Goal: Task Accomplishment & Management: Manage account settings

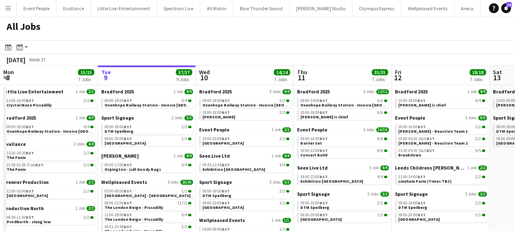
click at [4, 8] on button "Menu" at bounding box center [8, 8] width 16 height 16
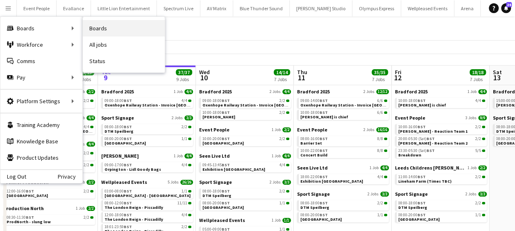
click at [110, 32] on link "Boards" at bounding box center [124, 28] width 82 height 16
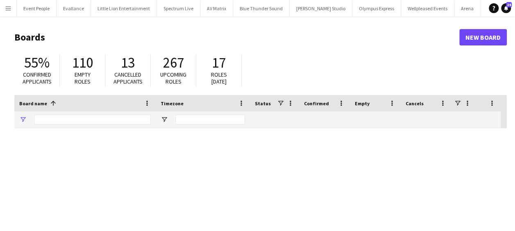
type input "****"
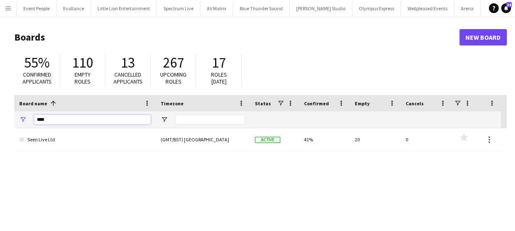
click at [61, 120] on input "****" at bounding box center [92, 120] width 117 height 10
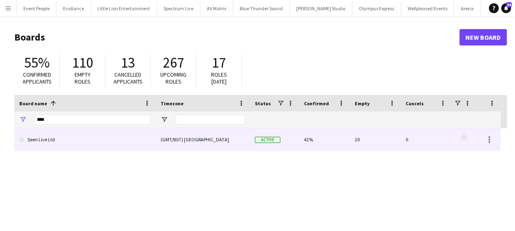
click at [60, 138] on link "Seen Live Ltd" at bounding box center [84, 139] width 131 height 23
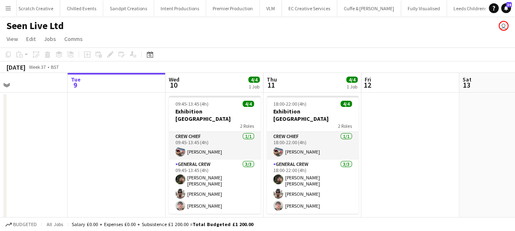
scroll to position [0, 311]
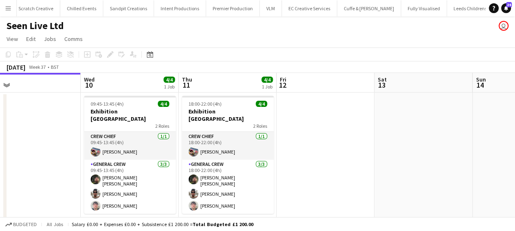
drag, startPoint x: 244, startPoint y: 202, endPoint x: 196, endPoint y: 202, distance: 47.5
click at [196, 202] on app-calendar-viewport "Sat 6 Sun 7 Mon 8 Tue 9 Wed 10 4/4 1 Job Thu 11 4/4 1 Job Fri 12 Sat 13 Sun 14 …" at bounding box center [257, 151] width 515 height 156
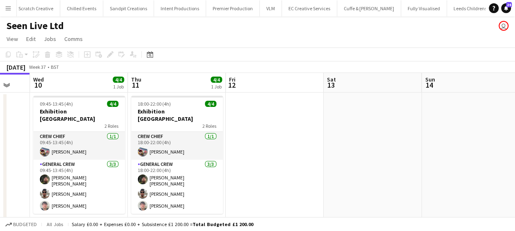
drag, startPoint x: 121, startPoint y: 169, endPoint x: 141, endPoint y: 166, distance: 19.9
click at [124, 169] on app-calendar-viewport "Sat 6 Sun 7 Mon 8 Tue 9 Wed 10 4/4 1 Job Thu 11 4/4 1 Job Fri 12 Sat 13 Sun 14 …" at bounding box center [257, 151] width 515 height 156
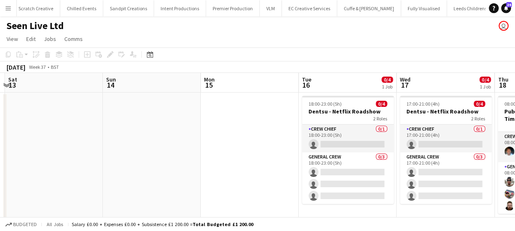
drag, startPoint x: 212, startPoint y: 161, endPoint x: 207, endPoint y: 162, distance: 4.5
click at [207, 162] on app-calendar-viewport "Wed 10 4/4 1 Job Thu 11 4/4 1 Job Fri 12 Sat 13 Sun 14 Mon 15 Tue 16 0/4 1 Job …" at bounding box center [257, 151] width 515 height 156
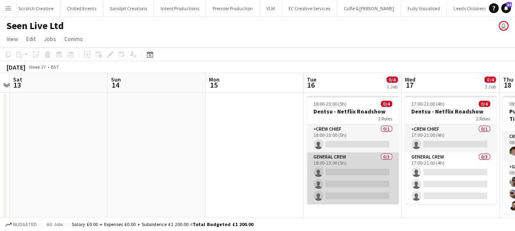
drag, startPoint x: 108, startPoint y: 158, endPoint x: 152, endPoint y: 155, distance: 44.4
click at [110, 158] on app-calendar-viewport "Wed 10 4/4 1 Job Thu 11 4/4 1 Job Fri 12 Sat 13 Sun 14 Mon 15 Tue 16 0/4 1 Job …" at bounding box center [257, 151] width 515 height 156
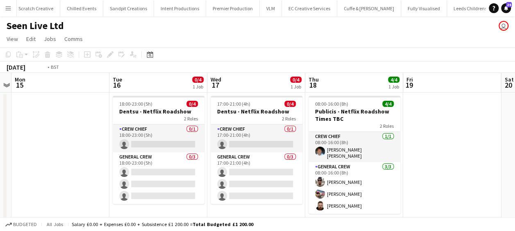
scroll to position [0, 356]
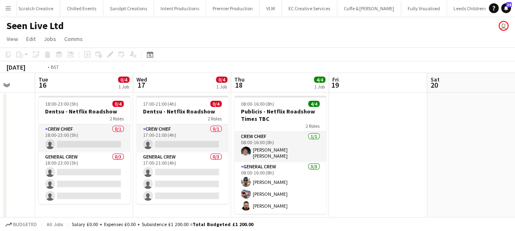
drag, startPoint x: 203, startPoint y: 154, endPoint x: 129, endPoint y: 154, distance: 74.1
click at [129, 154] on app-calendar-viewport "Fri 12 Sat 13 Sun 14 Mon 15 Tue 16 0/4 1 Job Wed 17 0/4 1 Job Thu 18 4/4 1 Job …" at bounding box center [257, 151] width 515 height 156
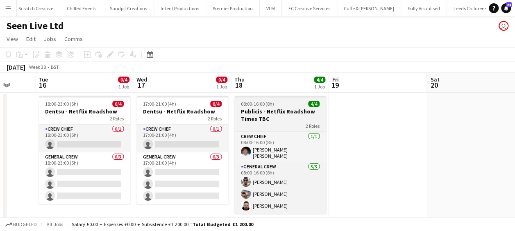
click at [292, 113] on h3 "Publicis - Netflix Roadshow Times TBC" at bounding box center [280, 115] width 92 height 15
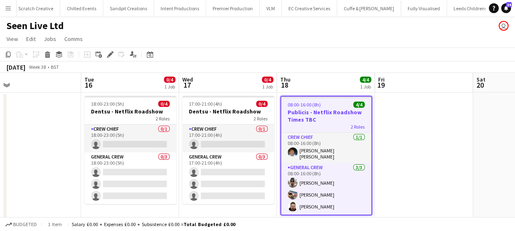
drag, startPoint x: 423, startPoint y: 128, endPoint x: 219, endPoint y: 132, distance: 203.5
click at [212, 132] on app-calendar-viewport "Fri 12 Sat 13 Sun 14 Mon 15 Tue 16 0/4 1 Job Wed 17 0/4 1 Job Thu 18 4/4 1 Job …" at bounding box center [257, 151] width 515 height 156
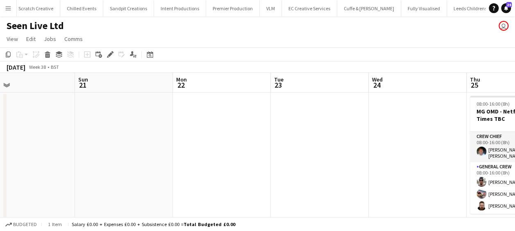
click at [94, 134] on app-calendar-viewport "Thu 18 4/4 1 Job Fri 19 Sat 20 Sun 21 Mon 22 Tue 23 Wed 24 Thu 25 4/4 1 Job Fri…" at bounding box center [257, 151] width 515 height 156
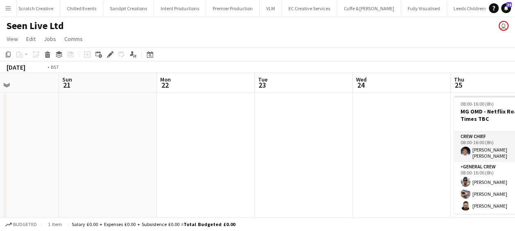
drag, startPoint x: 165, startPoint y: 138, endPoint x: 231, endPoint y: 138, distance: 66.7
click at [150, 138] on app-calendar-viewport "Thu 18 4/4 1 Job Fri 19 Sat 20 Sun 21 Mon 22 Tue 23 Wed 24 Thu 25 4/4 1 Job Fri…" at bounding box center [257, 151] width 515 height 156
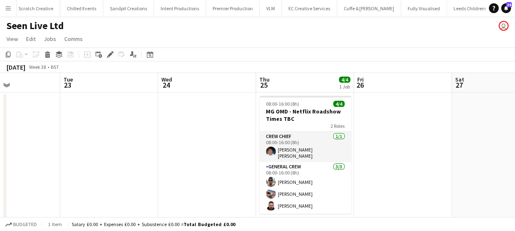
scroll to position [0, 343]
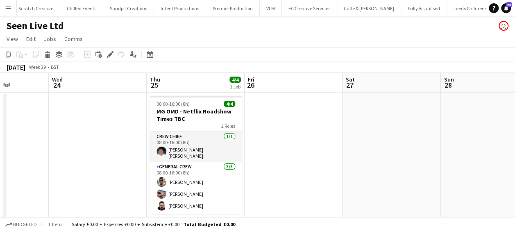
drag, startPoint x: 227, startPoint y: 138, endPoint x: 163, endPoint y: 138, distance: 63.9
click at [163, 138] on app-calendar-viewport "Sat 20 Sun 21 Mon 22 Tue 23 Wed 24 Thu 25 4/4 1 Job Fri 26 Sat 27 Sun 28 Mon 29…" at bounding box center [257, 151] width 515 height 156
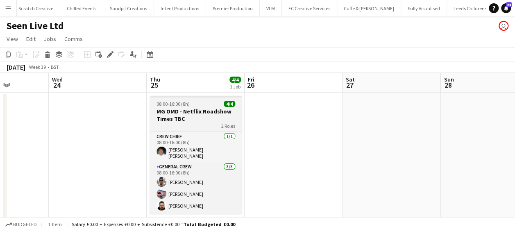
click at [204, 114] on h3 "MG OMD - Netflix Roadshow Times TBC" at bounding box center [196, 115] width 92 height 15
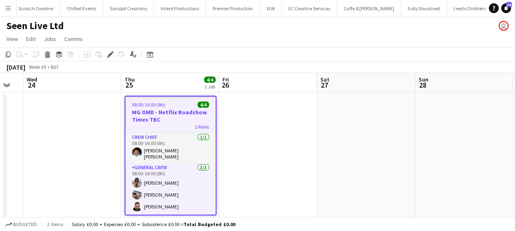
drag, startPoint x: 359, startPoint y: 116, endPoint x: 124, endPoint y: 120, distance: 234.6
click at [124, 120] on app-calendar-viewport "Sat 20 Sun 21 Mon 22 Tue 23 Wed 24 Thu 25 4/4 1 Job Fri 26 Sat 27 Sun 28 Mon 29…" at bounding box center [257, 151] width 515 height 156
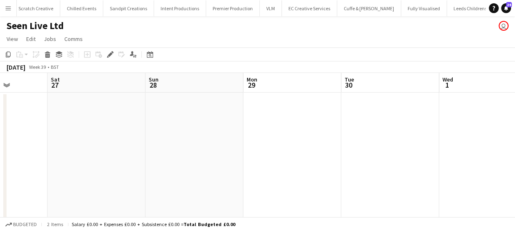
click at [110, 136] on app-calendar-viewport "Wed 24 Thu 25 4/4 1 Job Fri 26 Sat 27 Sun 28 Mon 29 Tue 30 Wed 1 Thu 2 Fri 3 Sa…" at bounding box center [257, 151] width 515 height 156
drag, startPoint x: 185, startPoint y: 135, endPoint x: 131, endPoint y: 143, distance: 54.7
click at [38, 145] on app-calendar-viewport "Fri 26 Sat 27 Sun 28 Mon 29 Tue 30 Wed 1 Thu 2 Fri 3 Sat 4 Sun 5 Mon 6" at bounding box center [257, 151] width 515 height 156
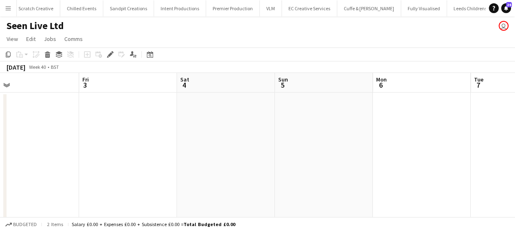
drag, startPoint x: 224, startPoint y: 141, endPoint x: 188, endPoint y: 147, distance: 36.1
click at [74, 147] on app-calendar-viewport "Tue 30 Wed 1 Thu 2 Fri 3 Sat 4 Sun 5 Mon 6 Tue 7 Wed 8 0/4 1 Job Thu 9 Fri 10 1…" at bounding box center [257, 151] width 515 height 156
drag, startPoint x: -2, startPoint y: 165, endPoint x: 276, endPoint y: 144, distance: 278.4
click at [142, 153] on app-calendar-viewport "Tue 30 Wed 1 Thu 2 Fri 3 Sat 4 Sun 5 Mon 6 Tue 7 Wed 8 0/4 1 Job Thu 9 0/4 1 Jo…" at bounding box center [257, 151] width 515 height 156
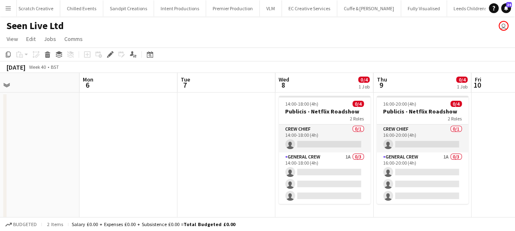
drag, startPoint x: 172, startPoint y: 151, endPoint x: 91, endPoint y: 152, distance: 81.5
click at [75, 154] on app-calendar-viewport "Wed 1 Thu 2 Fri 3 Sat 4 Sun 5 Mon 6 Tue 7 Wed 8 0/4 1 Job Thu 9 0/4 1 Job Fri 1…" at bounding box center [257, 151] width 515 height 156
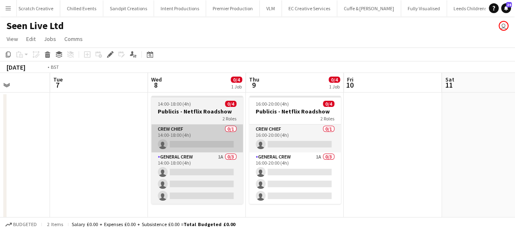
click at [85, 155] on app-calendar-viewport "Fri 3 Sat 4 Sun 5 Mon 6 Tue 7 Wed 8 0/4 1 Job Thu 9 0/4 1 Job Fri 10 Sat 11 Sun…" at bounding box center [257, 151] width 515 height 156
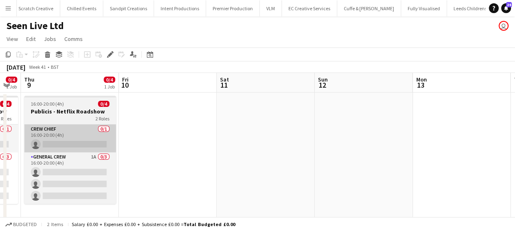
drag, startPoint x: 148, startPoint y: 151, endPoint x: 102, endPoint y: 147, distance: 46.9
click at [16, 152] on app-calendar-viewport "Sun 5 Mon 6 Tue 7 Wed 8 0/4 1 Job Thu 9 0/4 1 Job Fri 10 Sat 11 Sun 12 Mon 13 T…" at bounding box center [257, 151] width 515 height 156
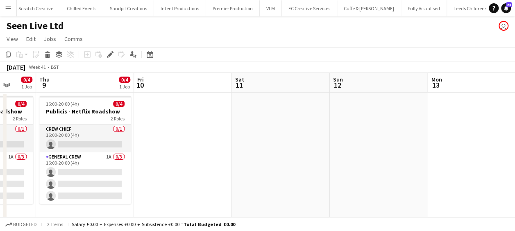
click at [91, 158] on app-calendar-viewport "Sun 5 Mon 6 Tue 7 Wed 8 0/4 1 Job Thu 9 0/4 1 Job Fri 10 Sat 11 Sun 12 Mon 13 T…" at bounding box center [257, 151] width 515 height 156
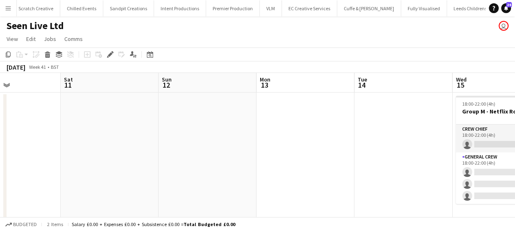
click at [126, 151] on app-calendar-viewport "Tue 7 Wed 8 0/4 1 Job Thu 9 0/4 1 Job Fri 10 Sat 11 Sun 12 Mon 13 Tue 14 Wed 15…" at bounding box center [257, 151] width 515 height 156
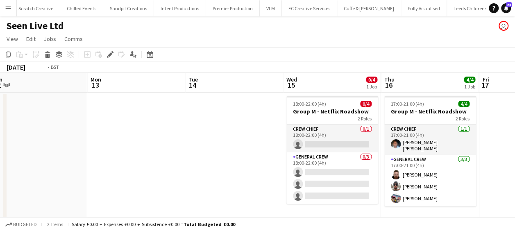
drag, startPoint x: 128, startPoint y: 149, endPoint x: 95, endPoint y: 150, distance: 32.4
click at [95, 150] on app-calendar-viewport "Thu 9 0/4 1 Job Fri 10 Sat 11 Sun 12 Mon 13 Tue 14 Wed 15 0/4 1 Job Thu 16 4/4 …" at bounding box center [257, 151] width 515 height 156
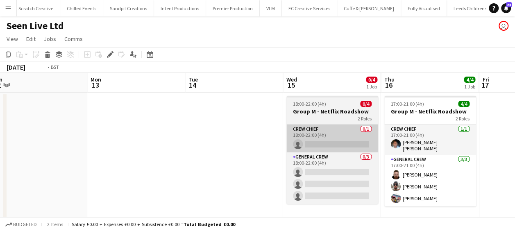
scroll to position [0, 247]
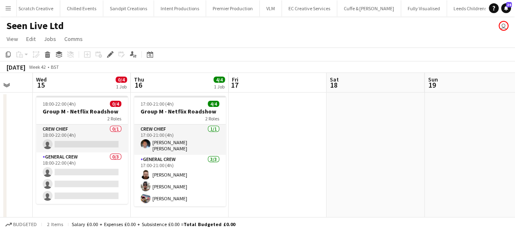
drag, startPoint x: 393, startPoint y: 130, endPoint x: 219, endPoint y: 130, distance: 173.2
click at [220, 130] on app-calendar-viewport "Sat 11 Sun 12 Mon 13 Tue 14 Wed 15 0/4 1 Job Thu 16 4/4 1 Job Fri 17 Sat 18 Sun…" at bounding box center [257, 151] width 515 height 156
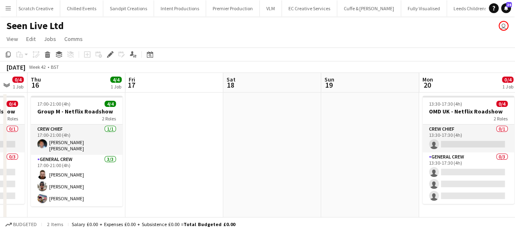
drag, startPoint x: 59, startPoint y: 134, endPoint x: 71, endPoint y: 134, distance: 12.3
click at [63, 134] on app-calendar-viewport "Mon 13 Tue 14 Wed 15 0/4 1 Job Thu 16 4/4 1 Job Fri 17 Sat 18 Sun 19 Mon 20 0/4…" at bounding box center [257, 151] width 515 height 156
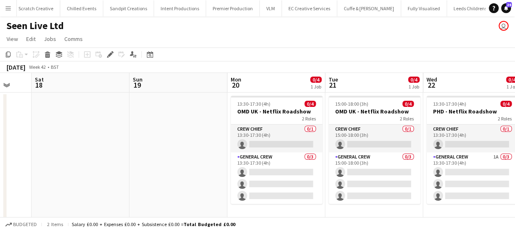
scroll to position [0, 259]
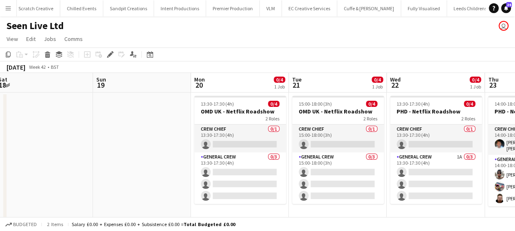
drag, startPoint x: 176, startPoint y: 137, endPoint x: 27, endPoint y: 137, distance: 149.0
click at [12, 137] on app-calendar-viewport "Wed 15 0/4 1 Job Thu 16 4/4 1 Job Fri 17 Sat 18 Sun 19 Mon 20 0/4 1 Job Tue 21 …" at bounding box center [257, 151] width 515 height 156
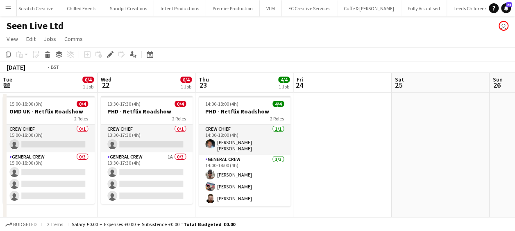
drag, startPoint x: 487, startPoint y: 149, endPoint x: 362, endPoint y: 148, distance: 125.3
click at [355, 149] on app-calendar-viewport "Fri 17 Sat 18 Sun 19 Mon 20 0/4 1 Job Tue 21 0/4 1 Job Wed 22 0/4 1 Job Thu 23 …" at bounding box center [257, 151] width 515 height 156
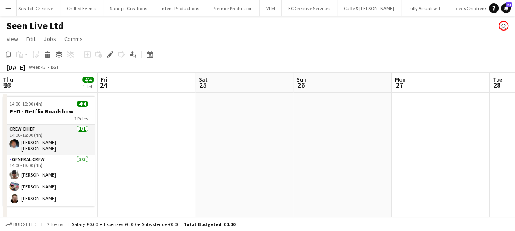
drag, startPoint x: 337, startPoint y: 147, endPoint x: 268, endPoint y: 147, distance: 68.8
click at [268, 147] on app-calendar-viewport "Sun 19 Mon 20 0/4 1 Job Tue 21 0/4 1 Job Wed 22 0/4 1 Job Thu 23 4/4 1 Job Fri …" at bounding box center [257, 151] width 515 height 156
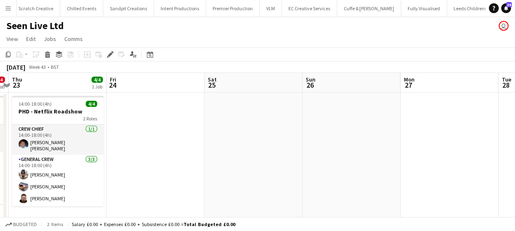
click at [160, 147] on app-calendar-viewport "Sun 19 Mon 20 0/4 1 Job Tue 21 0/4 1 Job Wed 22 0/4 1 Job Thu 23 4/4 1 Job Fri …" at bounding box center [257, 151] width 515 height 156
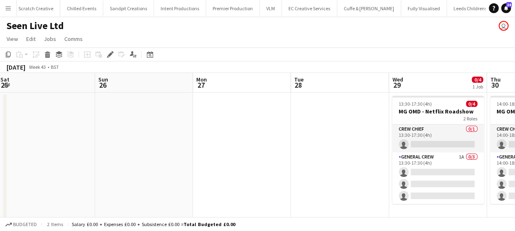
click at [163, 147] on app-calendar-viewport "Tue 21 0/4 1 Job Wed 22 0/4 1 Job Thu 23 4/4 1 Job Fri 24 Sat 25 Sun 26 Mon 27 …" at bounding box center [257, 151] width 515 height 156
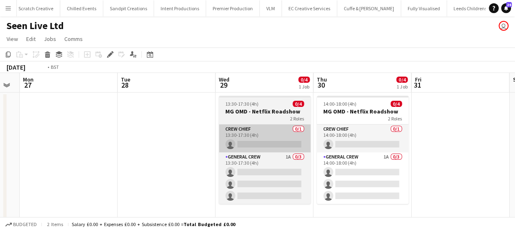
drag, startPoint x: 180, startPoint y: 146, endPoint x: 262, endPoint y: 142, distance: 82.4
click at [113, 145] on app-calendar-viewport "Thu 23 4/4 1 Job Fri 24 Sat 25 Sun 26 Mon 27 Tue 28 Wed 29 0/4 1 Job Thu 30 0/4…" at bounding box center [257, 151] width 515 height 156
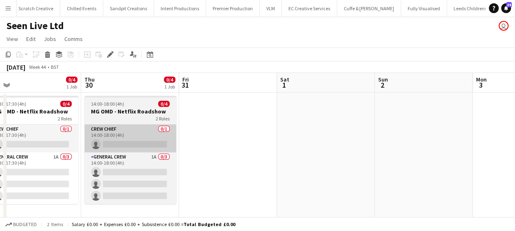
drag, startPoint x: 205, startPoint y: 144, endPoint x: 129, endPoint y: 144, distance: 75.3
click at [103, 144] on app-calendar-viewport "Mon 27 Tue 28 Wed 29 0/4 1 Job Thu 30 0/4 1 Job Fri 31 Sat 1 Sun 2 Mon 3 Tue 4 …" at bounding box center [257, 151] width 515 height 156
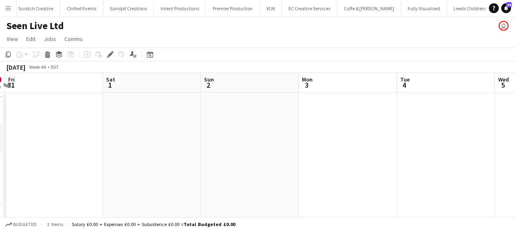
drag, startPoint x: 333, startPoint y: 145, endPoint x: 164, endPoint y: 145, distance: 169.5
click at [164, 145] on app-calendar-viewport "Mon 27 Tue 28 Wed 29 0/4 1 Job Thu 30 0/4 1 Job Fri 31 Sat 1 Sun 2 Mon 3 Tue 4 …" at bounding box center [257, 151] width 515 height 156
drag, startPoint x: 203, startPoint y: 145, endPoint x: 193, endPoint y: 145, distance: 9.8
click at [193, 145] on app-calendar-viewport "Mon 27 Tue 28 Wed 29 0/4 1 Job Thu 30 0/4 1 Job Fri 31 Sat 1 Sun 2 Mon 3 Tue 4 …" at bounding box center [257, 151] width 515 height 156
drag, startPoint x: 332, startPoint y: 145, endPoint x: 260, endPoint y: 145, distance: 72.1
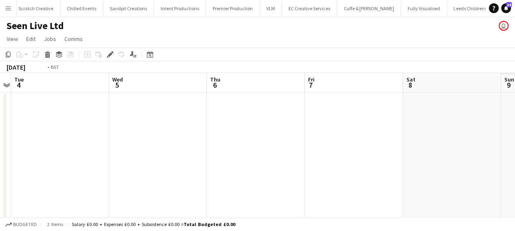
click at [208, 145] on app-calendar-viewport "Fri 31 Sat 1 Sun 2 Mon 3 Tue 4 Wed 5 Thu 6 Fri 7 Sat 8 Sun 9 Mon 10" at bounding box center [257, 151] width 515 height 156
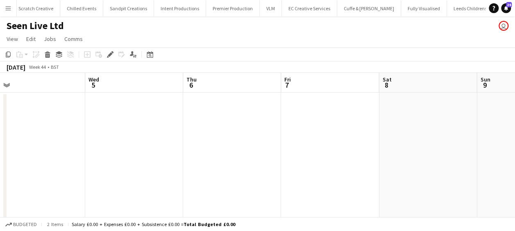
drag, startPoint x: 400, startPoint y: 145, endPoint x: 188, endPoint y: 143, distance: 211.3
click at [187, 143] on app-calendar-viewport "Fri 31 Sat 1 Sun 2 Mon 3 Tue 4 Wed 5 Thu 6 Fri 7 Sat 8 Sun 9 Mon 10" at bounding box center [257, 151] width 515 height 156
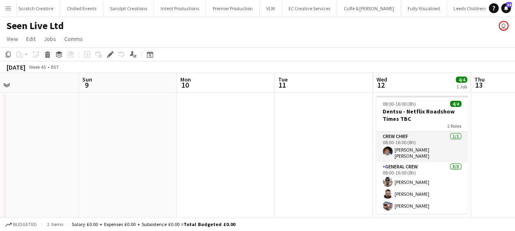
drag, startPoint x: 267, startPoint y: 143, endPoint x: 314, endPoint y: 142, distance: 47.9
click at [156, 142] on app-calendar-viewport "Tue 4 Wed 5 Thu 6 Fri 7 Sat 8 Sun 9 Mon 10 Tue 11 Wed 12 4/4 1 Job Thu 13 Fri 1…" at bounding box center [257, 151] width 515 height 156
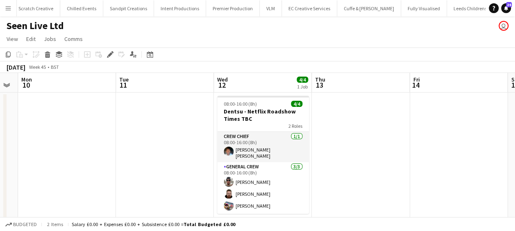
drag, startPoint x: 196, startPoint y: 141, endPoint x: 211, endPoint y: 142, distance: 15.2
click at [199, 142] on app-calendar-viewport "Thu 6 Fri 7 Sat 8 Sun 9 Mon 10 Tue 11 Wed 12 4/4 1 Job Thu 13 Fri 14 Sat 15 Sun…" at bounding box center [257, 151] width 515 height 156
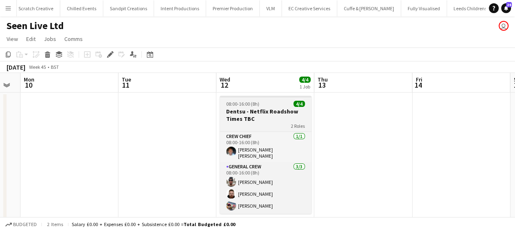
click at [264, 113] on h3 "Dentsu - Netflix Roadshow Times TBC" at bounding box center [265, 115] width 92 height 15
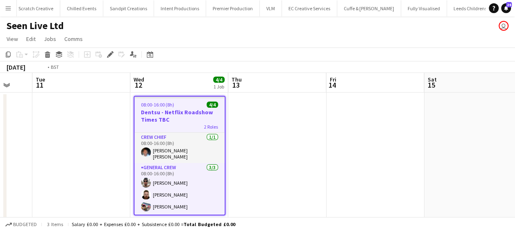
drag, startPoint x: 348, startPoint y: 115, endPoint x: 73, endPoint y: 118, distance: 275.1
click at [71, 118] on app-calendar-viewport "Thu 6 Fri 7 Sat 8 Sun 9 Mon 10 Tue 11 Wed 12 4/4 1 Job Thu 13 Fri 14 Sat 15 Sun…" at bounding box center [257, 151] width 515 height 156
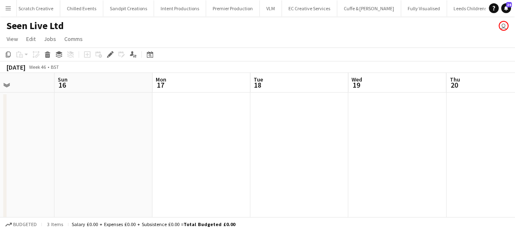
drag, startPoint x: 84, startPoint y: 120, endPoint x: 166, endPoint y: 120, distance: 81.9
click at [50, 120] on app-calendar-viewport "Wed 12 4/4 1 Job Thu 13 Fri 14 Sat 15 Sun 16 Mon 17 Tue 18 Wed 19 Thu 20 Fri 21…" at bounding box center [257, 151] width 515 height 156
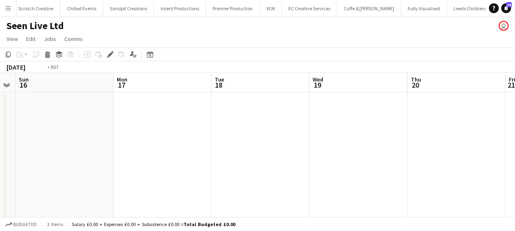
drag
click at [69, 120] on app-calendar-viewport "Wed 12 4/4 1 Job Thu 13 Fri 14 Sat 15 Sun 16 Mon 17 Tue 18 Wed 19 Thu 20 Fri 21…" at bounding box center [257, 151] width 515 height 156
click at [97, 121] on app-calendar-viewport "Fri 14 Sat 15 Sun 16 Mon 17 Tue 18 Wed 19 Thu 20 Fri 21 Sat 22 Sun 23 Mon 24" at bounding box center [257, 151] width 515 height 156
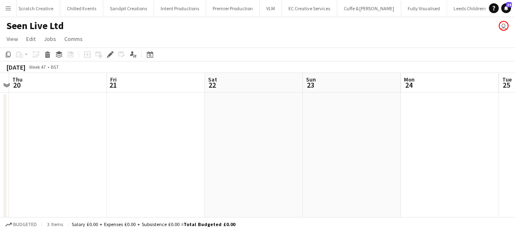
click at [79, 119] on app-calendar-viewport "Mon 17 Tue 18 Wed 19 Thu 20 Fri 21 Sat 22 Sun 23 Mon 24 Tue 25 Wed 26 Thu 27" at bounding box center [257, 151] width 515 height 156
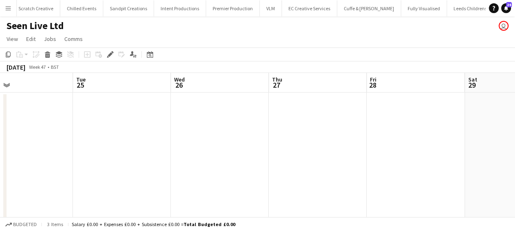
click at [105, 120] on app-calendar-viewport "Fri 21 Sat 22 Sun 23 Mon 24 Tue 25 Wed 26 Thu 27 Fri 28 Sat 29 Sun 30 Mon 1" at bounding box center [257, 151] width 515 height 156
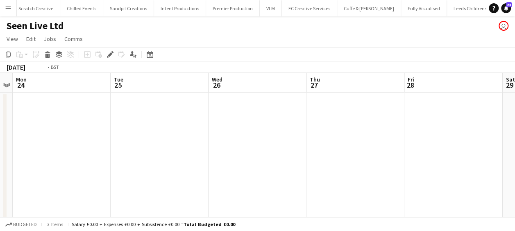
click at [79, 119] on app-calendar-viewport "Fri 21 Sat 22 Sun 23 Mon 24 Tue 25 Wed 26 Thu 27 Fri 28 Sat 29 Sun 30 Mon 1" at bounding box center [257, 151] width 515 height 156
click at [97, 116] on app-calendar-viewport "Sun 23 Mon 24 Tue 25 Wed 26 Thu 27 Fri 28 Sat 29 Sun 30 Mon 1 Tue 2 Wed 3" at bounding box center [257, 151] width 515 height 156
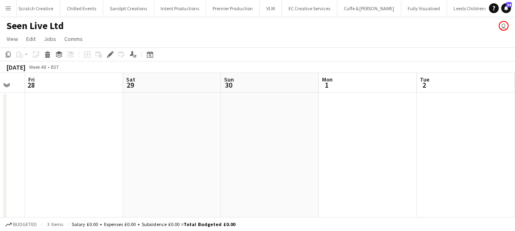
click at [122, 116] on app-calendar-viewport "Tue 25 Wed 26 Thu 27 Fri 28 Sat 29 Sun 30 Mon 1 Tue 2 Wed 3 Thu 4 Fri 5" at bounding box center [257, 151] width 515 height 156
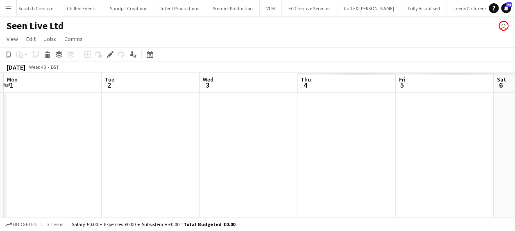
click at [31, 115] on app-calendar-viewport "Thu 27 Fri 28 Sat 29 Sun 30 Mon 1 Tue 2 Wed 3 Thu 4 Fri 5 Sat 6 Sun 7" at bounding box center [257, 151] width 515 height 156
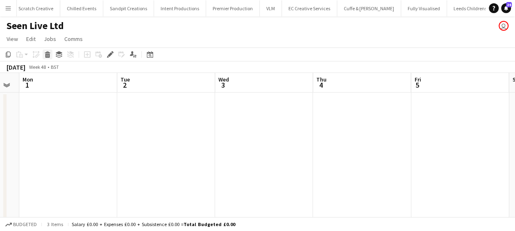
click at [45, 54] on icon "Delete" at bounding box center [47, 54] width 7 height 7
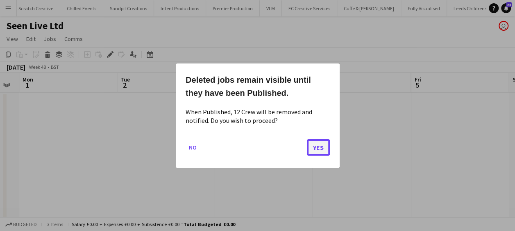
click at [320, 145] on button "Yes" at bounding box center [318, 147] width 23 height 16
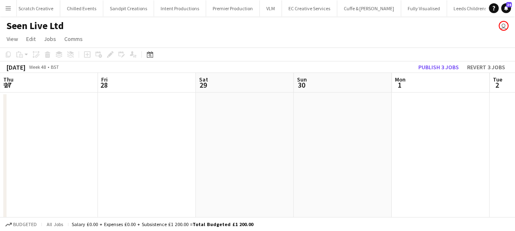
click at [515, 146] on html "Menu Boards Boards Boards All jobs Status Workforce Workforce My Workforce Recr…" at bounding box center [257, 121] width 515 height 242
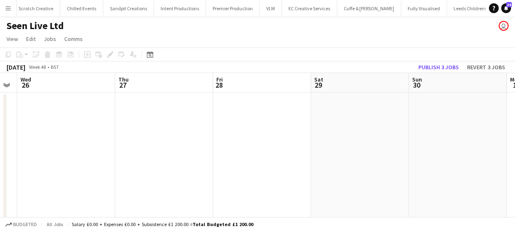
click at [355, 139] on app-calendar-viewport "Mon 24 Tue 25 Wed 26 Thu 27 Fri 28 Sat 29 Sun 30 Mon 1 Tue 2 Wed 3 Thu 4" at bounding box center [257, 151] width 515 height 156
click at [381, 140] on app-calendar-viewport "Sat 22 Sun 23 Mon 24 Tue 25 Wed 26 Thu 27 Fri 28 Sat 29 Sun 30 Mon 1 Tue 2" at bounding box center [257, 151] width 515 height 156
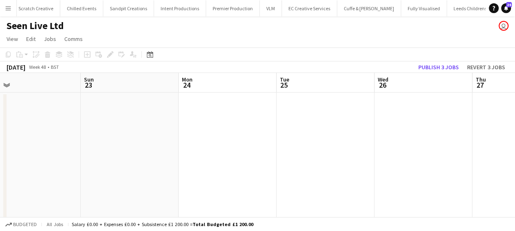
click at [348, 143] on app-calendar-viewport "Thu 20 Fri 21 Sat 22 Sun 23 Mon 24 Tue 25 Wed 26 Thu 27 Fri 28 Sat 29 Sun 30" at bounding box center [257, 151] width 515 height 156
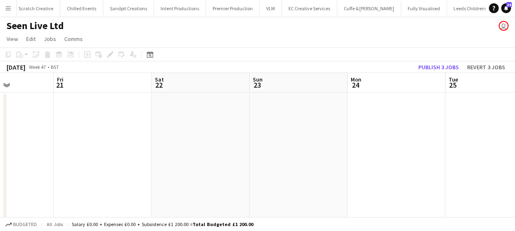
click at [332, 143] on app-calendar-viewport "Tue 18 Wed 19 Thu 20 Fri 21 Sat 22 Sun 23 Mon 24 Tue 25 Wed 26 Thu 27 Fri 28" at bounding box center [257, 151] width 515 height 156
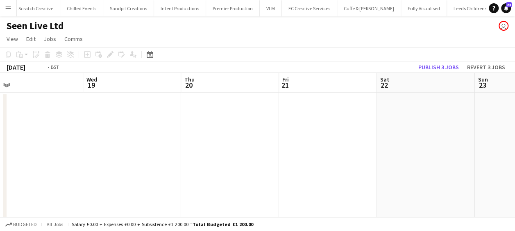
click at [380, 148] on app-calendar-viewport "Sun 16 Mon 17 Tue 18 Wed 19 Thu 20 Fri 21 Sat 22 Sun 23 Mon 24 Tue 25 Wed 26" at bounding box center [257, 151] width 515 height 156
click at [370, 146] on app-calendar-viewport "Fri 14 Sat 15 Sun 16 Mon 17 Tue 18 Wed 19 Thu 20 Fri 21 Sat 22 Sun 23 Mon 24" at bounding box center [257, 151] width 515 height 156
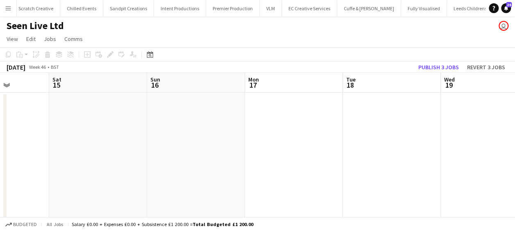
click at [369, 141] on app-calendar-viewport "Wed 12 Thu 13 Fri 14 Sat 15 Sun 16 Mon 17 Tue 18 Wed 19 Thu 20 Fri 21 Sat 22 De…" at bounding box center [257, 151] width 515 height 156
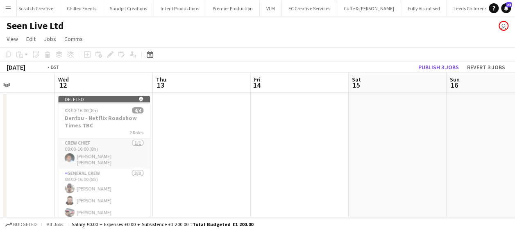
click at [299, 147] on app-calendar-viewport "Sun 9 Mon 10 Tue 11 Wed 12 Thu 13 Fri 14 Sat 15 Sun 16 Mon 17 Tue 18 Wed 19 Del…" at bounding box center [257, 151] width 515 height 156
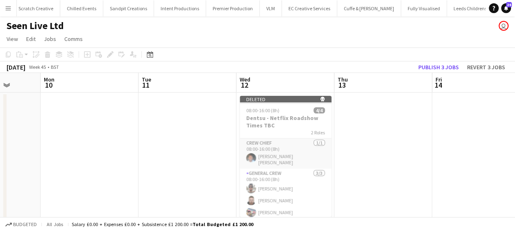
click at [322, 150] on app-calendar-viewport "Fri 7 Sat 8 Sun 9 Mon 10 Tue 11 Wed 12 Thu 13 Fri 14 Sat 15 Sun 16 Mon 17 Delet…" at bounding box center [257, 151] width 515 height 156
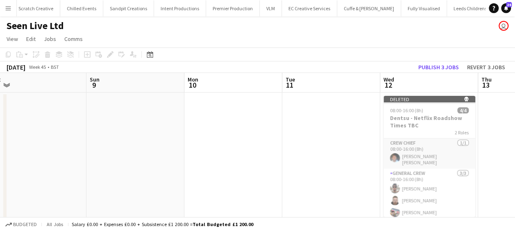
click at [171, 154] on app-calendar-viewport "Thu 6 Fri 7 Sat 8 Sun 9 Mon 10 Tue 11 Wed 12 Thu 13 Fri 14 Sat 15 Sun 16 Delete…" at bounding box center [257, 151] width 515 height 156
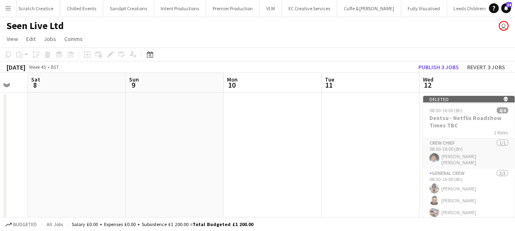
click at [354, 161] on app-calendar-viewport "Thu 6 Fri 7 Sat 8 Sun 9 Mon 10 Tue 11 Wed 12 Thu 13 Fri 14 Sat 15 Sun 16 Delete…" at bounding box center [257, 151] width 515 height 156
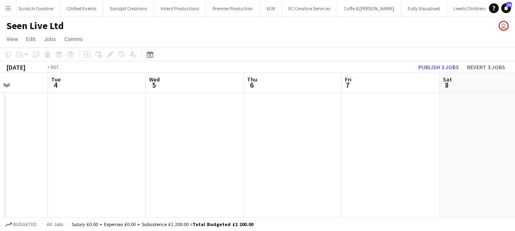
click at [323, 174] on app-calendar-viewport "Sat 1 Sun 2 Mon 3 Tue 4 Wed 5 Thu 6 Fri 7 Sat 8 Sun 9 Mon 10 Tue 11" at bounding box center [257, 151] width 515 height 156
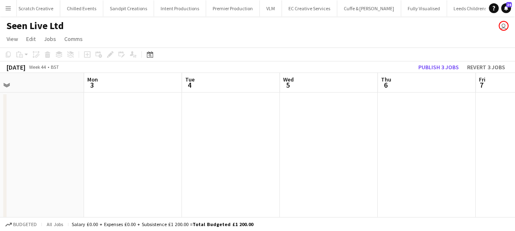
click at [355, 174] on app-calendar-viewport "Fri 31 Sat 1 Sun 2 Mon 3 Tue 4 Wed 5 Thu 6 Fri 7 Sat 8 Sun 9 Mon 10" at bounding box center [257, 151] width 515 height 156
click at [303, 177] on app-calendar-viewport "Wed 29 0/4 1 Job Thu 30 0/4 1 Job Fri 31 Sat 1 Sun 2 Mon 3 Tue 4 Wed 5 Thu 6 Fr…" at bounding box center [257, 151] width 515 height 156
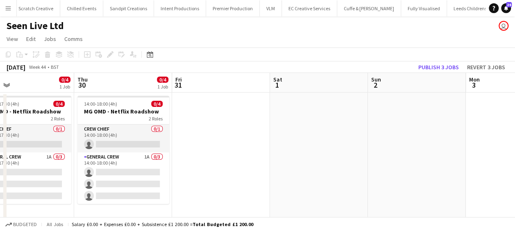
click at [288, 178] on app-calendar-viewport "Mon 27 Tue 28 Wed 29 0/4 1 Job Thu 30 0/4 1 Job Fri 31 Sat 1 Sun 2 Mon 3 Tue 4 …" at bounding box center [257, 151] width 515 height 156
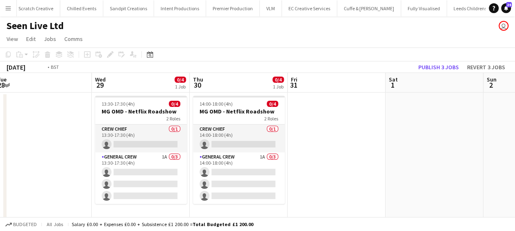
click at [400, 176] on app-calendar-viewport "Sun 26 Mon 27 Tue 28 Wed 29 0/4 1 Job Thu 30 0/4 1 Job Fri 31 Sat 1 Sun 2 Mon 3…" at bounding box center [257, 151] width 515 height 156
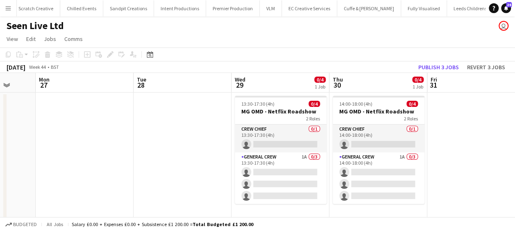
click at [417, 174] on app-calendar-viewport "Fri 24 Sat 25 Sun 26 Mon 27 Tue 28 Wed 29 0/4 1 Job Thu 30 0/4 1 Job Fri 31 Sat…" at bounding box center [257, 151] width 515 height 156
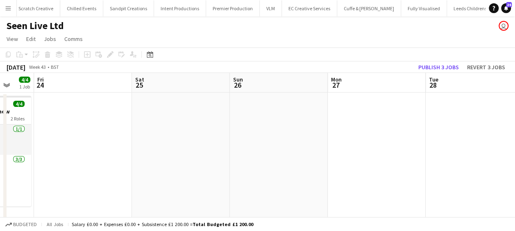
click at [321, 165] on app-calendar-viewport "Tue 21 0/4 1 Job Wed 22 0/4 1 Job Thu 23 4/4 1 Job Fri 24 Sat 25 Sun 26 Mon 27 …" at bounding box center [257, 151] width 515 height 156
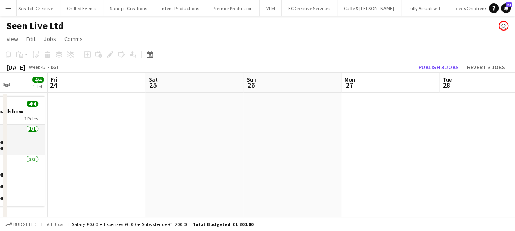
click at [385, 162] on app-calendar-viewport "Tue 21 0/4 1 Job Wed 22 0/4 1 Job Thu 23 4/4 1 Job Fri 24 Sat 25 Sun 26 Mon 27 …" at bounding box center [257, 151] width 515 height 156
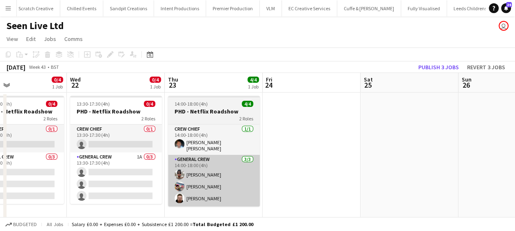
click at [339, 162] on app-calendar-viewport "Sun 19 Mon 20 0/4 1 Job Tue 21 0/4 1 Job Wed 22 0/4 1 Job Thu 23 4/4 1 Job Fri …" at bounding box center [257, 151] width 515 height 156
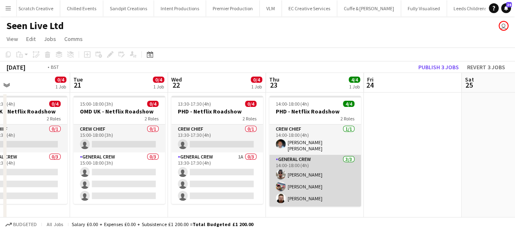
scroll to position [0, 251]
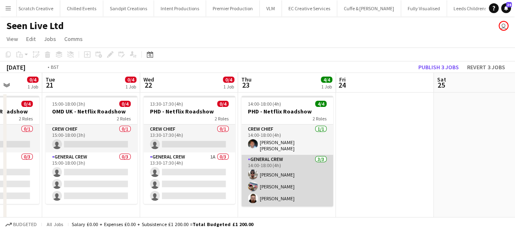
click at [363, 164] on app-calendar-viewport "Sat 18 Sun 19 Mon 20 0/4 1 Job Tue 21 0/4 1 Job Wed 22 0/4 1 Job Thu 23 4/4 1 J…" at bounding box center [257, 151] width 515 height 156
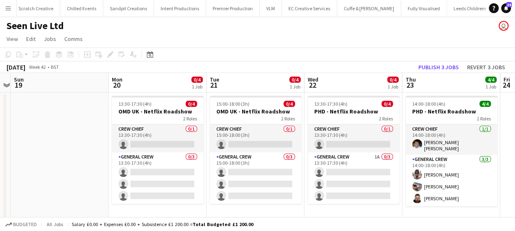
click at [377, 164] on app-calendar-viewport "Fri 17 Sat 18 Sun 19 Mon 20 0/4 1 Job Tue 21 0/4 1 Job Wed 22 0/4 1 Job Thu 23 …" at bounding box center [257, 151] width 515 height 156
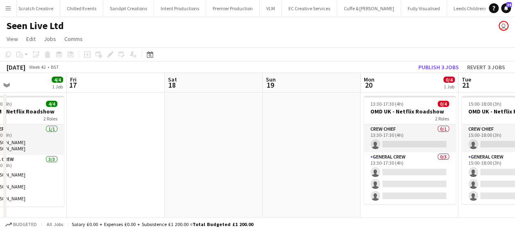
click at [339, 161] on app-calendar-viewport "Tue 14 Wed 15 0/4 1 Job Thu 16 4/4 1 Job Fri 17 Sat 18 Sun 19 Mon 20 0/4 1 Job …" at bounding box center [257, 151] width 515 height 156
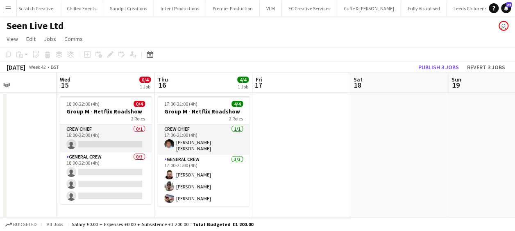
click at [314, 160] on app-calendar-viewport "Sun 12 Mon 13 Tue 14 Wed 15 0/4 1 Job Thu 16 4/4 1 Job Fri 17 Sat 18 Sun 19 Mon…" at bounding box center [257, 151] width 515 height 156
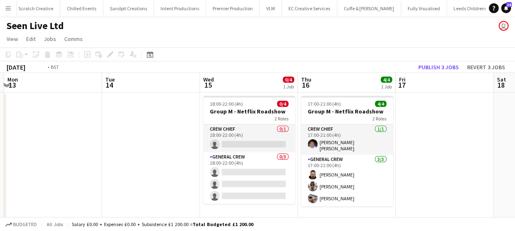
click at [300, 159] on app-calendar-viewport "Sat 11 Sun 12 Mon 13 Tue 14 Wed 15 0/4 1 Job Thu 16 4/4 1 Job Fri 17 Sat 18 Sun…" at bounding box center [257, 151] width 515 height 156
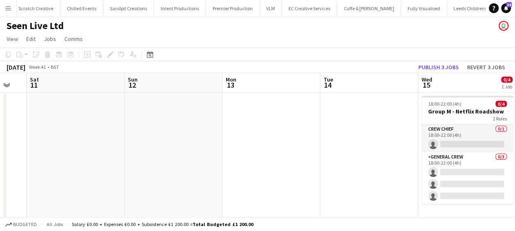
click at [360, 160] on app-calendar-viewport "Thu 9 0/4 1 Job Fri 10 Sat 11 Sun 12 Mon 13 Tue 14 Wed 15 0/4 1 Job Thu 16 4/4 …" at bounding box center [257, 151] width 515 height 156
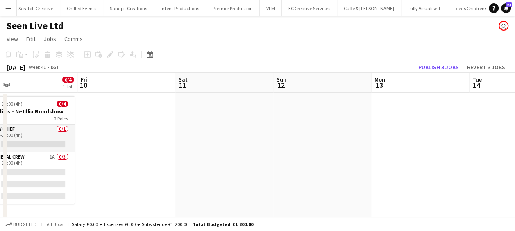
click at [303, 157] on app-calendar-viewport "Tue 7 Wed 8 0/4 1 Job Thu 9 0/4 1 Job Fri 10 Sat 11 Sun 12 Mon 13 Tue 14 Wed 15…" at bounding box center [257, 151] width 515 height 156
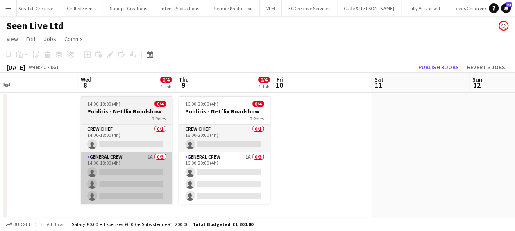
click at [329, 158] on app-calendar-viewport "Sun 5 Mon 6 Tue 7 Wed 8 0/4 1 Job Thu 9 0/4 1 Job Fri 10 Sat 11 Sun 12 Mon 13 T…" at bounding box center [257, 151] width 515 height 156
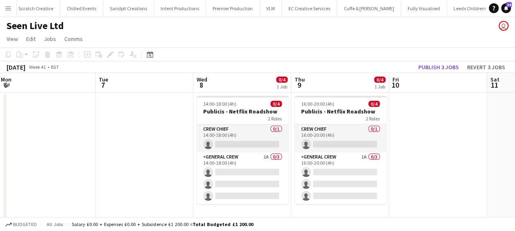
click at [280, 160] on app-calendar-viewport "Sat 4 Sun 5 Mon 6 Tue 7 Wed 8 0/4 1 Job Thu 9 0/4 1 Job Fri 10 Sat 11 Sun 12 Mo…" at bounding box center [257, 151] width 515 height 156
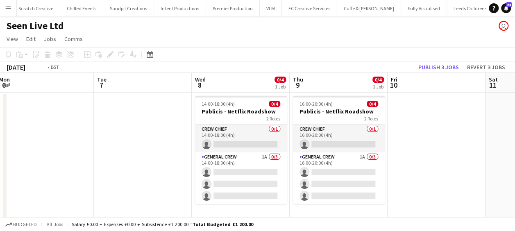
click at [421, 158] on app-calendar-viewport "Sat 4 Sun 5 Mon 6 Tue 7 Wed 8 0/4 1 Job Thu 9 0/4 1 Job Fri 10 Sat 11 Sun 12 Mo…" at bounding box center [257, 151] width 515 height 156
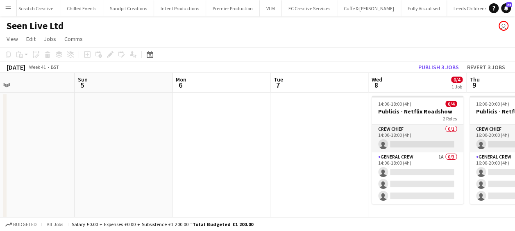
click at [373, 155] on app-calendar-viewport "Thu 2 Fri 3 Sat 4 Sun 5 Mon 6 Tue 7 Wed 8 0/4 1 Job Thu 9 0/4 1 Job Fri 10 Sat …" at bounding box center [257, 151] width 515 height 156
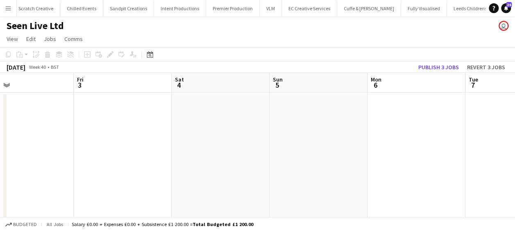
click at [460, 152] on app-calendar-viewport "Tue 30 Wed 1 Thu 2 Fri 3 Sat 4 Sun 5 Mon 6 Tue 7 Wed 8 0/4 1 Job Thu 9 0/4 1 Jo…" at bounding box center [257, 151] width 515 height 156
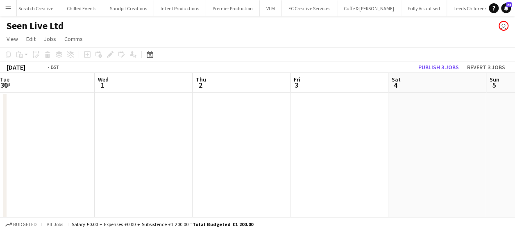
click at [346, 161] on app-calendar-viewport "Sun 28 Mon 29 Tue 30 Wed 1 Thu 2 Fri 3 Sat 4 Sun 5 Mon 6 Tue 7 Wed 8 0/4 1 Job …" at bounding box center [257, 151] width 515 height 156
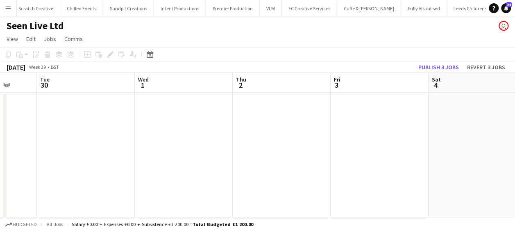
click at [409, 158] on app-calendar-viewport "Sat 27 Sun 28 Mon 29 Tue 30 Wed 1 Thu 2 Fri 3 Sat 4 Sun 5 Mon 6 Tue 7" at bounding box center [257, 151] width 515 height 156
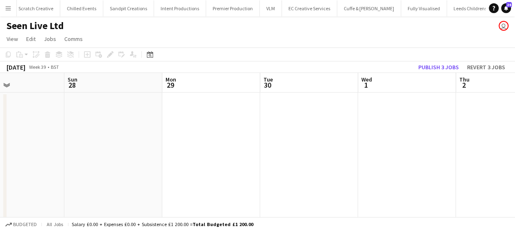
click at [329, 159] on app-calendar-viewport "Thu 25 Fri 26 Sat 27 Sun 28 Mon 29 Tue 30 Wed 1 Thu 2 Fri 3 Sat 4 Sun 5 Deleted…" at bounding box center [257, 151] width 515 height 156
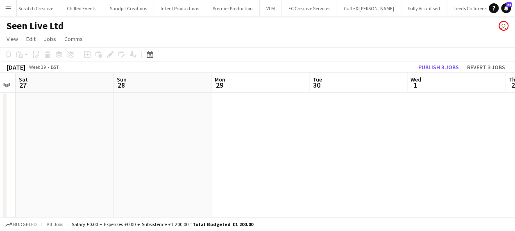
click at [356, 161] on app-calendar-viewport "Thu 25 Fri 26 Sat 27 Sun 28 Mon 29 Tue 30 Wed 1 Thu 2 Fri 3 Sat 4 Sun 5 Deleted…" at bounding box center [257, 151] width 515 height 156
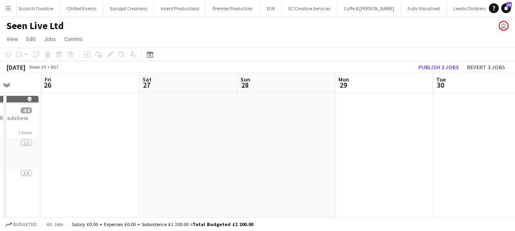
click at [326, 161] on app-calendar-viewport "Tue 23 Wed 24 Thu 25 Fri 26 Sat 27 Sun 28 Mon 29 Tue 30 Wed 1 Thu 2 Fri 3 Delet…" at bounding box center [257, 151] width 515 height 156
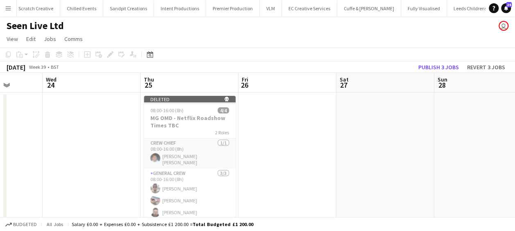
click at [333, 164] on app-calendar-viewport "Sun 21 Mon 22 Tue 23 Wed 24 Thu 25 Fri 26 Sat 27 Sun 28 Mon 29 Tue 30 Wed 1 Del…" at bounding box center [257, 151] width 515 height 156
click at [270, 165] on app-calendar-viewport "Sun 21 Mon 22 Tue 23 Wed 24 Thu 25 Fri 26 Sat 27 Sun 28 Mon 29 Tue 30 Wed 1 Del…" at bounding box center [257, 151] width 515 height 156
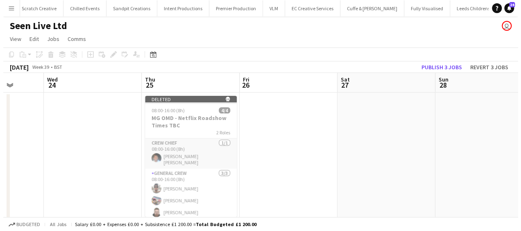
scroll to position [0, 225]
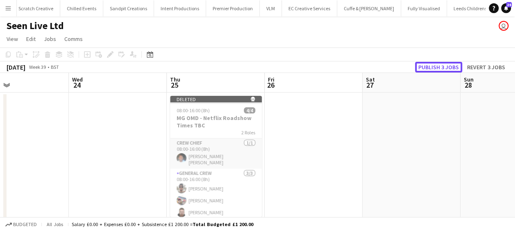
click at [432, 66] on button "Publish 3 jobs" at bounding box center [438, 67] width 47 height 11
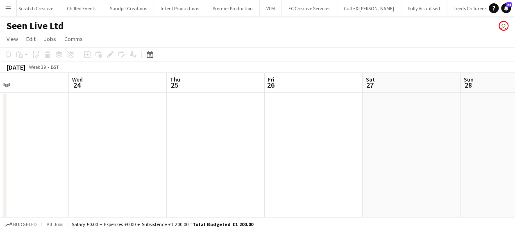
click at [2, 4] on button "Menu" at bounding box center [8, 8] width 16 height 16
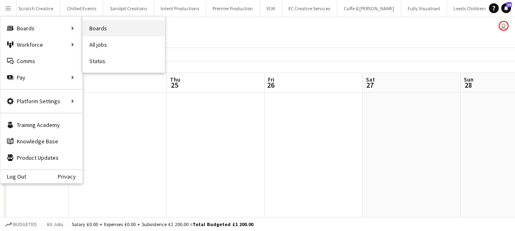
click at [117, 30] on link "Boards" at bounding box center [124, 28] width 82 height 16
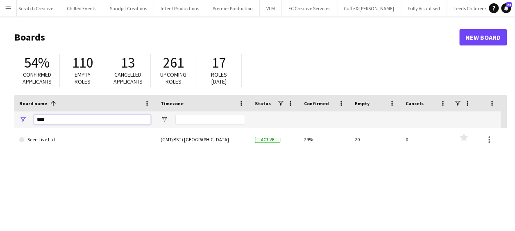
drag, startPoint x: 64, startPoint y: 117, endPoint x: 15, endPoint y: 123, distance: 49.1
click at [15, 123] on div "****" at bounding box center [84, 119] width 141 height 16
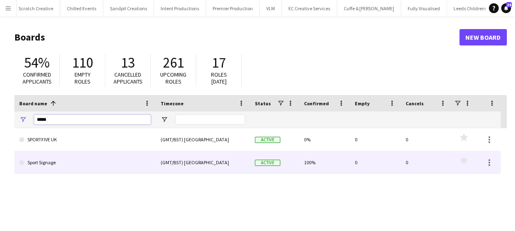
type input "*****"
click at [62, 161] on link "Sport Signage" at bounding box center [84, 162] width 131 height 23
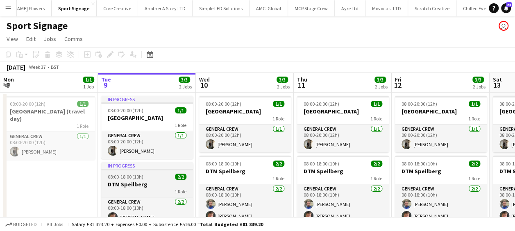
scroll to position [0, 526]
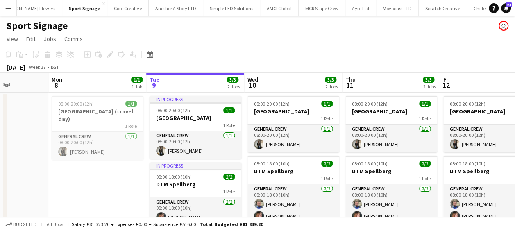
drag, startPoint x: 178, startPoint y: 167, endPoint x: 236, endPoint y: 167, distance: 58.5
click at [239, 167] on app-calendar-viewport "Fri 5 Sat 6 Sun 7 Mon 8 1/1 1 Job Tue 9 3/3 2 Jobs Wed 10 3/3 2 Jobs Thu 11 3/3…" at bounding box center [257, 164] width 515 height 182
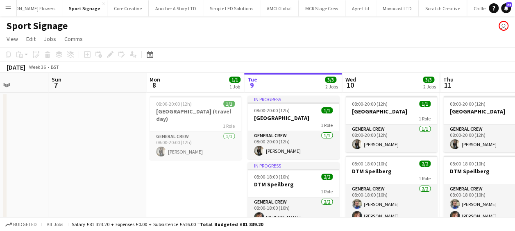
scroll to position [0, 196]
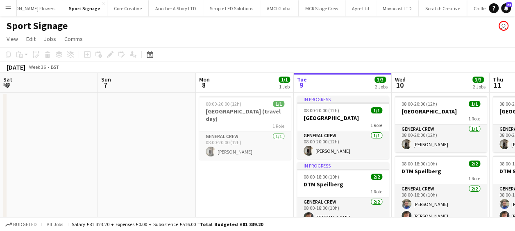
drag, startPoint x: 113, startPoint y: 180, endPoint x: 158, endPoint y: 180, distance: 45.0
click at [158, 180] on app-calendar-viewport "Thu 4 Fri 5 Sat 6 Sun 7 Mon 8 1/1 1 Job Tue 9 3/3 2 Jobs Wed 10 3/3 2 Jobs Thu …" at bounding box center [257, 164] width 515 height 182
click at [141, 158] on app-date-cell at bounding box center [147, 174] width 98 height 162
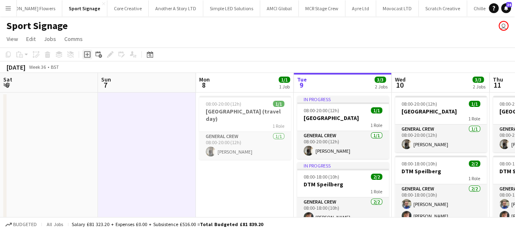
click at [86, 52] on icon "Add job" at bounding box center [87, 54] width 7 height 7
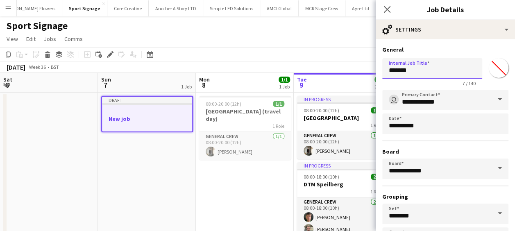
drag, startPoint x: 424, startPoint y: 68, endPoint x: 365, endPoint y: 69, distance: 59.0
click at [365, 69] on body "Menu Boards Boards Boards All jobs Status Workforce Workforce My Workforce Recr…" at bounding box center [257, 134] width 515 height 269
type input "****"
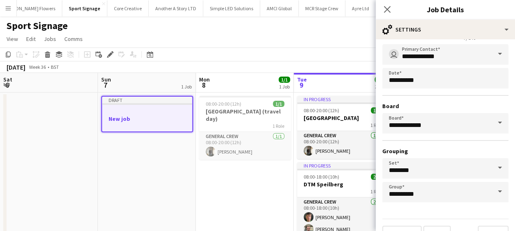
scroll to position [63, 0]
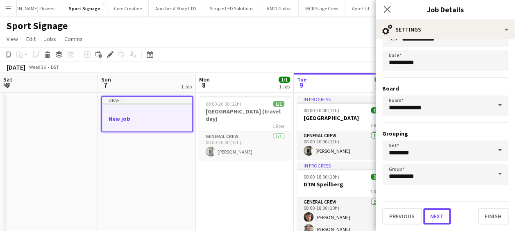
click at [443, 217] on button "Next" at bounding box center [436, 216] width 27 height 16
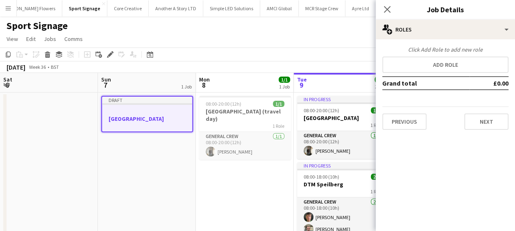
scroll to position [0, 0]
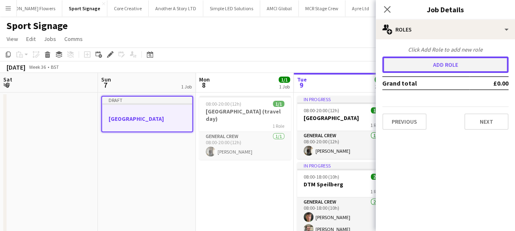
click at [438, 62] on button "Add role" at bounding box center [445, 64] width 126 height 16
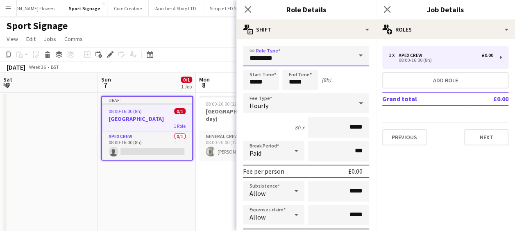
drag, startPoint x: 287, startPoint y: 59, endPoint x: 179, endPoint y: 62, distance: 108.1
click at [179, 62] on body "Menu Boards Boards Boards All jobs Status Workforce Workforce My Workforce Recr…" at bounding box center [257, 134] width 515 height 269
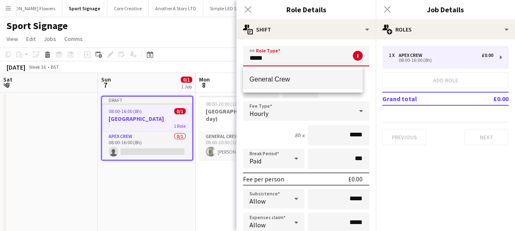
click at [297, 72] on mat-option "General Crew" at bounding box center [303, 80] width 120 height 20
type input "**********"
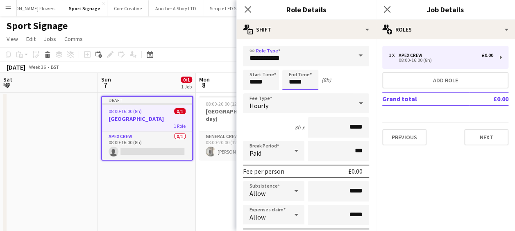
click at [292, 77] on input "*****" at bounding box center [300, 80] width 36 height 20
click at [294, 63] on div at bounding box center [292, 65] width 16 height 8
type input "*****"
click at [294, 63] on div at bounding box center [292, 65] width 16 height 8
click at [251, 7] on icon "Close pop-in" at bounding box center [248, 9] width 8 height 8
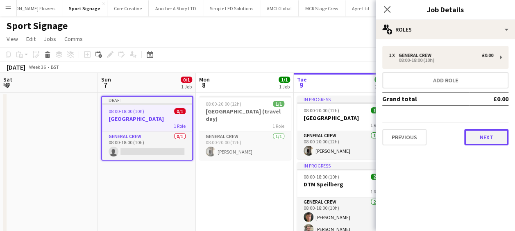
click at [483, 136] on button "Next" at bounding box center [486, 137] width 44 height 16
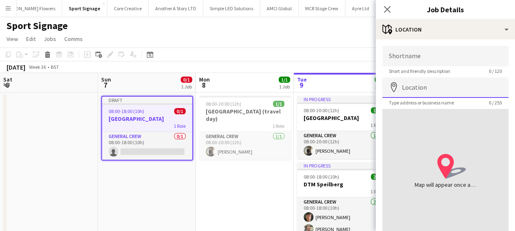
click at [430, 83] on input "Location" at bounding box center [445, 87] width 126 height 20
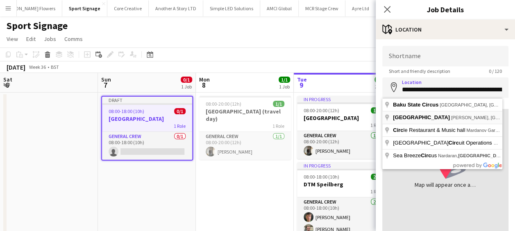
type input "**********"
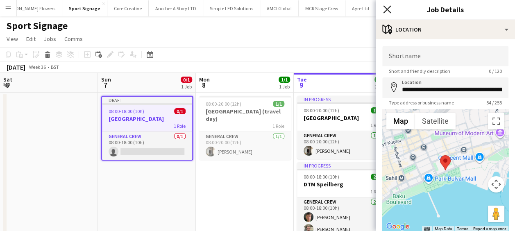
click at [386, 7] on icon "Close pop-in" at bounding box center [387, 9] width 8 height 8
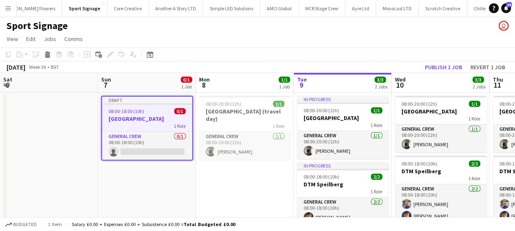
click at [77, 121] on app-date-cell at bounding box center [49, 174] width 98 height 162
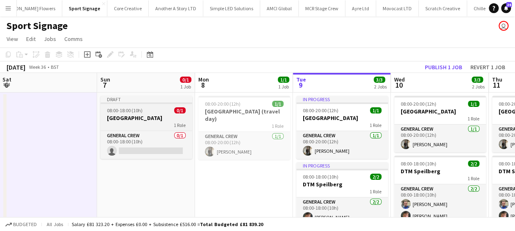
click at [127, 117] on h3 "Baku" at bounding box center [146, 117] width 92 height 7
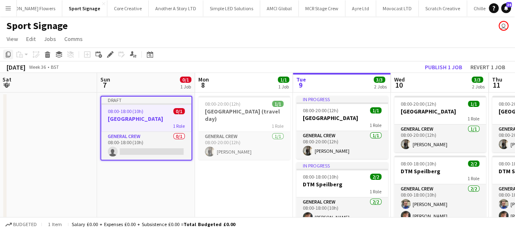
click at [7, 53] on icon at bounding box center [8, 55] width 5 height 6
click at [229, 173] on app-date-cell "08:00-20:00 (12h) 1/1 Azerbaijan (travel day) 1 Role General Crew 1/1 08:00-20:…" at bounding box center [244, 174] width 98 height 162
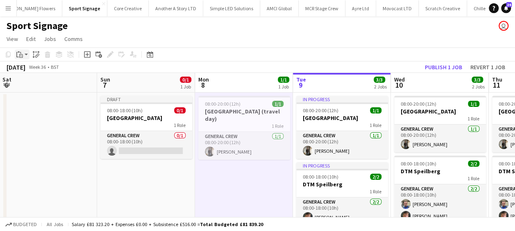
click at [26, 54] on app-action-btn "Paste" at bounding box center [22, 55] width 15 height 10
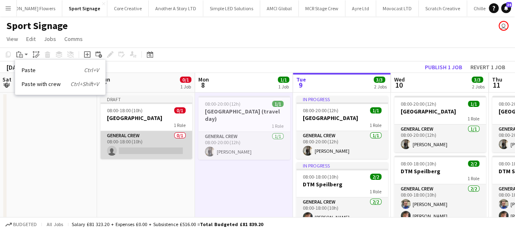
click at [149, 151] on app-card-role "General Crew 0/1 08:00-18:00 (10h) single-neutral-actions" at bounding box center [146, 145] width 92 height 28
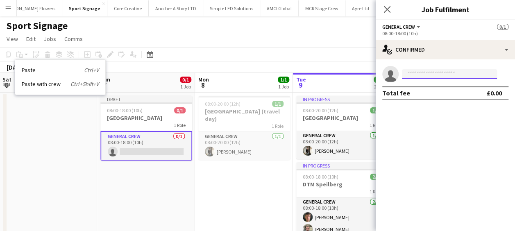
click at [431, 76] on input at bounding box center [449, 74] width 95 height 10
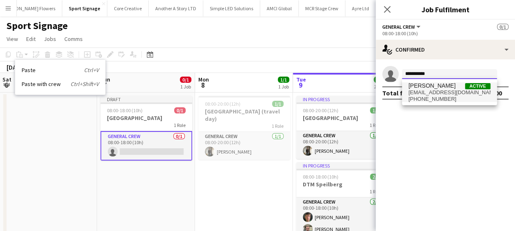
type input "**********"
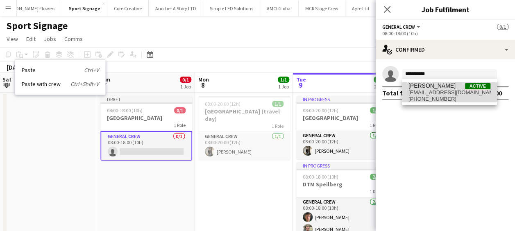
click at [441, 86] on span "Harry Dare Active" at bounding box center [449, 85] width 82 height 7
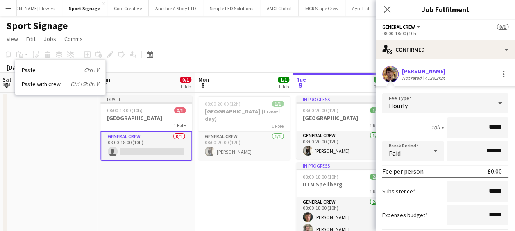
drag, startPoint x: 478, startPoint y: 124, endPoint x: 509, endPoint y: 136, distance: 33.5
click at [509, 136] on mat-expansion-panel "check Confirmed Harry Dare Not rated 4138.3km Fee Type Hourly 10h x ***** Break…" at bounding box center [444, 145] width 139 height 172
click at [484, 107] on div "Hourly" at bounding box center [437, 103] width 110 height 20
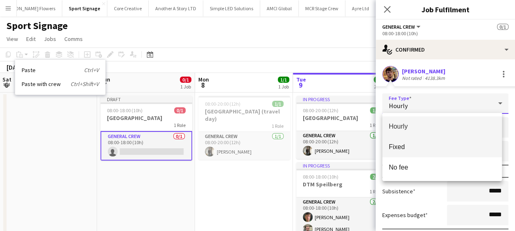
click at [405, 143] on span "Fixed" at bounding box center [442, 147] width 107 height 8
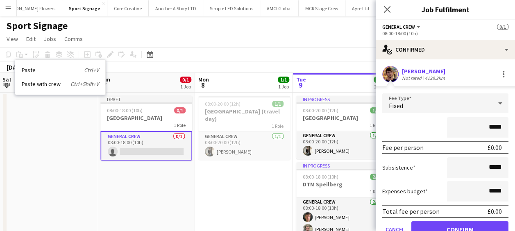
drag, startPoint x: 474, startPoint y: 123, endPoint x: 500, endPoint y: 128, distance: 26.7
click at [500, 128] on input "*****" at bounding box center [477, 127] width 61 height 20
type input "*******"
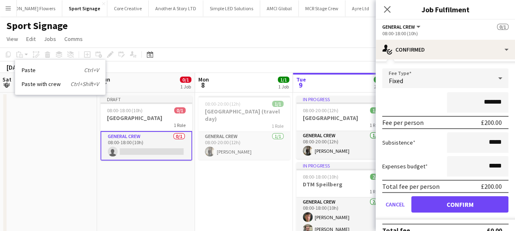
scroll to position [37, 0]
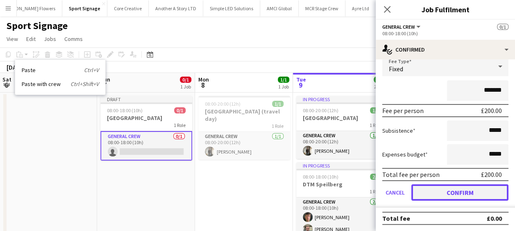
click at [464, 192] on button "Confirm" at bounding box center [459, 192] width 97 height 16
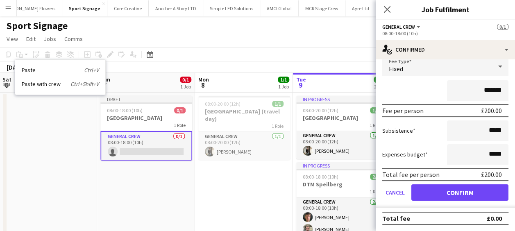
scroll to position [0, 0]
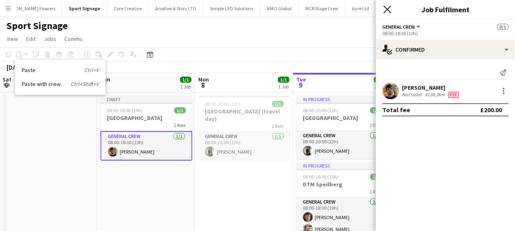
click at [385, 7] on icon "Close pop-in" at bounding box center [387, 9] width 8 height 8
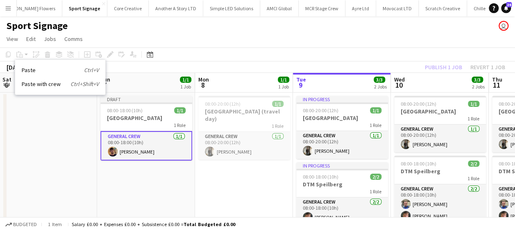
click at [153, 123] on div "1 Role" at bounding box center [146, 125] width 92 height 7
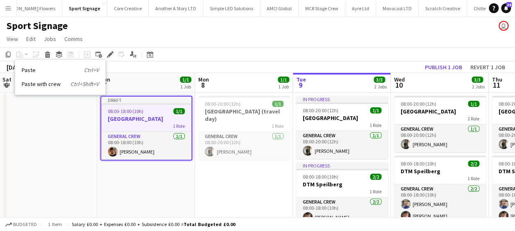
click at [255, 208] on app-date-cell "08:00-20:00 (12h) 1/1 Azerbaijan (travel day) 1 Role General Crew 1/1 08:00-20:…" at bounding box center [244, 174] width 98 height 162
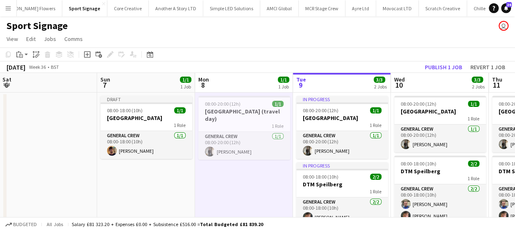
click at [142, 122] on div "1 Role" at bounding box center [146, 125] width 92 height 7
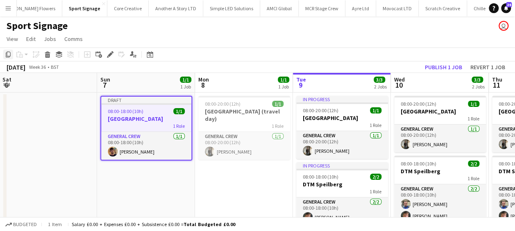
click at [8, 53] on icon "Copy" at bounding box center [8, 54] width 7 height 7
click at [230, 163] on app-date-cell "08:00-20:00 (12h) 1/1 Azerbaijan (travel day) 1 Role General Crew 1/1 08:00-20:…" at bounding box center [244, 174] width 98 height 162
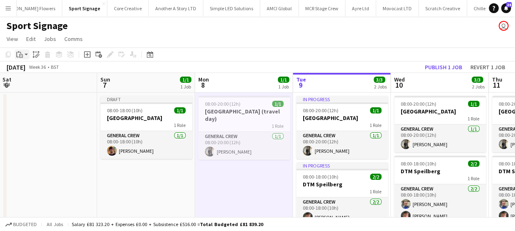
click at [22, 54] on icon at bounding box center [21, 56] width 4 height 4
click at [43, 88] on div "Paste Ctrl+V Paste with crew Ctrl+Shift+V" at bounding box center [60, 77] width 90 height 34
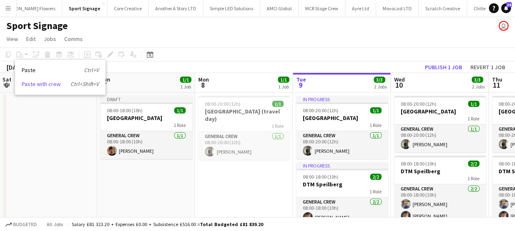
click at [47, 85] on link "Paste with crew Ctrl+Shift+V" at bounding box center [60, 83] width 77 height 7
click at [247, 189] on app-date-cell "08:00-20:00 (12h) 1/1 Azerbaijan (travel day) 1 Role General Crew 1/1 08:00-20:…" at bounding box center [244, 174] width 98 height 162
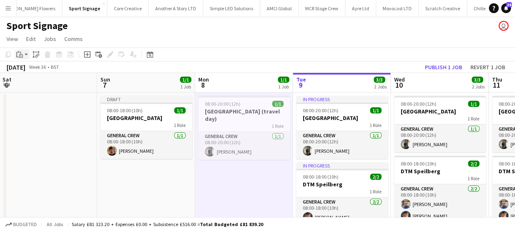
click at [22, 52] on icon "Paste" at bounding box center [19, 54] width 7 height 7
click at [43, 83] on link "Paste with crew Ctrl+Shift+V" at bounding box center [60, 83] width 77 height 7
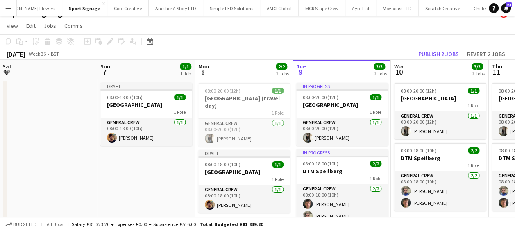
scroll to position [37, 0]
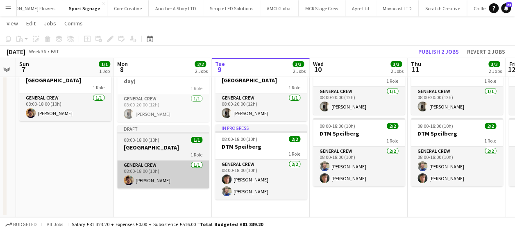
drag, startPoint x: 233, startPoint y: 181, endPoint x: 122, endPoint y: 178, distance: 111.4
click at [122, 178] on app-calendar-viewport "Thu 4 Fri 5 Sat 6 Sun 7 1/1 1 Job Mon 8 2/2 2 Jobs Tue 9 3/3 2 Jobs Wed 10 3/3 …" at bounding box center [257, 106] width 515 height 222
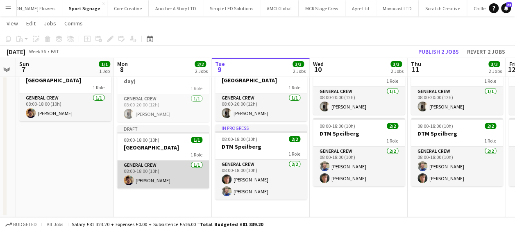
scroll to position [0, 308]
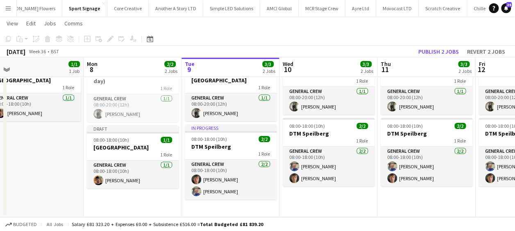
click at [218, 201] on app-date-cell "In progress 08:00-20:00 (12h) 1/1 Azerbaijan 1 Role General Crew 1/1 08:00-20:0…" at bounding box center [230, 136] width 98 height 162
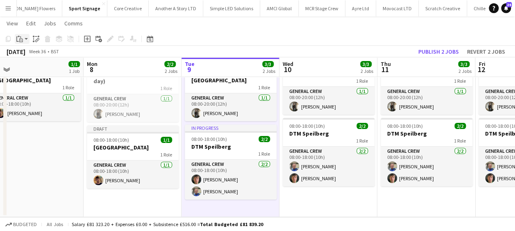
click at [24, 37] on div "Paste" at bounding box center [20, 39] width 10 height 10
click at [53, 69] on link "Paste with crew Ctrl+Shift+V" at bounding box center [60, 68] width 77 height 7
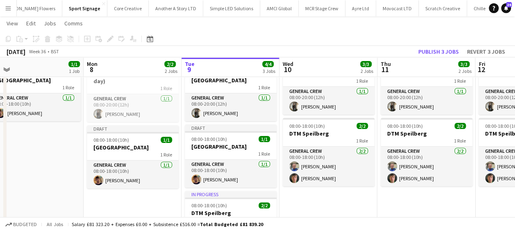
click at [326, 197] on app-date-cell "08:00-20:00 (12h) 1/1 Azerbaijan 1 Role General Crew 1/1 08:00-20:00 (12h) Kiel…" at bounding box center [328, 169] width 98 height 229
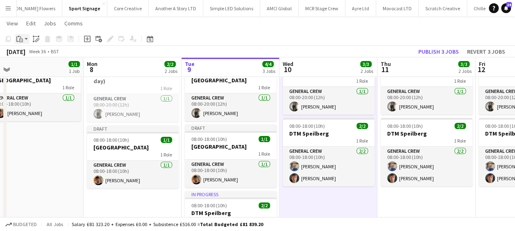
click at [23, 39] on div "Paste" at bounding box center [20, 39] width 10 height 10
click at [39, 69] on link "Paste with crew Ctrl+Shift+V" at bounding box center [60, 68] width 77 height 7
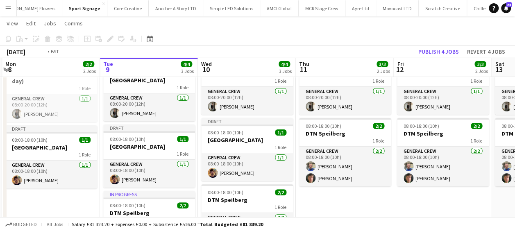
scroll to position [0, 250]
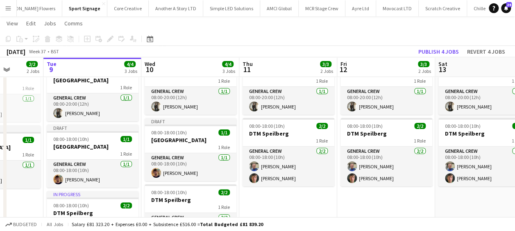
drag, startPoint x: 262, startPoint y: 125, endPoint x: 124, endPoint y: 123, distance: 138.0
click at [124, 123] on app-calendar-viewport "Sat 6 Sun 7 1/1 1 Job Mon 8 2/2 2 Jobs Tue 9 4/4 3 Jobs Wed 10 4/4 3 Jobs Thu 1…" at bounding box center [257, 139] width 515 height 289
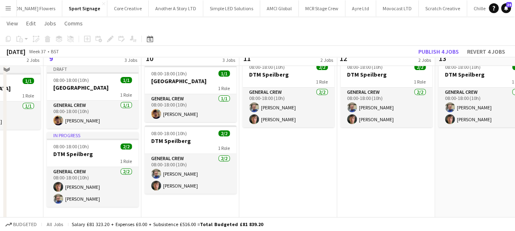
scroll to position [104, 0]
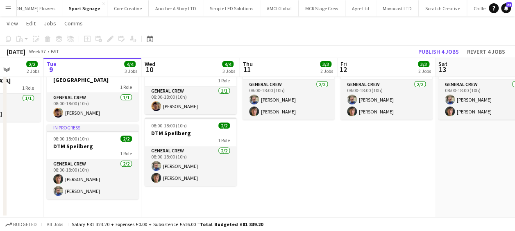
click at [285, 140] on app-date-cell "08:00-20:00 (12h) 1/1 Azerbaijan 1 Role General Crew 1/1 08:00-20:00 (12h) Kiel…" at bounding box center [288, 102] width 98 height 229
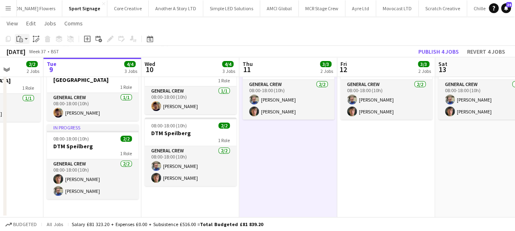
click at [26, 36] on app-action-btn "Paste" at bounding box center [22, 39] width 15 height 10
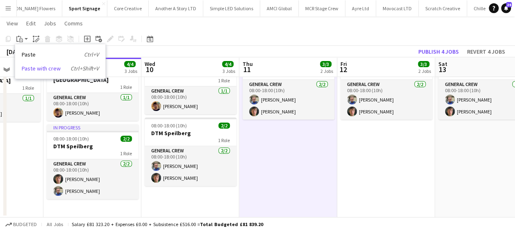
click at [35, 69] on link "Paste with crew Ctrl+Shift+V" at bounding box center [60, 68] width 77 height 7
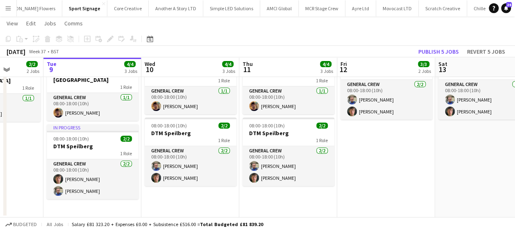
click at [435, 152] on app-date-cell "08:00-20:00 (12h) 1/1 Azerbaijan 1 Role General Crew 1/1 08:00-20:00 (12h) Kiel…" at bounding box center [484, 102] width 98 height 229
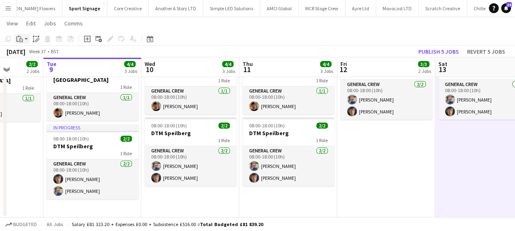
click at [26, 38] on app-action-btn "Paste" at bounding box center [22, 39] width 15 height 10
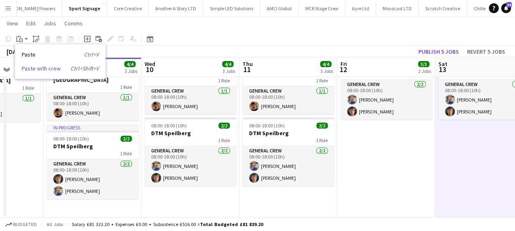
click at [34, 67] on link "Paste with crew Ctrl+Shift+V" at bounding box center [60, 68] width 77 height 7
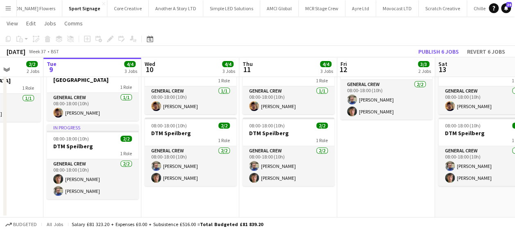
click at [381, 166] on app-date-cell "08:00-20:00 (12h) 1/1 Azerbaijan 1 Role General Crew 1/1 08:00-20:00 (12h) Kiel…" at bounding box center [386, 102] width 98 height 229
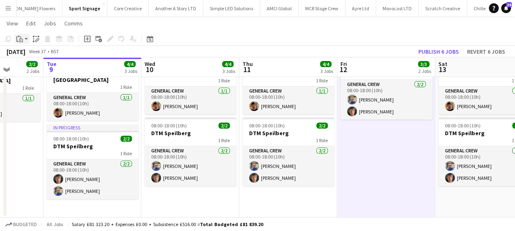
click at [23, 39] on div "Paste" at bounding box center [20, 39] width 10 height 10
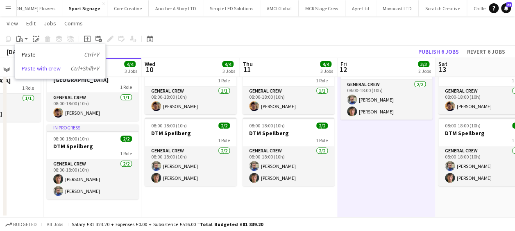
click at [42, 68] on link "Paste with crew Ctrl+Shift+V" at bounding box center [60, 68] width 77 height 7
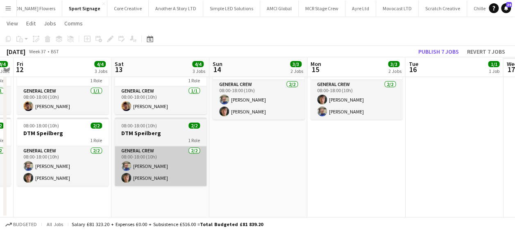
drag, startPoint x: 429, startPoint y: 160, endPoint x: 188, endPoint y: 146, distance: 241.2
click at [177, 147] on app-calendar-viewport "Mon 8 2/2 2 Jobs Tue 9 4/4 3 Jobs Wed 10 4/4 3 Jobs Thu 11 4/4 3 Jobs Fri 12 4/…" at bounding box center [257, 72] width 515 height 289
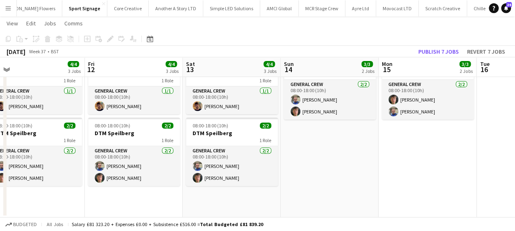
click at [305, 149] on app-date-cell "08:00-20:00 (12h) 1/1 Azerbaijan 1 Role General Crew 1/1 08:00-20:00 (12h) Kiel…" at bounding box center [329, 102] width 98 height 229
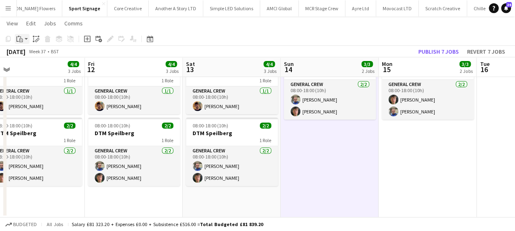
click at [21, 36] on icon "Paste" at bounding box center [19, 39] width 7 height 7
click at [38, 70] on link "Paste with crew Ctrl+Shift+V" at bounding box center [60, 68] width 77 height 7
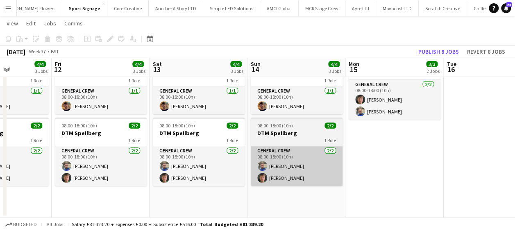
drag, startPoint x: 357, startPoint y: 158, endPoint x: 123, endPoint y: 155, distance: 234.2
click at [121, 156] on app-calendar-viewport "Mon 8 2/2 2 Jobs Tue 9 4/4 3 Jobs Wed 10 4/4 3 Jobs Thu 11 4/4 3 Jobs Fri 12 4/…" at bounding box center [257, 72] width 515 height 289
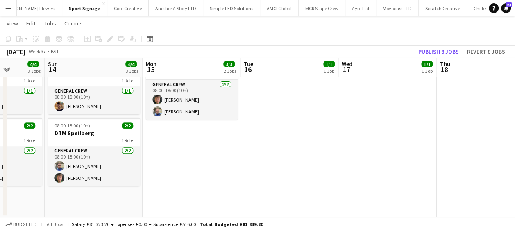
click at [184, 154] on app-date-cell "08:00-20:00 (12h) 1/1 Azerbaijan 1 Role General Crew 1/1 08:00-20:00 (12h) Kiel…" at bounding box center [191, 102] width 98 height 229
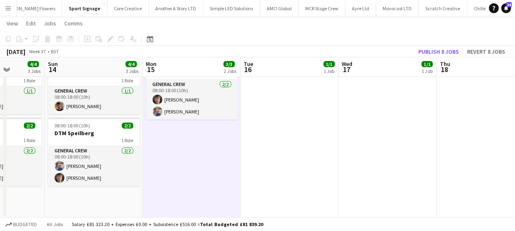
scroll to position [0, 347]
click at [24, 36] on div "Paste" at bounding box center [20, 39] width 10 height 10
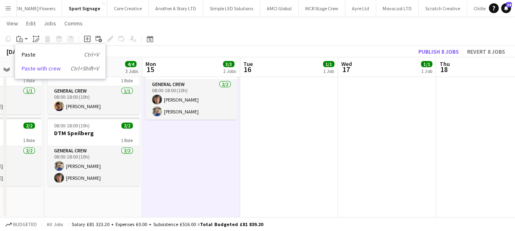
click at [29, 68] on link "Paste with crew Ctrl+Shift+V" at bounding box center [60, 68] width 77 height 7
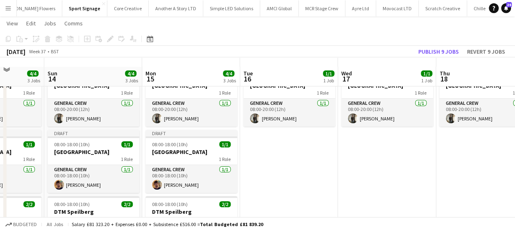
scroll to position [22, 0]
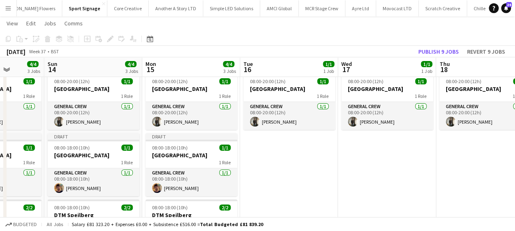
click at [278, 156] on app-date-cell "08:00-20:00 (12h) 1/1 Azerbaijan 1 Role General Crew 1/1 08:00-20:00 (12h) Kiel…" at bounding box center [289, 184] width 98 height 229
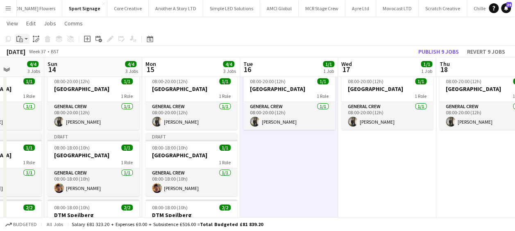
click at [25, 39] on app-action-btn "Paste" at bounding box center [22, 39] width 15 height 10
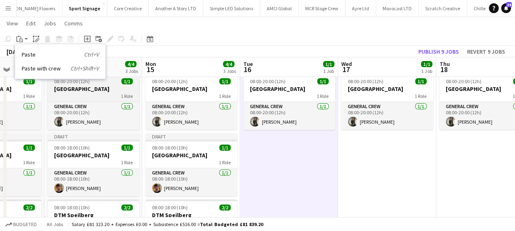
drag, startPoint x: 33, startPoint y: 68, endPoint x: 113, endPoint y: 89, distance: 82.5
click at [33, 68] on link "Paste with crew Ctrl+Shift+V" at bounding box center [60, 68] width 77 height 7
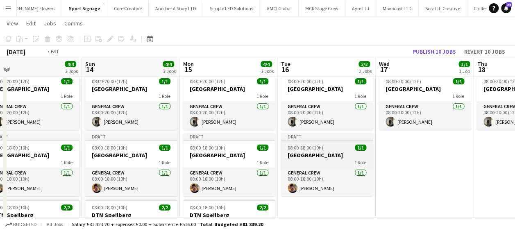
drag, startPoint x: 294, startPoint y: 151, endPoint x: 128, endPoint y: 153, distance: 166.6
click at [127, 154] on app-calendar-viewport "Wed 10 4/4 3 Jobs Thu 11 4/4 3 Jobs Fri 12 4/4 3 Jobs Sat 13 4/4 3 Jobs Sun 14 …" at bounding box center [257, 154] width 515 height 289
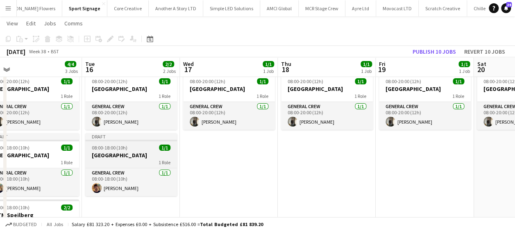
scroll to position [0, 319]
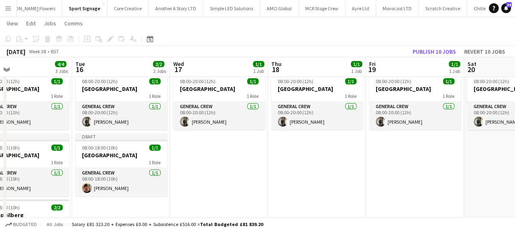
click at [206, 154] on app-date-cell "08:00-20:00 (12h) 1/1 Azerbaijan 1 Role General Crew 1/1 08:00-20:00 (12h) Kiel…" at bounding box center [219, 184] width 98 height 229
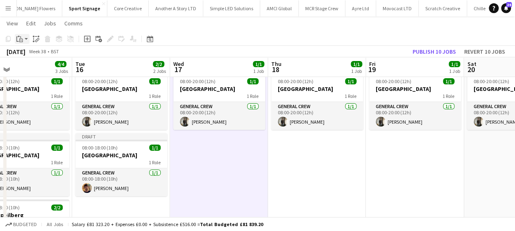
click at [22, 37] on icon "Paste" at bounding box center [19, 39] width 7 height 7
click at [37, 68] on link "Paste with crew Ctrl+Shift+V" at bounding box center [60, 68] width 77 height 7
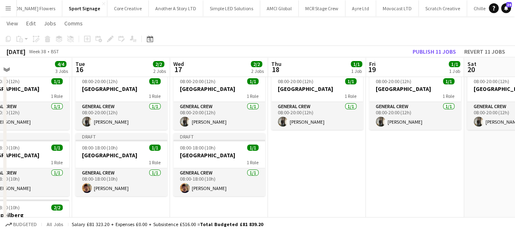
click at [325, 154] on app-date-cell "08:00-20:00 (12h) 1/1 Azerbaijan 1 Role General Crew 1/1 08:00-20:00 (12h) Kiel…" at bounding box center [317, 184] width 98 height 229
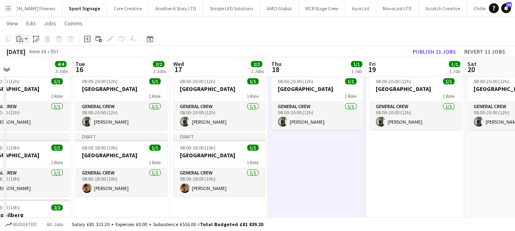
click at [24, 41] on div "Paste" at bounding box center [20, 39] width 10 height 10
click at [44, 70] on link "Paste with crew Ctrl+Shift+V" at bounding box center [60, 68] width 77 height 7
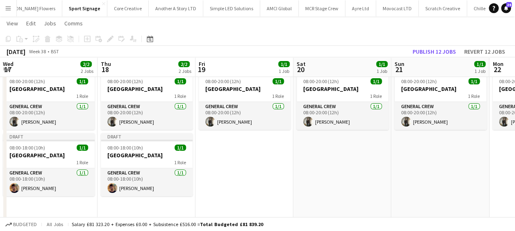
scroll to position [0, 316]
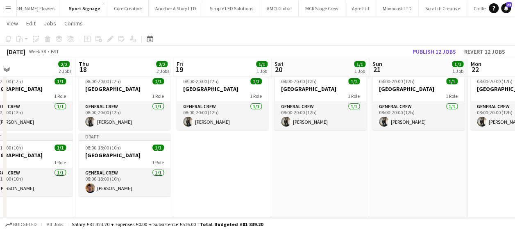
drag, startPoint x: 398, startPoint y: 157, endPoint x: 218, endPoint y: 147, distance: 180.8
click at [218, 147] on app-calendar-viewport "Sun 14 4/4 3 Jobs Mon 15 4/4 3 Jobs Tue 16 2/2 2 Jobs Wed 17 2/2 2 Jobs Thu 18 …" at bounding box center [257, 154] width 515 height 289
click at [214, 146] on app-date-cell "08:00-20:00 (12h) 1/1 Azerbaijan 1 Role General Crew 1/1 08:00-20:00 (12h) Kiel…" at bounding box center [222, 184] width 98 height 229
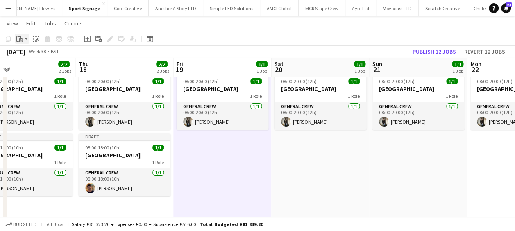
click at [17, 36] on icon "Paste" at bounding box center [19, 39] width 7 height 7
click at [43, 70] on link "Paste with crew Ctrl+Shift+V" at bounding box center [60, 68] width 77 height 7
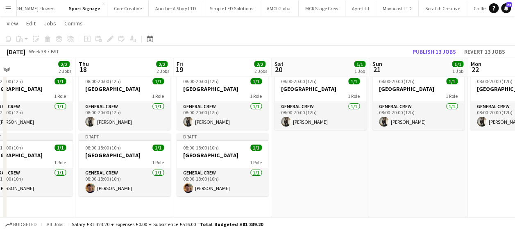
click at [322, 197] on app-date-cell "08:00-20:00 (12h) 1/1 Azerbaijan 1 Role General Crew 1/1 08:00-20:00 (12h) Kiel…" at bounding box center [320, 184] width 98 height 229
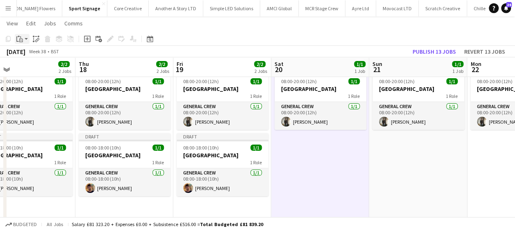
click at [23, 36] on div "Paste" at bounding box center [20, 39] width 10 height 10
click at [57, 68] on link "Paste with crew Ctrl+Shift+V" at bounding box center [60, 68] width 77 height 7
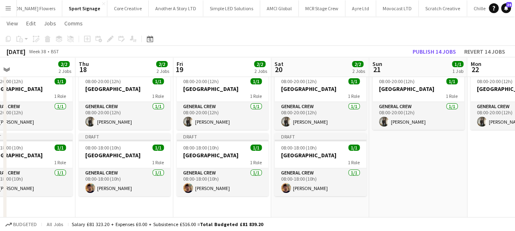
click at [427, 165] on app-date-cell "08:00-20:00 (12h) 1/1 Azerbaijan 1 Role General Crew 1/1 08:00-20:00 (12h) Kiel…" at bounding box center [418, 184] width 98 height 229
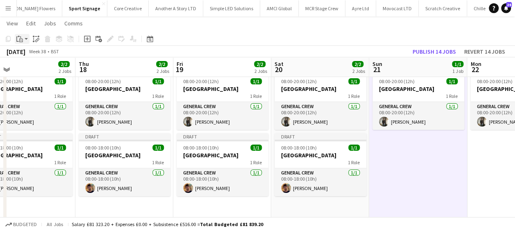
click at [22, 39] on icon "Paste" at bounding box center [19, 39] width 7 height 7
click at [37, 67] on link "Paste with crew Ctrl+Shift+V" at bounding box center [60, 68] width 77 height 7
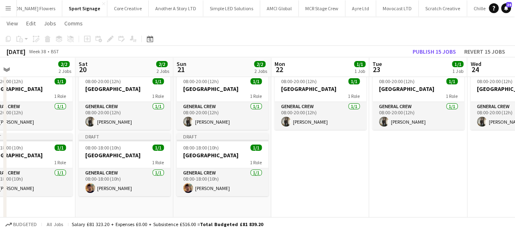
scroll to position [0, 323]
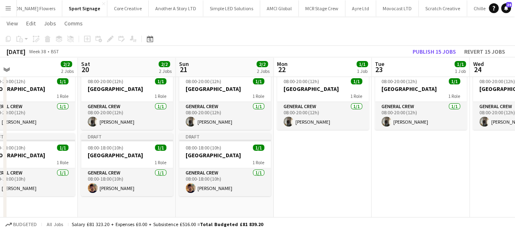
drag, startPoint x: 239, startPoint y: 155, endPoint x: 167, endPoint y: 149, distance: 72.3
click at [164, 151] on app-calendar-viewport "Tue 16 2/2 2 Jobs Wed 17 2/2 2 Jobs Thu 18 2/2 2 Jobs Fri 19 2/2 2 Jobs Sat 20 …" at bounding box center [257, 154] width 515 height 289
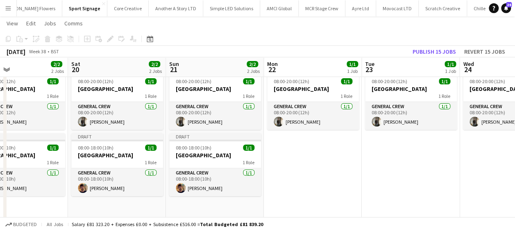
click at [305, 165] on app-date-cell "08:00-20:00 (12h) 1/1 Azerbaijan 1 Role General Crew 1/1 08:00-20:00 (12h) Kiel…" at bounding box center [313, 184] width 98 height 229
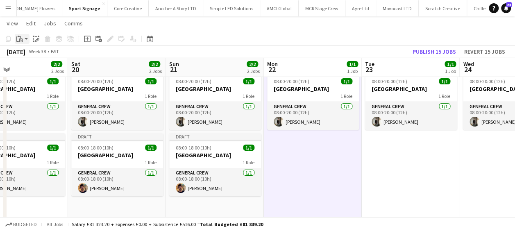
click at [18, 38] on icon "Paste" at bounding box center [19, 39] width 7 height 7
click at [40, 68] on link "Paste with crew Ctrl+Shift+V" at bounding box center [60, 68] width 77 height 7
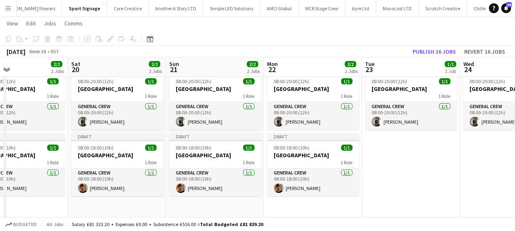
scroll to position [0, 341]
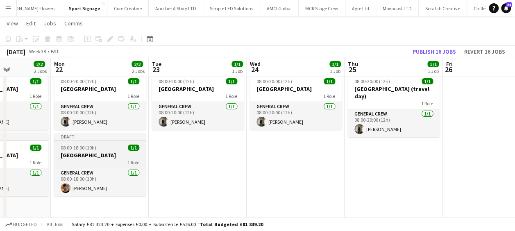
drag, startPoint x: 348, startPoint y: 160, endPoint x: 143, endPoint y: 147, distance: 205.1
click at [135, 147] on app-calendar-viewport "Thu 18 2/2 2 Jobs Fri 19 2/2 2 Jobs Sat 20 2/2 2 Jobs Sun 21 2/2 2 Jobs Mon 22 …" at bounding box center [257, 154] width 515 height 289
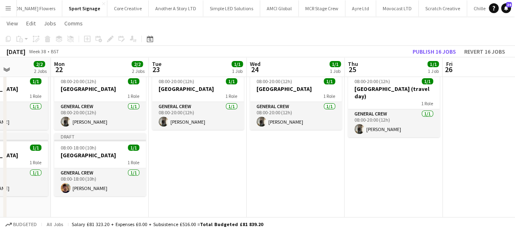
click at [174, 146] on app-date-cell "08:00-20:00 (12h) 1/1 Azerbaijan 1 Role General Crew 1/1 08:00-20:00 (12h) Kiel…" at bounding box center [198, 184] width 98 height 229
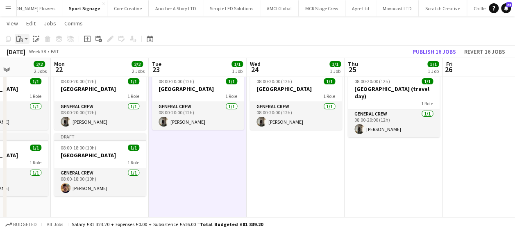
click at [19, 40] on icon at bounding box center [21, 40] width 4 height 4
click at [56, 70] on link "Paste with crew Ctrl+Shift+V" at bounding box center [60, 68] width 77 height 7
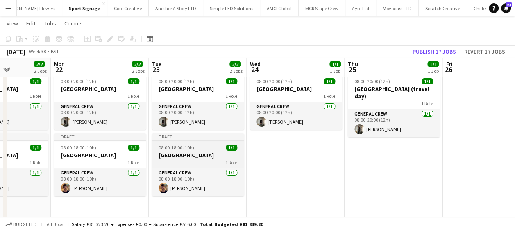
click at [180, 151] on app-job-card "Draft 08:00-18:00 (10h) 1/1 Baku 1 Role General Crew 1/1 08:00-18:00 (10h) Harr…" at bounding box center [198, 164] width 92 height 63
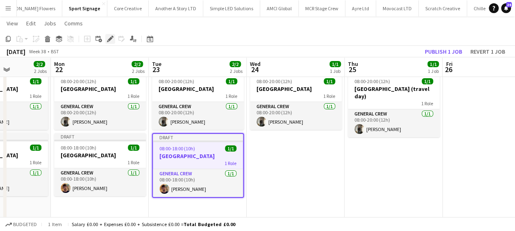
click at [113, 40] on icon "Edit" at bounding box center [110, 39] width 7 height 7
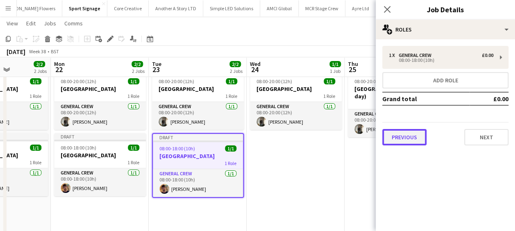
click at [409, 141] on button "Previous" at bounding box center [404, 137] width 44 height 16
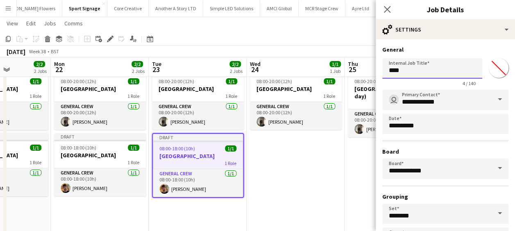
click at [425, 75] on input "****" at bounding box center [432, 68] width 100 height 20
type input "**********"
click at [388, 9] on icon "Close pop-in" at bounding box center [387, 9] width 8 height 8
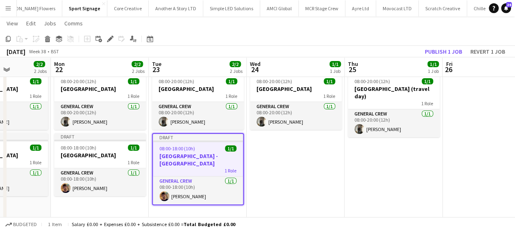
click at [200, 146] on div "08:00-18:00 (10h) 1/1" at bounding box center [198, 148] width 90 height 6
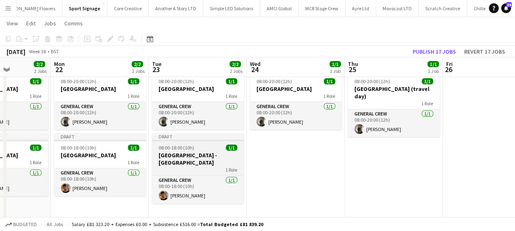
drag, startPoint x: 192, startPoint y: 150, endPoint x: 222, endPoint y: 149, distance: 30.3
click at [191, 150] on app-job-card "Draft 08:00-18:00 (10h) 1/1 Baku - Singapore 1 Role General Crew 1/1 08:00-18:0…" at bounding box center [198, 168] width 92 height 70
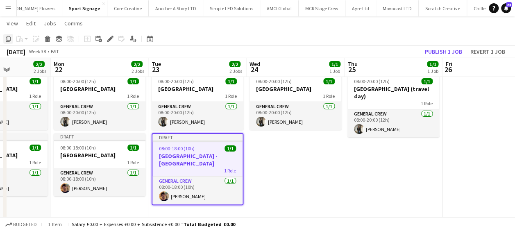
click at [5, 40] on icon "Copy" at bounding box center [8, 39] width 7 height 7
click at [274, 170] on app-date-cell "08:00-20:00 (12h) 1/1 Azerbaijan 1 Role General Crew 1/1 08:00-20:00 (12h) Kiel…" at bounding box center [295, 184] width 98 height 229
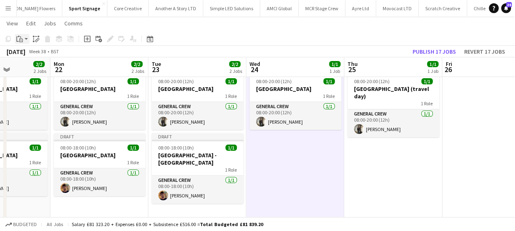
click at [22, 37] on icon "Paste" at bounding box center [19, 39] width 7 height 7
click at [47, 65] on link "Paste with crew Ctrl+Shift+V" at bounding box center [60, 68] width 77 height 7
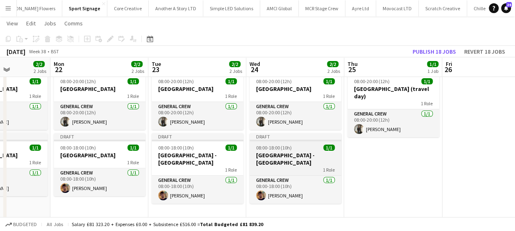
click at [298, 154] on h3 "Baku - Singapore" at bounding box center [295, 158] width 92 height 15
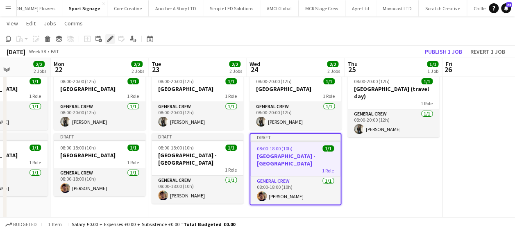
click at [110, 39] on icon at bounding box center [110, 39] width 5 height 5
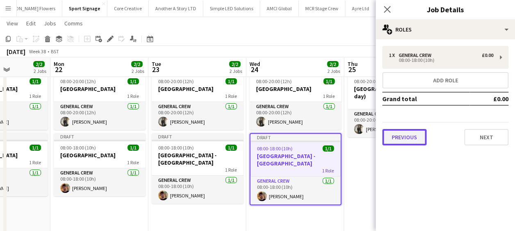
click at [403, 139] on button "Previous" at bounding box center [404, 137] width 44 height 16
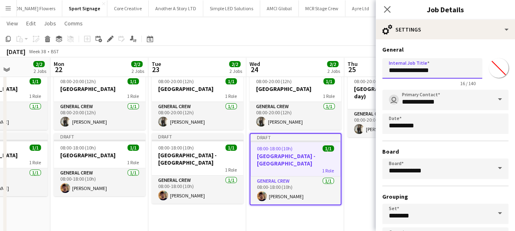
drag, startPoint x: 406, startPoint y: 70, endPoint x: 355, endPoint y: 72, distance: 50.8
click at [355, 72] on body "Menu Boards Boards Boards All jobs Status Workforce Workforce My Workforce Recr…" at bounding box center [257, 145] width 515 height 335
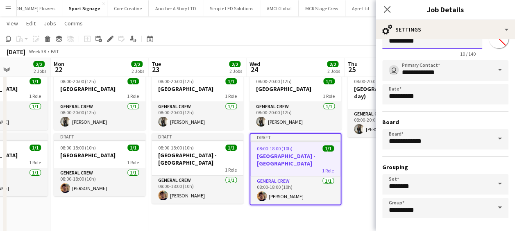
scroll to position [63, 0]
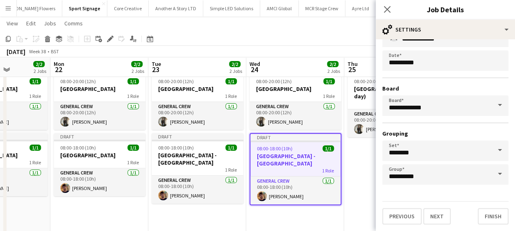
type input "*********"
click at [432, 201] on form "**********" at bounding box center [444, 104] width 139 height 242
click at [433, 211] on button "Next" at bounding box center [436, 216] width 27 height 16
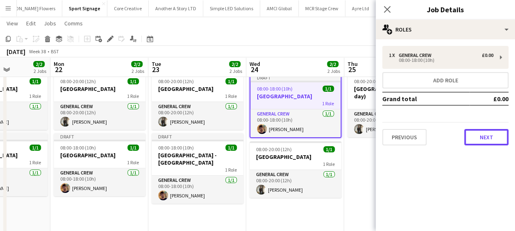
click at [490, 137] on button "Next" at bounding box center [486, 137] width 44 height 16
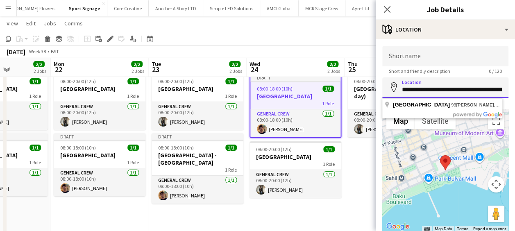
scroll to position [0, 45]
drag, startPoint x: 403, startPoint y: 89, endPoint x: 515, endPoint y: 89, distance: 112.6
click at [515, 89] on html "Menu Boards Boards Boards All jobs Status Workforce Workforce My Workforce Recr…" at bounding box center [257, 145] width 515 height 335
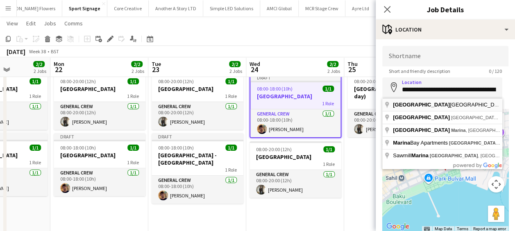
type input "**********"
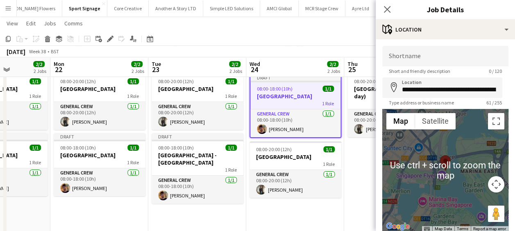
scroll to position [41, 0]
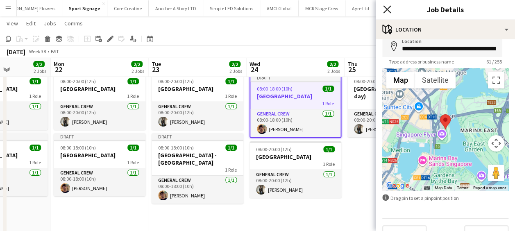
click at [388, 9] on icon at bounding box center [387, 9] width 8 height 8
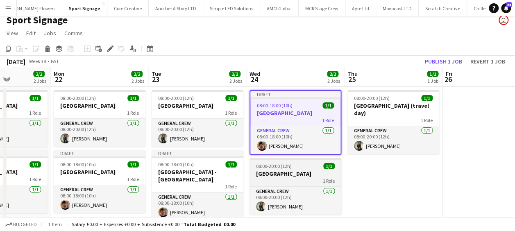
scroll to position [0, 0]
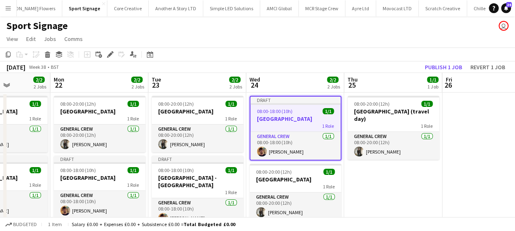
click at [309, 124] on div "1 Role" at bounding box center [295, 125] width 90 height 7
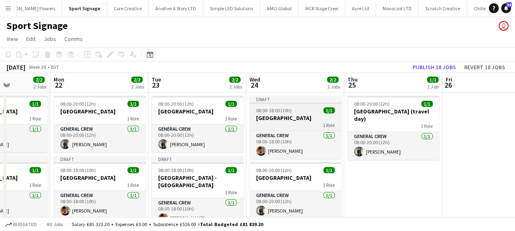
click at [292, 118] on h3 "Singapore" at bounding box center [295, 117] width 92 height 7
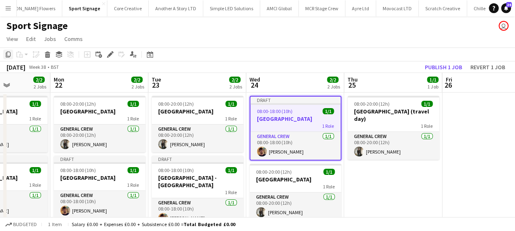
click at [7, 56] on icon "Copy" at bounding box center [8, 54] width 7 height 7
click at [381, 186] on app-date-cell "08:00-20:00 (12h) 1/1 Azerbaijan (travel day) 1 Role General Crew 1/1 08:00-20:…" at bounding box center [393, 207] width 98 height 229
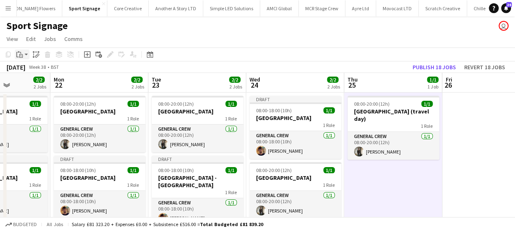
click at [27, 55] on app-action-btn "Paste" at bounding box center [22, 55] width 15 height 10
click at [41, 80] on link "Paste with crew Ctrl+Shift+V" at bounding box center [60, 83] width 77 height 7
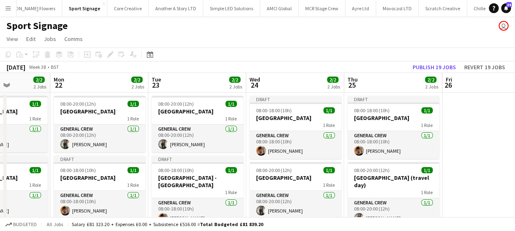
click at [445, 127] on app-date-cell at bounding box center [491, 207] width 98 height 229
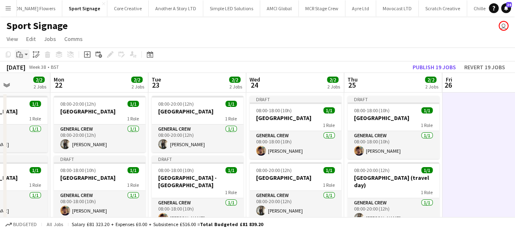
click at [21, 52] on icon "Paste" at bounding box center [19, 54] width 7 height 7
click at [43, 84] on link "Paste with crew Ctrl+Shift+V" at bounding box center [60, 83] width 77 height 7
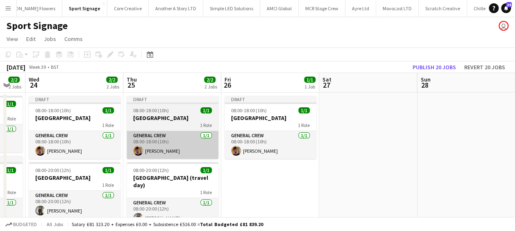
drag, startPoint x: 195, startPoint y: 160, endPoint x: 152, endPoint y: 154, distance: 43.4
click at [117, 159] on app-calendar-viewport "Sat 20 2/2 2 Jobs Sun 21 2/2 2 Jobs Mon 22 2/2 2 Jobs Tue 23 2/2 2 Jobs Wed 24 …" at bounding box center [257, 197] width 515 height 249
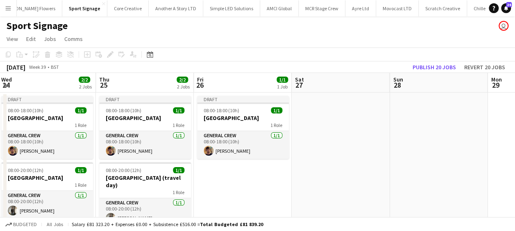
click at [322, 135] on app-date-cell at bounding box center [341, 207] width 98 height 229
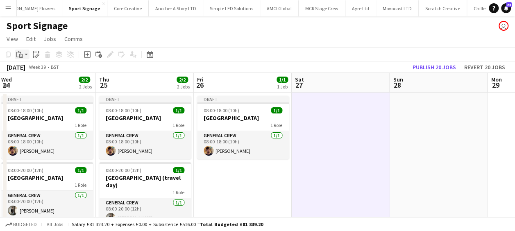
click at [23, 54] on div "Paste" at bounding box center [20, 55] width 10 height 10
click at [51, 82] on link "Paste with crew Ctrl+Shift+V" at bounding box center [60, 83] width 77 height 7
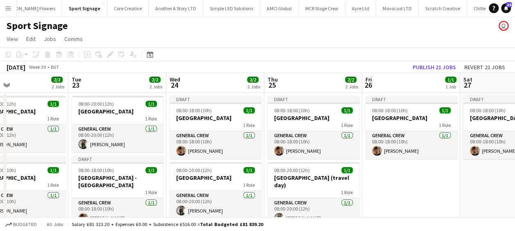
drag, startPoint x: 378, startPoint y: 154, endPoint x: 184, endPoint y: 144, distance: 194.4
click at [184, 144] on app-calendar-viewport "Sat 20 2/2 2 Jobs Sun 21 2/2 2 Jobs Mon 22 2/2 2 Jobs Tue 23 2/2 2 Jobs Wed 24 …" at bounding box center [257, 197] width 515 height 249
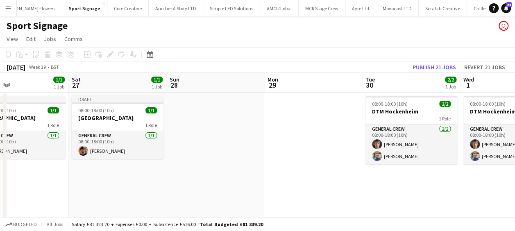
scroll to position [0, 226]
click at [211, 121] on app-date-cell at bounding box center [214, 207] width 98 height 229
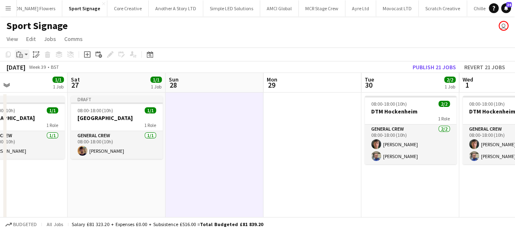
click at [26, 55] on app-action-btn "Paste" at bounding box center [22, 55] width 15 height 10
click at [38, 85] on link "Paste with crew Ctrl+Shift+V" at bounding box center [60, 83] width 77 height 7
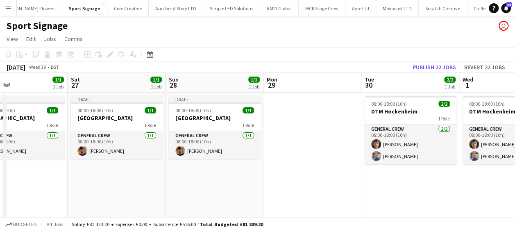
click at [298, 112] on app-date-cell at bounding box center [312, 207] width 98 height 229
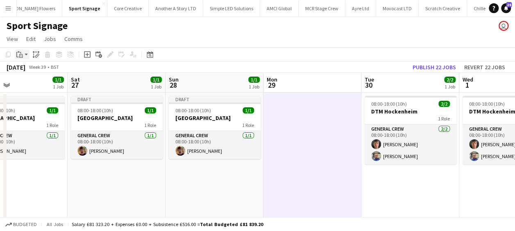
click at [20, 54] on icon at bounding box center [21, 56] width 4 height 4
click at [33, 82] on link "Paste with crew Ctrl+Shift+V" at bounding box center [60, 83] width 77 height 7
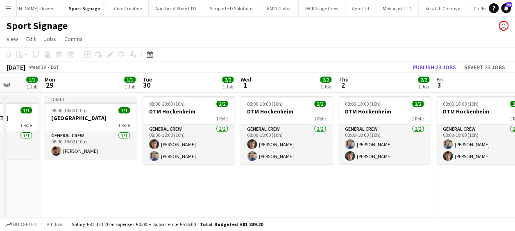
drag, startPoint x: 138, startPoint y: 133, endPoint x: 125, endPoint y: 134, distance: 13.1
click at [125, 134] on app-calendar-viewport "Fri 26 1/1 1 Job Sat 27 1/1 1 Job Sun 28 1/1 1 Job Mon 29 1/1 1 Job Tue 30 2/2 …" at bounding box center [257, 197] width 515 height 249
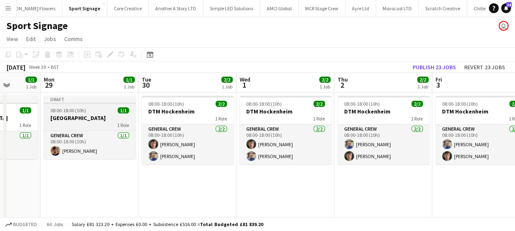
drag, startPoint x: 200, startPoint y: 183, endPoint x: 102, endPoint y: 116, distance: 117.9
click at [200, 183] on app-date-cell "08:00-18:00 (10h) 2/2 DTM Hockenheim 1 Role General Crew 2/2 08:00-18:00 (10h) …" at bounding box center [187, 207] width 98 height 229
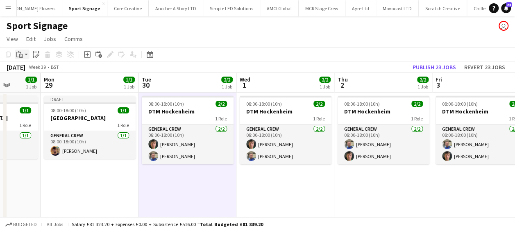
click at [25, 53] on app-action-btn "Paste" at bounding box center [22, 55] width 15 height 10
click at [34, 84] on link "Paste with crew Ctrl+Shift+V" at bounding box center [60, 83] width 77 height 7
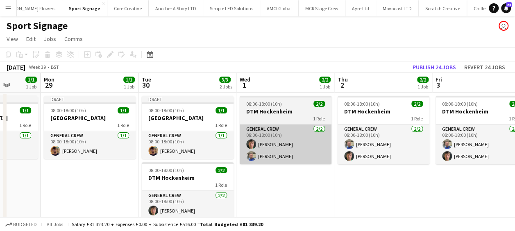
drag, startPoint x: 275, startPoint y: 183, endPoint x: 246, endPoint y: 161, distance: 36.2
click at [275, 183] on app-date-cell "08:00-18:00 (10h) 2/2 DTM Hockenheim 1 Role General Crew 2/2 08:00-18:00 (10h) …" at bounding box center [285, 207] width 98 height 229
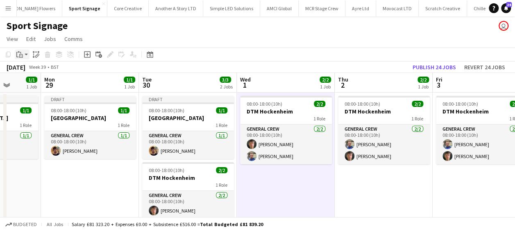
click at [17, 55] on icon at bounding box center [17, 54] width 2 height 5
click at [36, 84] on link "Paste with crew Ctrl+Shift+V" at bounding box center [60, 83] width 77 height 7
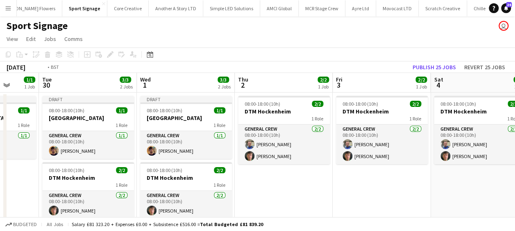
drag, startPoint x: 316, startPoint y: 170, endPoint x: 231, endPoint y: 165, distance: 84.9
click at [231, 165] on app-calendar-viewport "Fri 26 1/1 1 Job Sat 27 1/1 1 Job Sun 28 1/1 1 Job Mon 29 1/1 1 Job Tue 30 3/3 …" at bounding box center [257, 197] width 515 height 249
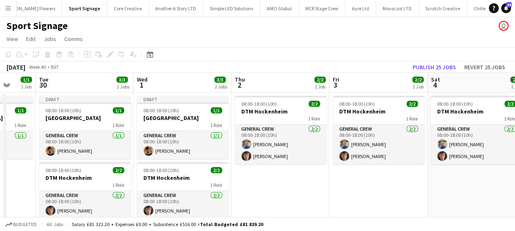
click at [300, 170] on app-date-cell "08:00-18:00 (10h) 2/2 DTM Hockenheim 1 Role General Crew 2/2 08:00-18:00 (10h) …" at bounding box center [280, 207] width 98 height 229
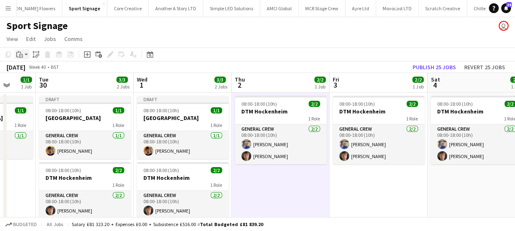
click at [23, 53] on div "Paste" at bounding box center [20, 55] width 10 height 10
click at [40, 82] on link "Paste with crew Ctrl+Shift+V" at bounding box center [60, 83] width 77 height 7
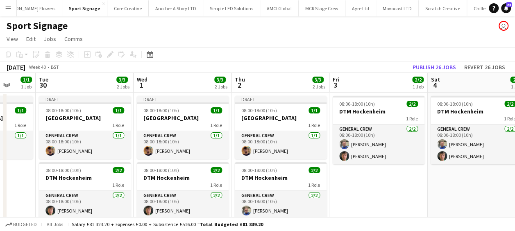
click at [357, 179] on app-date-cell "08:00-18:00 (10h) 2/2 DTM Hockenheim 1 Role General Crew 2/2 08:00-18:00 (10h) …" at bounding box center [378, 207] width 98 height 229
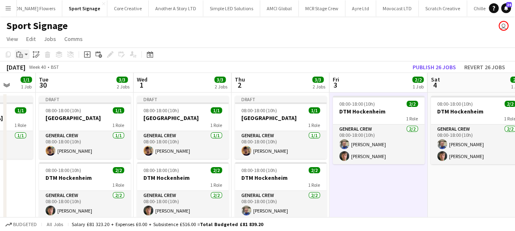
click at [21, 51] on icon "Paste" at bounding box center [19, 54] width 7 height 7
drag, startPoint x: 43, startPoint y: 82, endPoint x: 51, endPoint y: 87, distance: 9.8
click at [43, 82] on link "Paste with crew Ctrl+Shift+V" at bounding box center [60, 83] width 77 height 7
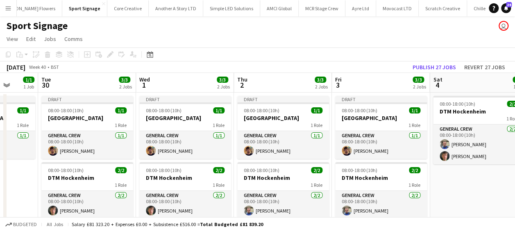
drag, startPoint x: 371, startPoint y: 159, endPoint x: 180, endPoint y: 150, distance: 191.0
click at [181, 150] on app-calendar-viewport "Fri 26 1/1 1 Job Sat 27 1/1 1 Job Sun 28 1/1 1 Job Mon 29 1/1 1 Job Tue 30 3/3 …" at bounding box center [257, 197] width 515 height 249
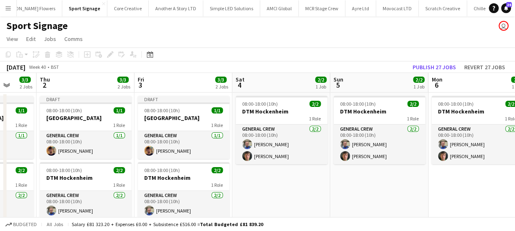
click at [285, 183] on app-date-cell "08:00-18:00 (10h) 2/2 DTM Hockenheim 1 Role General Crew 2/2 08:00-18:00 (10h) …" at bounding box center [281, 207] width 98 height 229
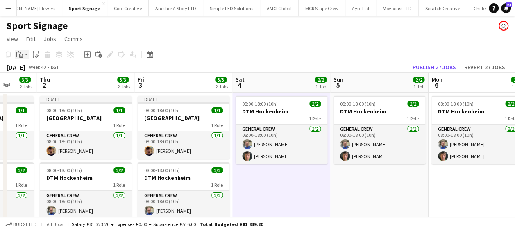
click at [23, 53] on div "Paste" at bounding box center [20, 55] width 10 height 10
drag, startPoint x: 36, startPoint y: 84, endPoint x: 61, endPoint y: 91, distance: 25.4
click at [36, 85] on link "Paste with crew Ctrl+Shift+V" at bounding box center [60, 83] width 77 height 7
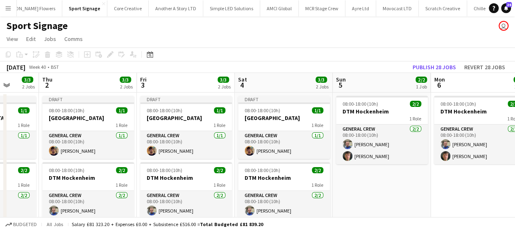
drag, startPoint x: 325, startPoint y: 171, endPoint x: 144, endPoint y: 170, distance: 181.4
click at [115, 174] on app-calendar-viewport "Sun 28 1/1 1 Job Mon 29 1/1 1 Job Tue 30 3/3 2 Jobs Wed 1 3/3 2 Jobs Thu 2 3/3 …" at bounding box center [257, 197] width 515 height 249
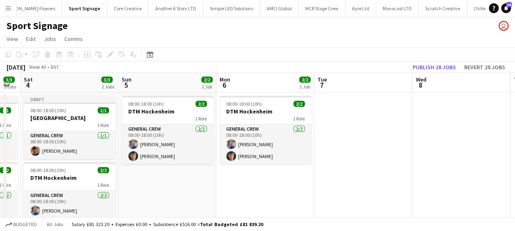
click at [170, 174] on app-date-cell "08:00-18:00 (10h) 2/2 DTM Hockenheim 1 Role General Crew 2/2 08:00-18:00 (10h) …" at bounding box center [167, 207] width 98 height 229
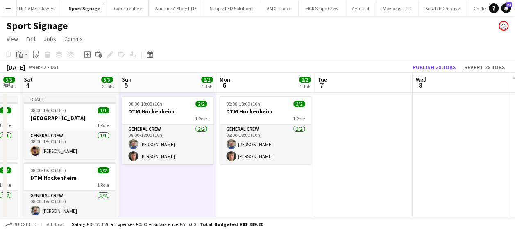
click at [22, 51] on icon "Paste" at bounding box center [19, 54] width 7 height 7
click at [43, 85] on link "Paste with crew Ctrl+Shift+V" at bounding box center [60, 83] width 77 height 7
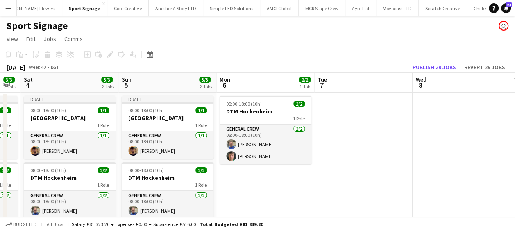
click at [242, 178] on app-date-cell "08:00-18:00 (10h) 2/2 DTM Hockenheim 1 Role General Crew 2/2 08:00-18:00 (10h) …" at bounding box center [265, 207] width 98 height 229
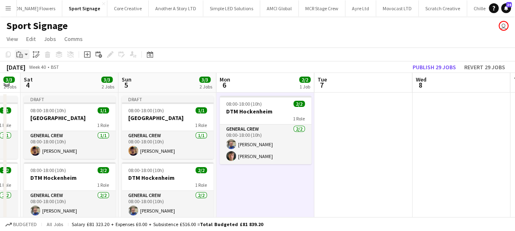
click at [18, 54] on icon "Paste" at bounding box center [19, 54] width 7 height 7
click at [36, 82] on link "Paste with crew Ctrl+Shift+V" at bounding box center [60, 83] width 77 height 7
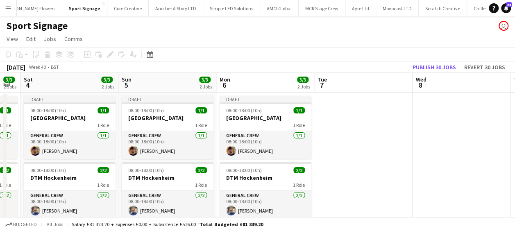
click at [339, 140] on app-date-cell at bounding box center [363, 207] width 98 height 229
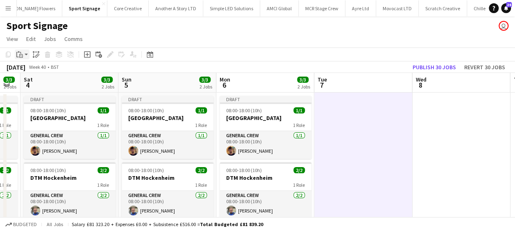
click at [23, 53] on div "Paste" at bounding box center [20, 55] width 10 height 10
click at [34, 83] on link "Paste with crew Ctrl+Shift+V" at bounding box center [60, 83] width 77 height 7
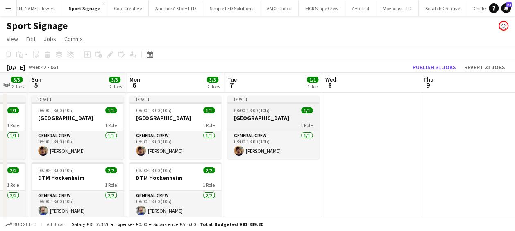
drag, startPoint x: 270, startPoint y: 130, endPoint x: 237, endPoint y: 129, distance: 32.8
click at [237, 130] on app-calendar-viewport "Thu 2 3/3 2 Jobs Fri 3 3/3 2 Jobs Sat 4 3/3 2 Jobs Sun 5 3/3 2 Jobs Mon 6 3/3 2…" at bounding box center [257, 197] width 515 height 249
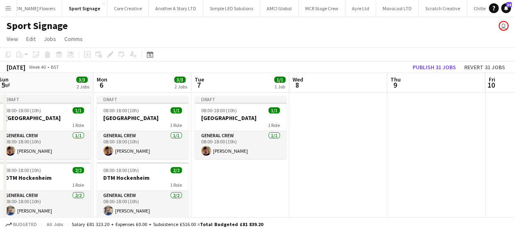
click at [319, 127] on app-date-cell at bounding box center [338, 207] width 98 height 229
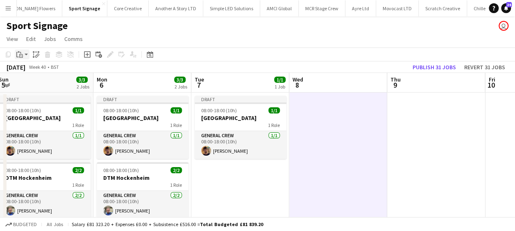
click at [22, 55] on icon at bounding box center [21, 56] width 4 height 4
click at [40, 86] on link "Paste with crew Ctrl+Shift+V" at bounding box center [60, 83] width 77 height 7
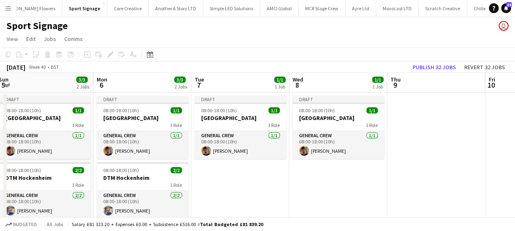
click at [437, 154] on app-date-cell at bounding box center [436, 207] width 98 height 229
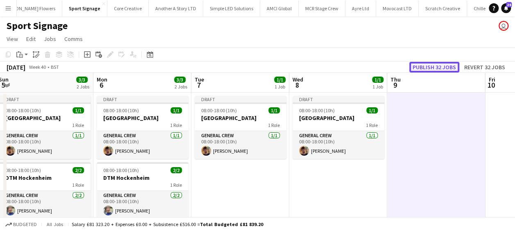
click at [438, 65] on button "Publish 32 jobs" at bounding box center [434, 67] width 50 height 11
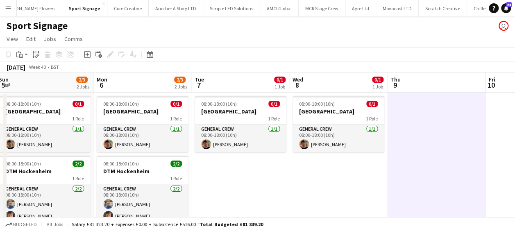
click at [271, 186] on app-date-cell "08:00-18:00 (10h) 0/1 Singapore 1 Role General Crew 1/1 08:00-18:00 (10h) Harry…" at bounding box center [240, 207] width 98 height 229
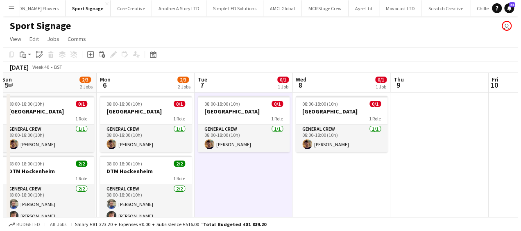
scroll to position [0, 201]
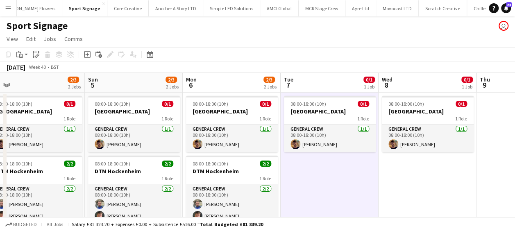
drag, startPoint x: 236, startPoint y: 171, endPoint x: 321, endPoint y: 169, distance: 84.8
click at [330, 171] on app-calendar-viewport "Thu 2 2/3 2 Jobs Fri 3 2/3 2 Jobs Sat 4 2/3 2 Jobs Sun 5 2/3 2 Jobs Mon 6 2/3 2…" at bounding box center [257, 197] width 515 height 249
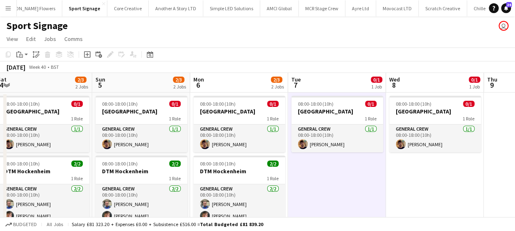
click at [3, 8] on button "Menu" at bounding box center [8, 8] width 16 height 16
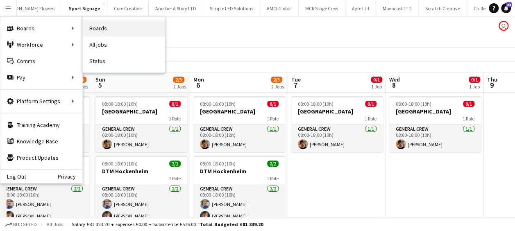
click at [103, 32] on link "Boards" at bounding box center [124, 28] width 82 height 16
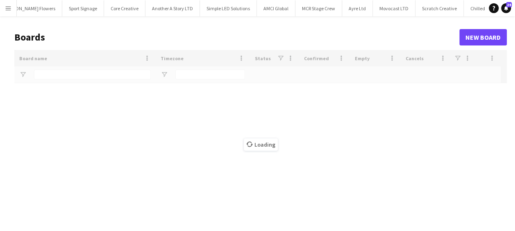
type input "*****"
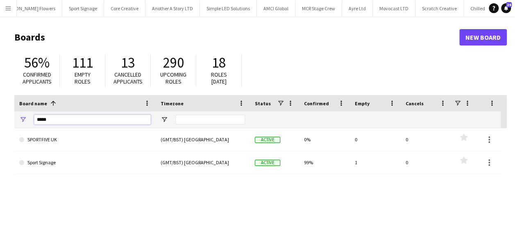
click at [62, 120] on input "*****" at bounding box center [92, 120] width 117 height 10
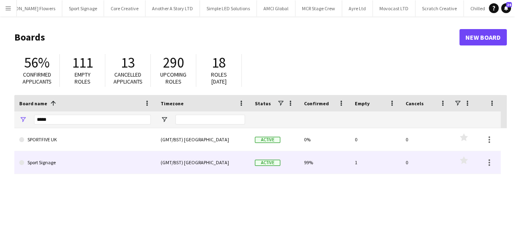
click at [47, 153] on link "Sport Signage" at bounding box center [84, 162] width 131 height 23
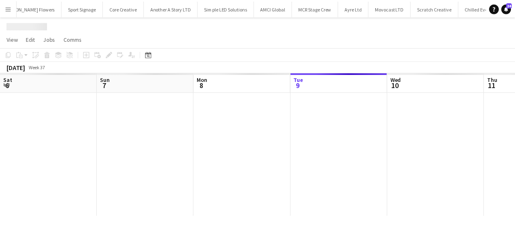
scroll to position [0, 196]
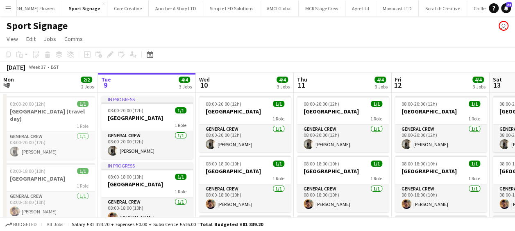
click at [319, 40] on app-page-menu "View Day view expanded Day view collapsed Month view Date picker Jump to today …" at bounding box center [257, 40] width 515 height 16
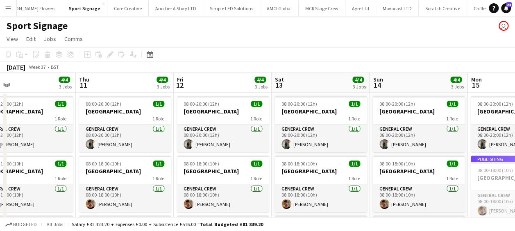
drag, startPoint x: 326, startPoint y: 179, endPoint x: 131, endPoint y: 171, distance: 195.5
click at [131, 171] on app-calendar-viewport "Sat 6 Sun 7 1/1 1 Job Mon 8 2/2 2 Jobs Tue 9 4/4 3 Jobs Wed 10 4/4 3 Jobs Thu 1…" at bounding box center [257, 197] width 515 height 249
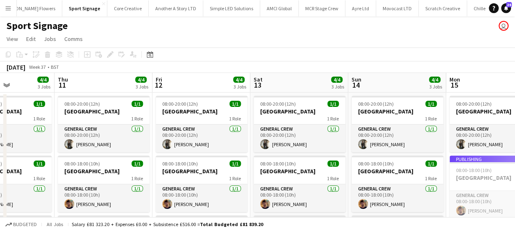
click at [161, 166] on app-calendar-viewport "Mon 8 2/2 2 Jobs Tue 9 4/4 3 Jobs Wed 10 4/4 3 Jobs Thu 11 4/4 3 Jobs Fri 12 4/…" at bounding box center [257, 197] width 515 height 249
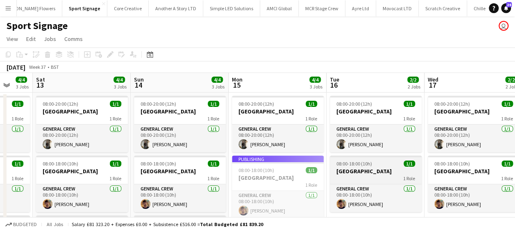
drag, startPoint x: 376, startPoint y: 167, endPoint x: 229, endPoint y: 163, distance: 146.6
click at [229, 164] on app-calendar-viewport "Wed 10 4/4 3 Jobs Thu 11 4/4 3 Jobs Fri 12 4/4 3 Jobs Sat 13 4/4 3 Jobs Sun 14 …" at bounding box center [257, 197] width 515 height 249
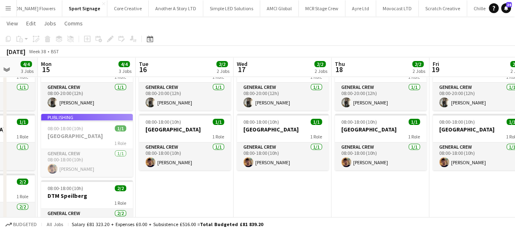
scroll to position [0, 331]
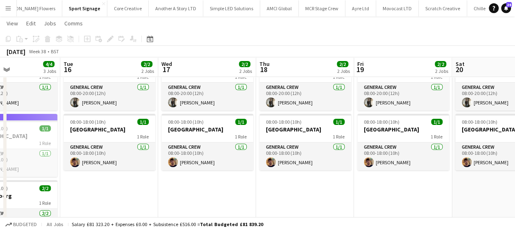
drag, startPoint x: 300, startPoint y: 184, endPoint x: 183, endPoint y: 192, distance: 116.9
click at [180, 193] on app-calendar-viewport "Fri 12 4/4 3 Jobs Sat 13 4/4 3 Jobs Sun 14 4/4 3 Jobs Mon 15 4/4 3 Jobs Tue 16 …" at bounding box center [257, 135] width 515 height 289
click at [6, 7] on app-icon "Menu" at bounding box center [8, 8] width 7 height 7
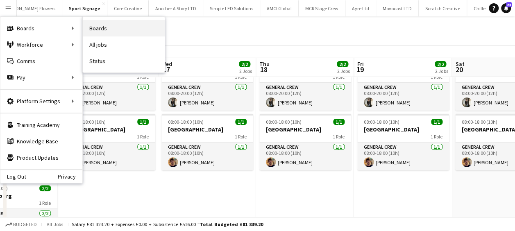
click at [97, 30] on link "Boards" at bounding box center [124, 28] width 82 height 16
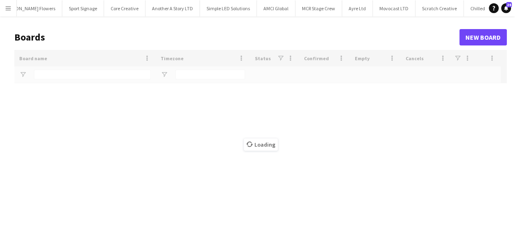
type input "*****"
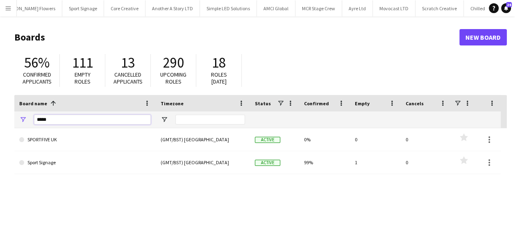
drag, startPoint x: 51, startPoint y: 118, endPoint x: 14, endPoint y: 118, distance: 37.3
click at [14, 118] on main "Boards New Board 56% Confirmed applicants 111 Empty roles 13 Cancelled applican…" at bounding box center [257, 164] width 515 height 296
click at [485, 39] on link "New Board" at bounding box center [482, 37] width 47 height 16
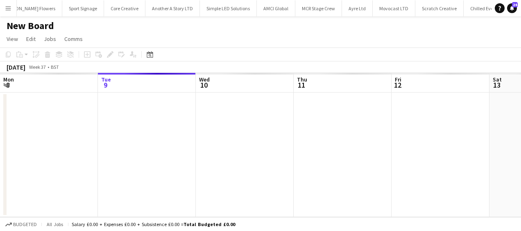
scroll to position [0, 2294]
click at [29, 25] on h1 "New Board" at bounding box center [30, 26] width 47 height 12
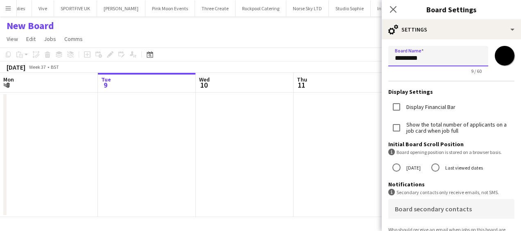
drag, startPoint x: 443, startPoint y: 59, endPoint x: 352, endPoint y: 48, distance: 92.4
click at [353, 50] on body "Menu Boards Boards Boards All jobs Status Workforce Workforce My Workforce Recr…" at bounding box center [260, 115] width 521 height 231
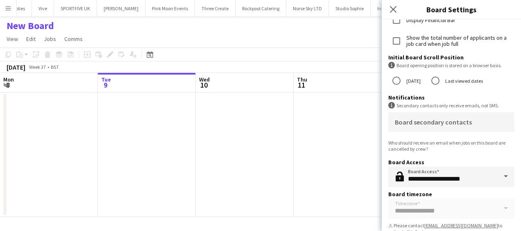
scroll to position [101, 0]
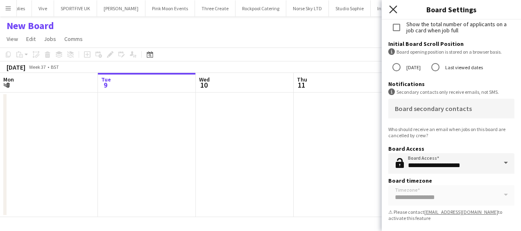
type input "**********"
click at [393, 9] on icon at bounding box center [393, 9] width 8 height 8
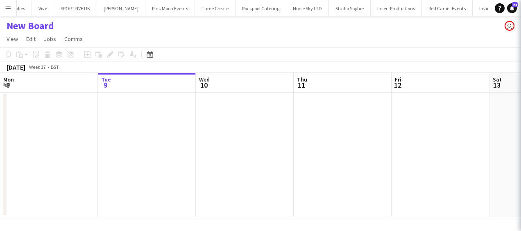
scroll to position [0, 2302]
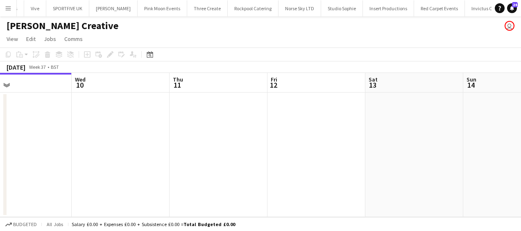
drag, startPoint x: 149, startPoint y: 129, endPoint x: 139, endPoint y: 129, distance: 10.2
click at [139, 129] on app-calendar-viewport "Sat 6 Sun 7 Mon 8 Tue 9 Wed 10 Thu 11 Fri 12 Sat 13 Sun 14 Mon 15 Tue 16" at bounding box center [260, 145] width 521 height 144
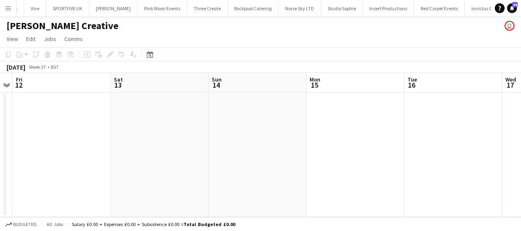
drag, startPoint x: 90, startPoint y: 133, endPoint x: 292, endPoint y: 129, distance: 201.1
click at [1, 133] on app-calendar-viewport "Mon 8 Tue 9 Wed 10 Thu 11 Fri 12 Sat 13 Sun 14 Mon 15 Tue 16 Wed 17 Thu 18" at bounding box center [260, 145] width 521 height 144
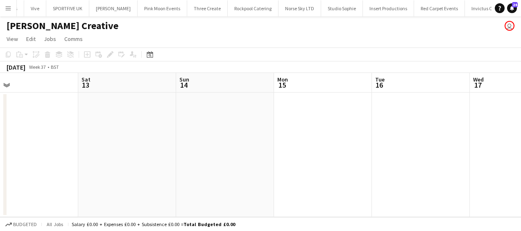
drag, startPoint x: 301, startPoint y: 130, endPoint x: 330, endPoint y: 132, distance: 29.9
click at [156, 132] on app-calendar-viewport "Wed 10 Thu 11 Fri 12 Sat 13 Sun 14 Mon 15 Tue 16 Wed 17 Thu 18 Fri 19 Sat 20" at bounding box center [260, 145] width 521 height 144
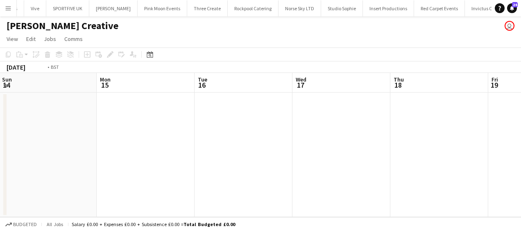
drag, startPoint x: 77, startPoint y: 117, endPoint x: 75, endPoint y: 22, distance: 95.0
click at [77, 115] on app-calendar-viewport "Wed 10 Thu 11 Fri 12 Sat 13 Sun 14 Mon 15 Tue 16 Wed 17 Thu 18 Fri 19 Sat 20" at bounding box center [260, 145] width 521 height 144
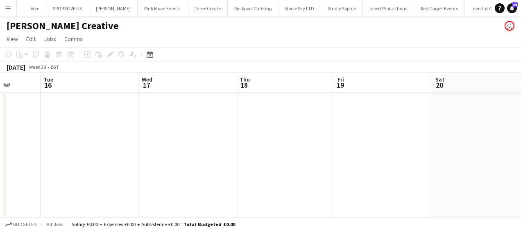
drag, startPoint x: 306, startPoint y: 173, endPoint x: 111, endPoint y: 170, distance: 195.7
click at [118, 170] on app-calendar-viewport "Fri 12 Sat 13 Sun 14 Mon 15 Tue 16 Wed 17 Thu 18 Fri 19 Sat 20 Sun 21 Mon 22" at bounding box center [260, 145] width 521 height 144
drag, startPoint x: 353, startPoint y: 153, endPoint x: 347, endPoint y: 147, distance: 9.0
click at [142, 152] on app-calendar-viewport "Tue 16 Wed 17 Thu 18 Fri 19 Sat 20 Sun 21 Mon 22 Tue 23 Wed 24 Thu 25 Fri 26" at bounding box center [260, 145] width 521 height 144
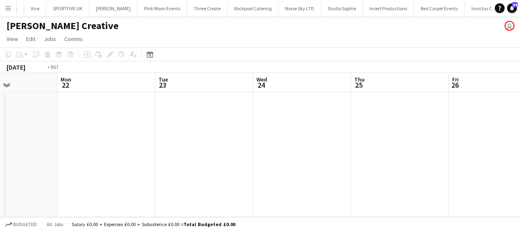
drag, startPoint x: 364, startPoint y: 148, endPoint x: 248, endPoint y: 148, distance: 116.3
click at [243, 149] on app-calendar-viewport "Thu 18 Fri 19 Sat 20 Sun 21 Mon 22 Tue 23 Wed 24 Thu 25 Fri 26 Sat 27 Sun 28" at bounding box center [260, 145] width 521 height 144
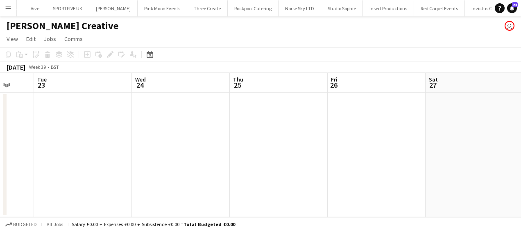
click at [111, 145] on app-calendar-viewport "Sat 20 Sun 21 Mon 22 Tue 23 Wed 24 Thu 25 Fri 26 Sat 27 Sun 28 Mon 29 Tue 30" at bounding box center [260, 145] width 521 height 144
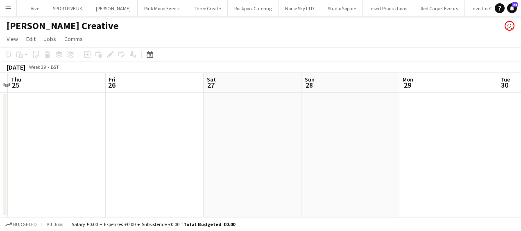
drag, startPoint x: 369, startPoint y: 146, endPoint x: 193, endPoint y: 149, distance: 176.5
click at [164, 149] on app-calendar-viewport "Mon 22 Tue 23 Wed 24 Thu 25 Fri 26 Sat 27 Sun 28 Mon 29 Tue 30 Wed 1 Thu 2" at bounding box center [260, 145] width 521 height 144
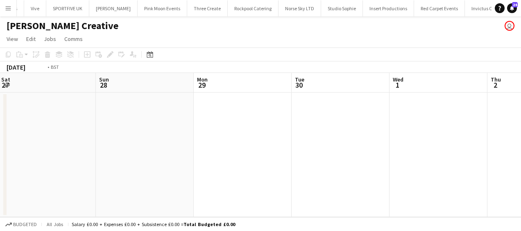
drag, startPoint x: 164, startPoint y: 150, endPoint x: 204, endPoint y: 150, distance: 40.5
click at [118, 150] on app-calendar-viewport "Wed 24 Thu 25 Fri 26 Sat 27 Sun 28 Mon 29 Tue 30 Wed 1 Thu 2 Fri 3 Sat 4" at bounding box center [260, 145] width 521 height 144
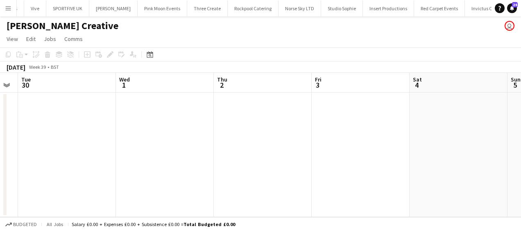
click at [137, 158] on app-calendar-viewport "Fri 26 Sat 27 Sun 28 Mon 29 Tue 30 Wed 1 Thu 2 Fri 3 Sat 4 Sun 5 Mon 6" at bounding box center [260, 145] width 521 height 144
drag, startPoint x: 179, startPoint y: 158, endPoint x: 88, endPoint y: 154, distance: 91.4
click at [88, 154] on app-calendar-viewport "Sun 28 Mon 29 Tue 30 Wed 1 Thu 2 Fri 3 Sat 4 Sun 5 Mon 6 Tue 7 Wed 8" at bounding box center [260, 145] width 521 height 144
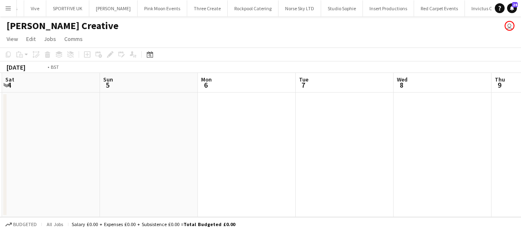
drag, startPoint x: 52, startPoint y: 142, endPoint x: 67, endPoint y: 142, distance: 14.7
click at [58, 142] on app-calendar-viewport "Thu 2 Fri 3 Sat 4 Sun 5 Mon 6 Tue 7 Wed 8 Thu 9 Fri 10 Sat 11 Sun 12" at bounding box center [260, 145] width 521 height 144
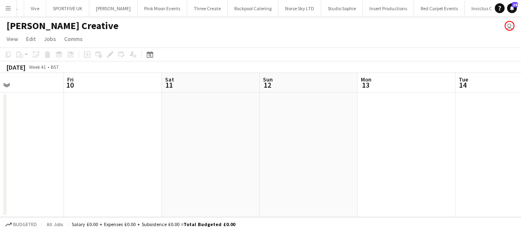
drag, startPoint x: 305, startPoint y: 129, endPoint x: 257, endPoint y: 136, distance: 48.1
click at [63, 136] on app-calendar-viewport "Mon 6 Tue 7 Wed 8 Thu 9 Fri 10 Sat 11 Sun 12 Mon 13 Tue 14 Wed 15 Thu 16" at bounding box center [260, 145] width 521 height 144
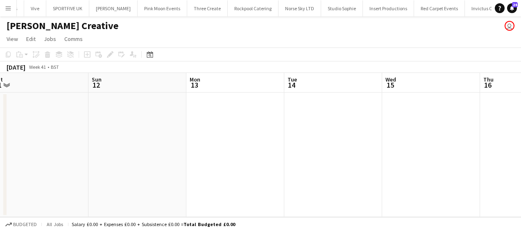
drag, startPoint x: 50, startPoint y: 136, endPoint x: 323, endPoint y: 136, distance: 272.3
click at [63, 136] on app-calendar-viewport "Wed 8 Thu 9 Fri 10 Sat 11 Sun 12 Mon 13 Tue 14 Wed 15 Thu 16 Fri 17 Sat 18" at bounding box center [260, 145] width 521 height 144
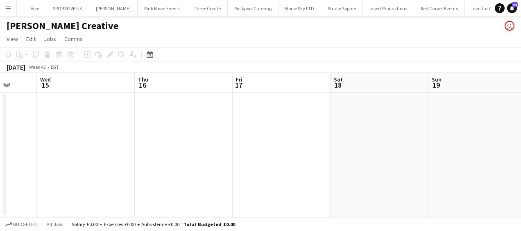
drag, startPoint x: 40, startPoint y: 138, endPoint x: 86, endPoint y: 138, distance: 46.7
click at [66, 138] on app-calendar-viewport "Sat 11 Sun 12 Mon 13 Tue 14 Wed 15 Thu 16 Fri 17 Sat 18 Sun 19 Mon 20 Tue 21" at bounding box center [260, 145] width 521 height 144
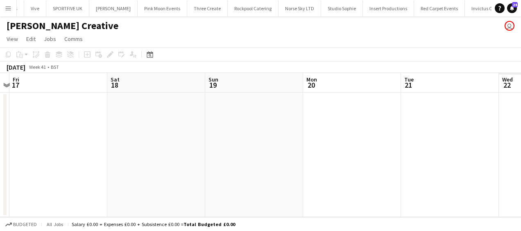
drag, startPoint x: 135, startPoint y: 140, endPoint x: 188, endPoint y: 137, distance: 53.4
click at [11, 141] on app-calendar-viewport "Tue 14 Wed 15 Thu 16 Fri 17 Sat 18 Sun 19 Mon 20 Tue 21 Wed 22 Thu 23 Fri 24" at bounding box center [260, 145] width 521 height 144
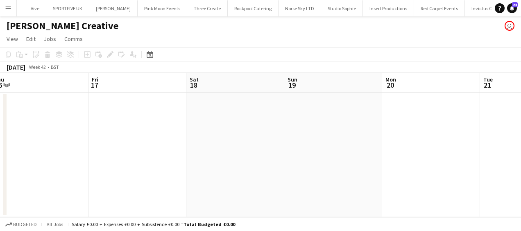
drag, startPoint x: -2, startPoint y: 133, endPoint x: 329, endPoint y: 122, distance: 331.0
click at [36, 134] on app-calendar-viewport "Tue 14 Wed 15 Thu 16 Fri 17 Sat 18 Sun 19 Mon 20 Tue 21 Wed 22 Thu 23 Fri 24" at bounding box center [260, 145] width 521 height 144
drag, startPoint x: 164, startPoint y: 122, endPoint x: 84, endPoint y: 122, distance: 79.4
click at [73, 122] on app-calendar-viewport "Thu 16 Fri 17 Sat 18 Sun 19 Mon 20 Tue 21 Wed 22 Thu 23 Fri 24 Sat 25 Sun 26" at bounding box center [260, 145] width 521 height 144
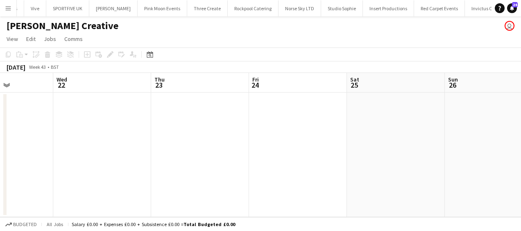
drag, startPoint x: 97, startPoint y: 122, endPoint x: 93, endPoint y: 122, distance: 4.9
click at [92, 122] on app-calendar-viewport "Sat 18 Sun 19 Mon 20 Tue 21 Wed 22 Thu 23 Fri 24 Sat 25 Sun 26 Mon 27 Tue 28" at bounding box center [260, 145] width 521 height 144
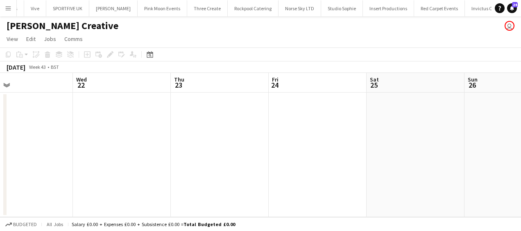
click at [295, 120] on app-date-cell at bounding box center [318, 155] width 98 height 124
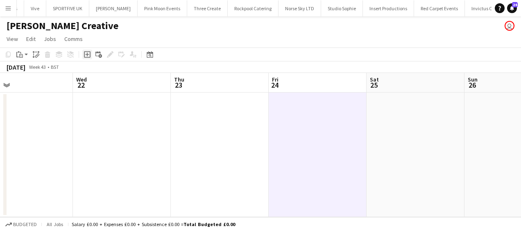
click at [88, 53] on icon "Add job" at bounding box center [87, 54] width 7 height 7
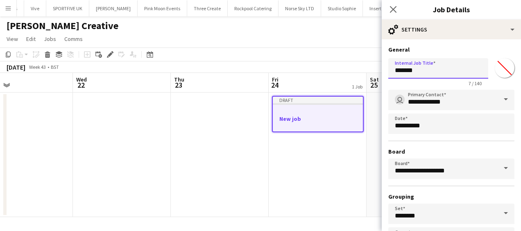
drag, startPoint x: 425, startPoint y: 72, endPoint x: 366, endPoint y: 79, distance: 59.5
click at [366, 79] on body "Menu Boards Boards Boards All jobs Status Workforce Workforce My Workforce Recr…" at bounding box center [260, 115] width 521 height 231
click at [422, 68] on input "**********" at bounding box center [438, 68] width 100 height 20
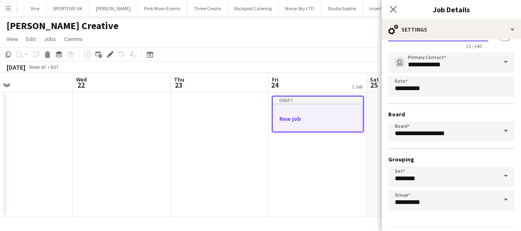
scroll to position [63, 0]
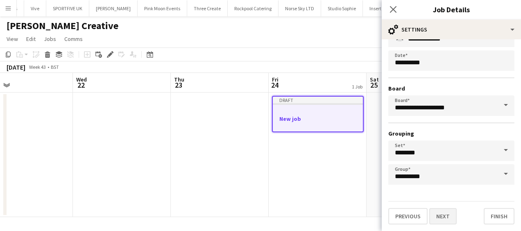
type input "**********"
click at [441, 215] on button "Next" at bounding box center [442, 216] width 27 height 16
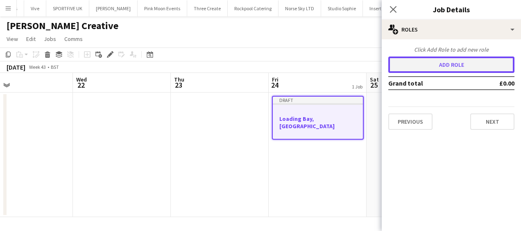
click at [446, 64] on button "Add role" at bounding box center [451, 64] width 126 height 16
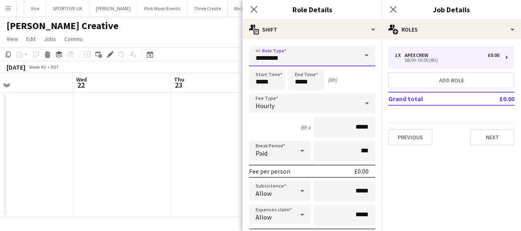
drag, startPoint x: 305, startPoint y: 56, endPoint x: 192, endPoint y: 55, distance: 113.4
click at [192, 55] on body "Menu Boards Boards Boards All jobs Status Workforce Workforce My Workforce Recr…" at bounding box center [260, 115] width 521 height 231
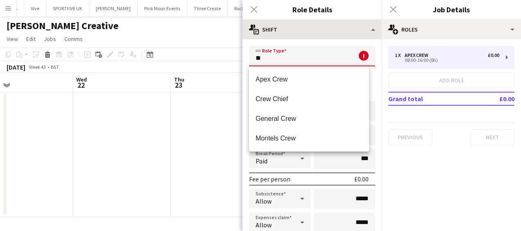
type input "*"
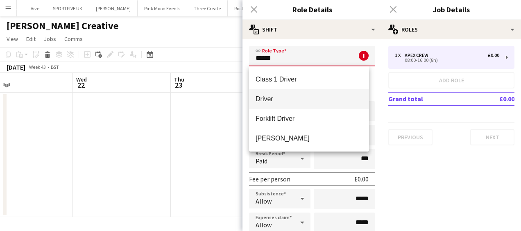
type input "******"
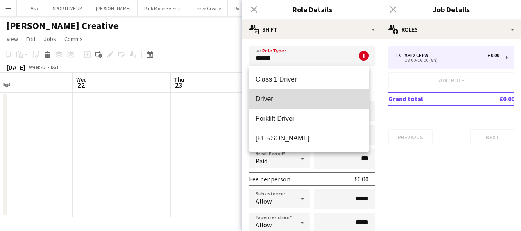
click at [281, 97] on span "Driver" at bounding box center [308, 99] width 107 height 8
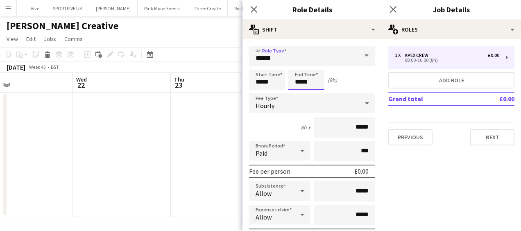
click at [304, 81] on input "*****" at bounding box center [306, 80] width 36 height 20
click at [300, 94] on div at bounding box center [298, 94] width 16 height 8
type input "*****"
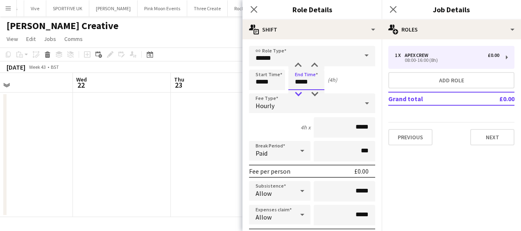
click at [300, 94] on div at bounding box center [298, 94] width 16 height 8
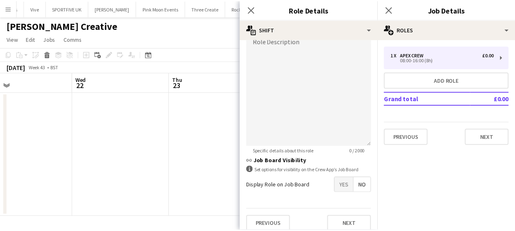
scroll to position [281, 0]
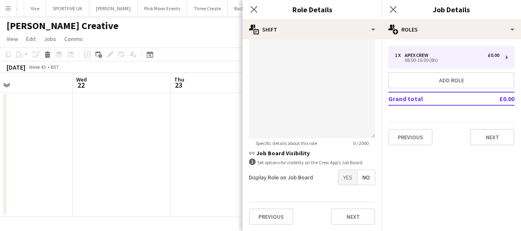
click at [341, 177] on span "Yes" at bounding box center [347, 177] width 19 height 15
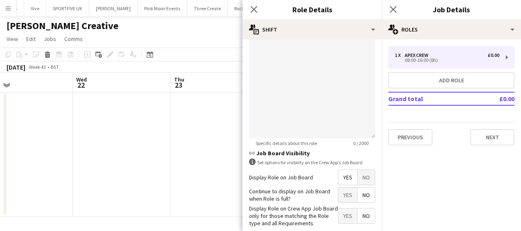
click at [341, 194] on span "Yes" at bounding box center [347, 195] width 19 height 15
click at [255, 10] on icon "Close pop-in" at bounding box center [254, 9] width 8 height 8
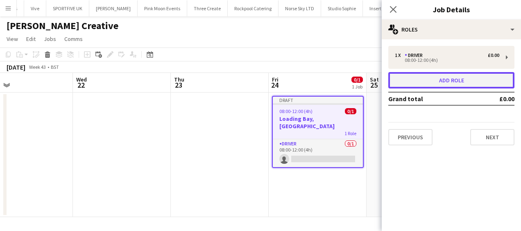
click at [436, 78] on button "Add role" at bounding box center [451, 80] width 126 height 16
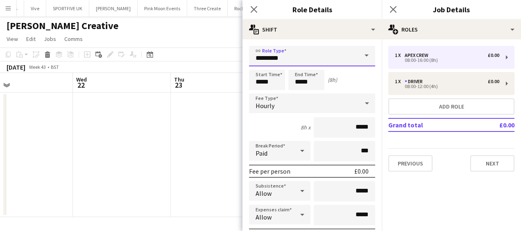
drag, startPoint x: 295, startPoint y: 62, endPoint x: 169, endPoint y: 54, distance: 126.0
click at [177, 58] on body "Menu Boards Boards Boards All jobs Status Workforce Workforce My Workforce Recr…" at bounding box center [260, 115] width 521 height 231
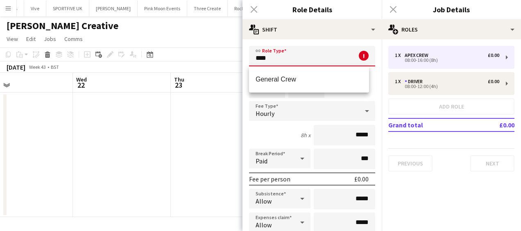
click at [318, 89] on div "General Crew" at bounding box center [309, 79] width 120 height 26
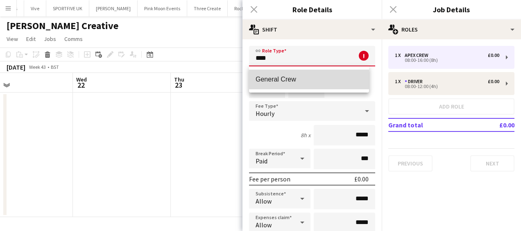
click at [294, 81] on span "General Crew" at bounding box center [308, 79] width 107 height 8
type input "**********"
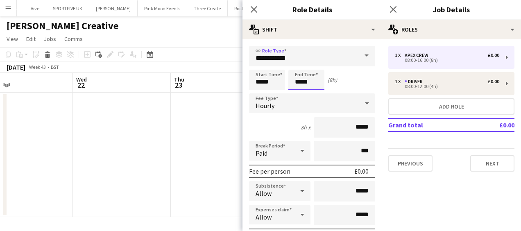
click at [295, 81] on input "*****" at bounding box center [306, 80] width 36 height 20
click at [298, 88] on input "*****" at bounding box center [306, 80] width 36 height 20
click at [298, 94] on div at bounding box center [298, 94] width 16 height 8
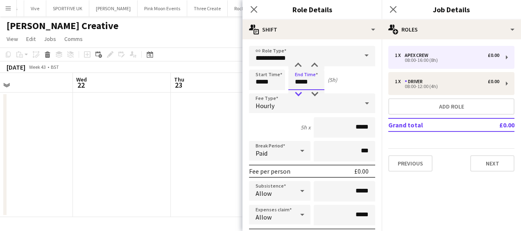
type input "*****"
click at [298, 94] on div at bounding box center [298, 94] width 16 height 8
drag, startPoint x: 250, startPoint y: 6, endPoint x: 257, endPoint y: 11, distance: 8.8
click at [251, 7] on icon at bounding box center [254, 9] width 7 height 7
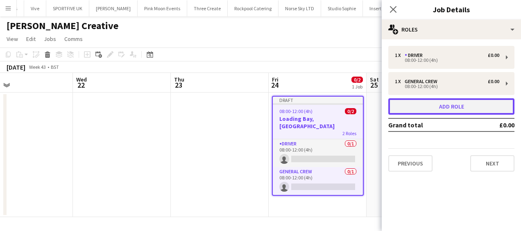
click at [445, 111] on button "Add role" at bounding box center [451, 106] width 126 height 16
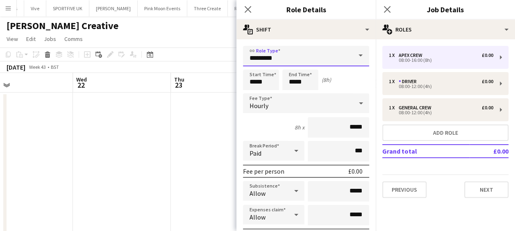
drag, startPoint x: 312, startPoint y: 61, endPoint x: 164, endPoint y: 56, distance: 147.9
click at [164, 56] on body "Menu Boards Boards Boards All jobs Status Workforce Workforce My Workforce Recr…" at bounding box center [257, 123] width 515 height 247
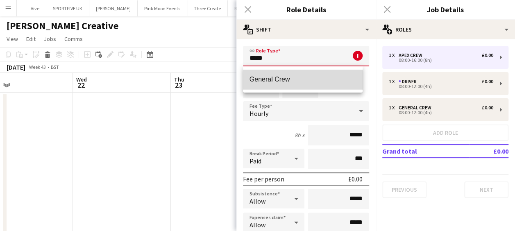
click at [264, 84] on mat-option "General Crew" at bounding box center [303, 80] width 120 height 20
type input "**********"
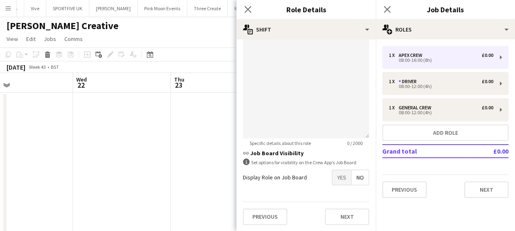
click at [335, 174] on span "Yes" at bounding box center [341, 177] width 19 height 15
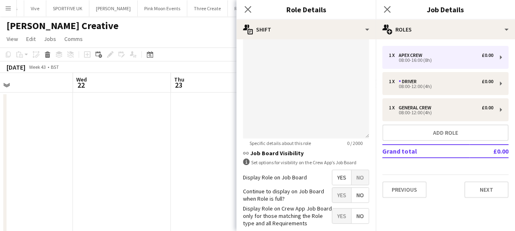
click at [336, 194] on span "Yes" at bounding box center [341, 195] width 19 height 15
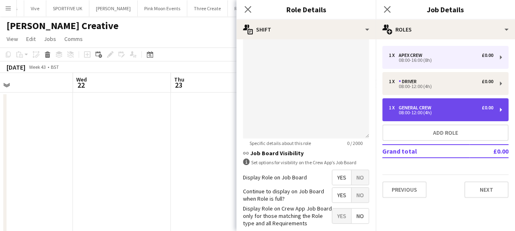
click at [422, 108] on div "General Crew" at bounding box center [416, 108] width 36 height 6
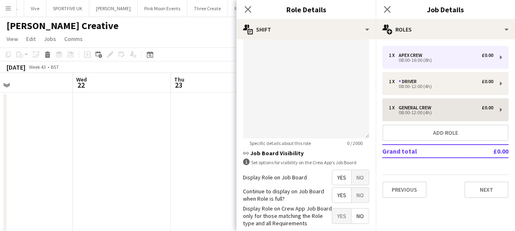
type input "*****"
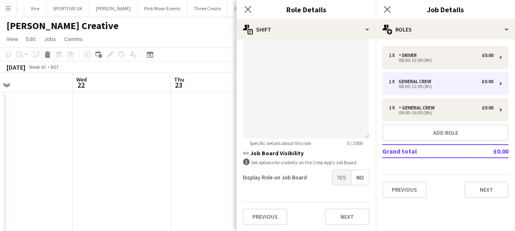
click at [332, 174] on span "Yes" at bounding box center [341, 177] width 19 height 15
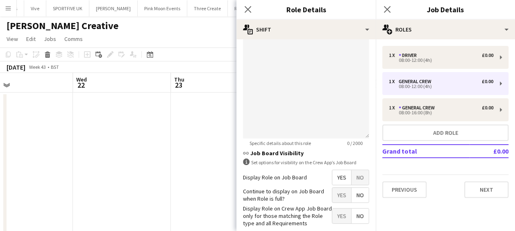
click at [333, 194] on span "Yes" at bounding box center [341, 195] width 19 height 15
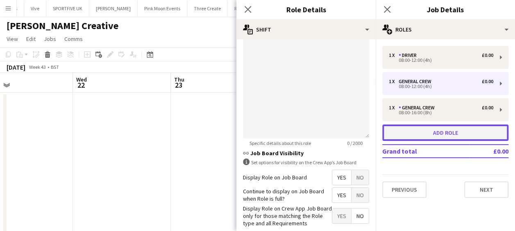
click at [412, 139] on button "Add role" at bounding box center [445, 132] width 126 height 16
type input "*********"
type input "*****"
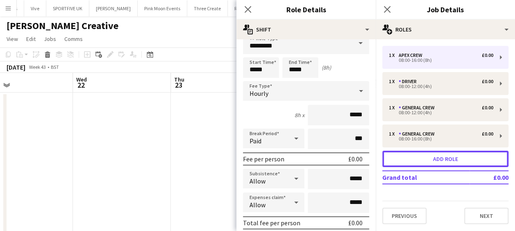
scroll to position [0, 0]
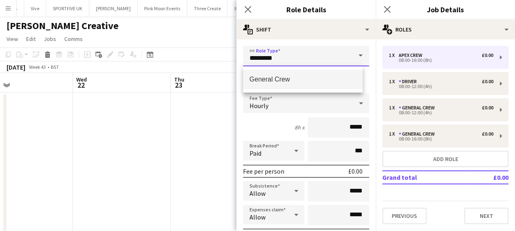
drag, startPoint x: 283, startPoint y: 59, endPoint x: 232, endPoint y: 59, distance: 50.8
click at [232, 59] on body "Menu Boards Boards Boards All jobs Status Workforce Workforce My Workforce Recr…" at bounding box center [257, 123] width 515 height 247
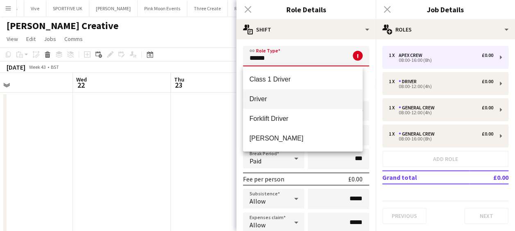
click at [258, 96] on span "Driver" at bounding box center [302, 99] width 107 height 8
type input "******"
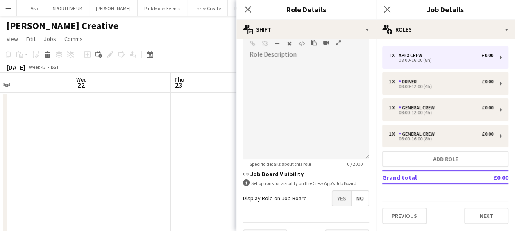
scroll to position [281, 0]
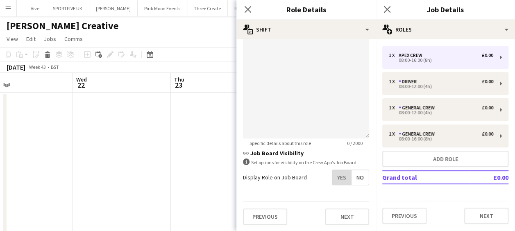
click at [341, 178] on span "Yes" at bounding box center [341, 177] width 19 height 15
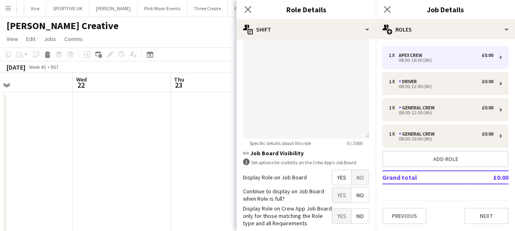
click at [338, 196] on span "Yes" at bounding box center [341, 195] width 19 height 15
click at [247, 8] on icon "Close pop-in" at bounding box center [248, 9] width 8 height 8
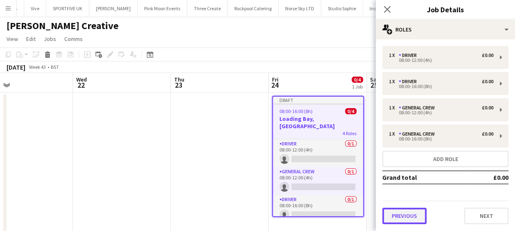
click at [403, 210] on button "Previous" at bounding box center [404, 216] width 44 height 16
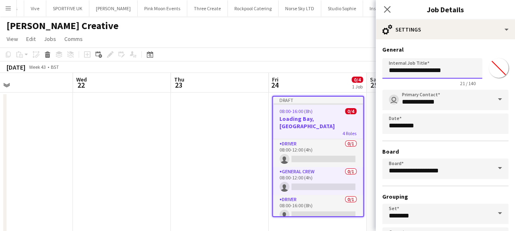
click at [457, 72] on input "**********" at bounding box center [432, 68] width 100 height 20
type input "**********"
click at [386, 7] on icon "Close pop-in" at bounding box center [387, 9] width 8 height 8
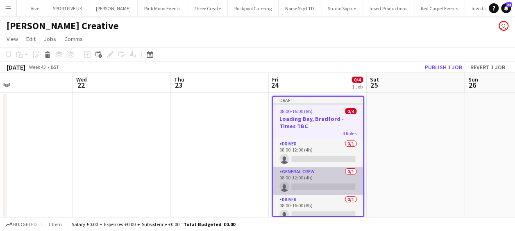
scroll to position [34, 0]
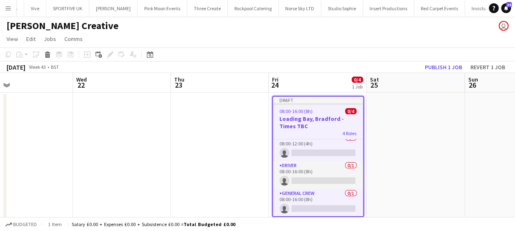
click at [323, 111] on div "08:00-16:00 (8h) 0/4" at bounding box center [318, 111] width 90 height 6
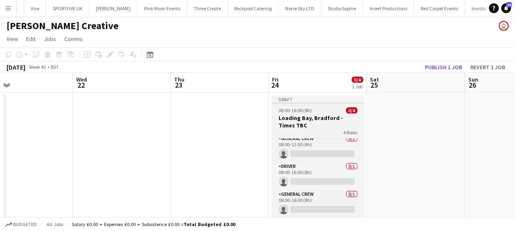
click at [301, 124] on h3 "Loading Bay, Bradford - Times TBC" at bounding box center [318, 121] width 92 height 15
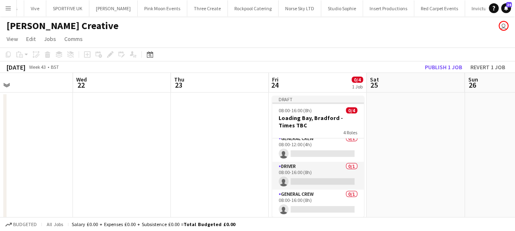
scroll to position [34, 0]
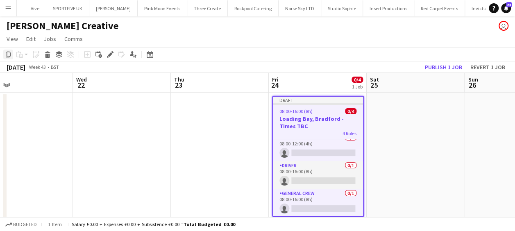
drag, startPoint x: 9, startPoint y: 53, endPoint x: 10, endPoint y: 59, distance: 6.2
click at [9, 53] on icon "Copy" at bounding box center [8, 54] width 7 height 7
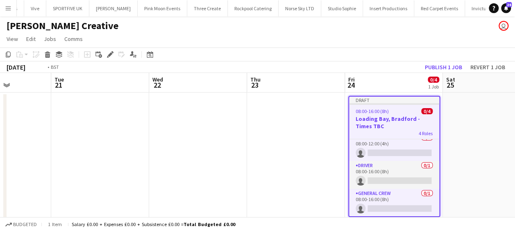
drag, startPoint x: 25, startPoint y: 130, endPoint x: 402, endPoint y: 141, distance: 377.6
click at [402, 141] on app-calendar-viewport "Sat 18 Sun 19 Mon 20 Tue 21 Wed 22 Thu 23 Fri 24 0/4 1 Job Sat 25 Sun 26 Mon 27…" at bounding box center [257, 153] width 515 height 160
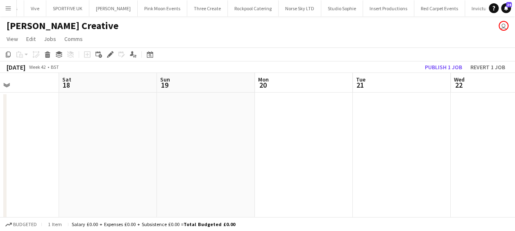
drag, startPoint x: 225, startPoint y: 145, endPoint x: 382, endPoint y: 146, distance: 157.2
click at [413, 149] on app-calendar-viewport "Wed 15 Thu 16 Fri 17 Sat 18 Sun 19 Mon 20 Tue 21 Wed 22 Thu 23 Fri 24 0/4 1 Job…" at bounding box center [257, 153] width 515 height 160
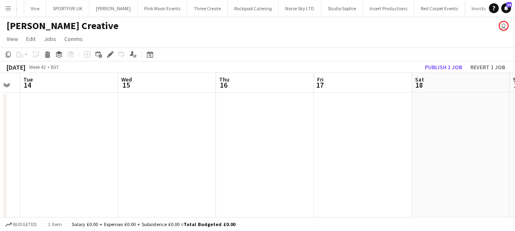
drag, startPoint x: 321, startPoint y: 143, endPoint x: 328, endPoint y: 143, distance: 7.0
click at [328, 143] on app-calendar-viewport "Sun 12 Mon 13 Tue 14 Wed 15 Thu 16 Fri 17 Sat 18 Sun 19 Mon 20 Tue 21 Wed 22" at bounding box center [257, 153] width 515 height 160
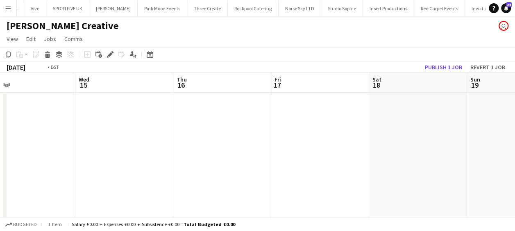
drag, startPoint x: 327, startPoint y: 142, endPoint x: 271, endPoint y: 141, distance: 55.7
click at [337, 142] on app-calendar-viewport "Sun 12 Mon 13 Tue 14 Wed 15 Thu 16 Fri 17 Sat 18 Sun 19 Mon 20 Tue 21 Wed 22" at bounding box center [257, 153] width 515 height 160
click at [119, 114] on app-date-cell at bounding box center [123, 163] width 98 height 141
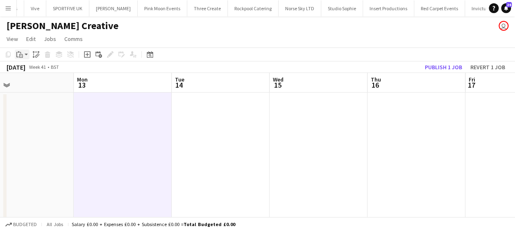
click at [25, 54] on app-action-btn "Paste" at bounding box center [22, 55] width 15 height 10
click at [30, 71] on link "Paste Ctrl+V" at bounding box center [60, 69] width 77 height 7
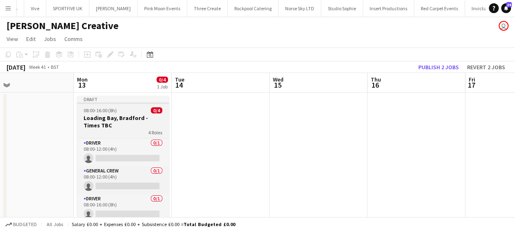
click at [117, 118] on h3 "Loading Bay, Bradford - Times TBC" at bounding box center [123, 121] width 92 height 15
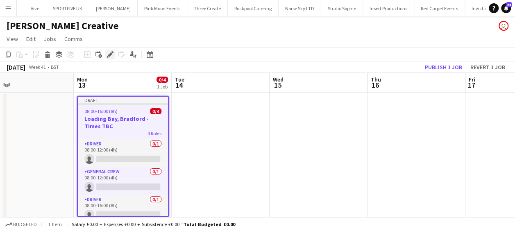
click at [111, 55] on icon at bounding box center [110, 54] width 5 height 5
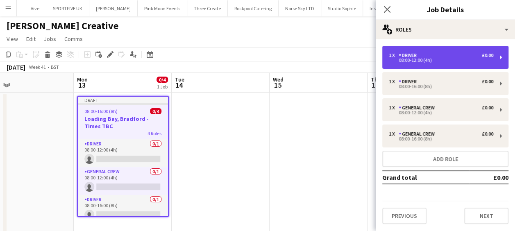
click at [423, 61] on div "08:00-12:00 (4h)" at bounding box center [441, 60] width 104 height 4
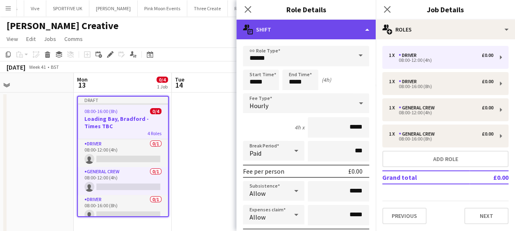
click at [321, 31] on div "multiple-actions-text Shift" at bounding box center [305, 30] width 139 height 20
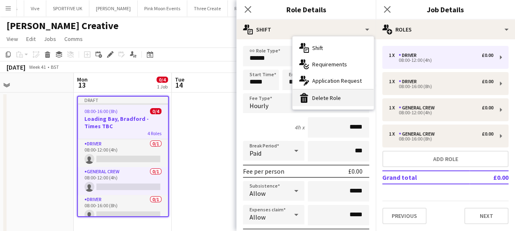
click at [333, 100] on div "bin-2 Delete Role" at bounding box center [332, 98] width 81 height 16
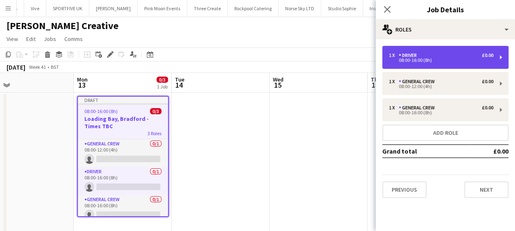
click at [420, 54] on div "Driver" at bounding box center [408, 55] width 21 height 6
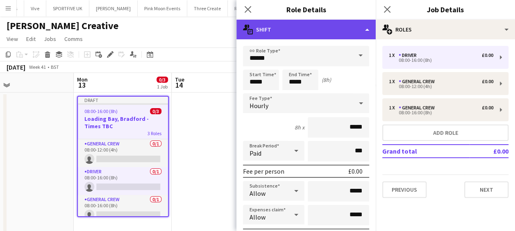
click at [319, 36] on div "multiple-actions-text Shift" at bounding box center [305, 30] width 139 height 20
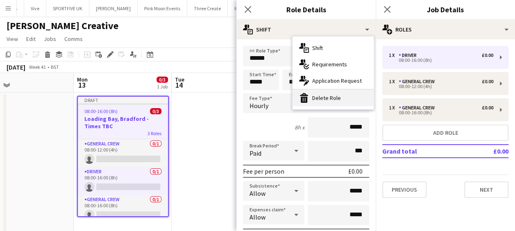
click at [336, 95] on div "bin-2 Delete Role" at bounding box center [332, 98] width 81 height 16
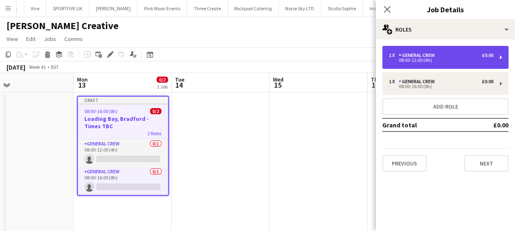
click at [420, 60] on div "08:00-12:00 (4h)" at bounding box center [441, 60] width 104 height 4
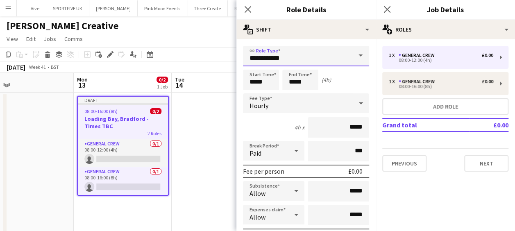
drag, startPoint x: 291, startPoint y: 59, endPoint x: 205, endPoint y: 61, distance: 85.6
click at [205, 61] on body "Menu Boards Boards Boards All jobs Status Workforce Workforce My Workforce Recr…" at bounding box center [257, 123] width 515 height 247
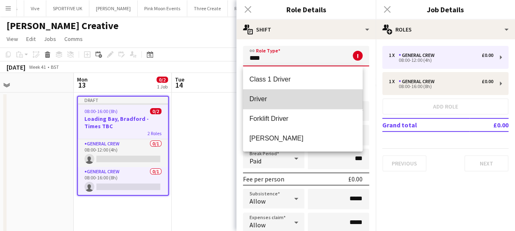
click at [278, 100] on span "Driver" at bounding box center [302, 99] width 107 height 8
type input "******"
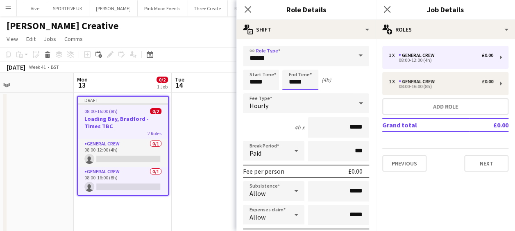
click at [294, 76] on input "*****" at bounding box center [300, 80] width 36 height 20
click at [292, 62] on div at bounding box center [292, 65] width 16 height 8
type input "*****"
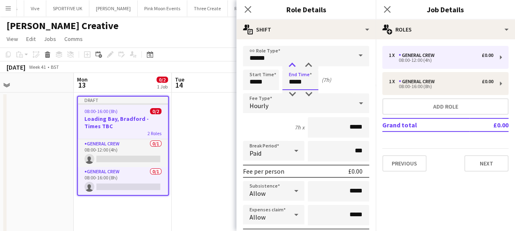
click at [292, 62] on div at bounding box center [292, 65] width 16 height 8
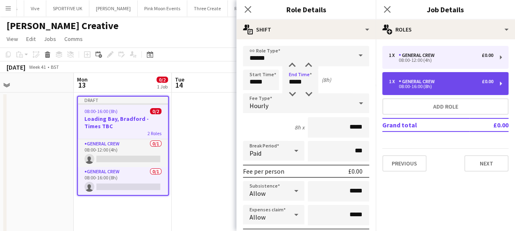
click at [419, 84] on div "General Crew" at bounding box center [417, 82] width 39 height 6
type input "**********"
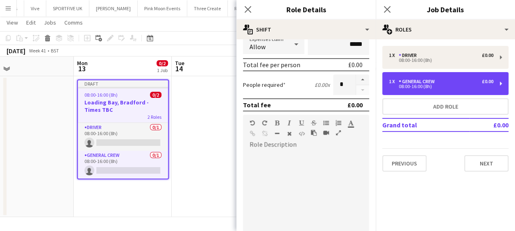
scroll to position [159, 0]
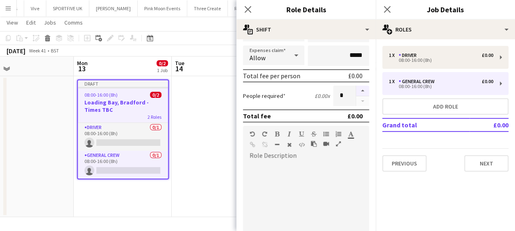
click at [356, 90] on button "button" at bounding box center [362, 91] width 13 height 11
type input "*"
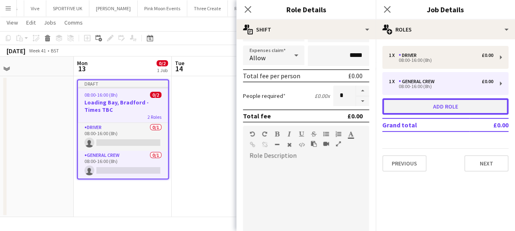
click at [410, 103] on button "Add role" at bounding box center [445, 106] width 126 height 16
type input "*********"
type input "*"
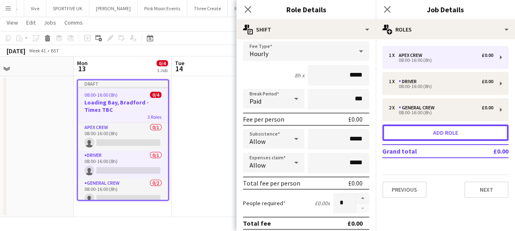
scroll to position [0, 0]
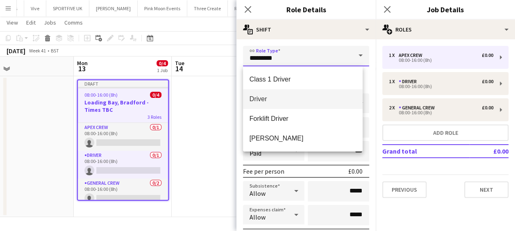
drag, startPoint x: 266, startPoint y: 59, endPoint x: 173, endPoint y: 59, distance: 92.9
click at [178, 59] on body "Menu Boards Boards Boards All jobs Status Workforce Workforce My Workforce Recr…" at bounding box center [257, 107] width 515 height 247
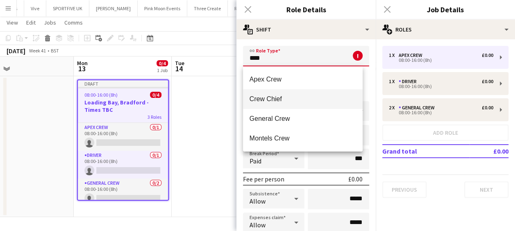
click at [274, 96] on span "Crew Chief" at bounding box center [302, 99] width 107 height 8
type input "**********"
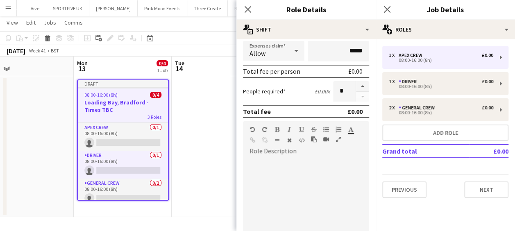
scroll to position [281, 0]
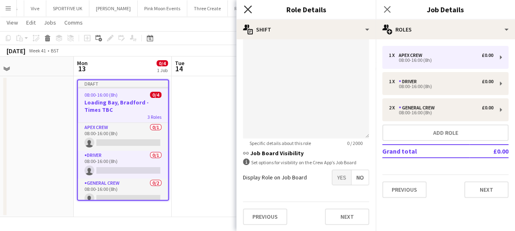
click at [247, 9] on icon at bounding box center [248, 9] width 8 height 8
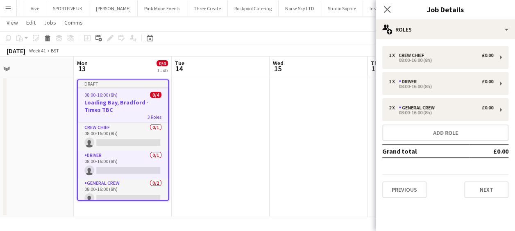
click at [327, 111] on app-date-cell at bounding box center [318, 146] width 98 height 141
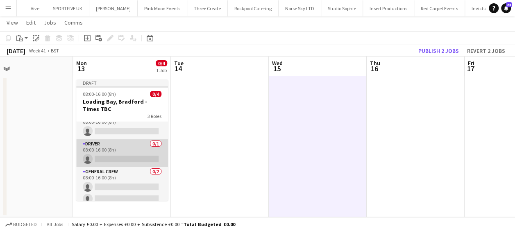
scroll to position [16, 0]
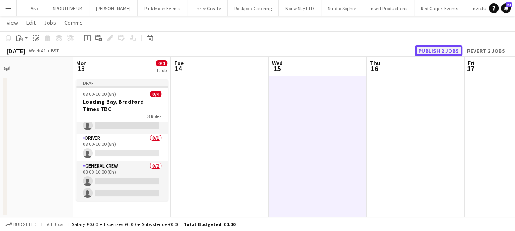
click at [431, 49] on button "Publish 2 jobs" at bounding box center [438, 50] width 47 height 11
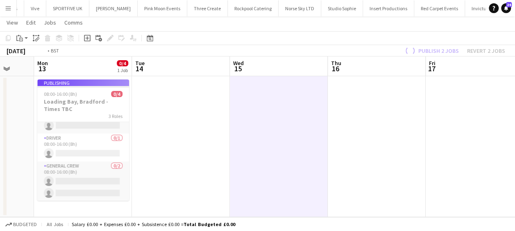
drag, startPoint x: 436, startPoint y: 122, endPoint x: 84, endPoint y: 129, distance: 352.2
click at [72, 128] on app-calendar-viewport "Fri 10 Sat 11 Sun 12 Mon 13 0/4 1 Job Tue 14 Wed 15 Thu 16 Fri 17 Sat 18 Sun 19…" at bounding box center [257, 136] width 515 height 160
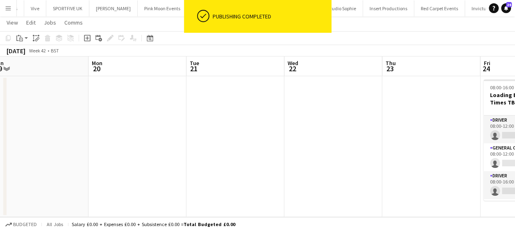
drag, startPoint x: 160, startPoint y: 136, endPoint x: 367, endPoint y: 134, distance: 207.2
click at [116, 134] on app-calendar-viewport "Thu 16 Fri 17 Sat 18 Sun 19 Mon 20 Tue 21 Wed 22 Thu 23 Fri 24 0/4 1 Job Sat 25…" at bounding box center [257, 136] width 515 height 160
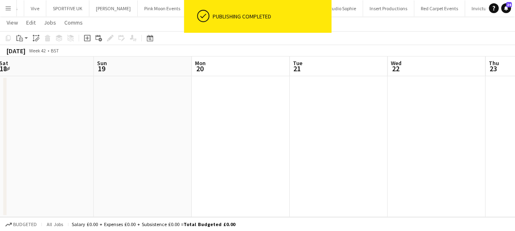
drag, startPoint x: 190, startPoint y: 127, endPoint x: 345, endPoint y: 132, distance: 154.4
click at [174, 127] on app-calendar-viewport "Thu 16 Fri 17 Sat 18 Sun 19 Mon 20 Tue 21 Wed 22 Thu 23 Fri 24 0/4 1 Job Sat 25…" at bounding box center [257, 136] width 515 height 160
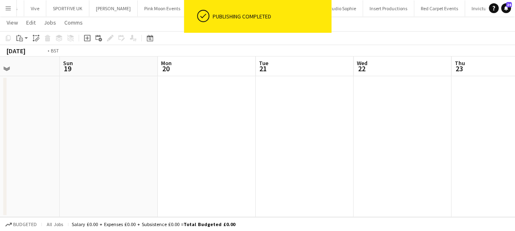
drag, startPoint x: 239, startPoint y: 128, endPoint x: 152, endPoint y: 128, distance: 86.4
click at [146, 127] on app-calendar-viewport "Thu 16 Fri 17 Sat 18 Sun 19 Mon 20 Tue 21 Wed 22 Thu 23 Fri 24 0/4 1 Job Sat 25…" at bounding box center [257, 136] width 515 height 160
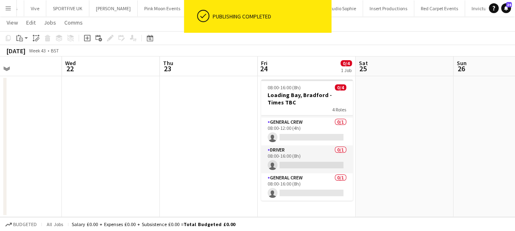
scroll to position [0, 0]
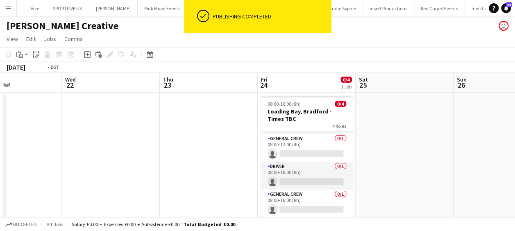
drag, startPoint x: 387, startPoint y: 138, endPoint x: 401, endPoint y: 138, distance: 14.4
click at [475, 138] on app-calendar-viewport "Sun 19 Mon 20 Tue 21 Wed 22 Thu 23 Fri 24 0/4 1 Job Sat 25 Sun 26 Mon 27 Tue 28…" at bounding box center [257, 153] width 515 height 160
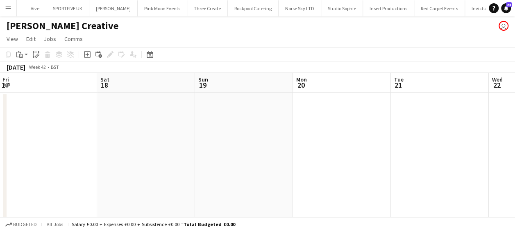
drag, startPoint x: 380, startPoint y: 138, endPoint x: 404, endPoint y: 138, distance: 23.3
click at [404, 138] on app-calendar-viewport "Wed 15 Thu 16 Fri 17 Sat 18 Sun 19 Mon 20 Tue 21 Wed 22 Thu 23 Fri 24 0/4 1 Job…" at bounding box center [257, 153] width 515 height 160
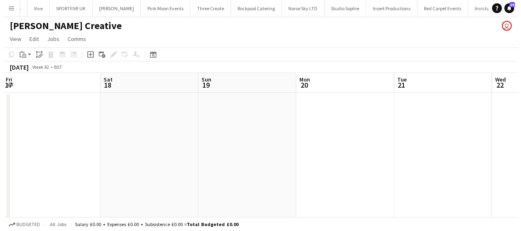
scroll to position [0, 191]
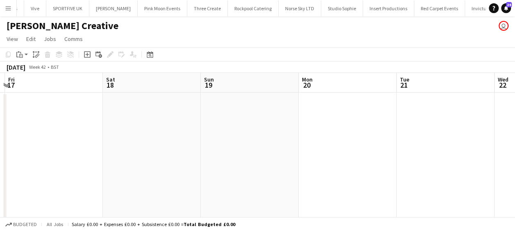
click at [9, 7] on app-icon "Menu" at bounding box center [8, 8] width 7 height 7
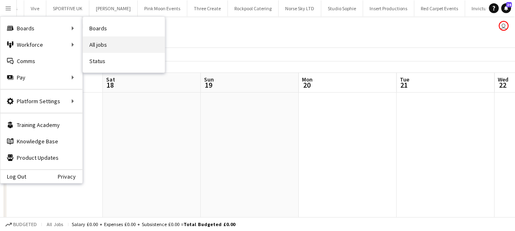
click at [109, 45] on link "All jobs" at bounding box center [124, 44] width 82 height 16
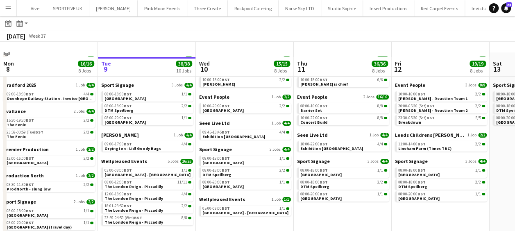
scroll to position [82, 0]
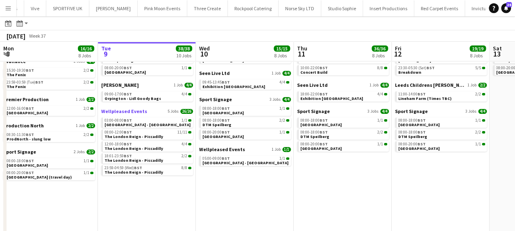
click at [133, 111] on span "Wellpleased Events" at bounding box center [124, 111] width 46 height 6
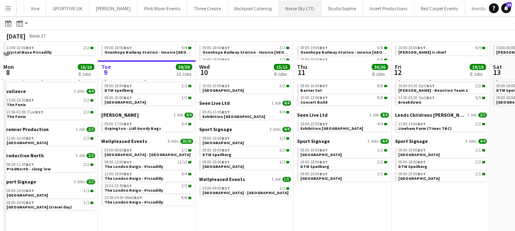
scroll to position [41, 0]
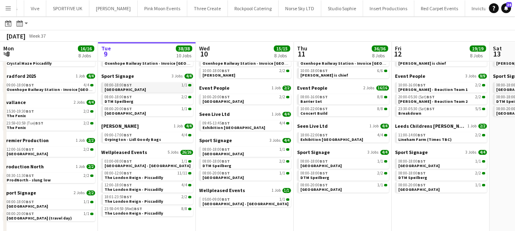
click at [120, 86] on span "08:00-18:00 BST" at bounding box center [117, 85] width 27 height 4
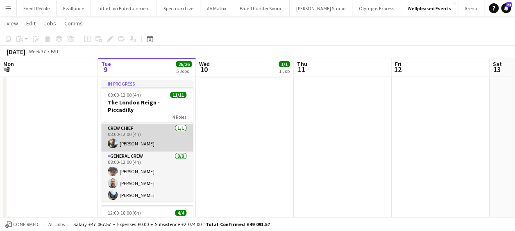
scroll to position [41, 0]
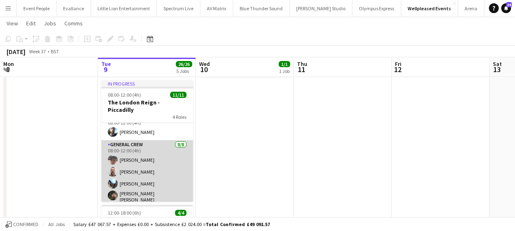
click at [147, 140] on app-card-role "General Crew [DATE] 08:00-12:00 (4h) [PERSON_NAME] [PERSON_NAME] [PERSON_NAME] …" at bounding box center [147, 196] width 92 height 113
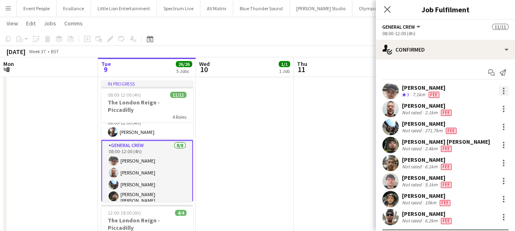
click at [498, 91] on div at bounding box center [503, 91] width 10 height 10
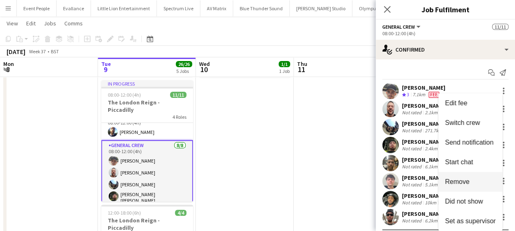
click at [466, 181] on span "Remove" at bounding box center [457, 181] width 25 height 7
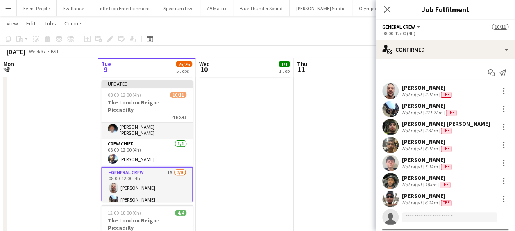
scroll to position [0, 0]
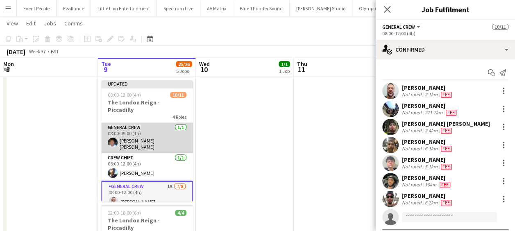
click at [140, 127] on app-card-role "General Crew [DATE] 08:00-09:00 (1h) [PERSON_NAME] [PERSON_NAME]" at bounding box center [147, 138] width 92 height 30
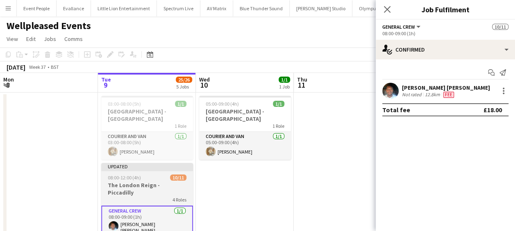
click at [133, 174] on span "08:00-12:00 (4h)" at bounding box center [124, 177] width 33 height 6
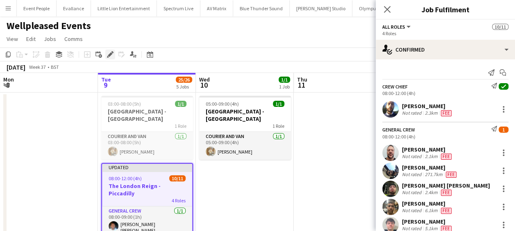
click at [111, 54] on icon at bounding box center [110, 54] width 5 height 5
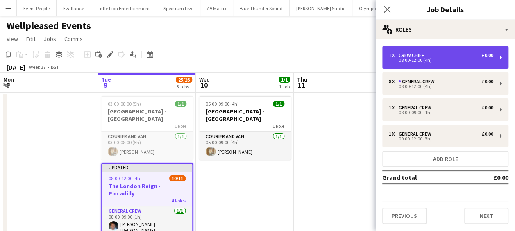
click at [409, 58] on div "08:00-12:00 (4h)" at bounding box center [441, 60] width 104 height 4
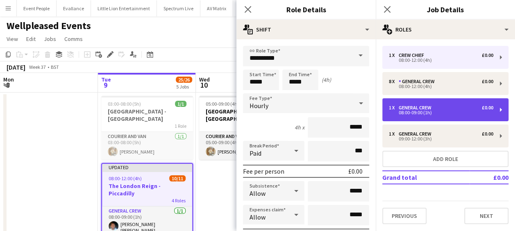
click at [423, 114] on div "08:00-09:00 (1h)" at bounding box center [441, 113] width 104 height 4
type input "**********"
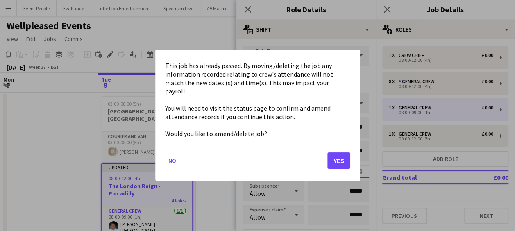
click at [337, 156] on button "Yes" at bounding box center [338, 161] width 23 height 16
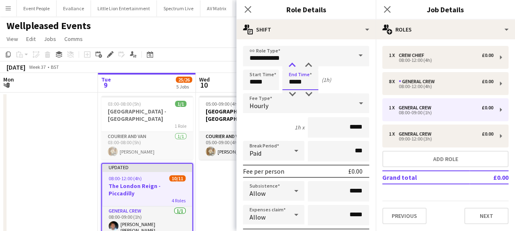
click at [289, 62] on div at bounding box center [292, 65] width 16 height 8
type input "*****"
click at [289, 62] on div at bounding box center [292, 65] width 16 height 8
click at [249, 10] on icon "Close pop-in" at bounding box center [248, 9] width 8 height 8
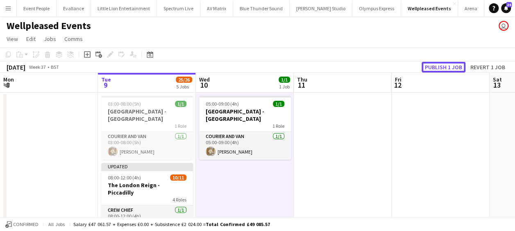
click at [443, 64] on button "Publish 1 job" at bounding box center [443, 67] width 44 height 11
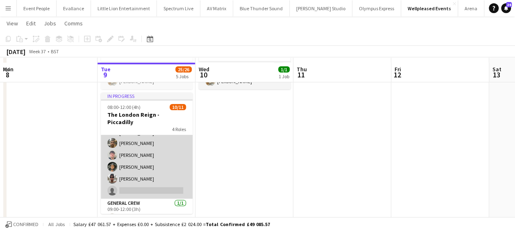
scroll to position [82, 0]
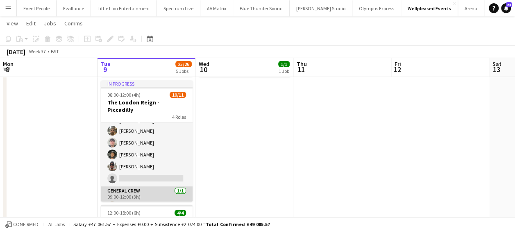
click at [155, 186] on app-card-role "General Crew [DATE] 09:00-12:00 (3h) [PERSON_NAME]" at bounding box center [147, 200] width 92 height 28
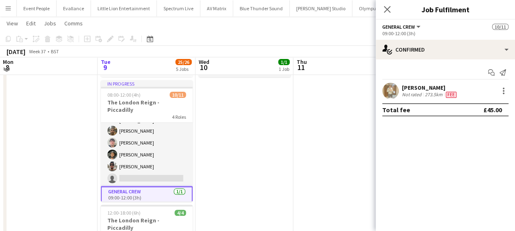
scroll to position [0, 0]
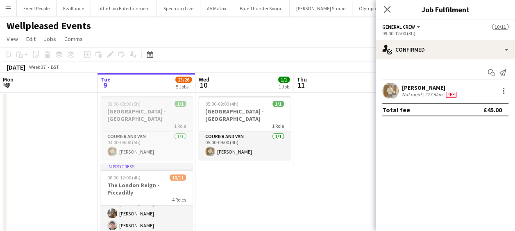
click at [143, 113] on h3 "[GEOGRAPHIC_DATA] - [GEOGRAPHIC_DATA]" at bounding box center [147, 115] width 92 height 15
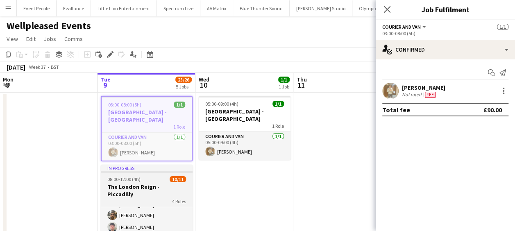
drag, startPoint x: 139, startPoint y: 168, endPoint x: 137, endPoint y: 161, distance: 7.0
click at [138, 167] on app-job-card "In progress 08:00-12:00 (4h) 10/11 The London Reign - Piccadilly 4 Roles Crew C…" at bounding box center [147, 225] width 92 height 121
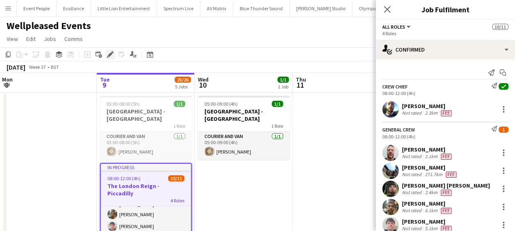
click at [109, 54] on icon at bounding box center [110, 54] width 5 height 5
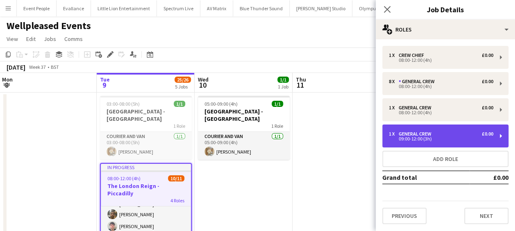
click at [437, 133] on div "1 x General Crew £0.00" at bounding box center [441, 134] width 104 height 6
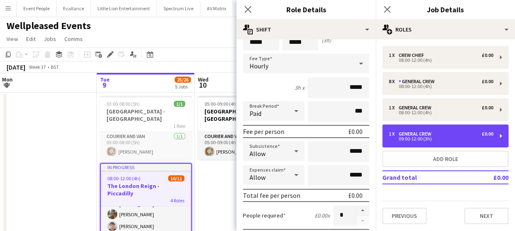
scroll to position [0, 0]
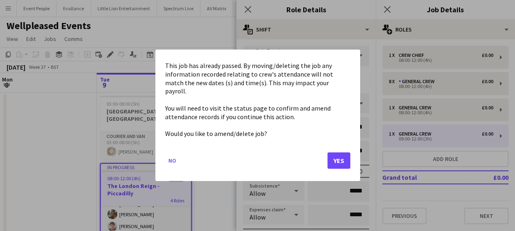
click at [333, 155] on button "Yes" at bounding box center [338, 161] width 23 height 16
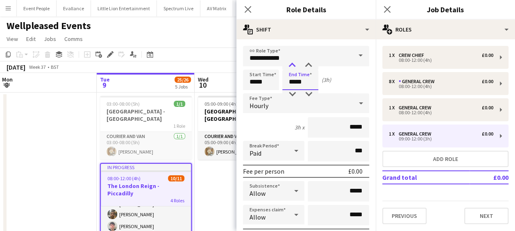
click at [295, 63] on div at bounding box center [292, 65] width 16 height 8
type input "*****"
click at [294, 63] on div at bounding box center [292, 65] width 16 height 8
click at [248, 6] on icon "Close pop-in" at bounding box center [248, 9] width 8 height 8
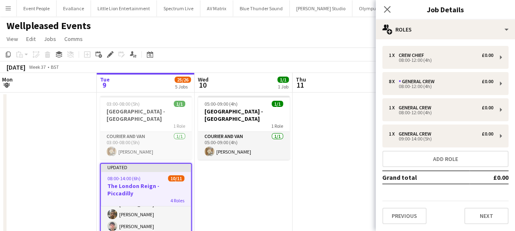
drag, startPoint x: 237, startPoint y: 169, endPoint x: 244, endPoint y: 164, distance: 9.4
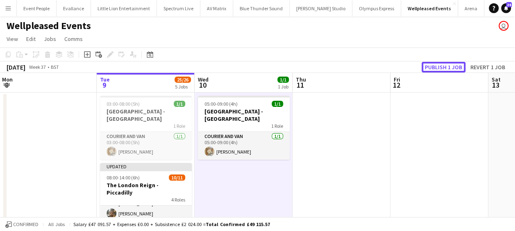
click at [441, 66] on button "Publish 1 job" at bounding box center [443, 67] width 44 height 11
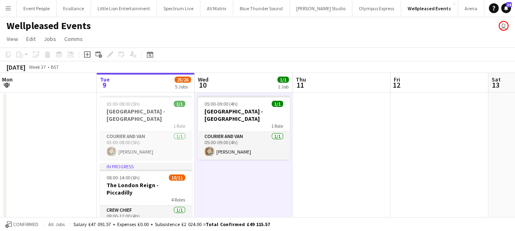
click at [10, 6] on app-icon "Menu" at bounding box center [8, 8] width 7 height 7
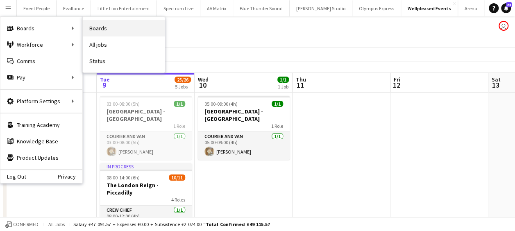
click at [111, 27] on link "Boards" at bounding box center [124, 28] width 82 height 16
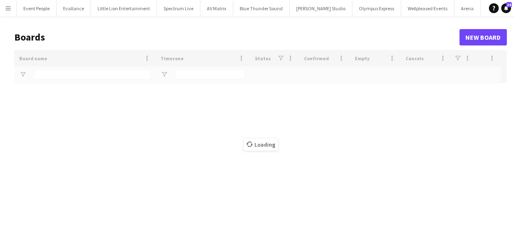
type input "*****"
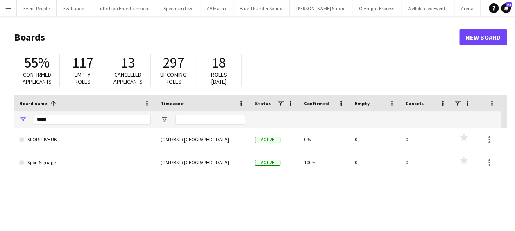
drag, startPoint x: 217, startPoint y: 188, endPoint x: 231, endPoint y: 188, distance: 14.3
click at [231, 188] on div "SPORTFIVE [GEOGRAPHIC_DATA] (GMT/BST) [GEOGRAPHIC_DATA] Active 0% 0 0 Favourite…" at bounding box center [260, 206] width 492 height 156
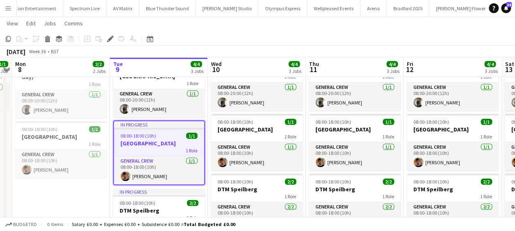
scroll to position [0, 243]
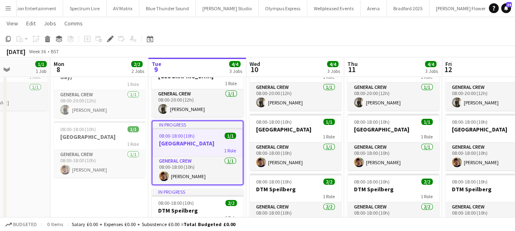
drag, startPoint x: 69, startPoint y: 190, endPoint x: 107, endPoint y: 190, distance: 38.5
click at [107, 190] on app-calendar-viewport "Fri 5 Sat 6 Sun 7 1/1 1 Job Mon 8 2/2 2 Jobs Tue 9 4/4 3 Jobs Wed 10 4/4 3 Jobs…" at bounding box center [257, 135] width 515 height 289
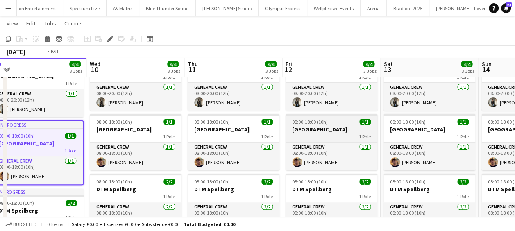
drag, startPoint x: 216, startPoint y: 126, endPoint x: 275, endPoint y: 134, distance: 59.5
click at [75, 115] on app-calendar-viewport "Fri 5 Sat 6 Sun 7 1/1 1 Job Mon 8 2/2 2 Jobs Tue 9 4/4 3 Jobs Wed 10 4/4 3 Jobs…" at bounding box center [257, 135] width 515 height 289
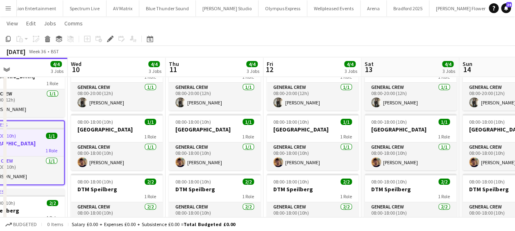
drag, startPoint x: 339, startPoint y: 147, endPoint x: 292, endPoint y: 147, distance: 47.1
click at [227, 146] on app-calendar-viewport "Sun 7 1/1 1 Job Mon 8 2/2 2 Jobs Tue 9 4/4 3 Jobs Wed 10 4/4 3 Jobs Thu 11 4/4 …" at bounding box center [257, 135] width 515 height 289
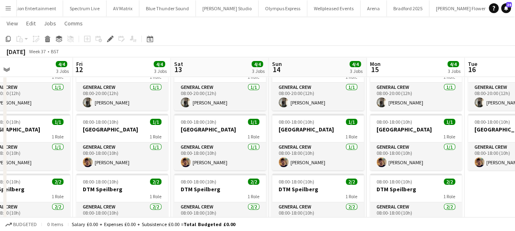
drag, startPoint x: 213, startPoint y: 154, endPoint x: 143, endPoint y: 156, distance: 70.0
click at [114, 154] on app-calendar-viewport "Tue 9 4/4 3 Jobs Wed 10 4/4 3 Jobs Thu 11 4/4 3 Jobs Fri 12 4/4 3 Jobs Sat 13 4…" at bounding box center [257, 135] width 515 height 289
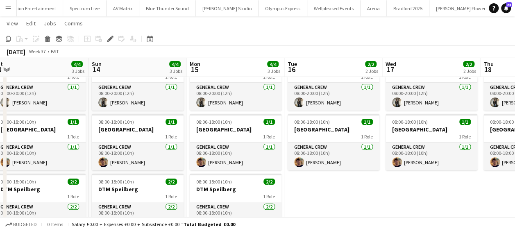
drag, startPoint x: 198, startPoint y: 154, endPoint x: 175, endPoint y: 153, distance: 22.9
click at [174, 153] on app-calendar-viewport "Thu 11 4/4 3 Jobs Fri 12 4/4 3 Jobs Sat 13 4/4 3 Jobs Sun 14 4/4 3 Jobs Mon 15 …" at bounding box center [257, 135] width 515 height 289
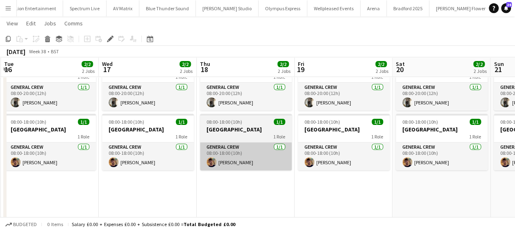
drag, startPoint x: 165, startPoint y: 155, endPoint x: 317, endPoint y: 155, distance: 152.3
click at [189, 155] on app-calendar-viewport "Sat 13 4/4 3 Jobs Sun 14 4/4 3 Jobs Mon 15 4/4 3 Jobs Tue 16 2/2 2 Jobs Wed 17 …" at bounding box center [257, 135] width 515 height 289
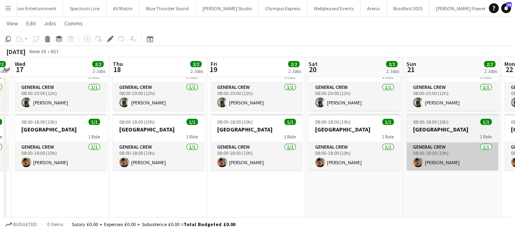
drag, startPoint x: 205, startPoint y: 152, endPoint x: 388, endPoint y: 150, distance: 183.0
click at [154, 150] on app-calendar-viewport "Mon 15 4/4 3 Jobs Tue 16 2/2 2 Jobs Wed 17 2/2 2 Jobs Thu 18 2/2 2 Jobs Fri 19 …" at bounding box center [257, 135] width 515 height 289
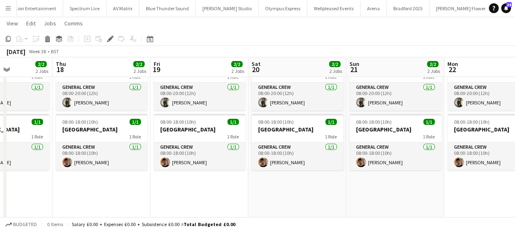
drag, startPoint x: 214, startPoint y: 151, endPoint x: 177, endPoint y: 151, distance: 37.3
click at [177, 151] on app-calendar-viewport "Mon 15 4/4 3 Jobs Tue 16 2/2 2 Jobs Wed 17 2/2 2 Jobs Thu 18 2/2 2 Jobs Fri 19 …" at bounding box center [257, 135] width 515 height 289
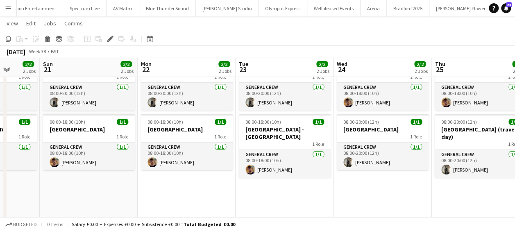
scroll to position [0, 265]
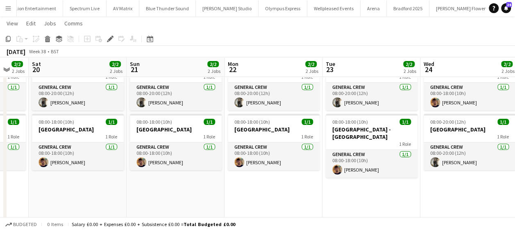
click at [204, 154] on app-calendar-viewport "Wed 17 2/2 2 Jobs Thu 18 2/2 2 Jobs Fri 19 2/2 2 Jobs Sat 20 2/2 2 Jobs Sun 21 …" at bounding box center [257, 135] width 515 height 289
click at [7, 7] on app-icon "Menu" at bounding box center [8, 8] width 7 height 7
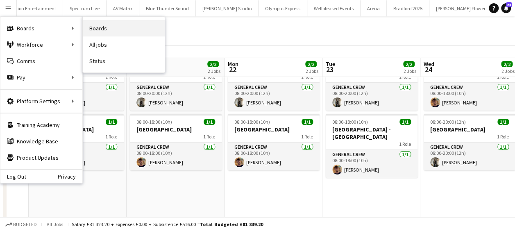
click at [106, 29] on link "Boards" at bounding box center [124, 28] width 82 height 16
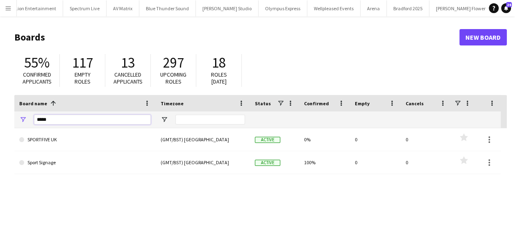
drag, startPoint x: 56, startPoint y: 122, endPoint x: 14, endPoint y: 122, distance: 41.4
click at [18, 122] on div "*****" at bounding box center [84, 119] width 141 height 16
type input "****"
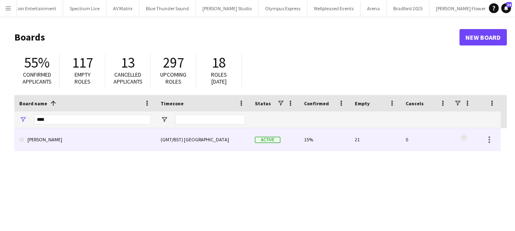
click at [41, 141] on link "[PERSON_NAME]" at bounding box center [84, 139] width 131 height 23
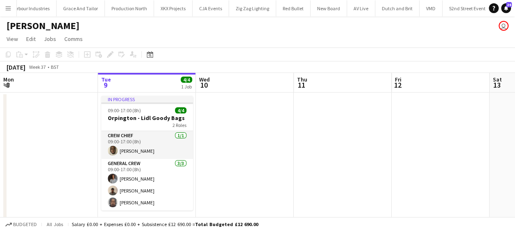
scroll to position [0, 1848]
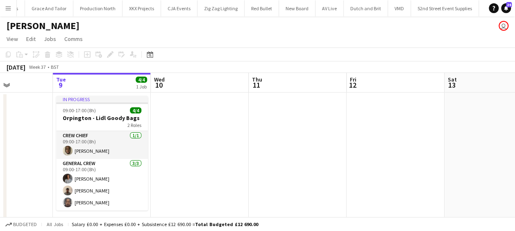
drag, startPoint x: 305, startPoint y: 147, endPoint x: 79, endPoint y: 145, distance: 226.8
click at [79, 145] on app-calendar-viewport "Sat 6 Sun 7 Mon 8 Tue 9 4/4 1 Job Wed 10 Thu 11 Fri 12 Sat 13 Sun 14 Mon 15 6/6…" at bounding box center [257, 153] width 515 height 160
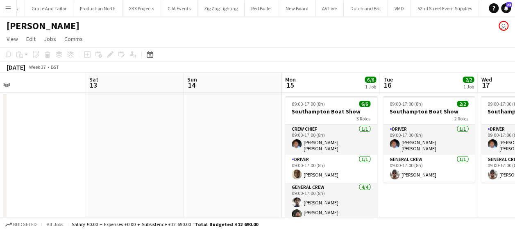
drag, startPoint x: 257, startPoint y: 149, endPoint x: 48, endPoint y: 147, distance: 208.8
click at [48, 147] on app-calendar-viewport "Mon 8 Tue 9 4/4 1 Job Wed 10 Thu 11 Fri 12 Sat 13 Sun 14 Mon 15 6/6 1 Job Tue 1…" at bounding box center [257, 153] width 515 height 160
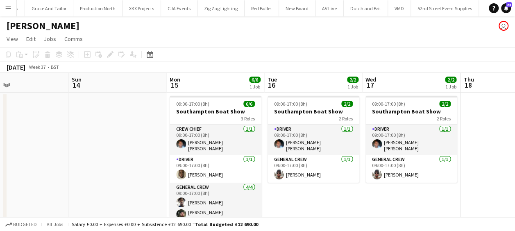
drag, startPoint x: 139, startPoint y: 151, endPoint x: 71, endPoint y: 146, distance: 68.2
click at [68, 147] on app-calendar-viewport "Wed 10 Thu 11 Fri 12 Sat 13 Sun 14 Mon 15 6/6 1 Job Tue 16 2/2 1 Job Wed 17 2/2…" at bounding box center [257, 153] width 515 height 160
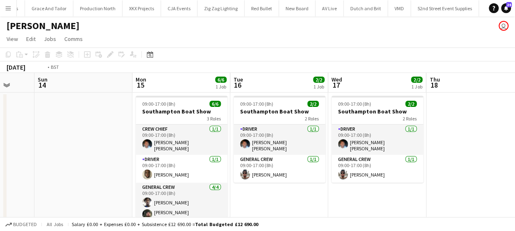
drag, startPoint x: 355, startPoint y: 194, endPoint x: 140, endPoint y: 196, distance: 214.5
click at [138, 195] on app-calendar-viewport "Wed 10 Thu 11 Fri 12 Sat 13 Sun 14 Mon 15 6/6 1 Job Tue 16 2/2 1 Job Wed 17 2/2…" at bounding box center [257, 153] width 515 height 160
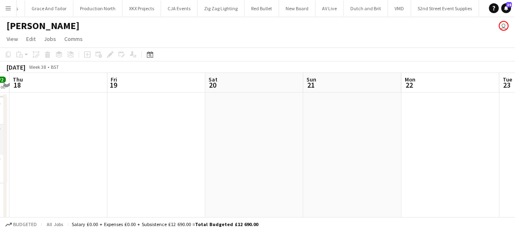
drag, startPoint x: 163, startPoint y: 194, endPoint x: 354, endPoint y: 194, distance: 191.2
click at [165, 194] on app-calendar-viewport "Sun 14 Mon 15 6/6 1 Job Tue 16 2/2 1 Job Wed 17 2/2 1 Job Thu 18 Fri 19 Sat 20 …" at bounding box center [257, 153] width 515 height 160
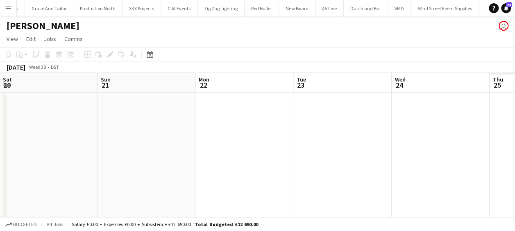
drag, startPoint x: 219, startPoint y: 192, endPoint x: 405, endPoint y: 193, distance: 186.3
click at [152, 190] on app-calendar-viewport "Tue 16 2/2 1 Job Wed 17 2/2 1 Job Thu 18 Fri 19 Sat 20 Sun 21 Mon 22 Tue 23 Wed…" at bounding box center [257, 153] width 515 height 160
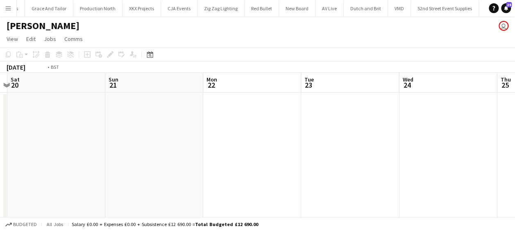
drag, startPoint x: 133, startPoint y: 188, endPoint x: 341, endPoint y: 188, distance: 208.0
click at [161, 188] on app-calendar-viewport "Tue 16 2/2 1 Job Wed 17 2/2 1 Job Thu 18 Fri 19 Sat 20 Sun 21 Mon 22 Tue 23 Wed…" at bounding box center [257, 153] width 515 height 160
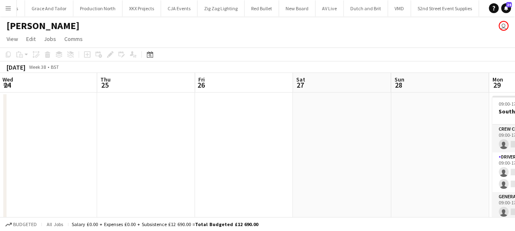
drag, startPoint x: 258, startPoint y: 181, endPoint x: 186, endPoint y: 177, distance: 71.7
click at [183, 177] on app-calendar-viewport "Sat 20 Sun 21 Mon 22 Tue 23 Wed 24 Thu 25 Fri 26 Sat 27 Sun 28 Mon 29 0/8 1 Job…" at bounding box center [257, 153] width 515 height 160
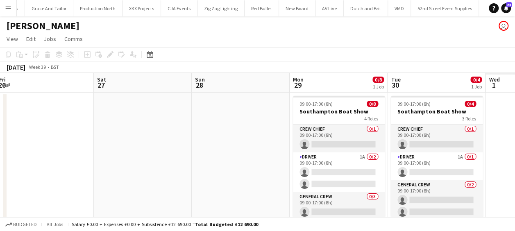
drag, startPoint x: 351, startPoint y: 177, endPoint x: 270, endPoint y: 173, distance: 81.6
click at [273, 173] on app-calendar-viewport "Mon 22 Tue 23 Wed 24 Thu 25 Fri 26 Sat 27 Sun 28 Mon 29 0/8 1 Job Tue 30 0/4 1 …" at bounding box center [257, 153] width 515 height 160
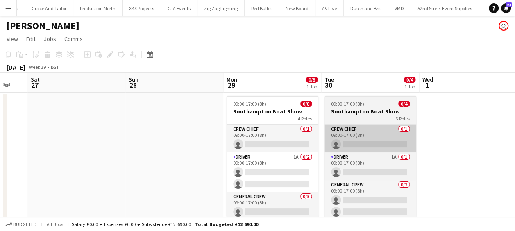
drag, startPoint x: 427, startPoint y: 143, endPoint x: 359, endPoint y: 133, distance: 69.5
click at [237, 129] on app-calendar-viewport "Wed 24 Thu 25 Fri 26 Sat 27 Sun 28 Mon 29 0/8 1 Job Tue 30 0/4 1 Job Wed 1 Thu …" at bounding box center [257, 153] width 515 height 160
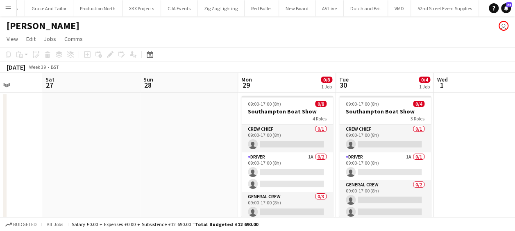
drag, startPoint x: 424, startPoint y: 138, endPoint x: 241, endPoint y: 121, distance: 183.8
click at [240, 121] on app-calendar-viewport "Wed 24 Thu 25 Fri 26 Sat 27 Sun 28 Mon 29 0/8 1 Job Tue 30 0/4 1 Job Wed 1 Thu …" at bounding box center [257, 153] width 515 height 160
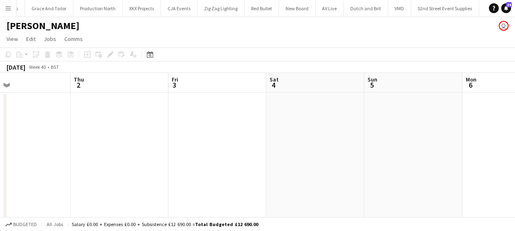
drag, startPoint x: 142, startPoint y: 120, endPoint x: 425, endPoint y: 151, distance: 285.0
click at [184, 124] on app-calendar-viewport "Sun 28 Mon 29 0/8 1 Job Tue 30 0/4 1 Job Wed 1 Thu 2 Fri 3 Sat 4 Sun 5 Mon 6 Tu…" at bounding box center [257, 153] width 515 height 160
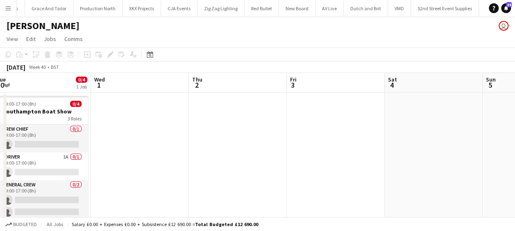
drag, startPoint x: 339, startPoint y: 147, endPoint x: 364, endPoint y: 155, distance: 26.7
click at [139, 118] on app-calendar-viewport "Sun 28 Mon 29 0/8 1 Job Tue 30 0/4 1 Job Wed 1 Thu 2 Fri 3 Sat 4 Sun 5 Mon 6 Tu…" at bounding box center [257, 153] width 515 height 160
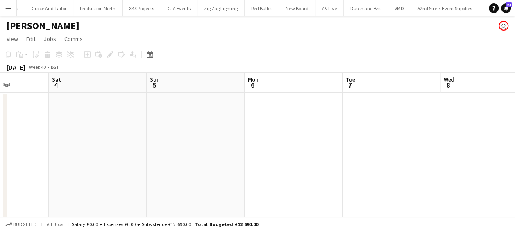
click at [97, 147] on app-calendar-viewport "Wed 1 Thu 2 Fri 3 Sat 4 Sun 5 Mon 6 Tue 7 Wed 8 Thu 9 Fri 10 Sat 11" at bounding box center [257, 153] width 515 height 160
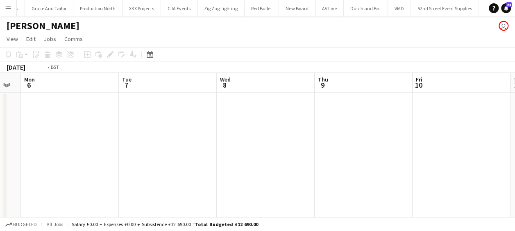
drag, startPoint x: 200, startPoint y: 163, endPoint x: 393, endPoint y: 160, distance: 192.9
click at [74, 152] on app-calendar-viewport "Fri 3 Sat 4 Sun 5 Mon 6 Tue 7 Wed 8 Thu 9 Fri 10 Sat 11 Sun 12 Mon 13 0/8 1 Job…" at bounding box center [257, 153] width 515 height 160
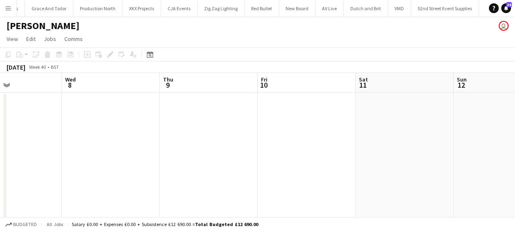
drag, startPoint x: 156, startPoint y: 124, endPoint x: 341, endPoint y: 145, distance: 187.0
click at [164, 125] on app-calendar-viewport "Sun 5 Mon 6 Tue 7 Wed 8 Thu 9 Fri 10 Sat 11 Sun 12 Mon 13 0/8 1 Job Tue 14 Wed …" at bounding box center [257, 153] width 515 height 160
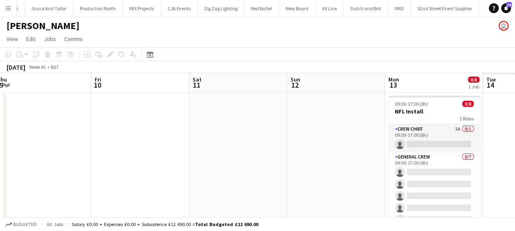
drag, startPoint x: 174, startPoint y: 133, endPoint x: 149, endPoint y: 124, distance: 25.8
click at [106, 121] on app-calendar-viewport "Tue 7 Wed 8 Thu 9 Fri 10 Sat 11 Sun 12 Mon 13 0/8 1 Job Tue 14 Wed 15 Thu 16 Fr…" at bounding box center [257, 153] width 515 height 160
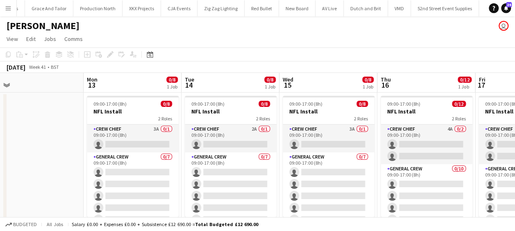
drag, startPoint x: 193, startPoint y: 125, endPoint x: 54, endPoint y: 110, distance: 139.7
click at [54, 110] on app-calendar-viewport "Thu 9 Fri 10 Sat 11 Sun 12 Mon 13 0/8 1 Job Tue 14 0/8 1 Job Wed 15 0/8 1 Job T…" at bounding box center [257, 153] width 515 height 160
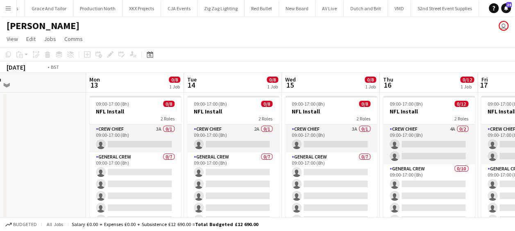
drag, startPoint x: 298, startPoint y: 126, endPoint x: 174, endPoint y: 109, distance: 124.8
click at [163, 109] on app-calendar-viewport "Thu 9 Fri 10 Sat 11 Sun 12 Mon 13 0/8 1 Job Tue 14 0/8 1 Job Wed 15 0/8 1 Job T…" at bounding box center [257, 153] width 515 height 160
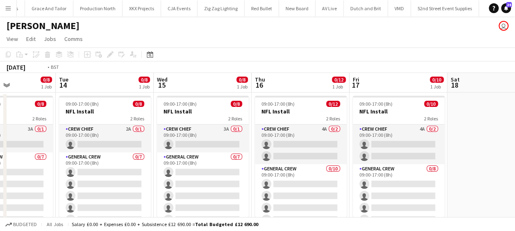
drag, startPoint x: 210, startPoint y: 133, endPoint x: 326, endPoint y: 133, distance: 115.9
click at [326, 133] on app-calendar-viewport "Sat 11 Sun 12 Mon 13 0/8 1 Job Tue 14 0/8 1 Job Wed 15 0/8 1 Job Thu 16 0/12 1 …" at bounding box center [257, 153] width 515 height 160
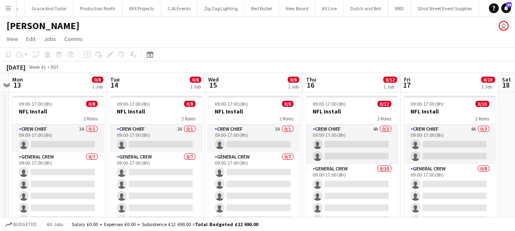
scroll to position [0, 237]
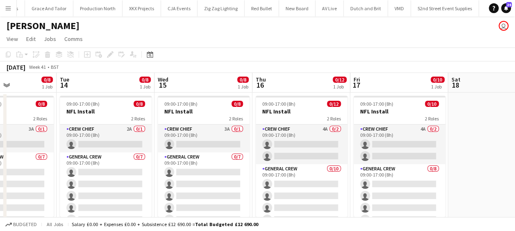
drag, startPoint x: 373, startPoint y: 119, endPoint x: 421, endPoint y: 118, distance: 47.5
click at [421, 118] on app-calendar-viewport "Sat 11 Sun 12 Mon 13 0/8 1 Job Tue 14 0/8 1 Job Wed 15 0/8 1 Job Thu 16 0/12 1 …" at bounding box center [257, 153] width 515 height 160
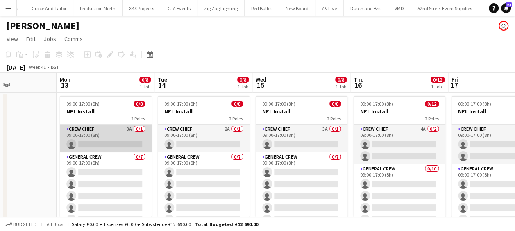
click at [99, 141] on app-card-role "Crew Chief 3A 0/1 09:00-17:00 (8h) single-neutral-actions" at bounding box center [106, 138] width 92 height 28
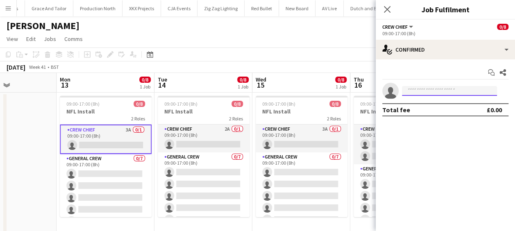
click at [423, 91] on input at bounding box center [449, 91] width 95 height 10
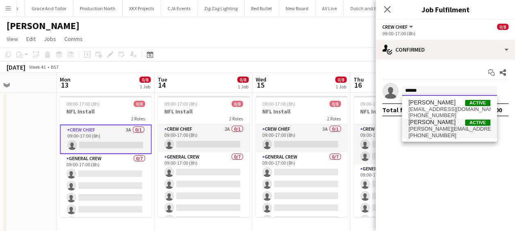
type input "******"
click at [433, 126] on span "stefansimpson-soye@hotmail.co.uk" at bounding box center [449, 129] width 82 height 7
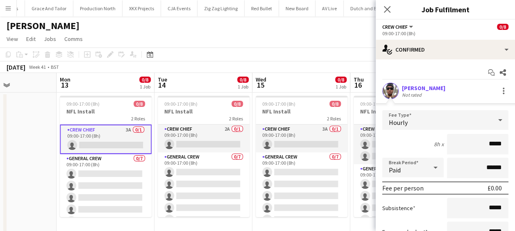
drag, startPoint x: 514, startPoint y: 151, endPoint x: 520, endPoint y: 152, distance: 6.4
click at [515, 153] on html "Menu Boards Boards Boards All jobs Status Workforce Workforce My Workforce Recr…" at bounding box center [257, 123] width 515 height 247
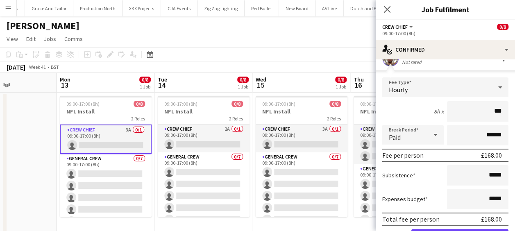
scroll to position [77, 0]
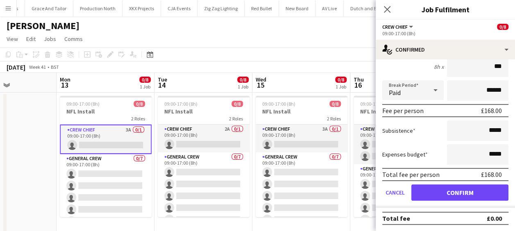
type input "***"
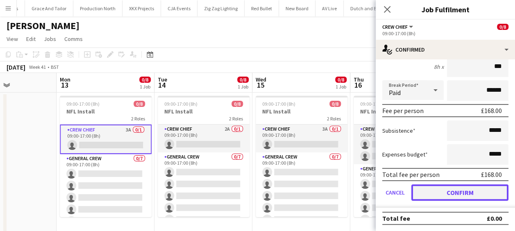
click at [472, 189] on button "Confirm" at bounding box center [459, 192] width 97 height 16
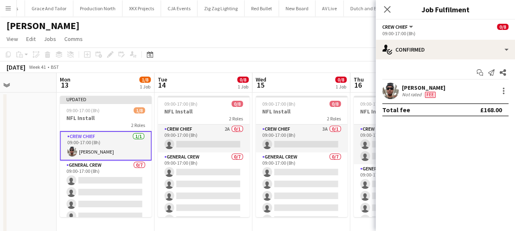
scroll to position [0, 0]
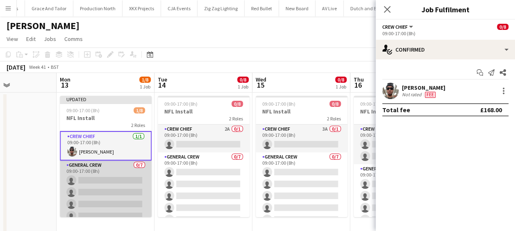
click at [120, 175] on app-card-role "General Crew 0/7 09:00-17:00 (8h) single-neutral-actions single-neutral-actions…" at bounding box center [106, 209] width 92 height 99
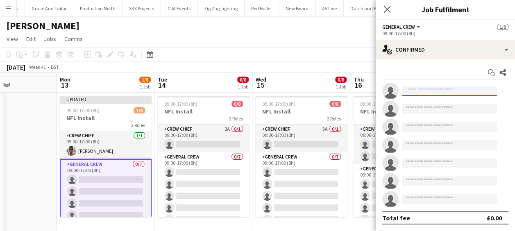
click at [428, 90] on input at bounding box center [449, 91] width 95 height 10
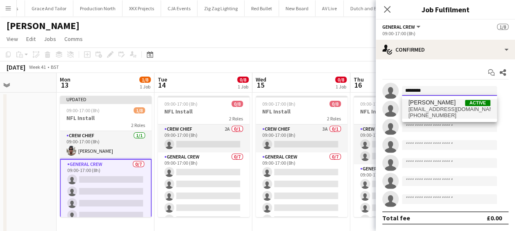
type input "********"
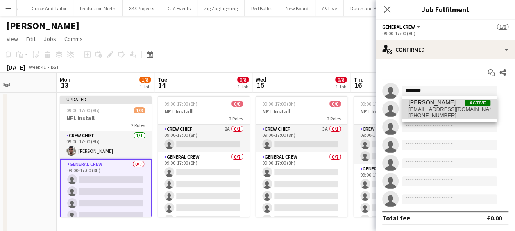
click at [449, 105] on span "Edvardas Draskinis" at bounding box center [431, 102] width 47 height 7
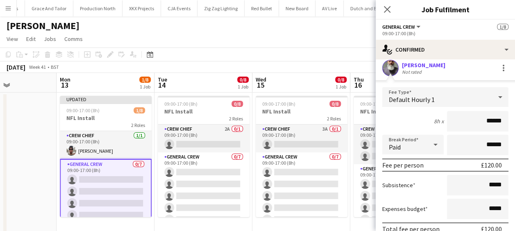
scroll to position [123, 0]
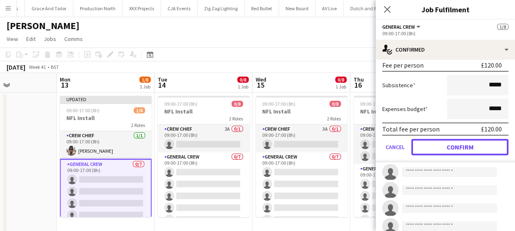
click at [471, 147] on button "Confirm" at bounding box center [459, 147] width 97 height 16
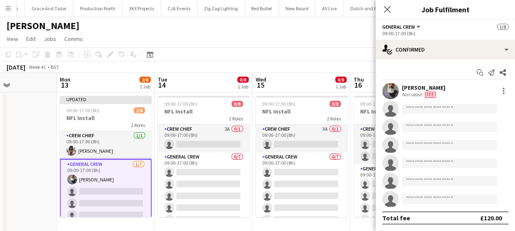
scroll to position [0, 0]
click at [437, 111] on input at bounding box center [449, 109] width 95 height 10
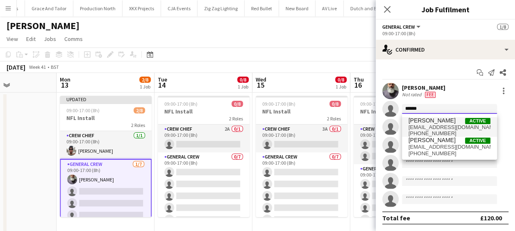
type input "******"
click at [438, 128] on span "szymon.1010@yahoo.com" at bounding box center [449, 127] width 82 height 7
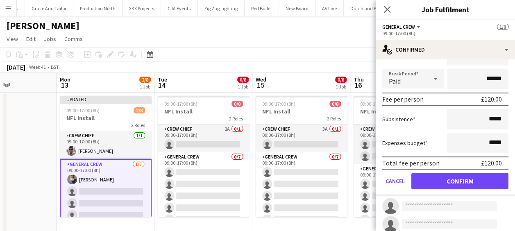
scroll to position [164, 0]
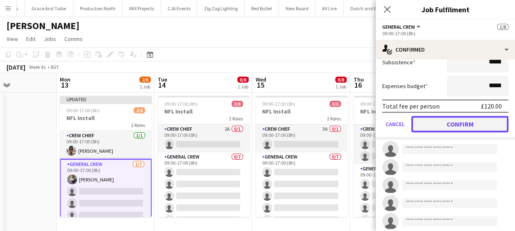
click at [453, 129] on button "Confirm" at bounding box center [459, 124] width 97 height 16
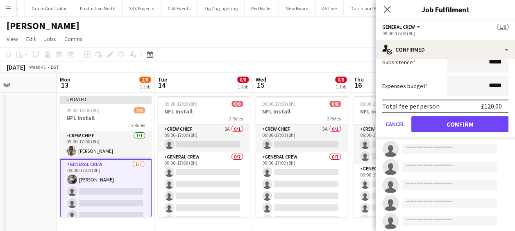
scroll to position [0, 0]
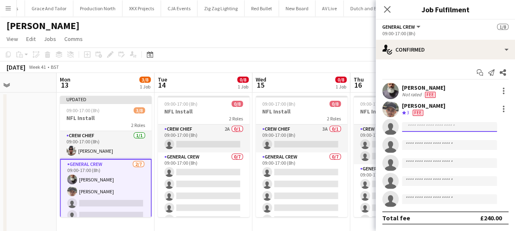
click at [423, 129] on input at bounding box center [449, 127] width 95 height 10
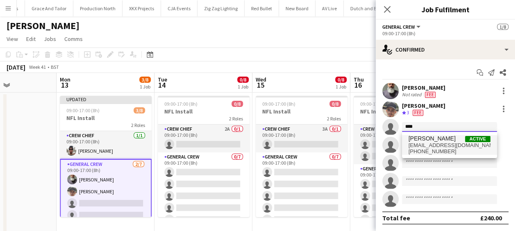
type input "****"
click at [425, 138] on span "Tayeeb Alabi" at bounding box center [431, 138] width 47 height 7
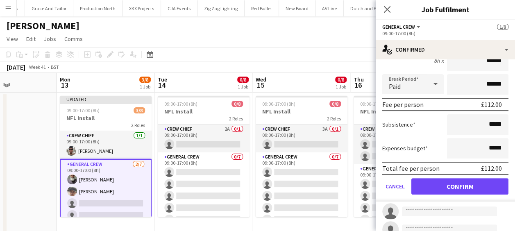
scroll to position [123, 0]
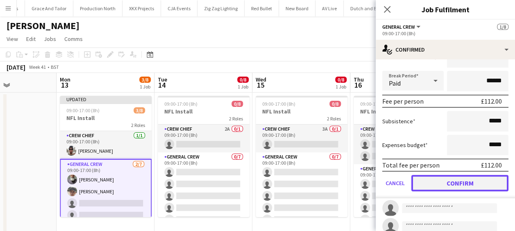
click at [454, 180] on button "Confirm" at bounding box center [459, 183] width 97 height 16
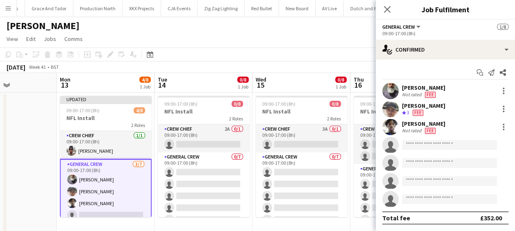
scroll to position [0, 0]
click at [422, 144] on input at bounding box center [449, 145] width 95 height 10
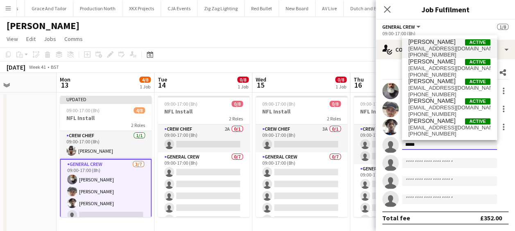
type input "*****"
click at [446, 50] on span "james_granger92@hotmail.co.uk" at bounding box center [449, 48] width 82 height 7
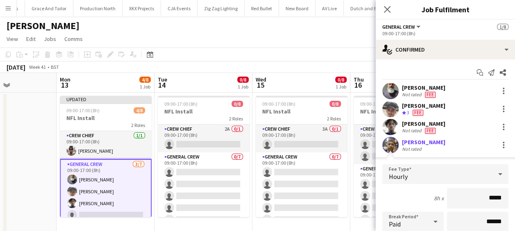
scroll to position [82, 0]
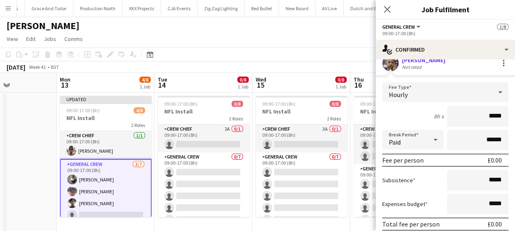
drag, startPoint x: 477, startPoint y: 114, endPoint x: 507, endPoint y: 113, distance: 30.8
click at [507, 113] on form "Fee Type Hourly 8h x ***** Break Period Paid ****** Fee per person £0.00 Subsis…" at bounding box center [444, 169] width 139 height 175
type input "***"
click at [467, 139] on input "******" at bounding box center [477, 140] width 61 height 20
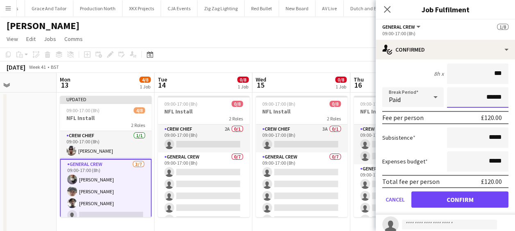
scroll to position [164, 0]
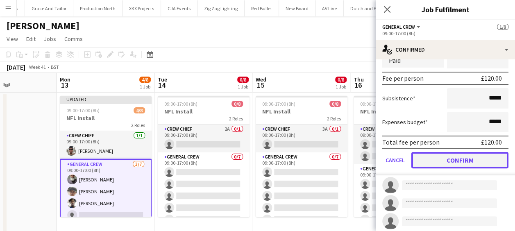
click at [468, 155] on button "Confirm" at bounding box center [459, 160] width 97 height 16
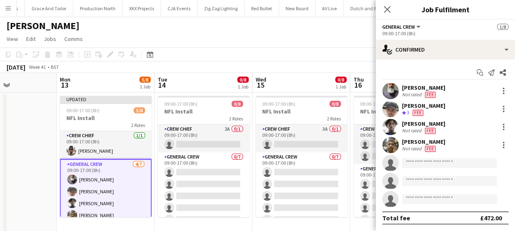
scroll to position [0, 0]
click at [432, 165] on input at bounding box center [449, 163] width 95 height 10
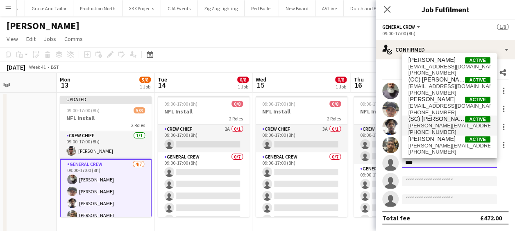
type input "****"
click at [450, 125] on span "joshua.monteiro98@gmail.com" at bounding box center [449, 125] width 82 height 7
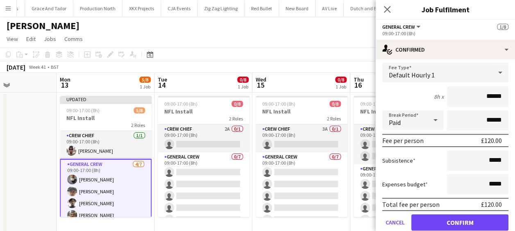
scroll to position [123, 0]
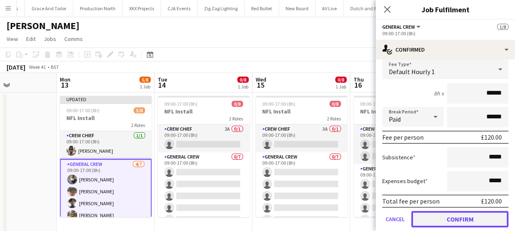
click at [450, 217] on button "Confirm" at bounding box center [459, 219] width 97 height 16
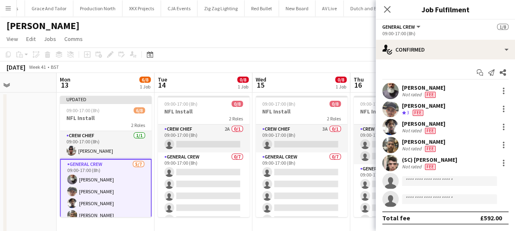
scroll to position [0, 0]
click at [433, 183] on input at bounding box center [449, 181] width 95 height 10
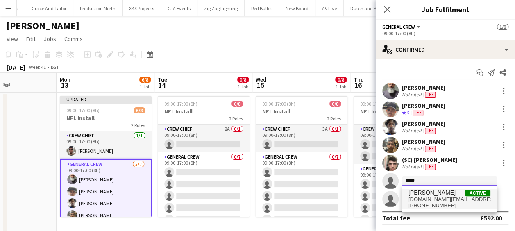
type input "*****"
click at [437, 193] on span "Craig Barrett" at bounding box center [431, 192] width 47 height 7
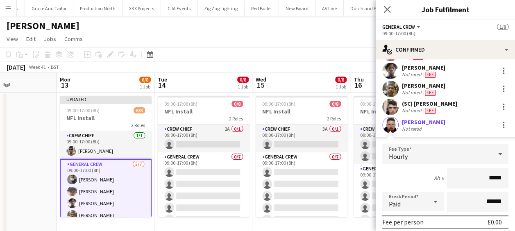
scroll to position [92, 0]
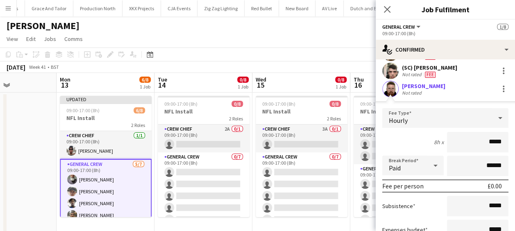
drag, startPoint x: 476, startPoint y: 141, endPoint x: 519, endPoint y: 129, distance: 45.2
click at [515, 133] on html "Menu Boards Boards Boards All jobs Status Workforce Workforce My Workforce Recr…" at bounding box center [257, 123] width 515 height 247
type input "******"
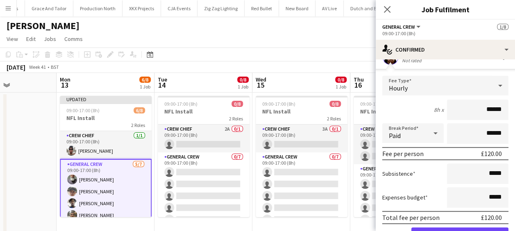
scroll to position [174, 0]
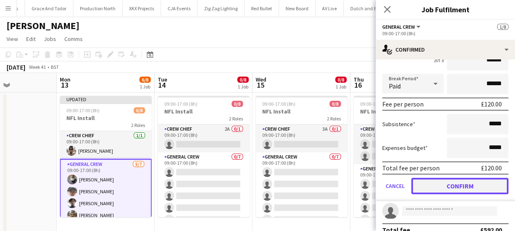
click at [462, 187] on button "Confirm" at bounding box center [459, 186] width 97 height 16
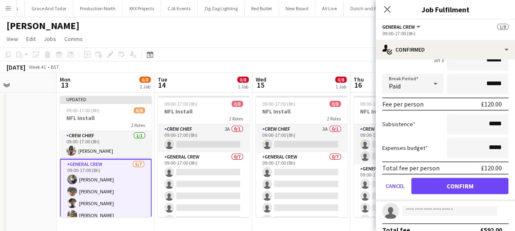
scroll to position [0, 0]
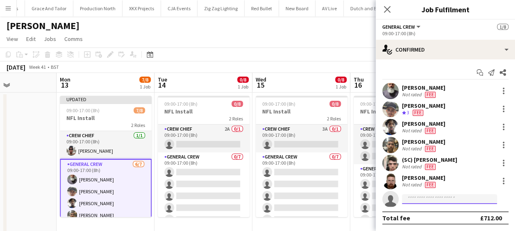
click at [429, 199] on input at bounding box center [449, 199] width 95 height 10
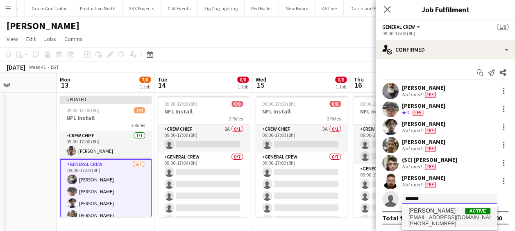
type input "*******"
click at [426, 210] on span "[PERSON_NAME]" at bounding box center [431, 210] width 47 height 7
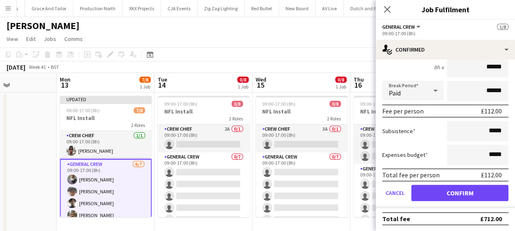
scroll to position [185, 0]
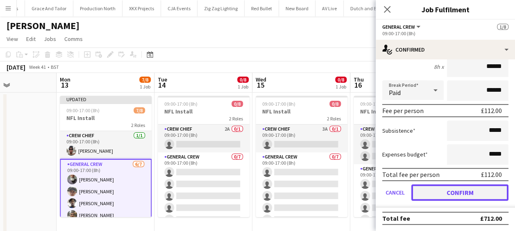
click at [461, 188] on button "Confirm" at bounding box center [459, 192] width 97 height 16
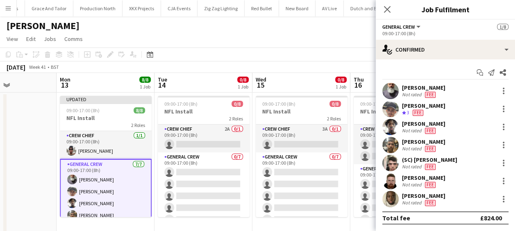
scroll to position [0, 0]
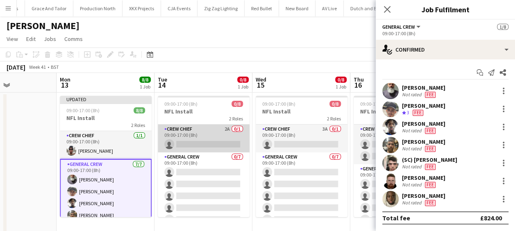
click at [206, 144] on app-card-role "Crew Chief 2A 0/1 09:00-17:00 (8h) single-neutral-actions" at bounding box center [204, 138] width 92 height 28
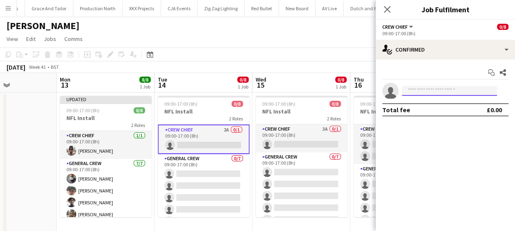
click at [441, 87] on input at bounding box center [449, 91] width 95 height 10
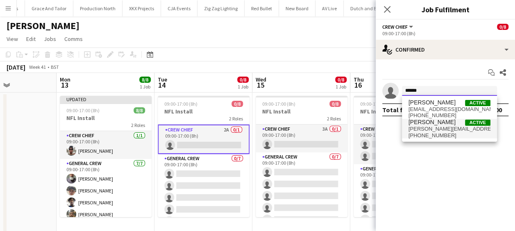
type input "******"
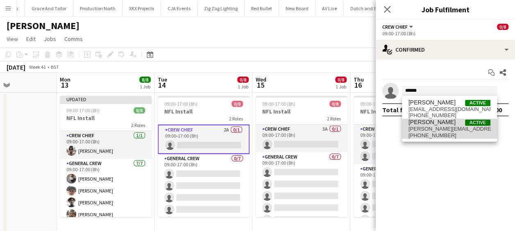
click at [449, 129] on span "stefansimpson-soye@hotmail.co.uk" at bounding box center [449, 129] width 82 height 7
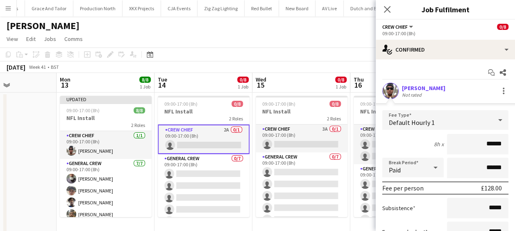
drag, startPoint x: 477, startPoint y: 143, endPoint x: 509, endPoint y: 143, distance: 32.3
click at [509, 143] on mat-expansion-panel "check Confirmed Start chat Share Stefan Simpson-Soye Not rated Fee Type Default…" at bounding box center [444, 145] width 139 height 172
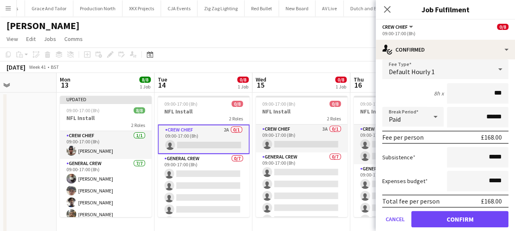
scroll to position [77, 0]
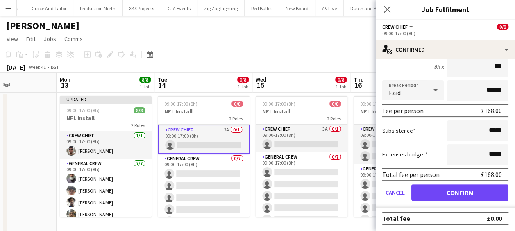
type input "***"
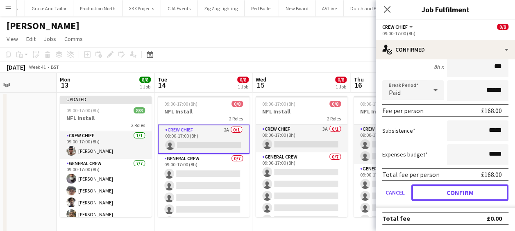
click at [458, 190] on button "Confirm" at bounding box center [459, 192] width 97 height 16
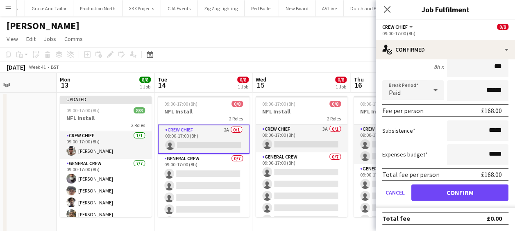
scroll to position [0, 0]
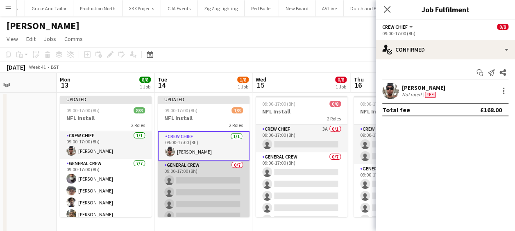
click at [179, 173] on app-card-role "General Crew 0/7 09:00-17:00 (8h) single-neutral-actions single-neutral-actions…" at bounding box center [204, 209] width 92 height 99
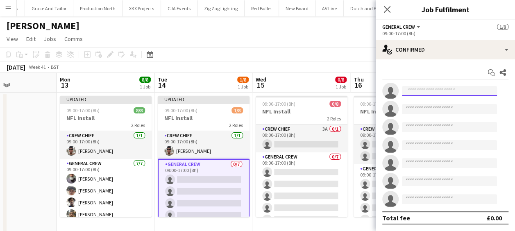
click at [402, 91] on input at bounding box center [449, 91] width 95 height 10
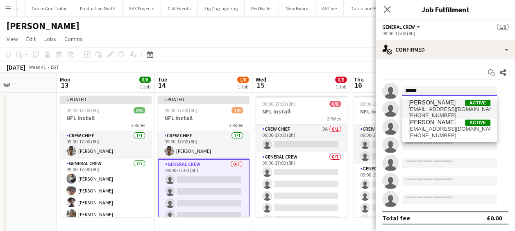
type input "******"
click at [472, 114] on span "+4407704412471" at bounding box center [449, 115] width 82 height 7
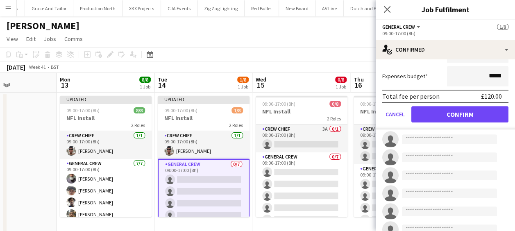
scroll to position [164, 0]
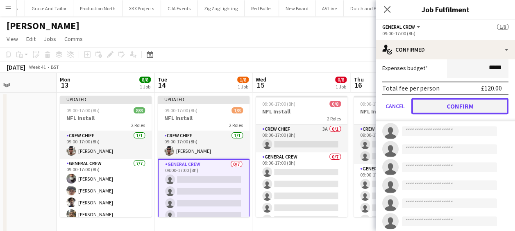
click at [464, 104] on button "Confirm" at bounding box center [459, 106] width 97 height 16
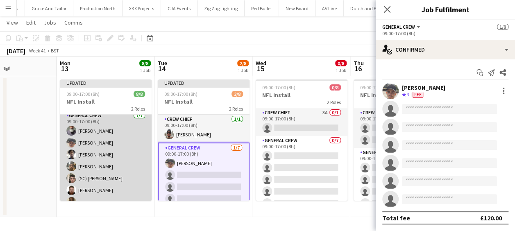
scroll to position [41, 0]
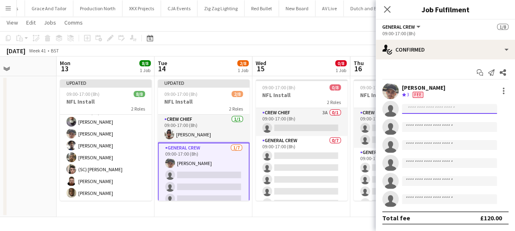
click at [435, 107] on input at bounding box center [449, 109] width 95 height 10
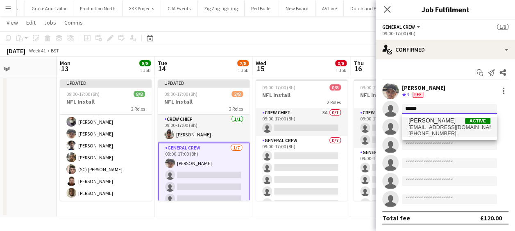
type input "******"
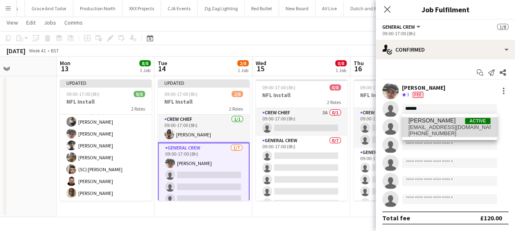
click at [437, 122] on span "Edvardas Draskinis" at bounding box center [431, 120] width 47 height 7
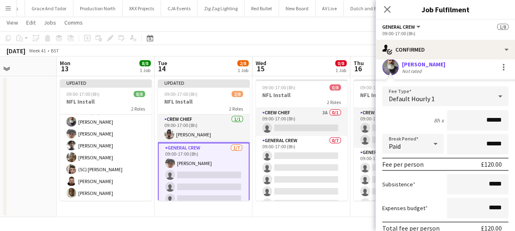
scroll to position [82, 0]
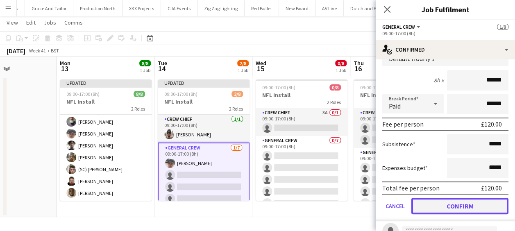
click at [468, 204] on button "Confirm" at bounding box center [459, 206] width 97 height 16
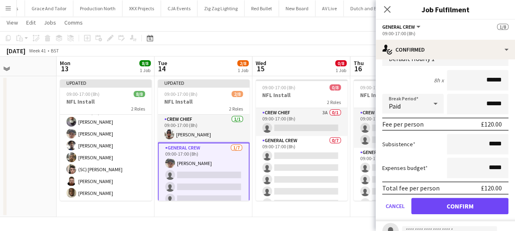
scroll to position [0, 0]
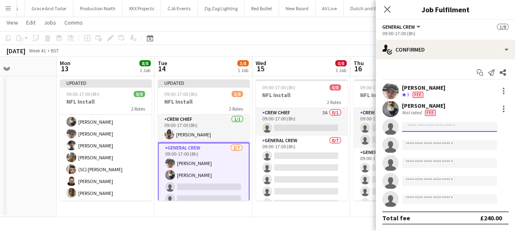
click at [442, 130] on input at bounding box center [449, 127] width 95 height 10
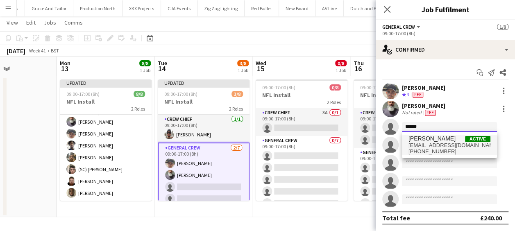
type input "******"
click at [432, 141] on span "Tayeeb Alabi" at bounding box center [431, 138] width 47 height 7
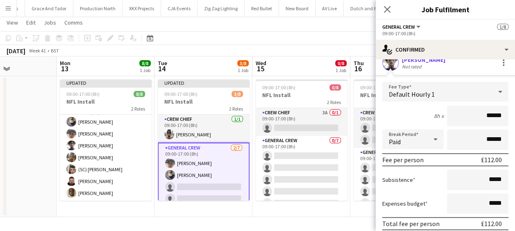
scroll to position [82, 0]
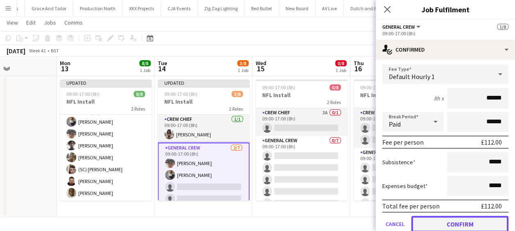
click at [475, 226] on button "Confirm" at bounding box center [459, 224] width 97 height 16
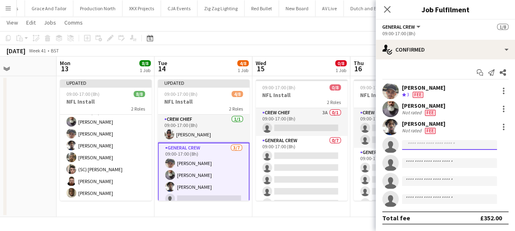
click at [429, 146] on input at bounding box center [449, 145] width 95 height 10
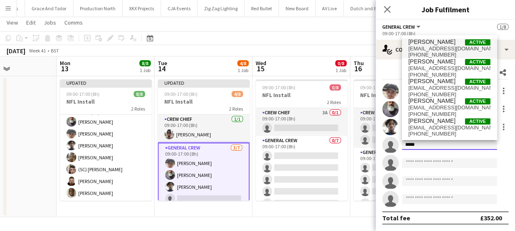
type input "*****"
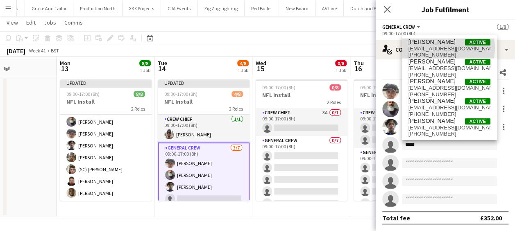
click at [447, 48] on span "james_granger92@hotmail.co.uk" at bounding box center [449, 48] width 82 height 7
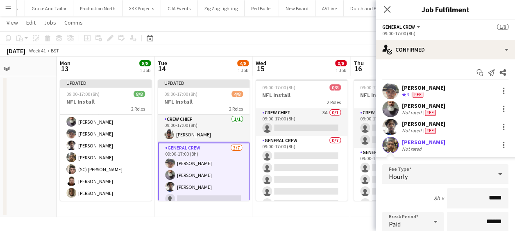
scroll to position [82, 0]
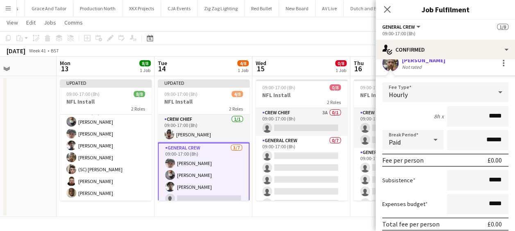
drag, startPoint x: 481, startPoint y: 118, endPoint x: 503, endPoint y: 114, distance: 22.5
click at [503, 114] on form "Fee Type Hourly 8h x ***** Break Period Paid ****** Fee per person £0.00 Subsis…" at bounding box center [444, 169] width 139 height 175
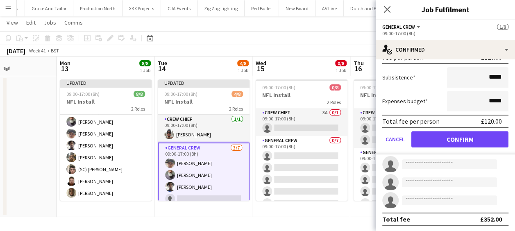
scroll to position [185, 0]
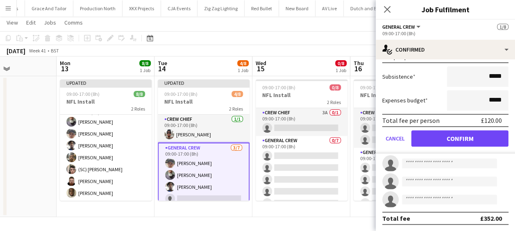
type input "***"
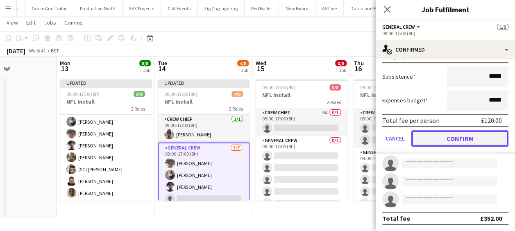
click at [454, 141] on button "Confirm" at bounding box center [459, 138] width 97 height 16
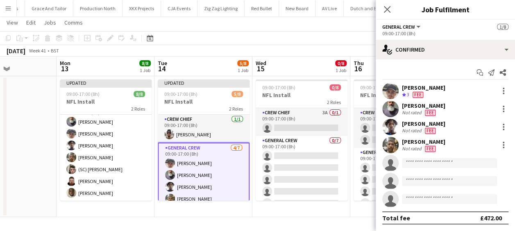
scroll to position [0, 0]
click at [436, 165] on input at bounding box center [449, 163] width 95 height 10
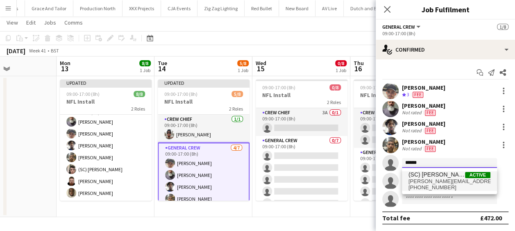
type input "******"
click at [434, 178] on span "joshua.monteiro98@gmail.com" at bounding box center [449, 181] width 82 height 7
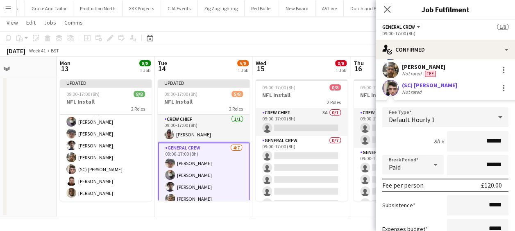
scroll to position [123, 0]
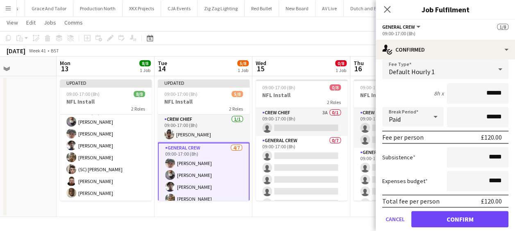
click at [452, 210] on form "Fee Type Default Hourly 1 8h x ****** Break Period Paid ****** Fee per person £…" at bounding box center [444, 146] width 139 height 175
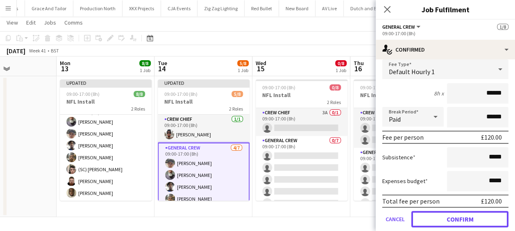
click at [452, 214] on button "Confirm" at bounding box center [459, 219] width 97 height 16
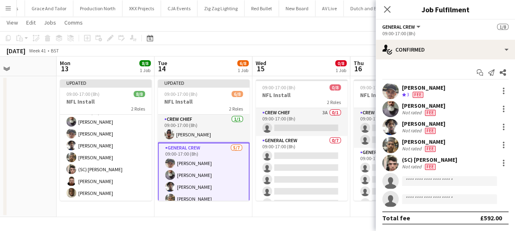
scroll to position [0, 0]
click at [437, 181] on input at bounding box center [449, 181] width 95 height 10
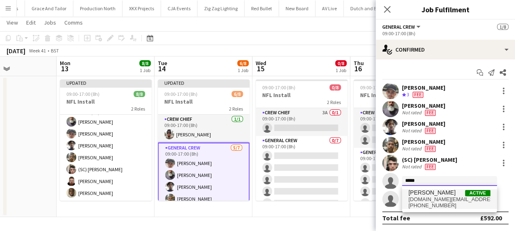
type input "*****"
click at [441, 201] on span "code.dj@outlook.com" at bounding box center [449, 199] width 82 height 7
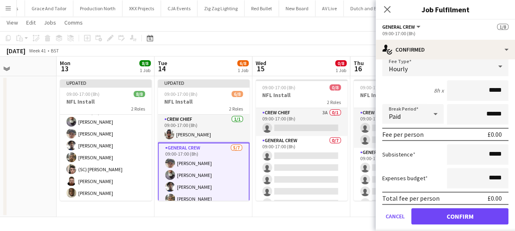
scroll to position [133, 0]
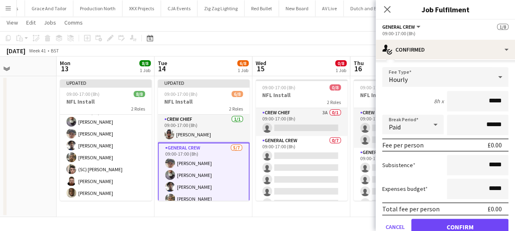
drag, startPoint x: 479, startPoint y: 100, endPoint x: 501, endPoint y: 101, distance: 22.5
click at [501, 101] on input "*****" at bounding box center [477, 101] width 61 height 20
type input "******"
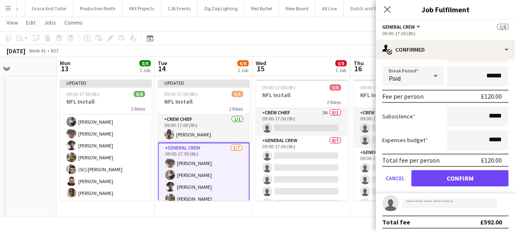
scroll to position [185, 0]
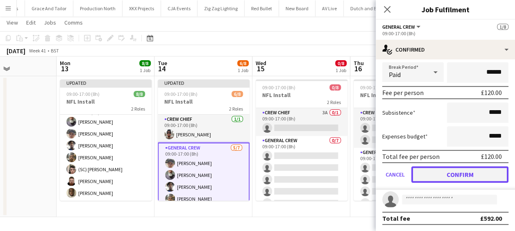
click at [458, 176] on button "Confirm" at bounding box center [459, 174] width 97 height 16
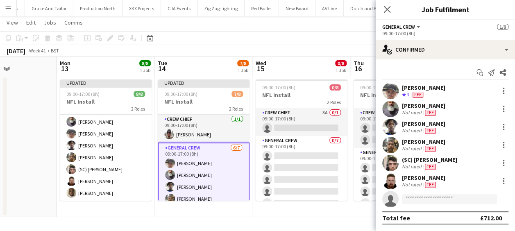
scroll to position [0, 0]
click at [427, 201] on input at bounding box center [449, 199] width 95 height 10
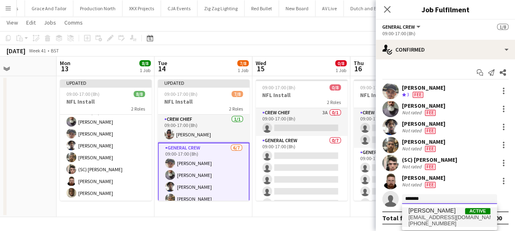
type input "*******"
click at [443, 215] on span "davidldne1@gmail.com" at bounding box center [449, 217] width 82 height 7
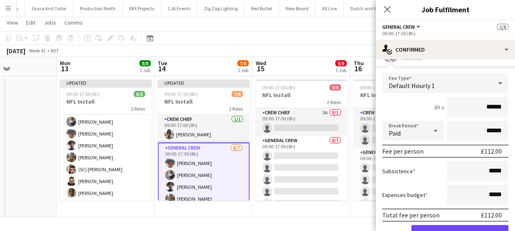
scroll to position [185, 0]
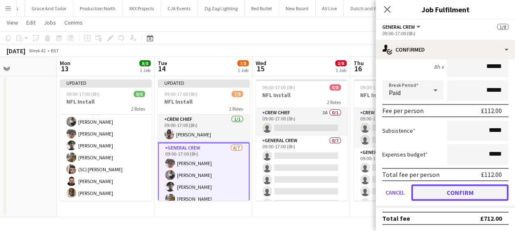
click at [459, 191] on button "Confirm" at bounding box center [459, 192] width 97 height 16
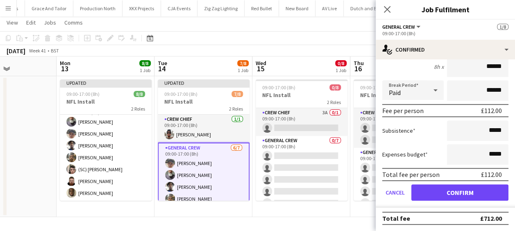
scroll to position [0, 0]
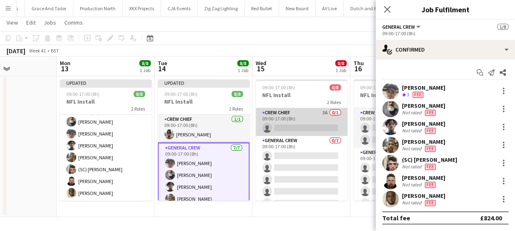
click at [296, 126] on app-card-role "Crew Chief 3A 0/1 09:00-17:00 (8h) single-neutral-actions" at bounding box center [301, 122] width 92 height 28
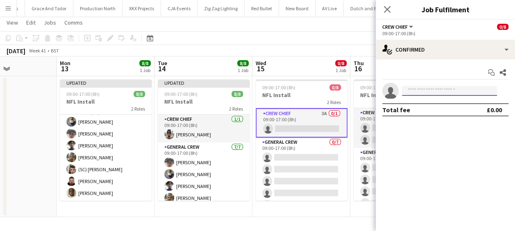
click at [434, 89] on input at bounding box center [449, 91] width 95 height 10
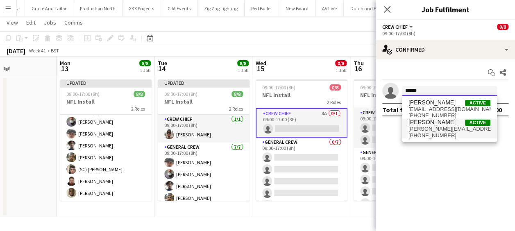
type input "******"
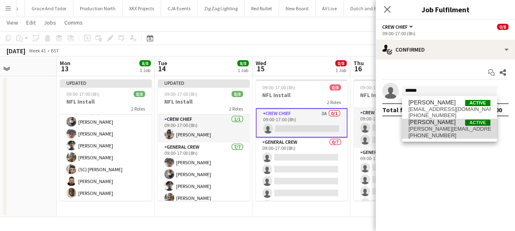
click at [456, 133] on span "+447796163099" at bounding box center [449, 135] width 82 height 7
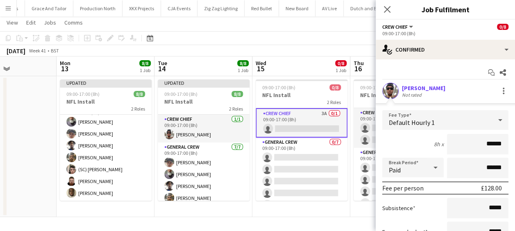
drag, startPoint x: 458, startPoint y: 136, endPoint x: 522, endPoint y: 145, distance: 65.0
click at [515, 145] on html "Menu Boards Boards Boards All jobs Status Workforce Workforce My Workforce Recr…" at bounding box center [257, 107] width 515 height 247
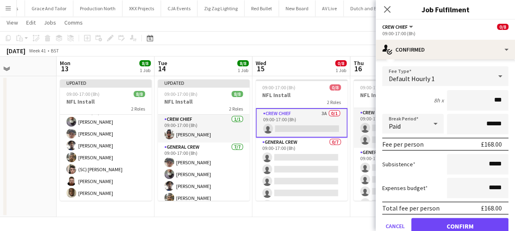
scroll to position [77, 0]
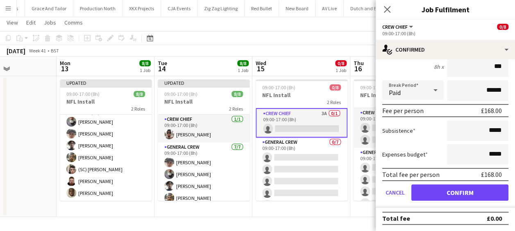
type input "***"
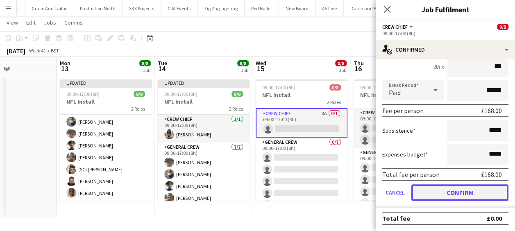
click at [463, 191] on button "Confirm" at bounding box center [459, 192] width 97 height 16
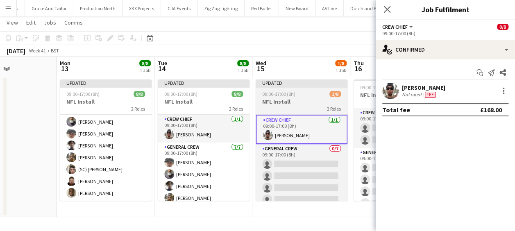
scroll to position [0, 0]
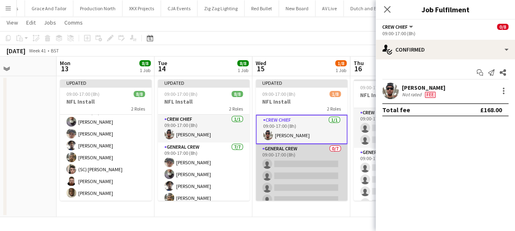
click at [328, 169] on app-card-role "General Crew 0/7 09:00-17:00 (8h) single-neutral-actions single-neutral-actions…" at bounding box center [301, 193] width 92 height 99
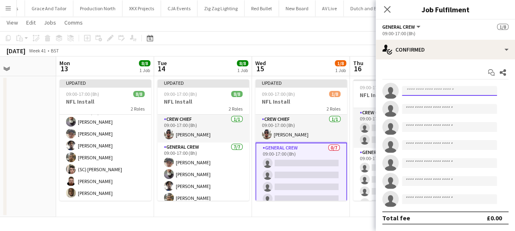
click at [445, 90] on input at bounding box center [449, 91] width 95 height 10
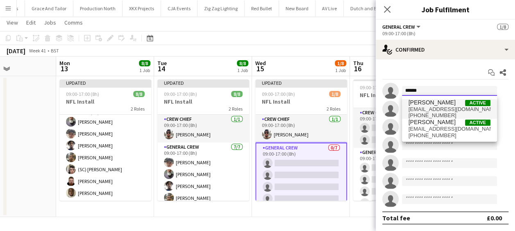
type input "******"
click at [447, 100] on span "[PERSON_NAME]" at bounding box center [431, 102] width 47 height 7
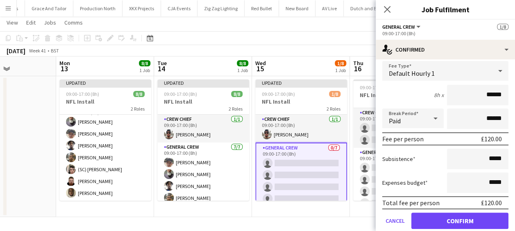
scroll to position [164, 0]
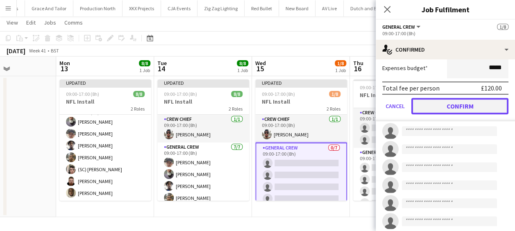
click at [463, 105] on button "Confirm" at bounding box center [459, 106] width 97 height 16
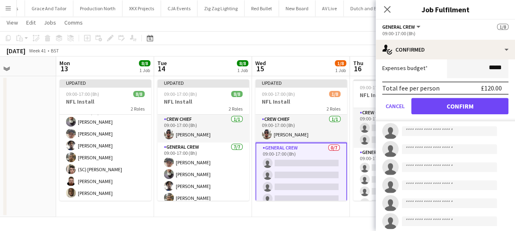
scroll to position [0, 0]
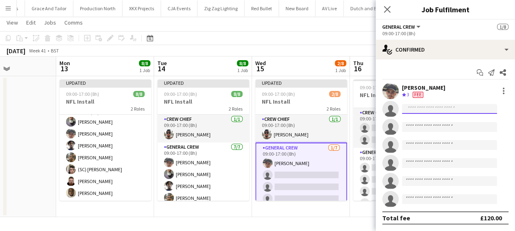
click at [427, 108] on input at bounding box center [449, 109] width 95 height 10
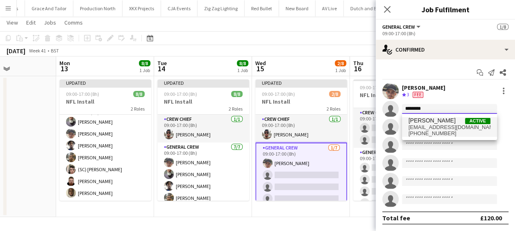
type input "********"
click at [437, 124] on span "edvardasdraskinis@gmail.com" at bounding box center [449, 127] width 82 height 7
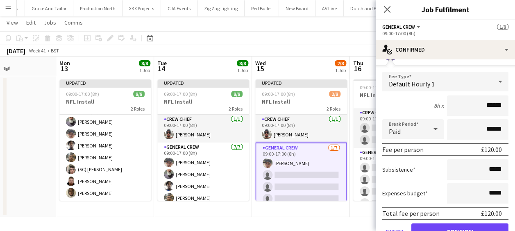
scroll to position [123, 0]
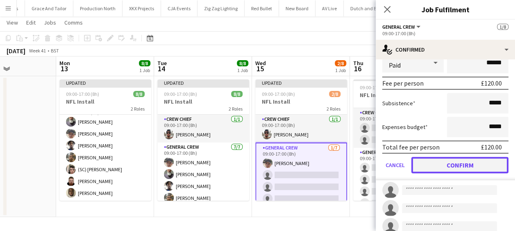
click at [470, 167] on button "Confirm" at bounding box center [459, 165] width 97 height 16
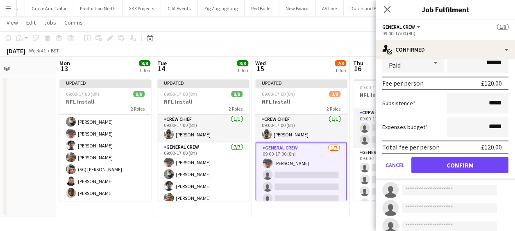
scroll to position [0, 0]
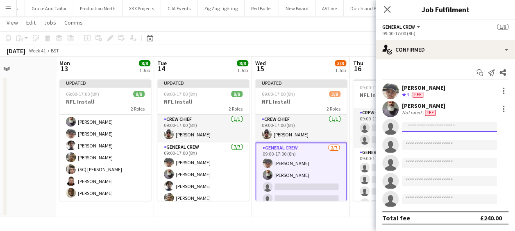
click at [428, 126] on input at bounding box center [449, 127] width 95 height 10
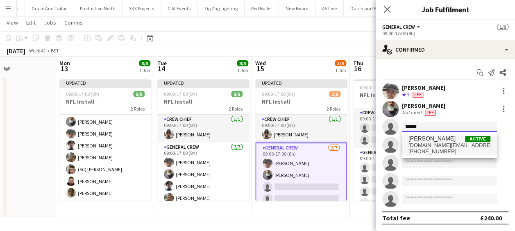
type input "*****"
click at [427, 136] on span "Craig Barrett" at bounding box center [431, 138] width 47 height 7
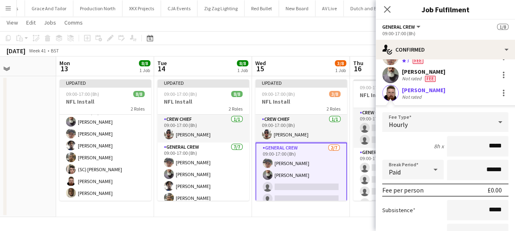
scroll to position [82, 0]
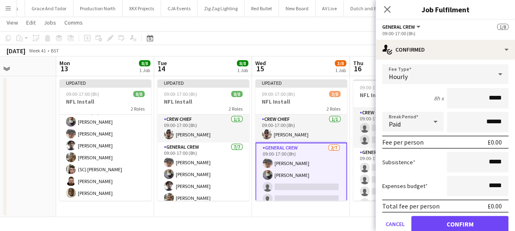
drag, startPoint x: 477, startPoint y: 98, endPoint x: 516, endPoint y: 97, distance: 39.3
click at [515, 97] on html "Menu Boards Boards Boards All jobs Status Workforce Workforce My Workforce Recr…" at bounding box center [257, 107] width 515 height 247
type input "******"
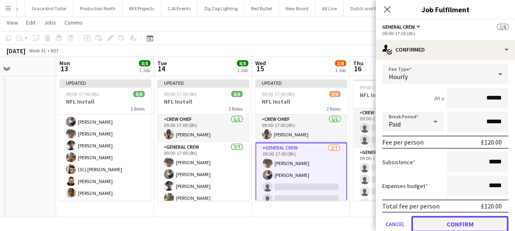
click at [470, 224] on button "Confirm" at bounding box center [459, 224] width 97 height 16
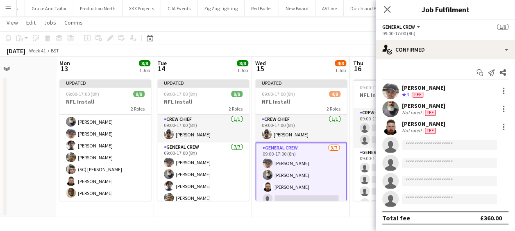
scroll to position [0, 0]
click at [444, 145] on input at bounding box center [449, 145] width 95 height 10
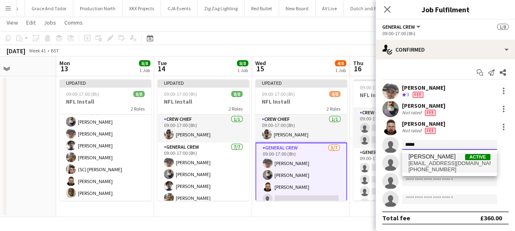
type input "*****"
click at [445, 165] on span "tayeebalabi@gmail.com" at bounding box center [449, 163] width 82 height 7
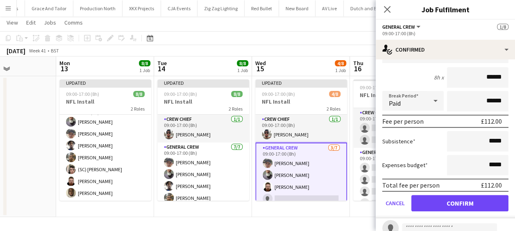
scroll to position [164, 0]
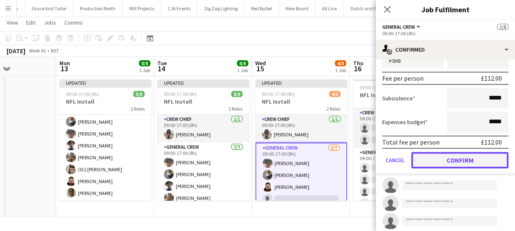
click at [461, 160] on button "Confirm" at bounding box center [459, 160] width 97 height 16
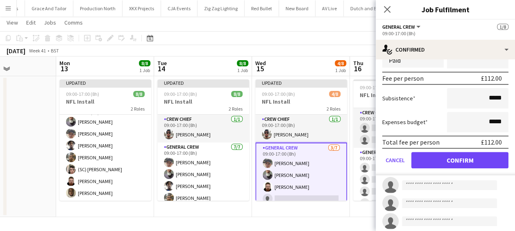
scroll to position [0, 0]
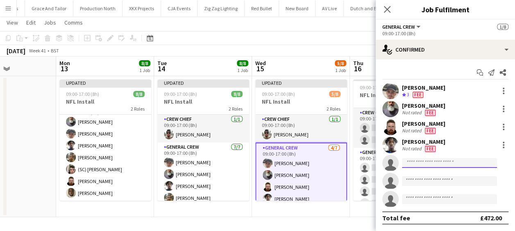
click at [420, 161] on input at bounding box center [449, 163] width 95 height 10
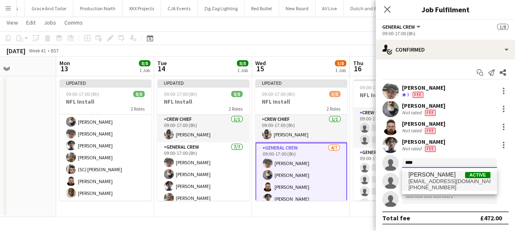
type input "****"
click at [421, 178] on span "davidldne1@gmail.com" at bounding box center [449, 181] width 82 height 7
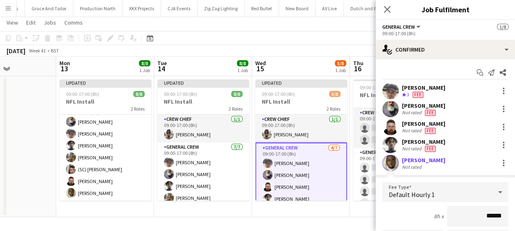
scroll to position [123, 0]
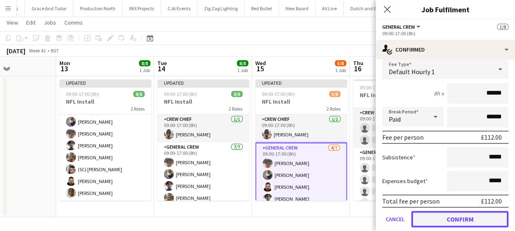
click at [466, 215] on button "Confirm" at bounding box center [459, 219] width 97 height 16
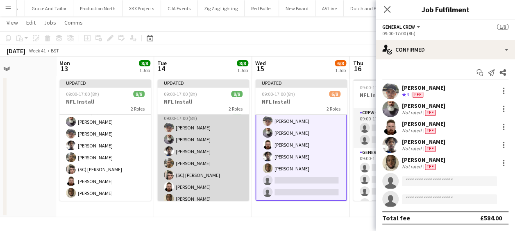
scroll to position [41, 0]
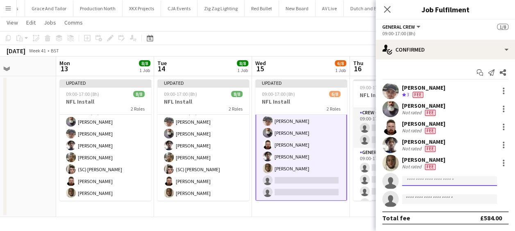
click at [428, 180] on input at bounding box center [449, 181] width 95 height 10
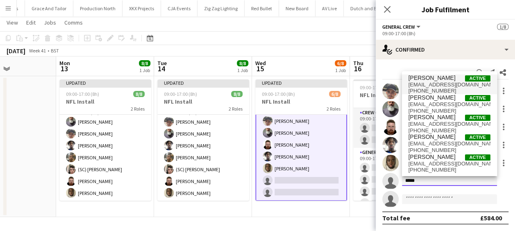
type input "*****"
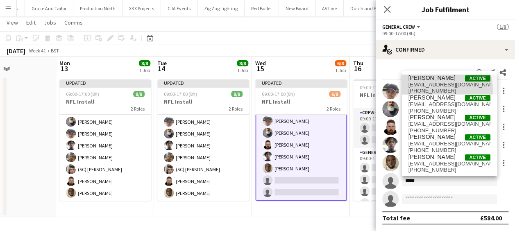
click at [435, 90] on span "+447511578245" at bounding box center [449, 91] width 82 height 7
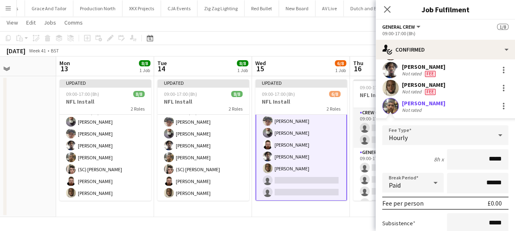
scroll to position [92, 0]
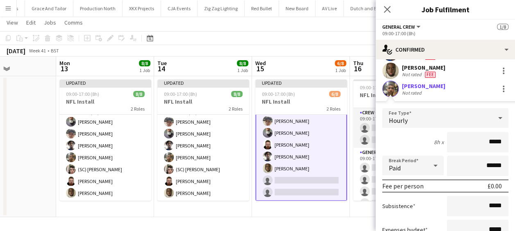
drag, startPoint x: 465, startPoint y: 139, endPoint x: 513, endPoint y: 142, distance: 47.6
click at [513, 142] on mat-expansion-panel "check Confirmed Start chat Send notification Share Szymon Matyjasik Crew rating…" at bounding box center [444, 145] width 139 height 172
type input "******"
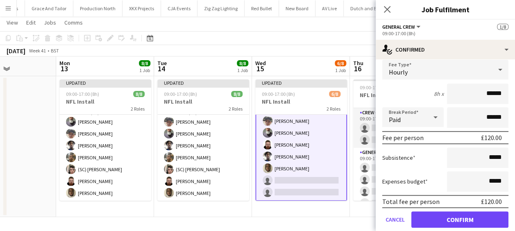
scroll to position [185, 0]
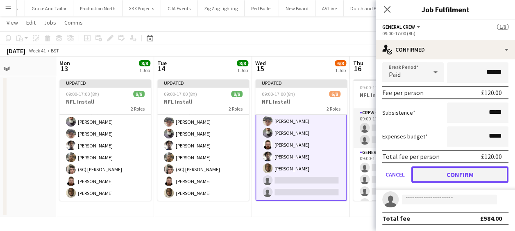
click at [450, 179] on button "Confirm" at bounding box center [459, 174] width 97 height 16
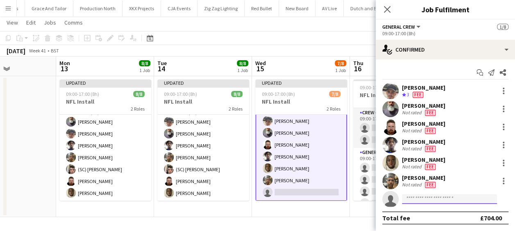
click at [432, 200] on input at bounding box center [449, 199] width 95 height 10
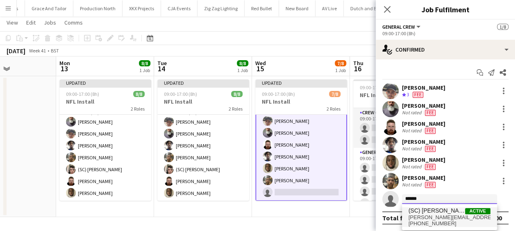
type input "******"
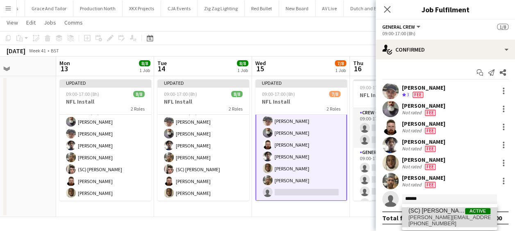
click at [437, 208] on span "(SC) Joshua Monteiro" at bounding box center [436, 210] width 56 height 7
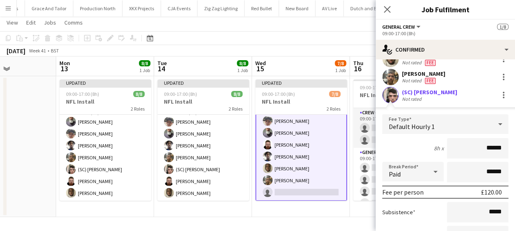
scroll to position [185, 0]
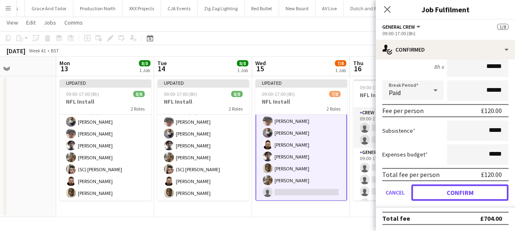
click at [460, 192] on button "Confirm" at bounding box center [459, 192] width 97 height 16
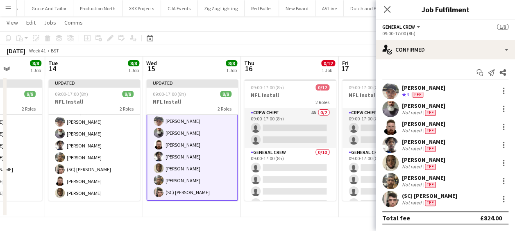
scroll to position [0, 347]
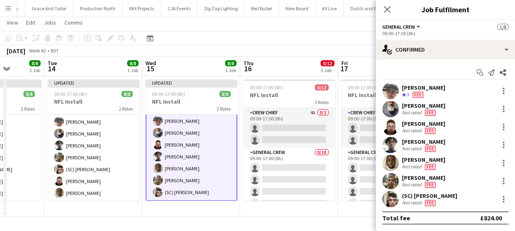
drag, startPoint x: 271, startPoint y: 160, endPoint x: 189, endPoint y: 153, distance: 82.2
click at [189, 153] on app-calendar-viewport "Fri 10 Sat 11 Sun 12 Mon 13 8/8 1 Job Tue 14 8/8 1 Job Wed 15 8/8 1 Job Thu 16 …" at bounding box center [257, 136] width 515 height 160
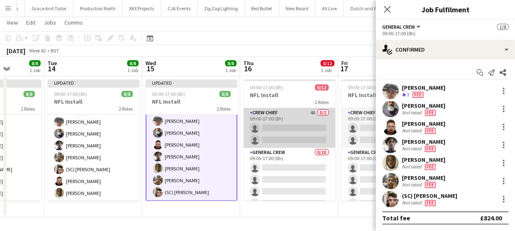
drag, startPoint x: 285, startPoint y: 126, endPoint x: 292, endPoint y: 126, distance: 7.4
click at [285, 126] on app-card-role "Crew Chief 4A 0/2 09:00-17:00 (8h) single-neutral-actions single-neutral-actions" at bounding box center [289, 128] width 92 height 40
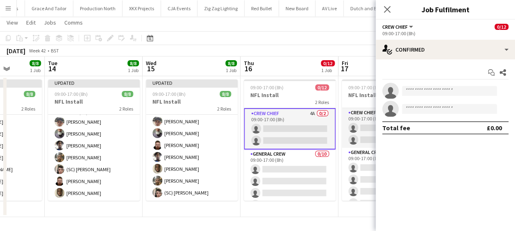
scroll to position [41, 0]
click at [437, 89] on input at bounding box center [449, 91] width 95 height 10
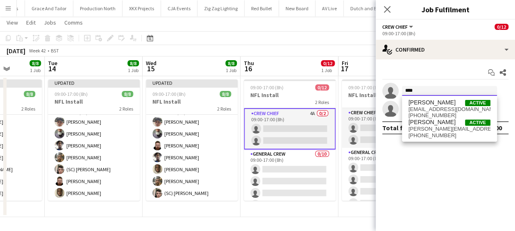
type input "****"
click at [445, 135] on span "+447796163099" at bounding box center [449, 135] width 82 height 7
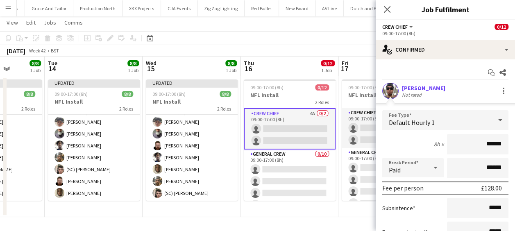
drag, startPoint x: 478, startPoint y: 143, endPoint x: 513, endPoint y: 143, distance: 34.4
click at [513, 143] on mat-expansion-panel "check Confirmed Start chat Share Stefan Simpson-Soye Not rated Fee Type Default…" at bounding box center [444, 145] width 139 height 172
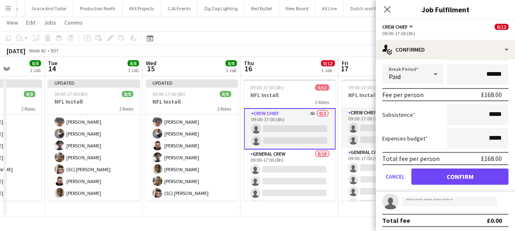
scroll to position [95, 0]
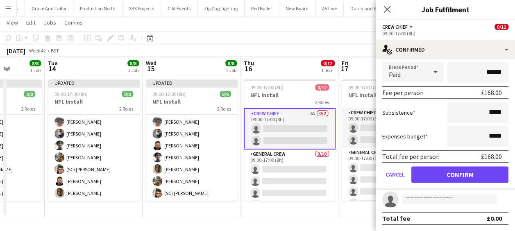
type input "***"
click at [458, 180] on button "Confirm" at bounding box center [459, 174] width 97 height 16
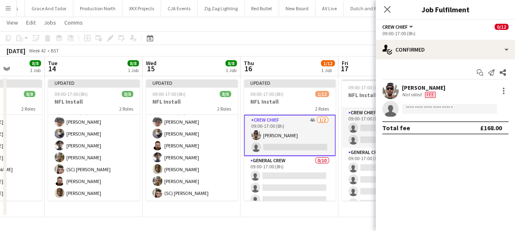
scroll to position [0, 0]
click at [432, 101] on app-invite-slot "single-neutral-actions" at bounding box center [444, 109] width 139 height 16
click at [443, 111] on input at bounding box center [449, 109] width 95 height 10
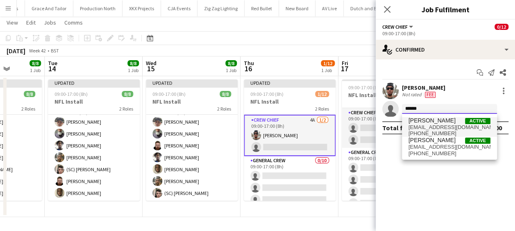
type input "******"
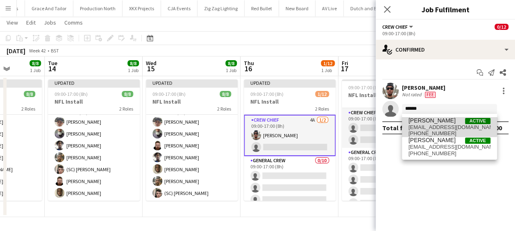
click at [441, 118] on span "[PERSON_NAME]" at bounding box center [431, 120] width 47 height 7
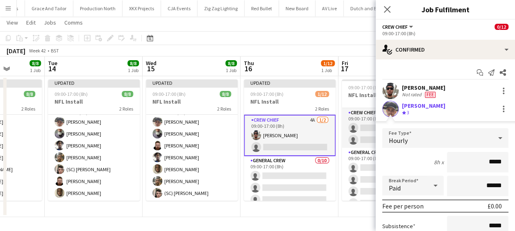
drag, startPoint x: 477, startPoint y: 162, endPoint x: 488, endPoint y: 163, distance: 10.2
click at [488, 163] on input "*****" at bounding box center [477, 162] width 61 height 20
drag, startPoint x: 496, startPoint y: 162, endPoint x: 471, endPoint y: 162, distance: 24.6
click at [471, 162] on input "****" at bounding box center [477, 162] width 61 height 20
click at [449, 158] on input "****" at bounding box center [477, 162] width 61 height 20
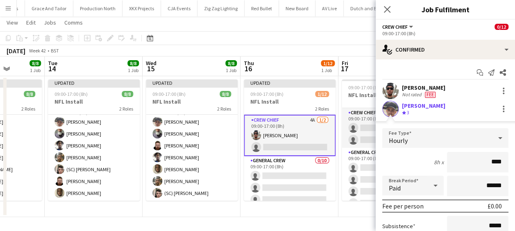
click at [466, 161] on input "****" at bounding box center [477, 162] width 61 height 20
drag, startPoint x: 475, startPoint y: 161, endPoint x: 495, endPoint y: 162, distance: 19.7
click at [495, 162] on input "****" at bounding box center [477, 162] width 61 height 20
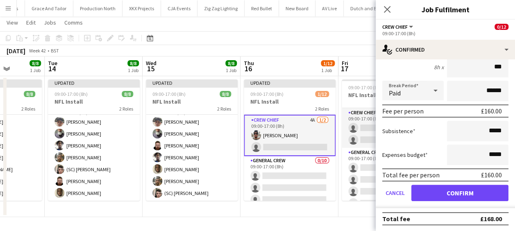
scroll to position [95, 0]
type input "***"
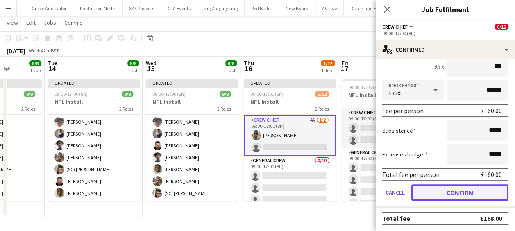
click at [453, 186] on button "Confirm" at bounding box center [459, 192] width 97 height 16
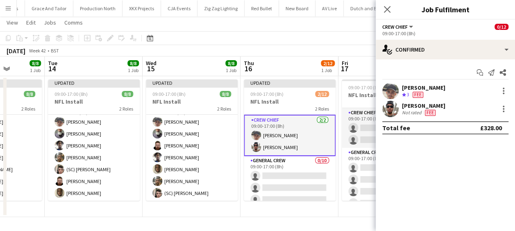
scroll to position [0, 0]
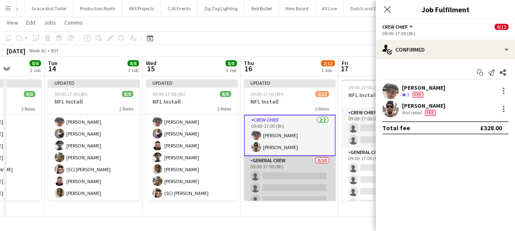
click at [301, 173] on app-card-role "General Crew 0/10 09:00-17:00 (8h) single-neutral-actions single-neutral-action…" at bounding box center [290, 223] width 92 height 135
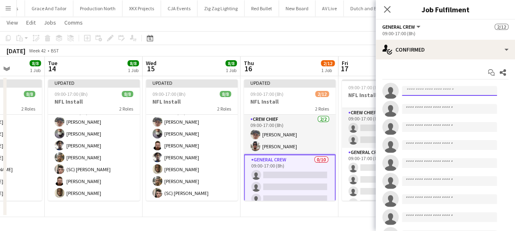
click at [441, 94] on input at bounding box center [449, 91] width 95 height 10
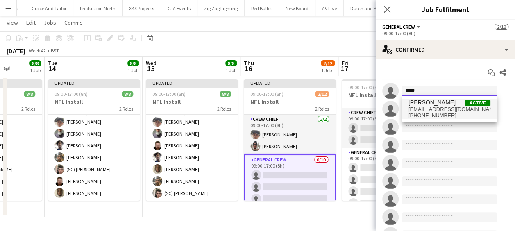
type input "*****"
click at [438, 111] on span "edvardasdraskinis@gmail.com" at bounding box center [449, 109] width 82 height 7
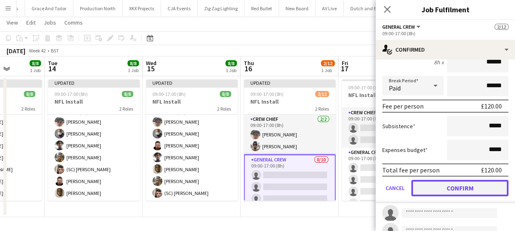
click at [463, 185] on button "Confirm" at bounding box center [459, 188] width 97 height 16
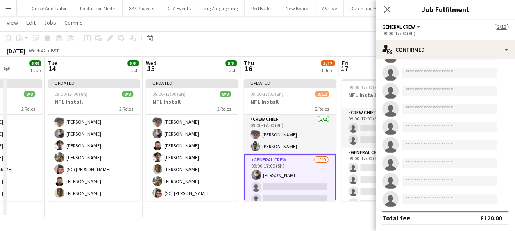
scroll to position [13, 0]
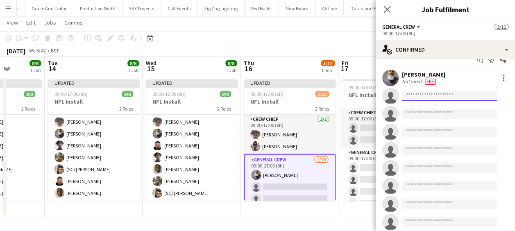
click at [438, 95] on input at bounding box center [449, 96] width 95 height 10
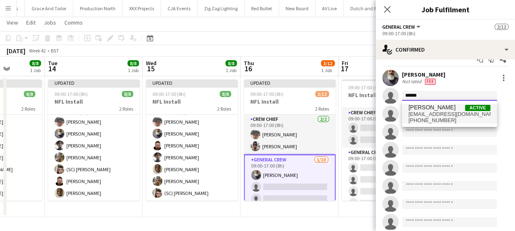
type input "******"
click at [454, 119] on span "+447393484932" at bounding box center [449, 120] width 82 height 7
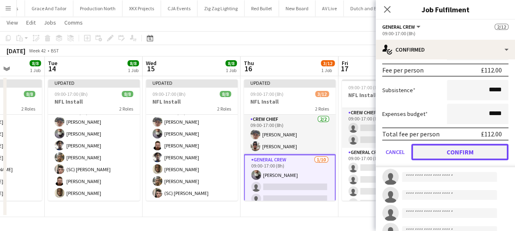
click at [468, 155] on button "Confirm" at bounding box center [459, 152] width 97 height 16
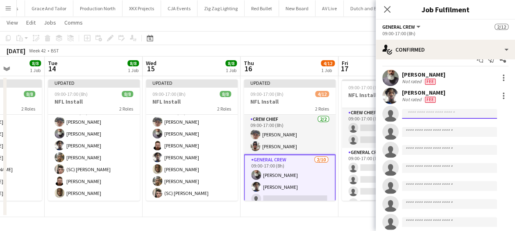
click at [429, 118] on input at bounding box center [449, 114] width 95 height 10
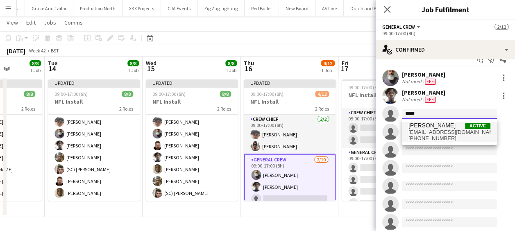
type input "*****"
click at [428, 127] on span "[PERSON_NAME]" at bounding box center [431, 125] width 47 height 7
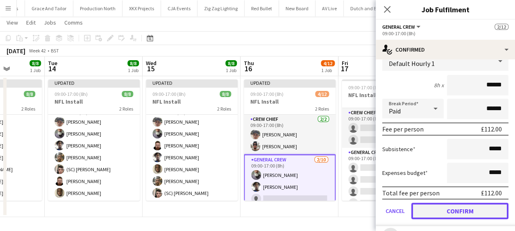
click at [461, 209] on button "Confirm" at bounding box center [459, 211] width 97 height 16
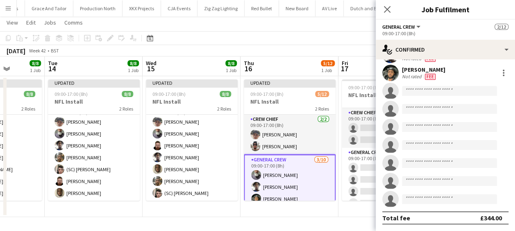
scroll to position [54, 0]
click at [432, 93] on input at bounding box center [449, 91] width 95 height 10
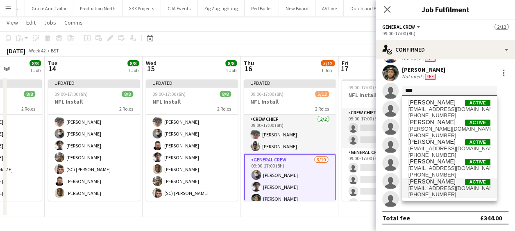
type input "****"
click at [434, 184] on span "David Ryan" at bounding box center [431, 181] width 47 height 7
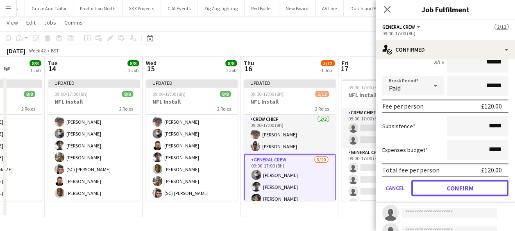
click at [452, 185] on button "Confirm" at bounding box center [459, 188] width 97 height 16
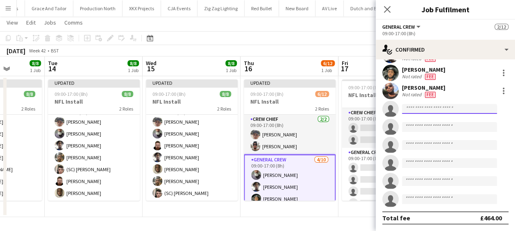
click at [423, 106] on input at bounding box center [449, 109] width 95 height 10
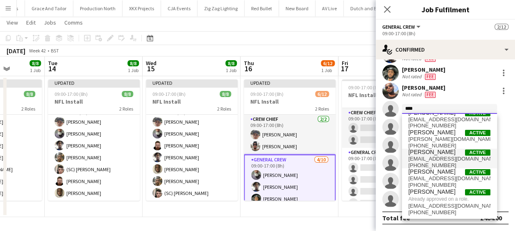
scroll to position [0, 0]
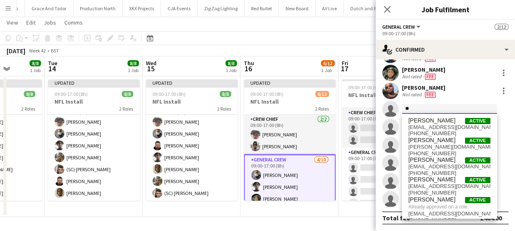
type input "*"
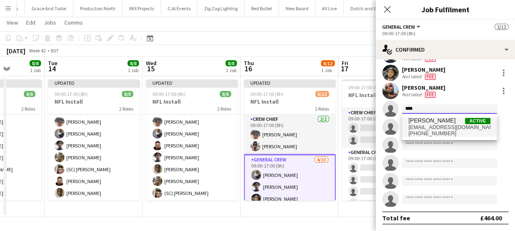
type input "****"
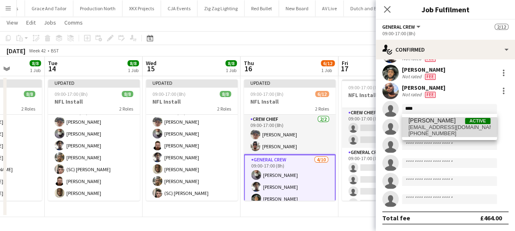
click at [446, 127] on span "rjsarto123@gmail.com" at bounding box center [449, 127] width 82 height 7
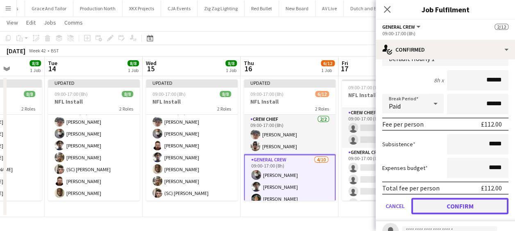
click at [459, 204] on button "Confirm" at bounding box center [459, 206] width 97 height 16
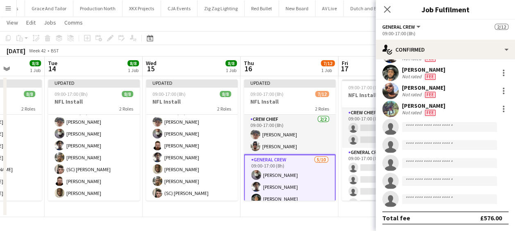
scroll to position [54, 0]
click at [438, 127] on input at bounding box center [449, 127] width 95 height 10
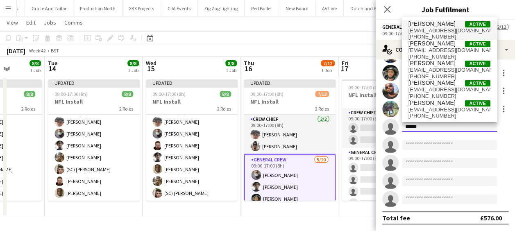
type input "*****"
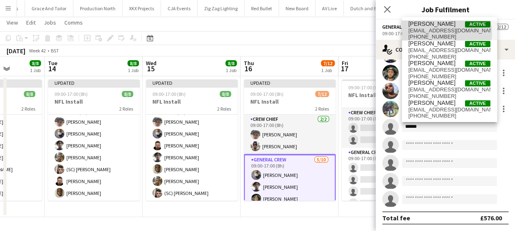
click at [441, 32] on span "james_granger92@hotmail.co.uk" at bounding box center [449, 30] width 82 height 7
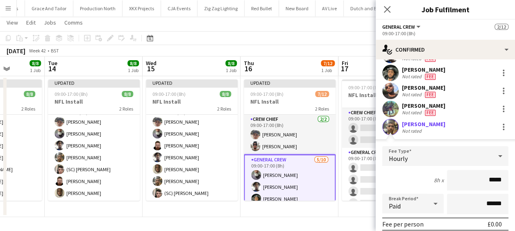
drag, startPoint x: 457, startPoint y: 176, endPoint x: 518, endPoint y: 183, distance: 62.2
click at [515, 179] on html "Menu Boards Boards Boards All jobs Status Workforce Workforce My Workforce Recr…" at bounding box center [257, 107] width 515 height 247
type input "***"
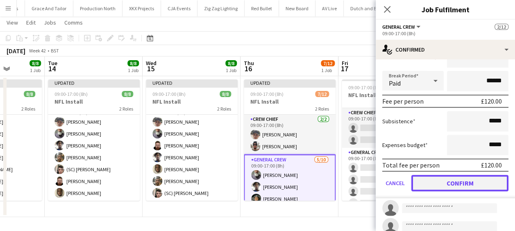
click at [464, 179] on button "Confirm" at bounding box center [459, 183] width 97 height 16
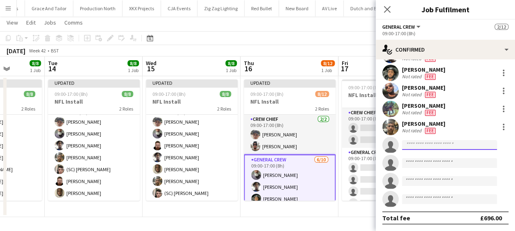
click at [429, 144] on input at bounding box center [449, 145] width 95 height 10
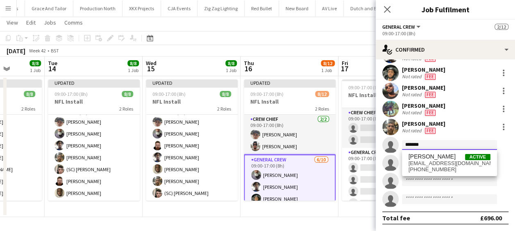
type input "*******"
click at [432, 159] on span "[PERSON_NAME]" at bounding box center [431, 156] width 47 height 7
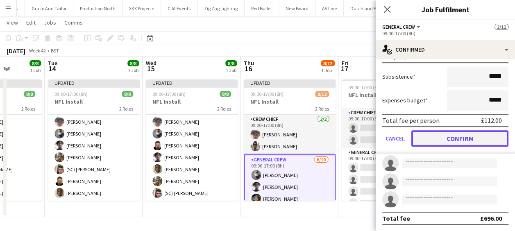
click at [460, 139] on button "Confirm" at bounding box center [459, 138] width 97 height 16
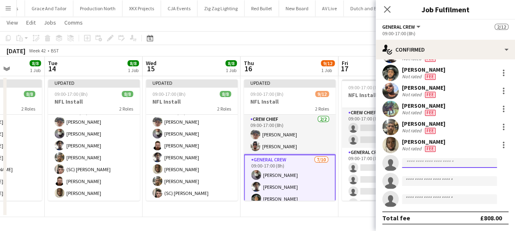
click at [439, 158] on input at bounding box center [449, 163] width 95 height 10
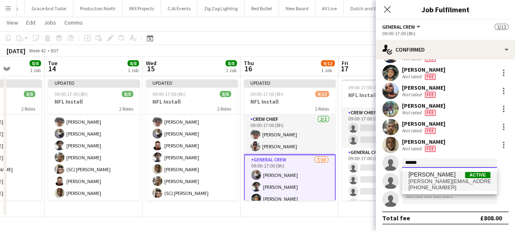
type input "******"
click at [442, 181] on span "lionelj@hotmail.co.uk" at bounding box center [449, 181] width 82 height 7
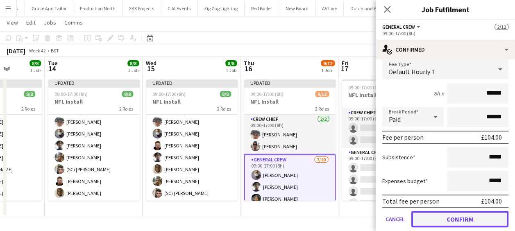
click at [456, 219] on button "Confirm" at bounding box center [459, 219] width 97 height 16
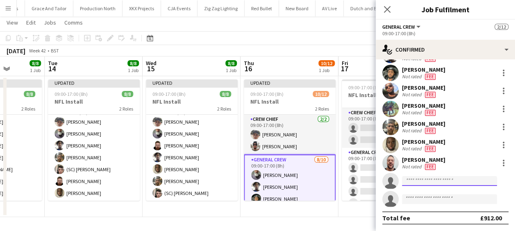
click at [438, 181] on input at bounding box center [449, 181] width 95 height 10
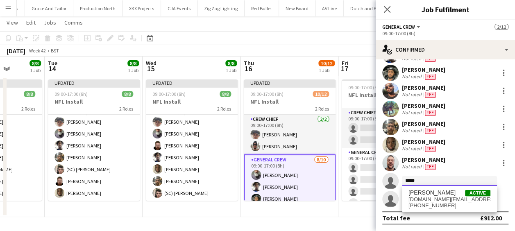
type input "*****"
click at [437, 214] on div "Total fee £912.00" at bounding box center [445, 217] width 126 height 13
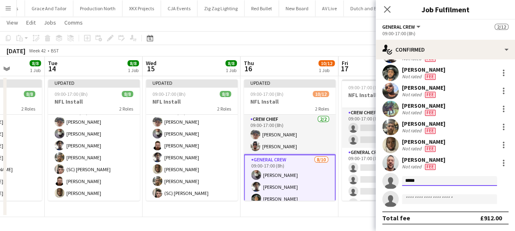
click at [436, 184] on input "*****" at bounding box center [449, 181] width 95 height 10
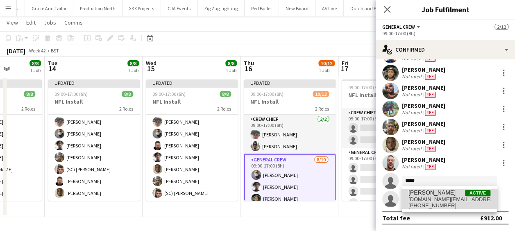
click at [436, 196] on span "code.dj@outlook.com" at bounding box center [449, 199] width 82 height 7
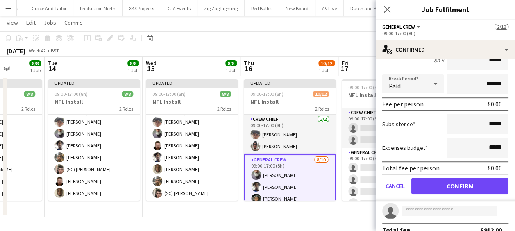
scroll to position [187, 0]
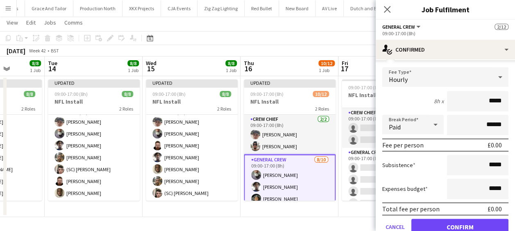
drag, startPoint x: 479, startPoint y: 104, endPoint x: 508, endPoint y: 104, distance: 29.1
click at [506, 104] on form "Fee Type Hourly 8h x ***** Break Period Paid ****** Fee per person £0.00 Subsis…" at bounding box center [444, 154] width 139 height 175
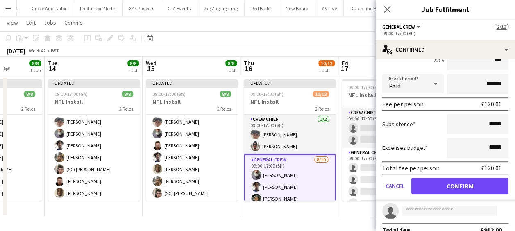
type input "***"
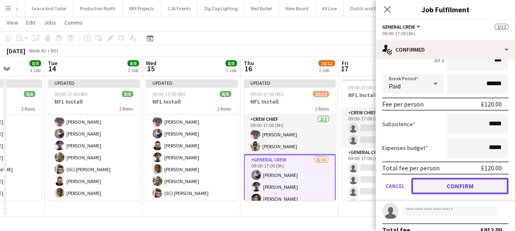
click at [470, 179] on button "Confirm" at bounding box center [459, 186] width 97 height 16
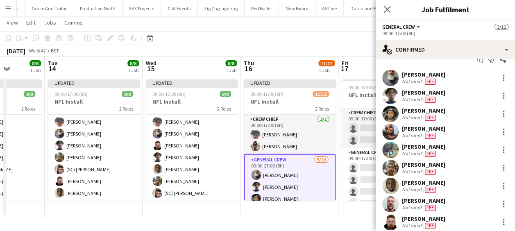
scroll to position [54, 0]
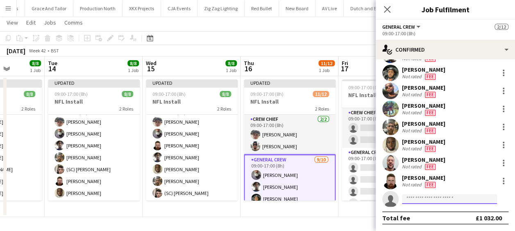
click at [416, 196] on input at bounding box center [449, 199] width 95 height 10
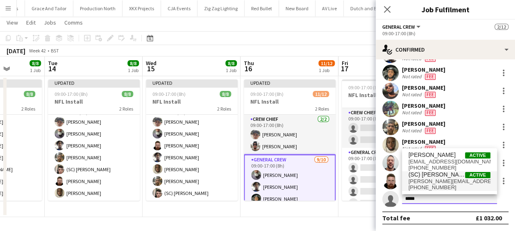
type input "*****"
click at [446, 179] on span "joshua.monteiro98@gmail.com" at bounding box center [449, 181] width 82 height 7
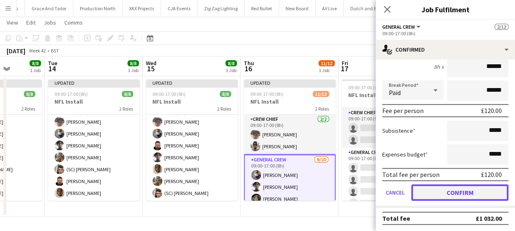
click at [458, 192] on button "Confirm" at bounding box center [459, 192] width 97 height 16
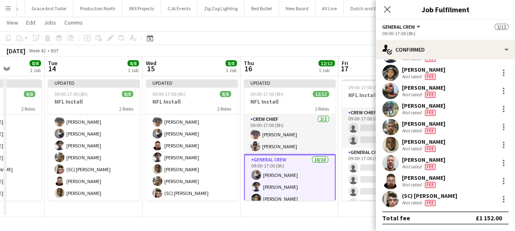
click at [317, 208] on app-date-cell "Updated 09:00-17:00 (8h) 12/12 NFL Install 2 Roles Crew Chief 2/2 09:00-17:00 (…" at bounding box center [289, 146] width 98 height 141
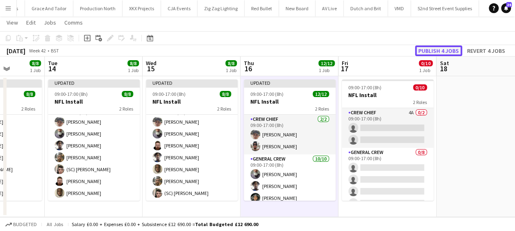
click at [446, 50] on button "Publish 4 jobs" at bounding box center [438, 50] width 47 height 11
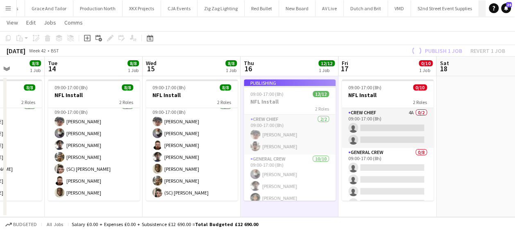
scroll to position [34, 0]
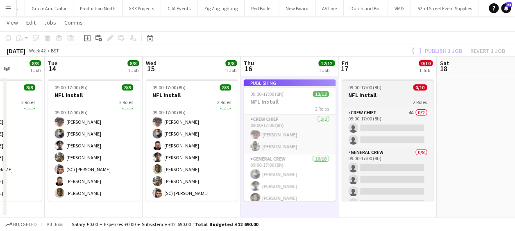
click at [390, 91] on h3 "NFL Install" at bounding box center [387, 94] width 92 height 7
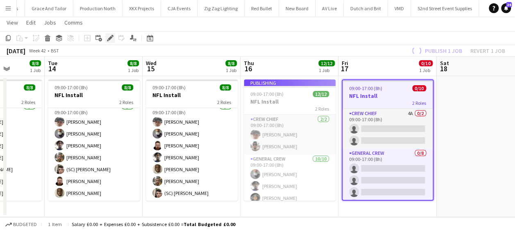
click at [107, 36] on icon "Edit" at bounding box center [110, 38] width 7 height 7
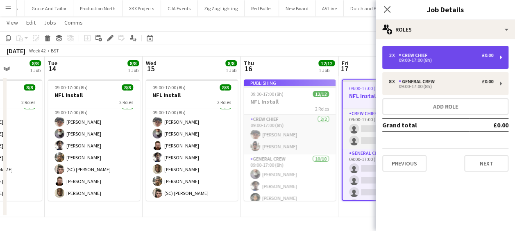
click at [442, 54] on div "2 x Crew Chief £0.00" at bounding box center [441, 55] width 104 height 6
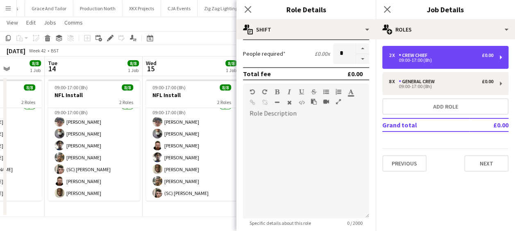
scroll to position [200, 0]
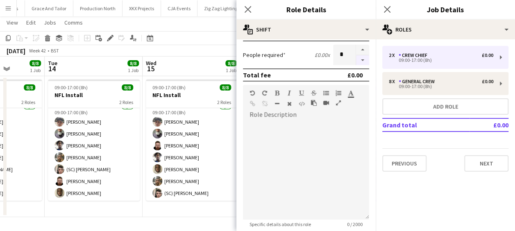
click at [356, 59] on button "button" at bounding box center [362, 60] width 13 height 10
type input "*"
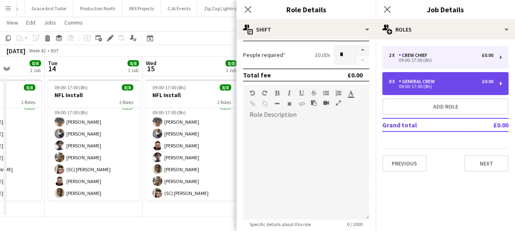
click at [390, 79] on div "8 x" at bounding box center [394, 82] width 10 height 6
type input "**********"
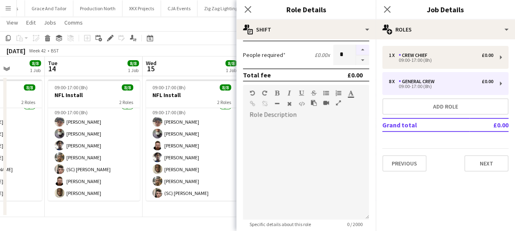
click at [358, 49] on button "button" at bounding box center [362, 50] width 13 height 11
type input "*"
click at [246, 8] on icon at bounding box center [248, 9] width 8 height 8
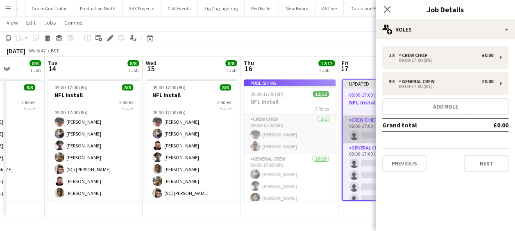
click at [347, 139] on app-card-role "Crew Chief 4A 0/1 09:00-17:00 (8h) single-neutral-actions" at bounding box center [387, 129] width 90 height 28
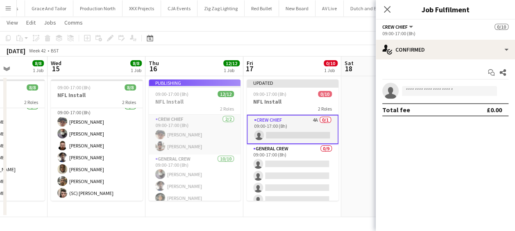
drag, startPoint x: 323, startPoint y: 130, endPoint x: 228, endPoint y: 129, distance: 95.4
click at [228, 129] on app-calendar-viewport "Sun 12 Mon 13 8/8 1 Job Tue 14 8/8 1 Job Wed 15 8/8 1 Job Thu 16 12/12 1 Job Fr…" at bounding box center [257, 136] width 515 height 160
click at [418, 88] on input at bounding box center [449, 91] width 95 height 10
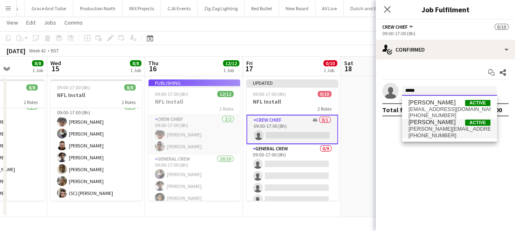
type input "*****"
click at [436, 134] on span "+447796163099" at bounding box center [449, 135] width 82 height 7
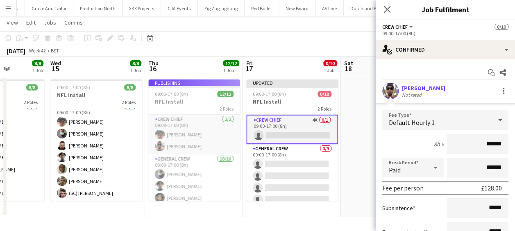
drag, startPoint x: 477, startPoint y: 146, endPoint x: 520, endPoint y: 150, distance: 44.0
click at [515, 150] on html "Menu Boards Boards Boards All jobs Status Workforce Workforce My Workforce Recr…" at bounding box center [257, 107] width 515 height 247
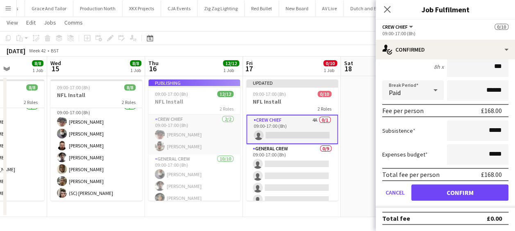
type input "***"
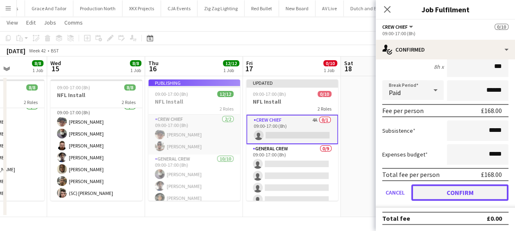
click at [480, 195] on button "Confirm" at bounding box center [459, 192] width 97 height 16
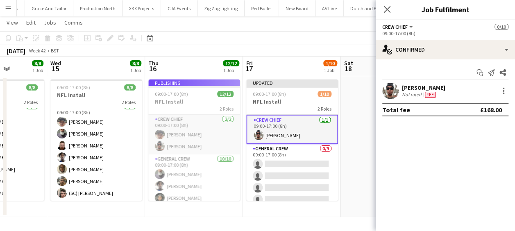
scroll to position [0, 0]
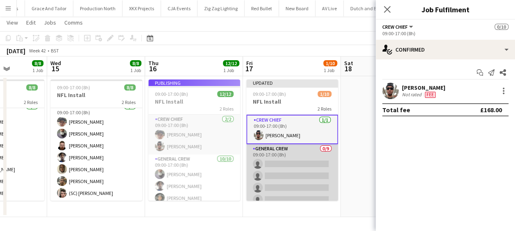
click at [310, 165] on app-card-role "General Crew 0/9 09:00-17:00 (8h) single-neutral-actions single-neutral-actions…" at bounding box center [292, 205] width 92 height 123
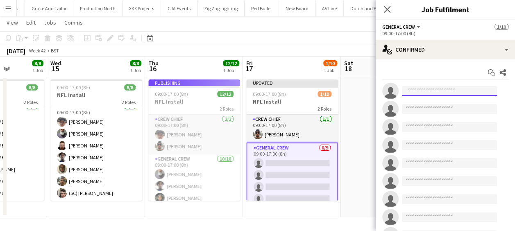
click at [423, 93] on input at bounding box center [449, 91] width 95 height 10
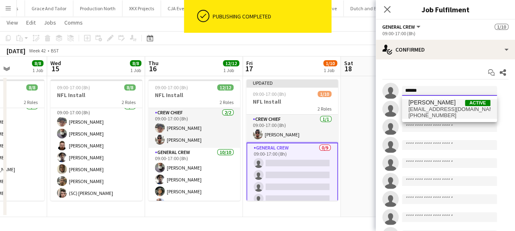
type input "******"
click at [437, 116] on span "+447393484932" at bounding box center [449, 115] width 82 height 7
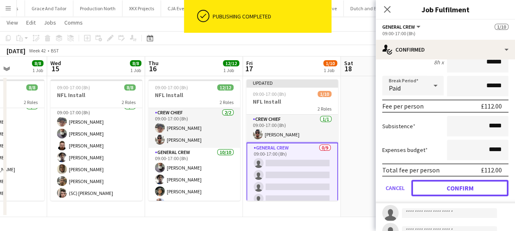
drag, startPoint x: 475, startPoint y: 191, endPoint x: 466, endPoint y: 173, distance: 19.6
click at [475, 191] on button "Confirm" at bounding box center [459, 188] width 97 height 16
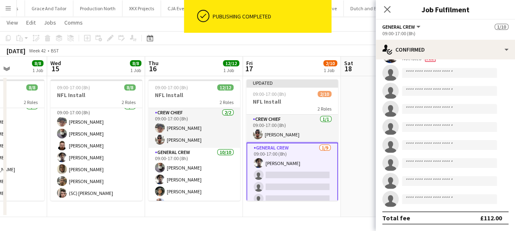
scroll to position [36, 0]
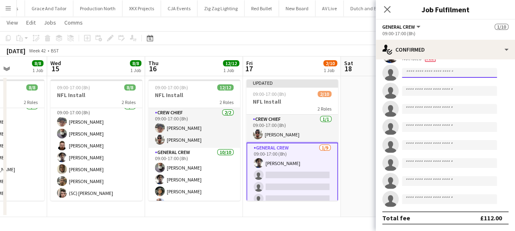
click at [420, 73] on input at bounding box center [449, 73] width 95 height 10
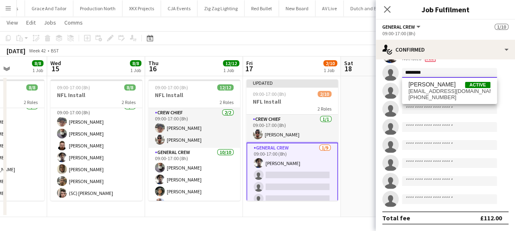
type input "********"
click at [422, 83] on span "Edvardas Draskinis" at bounding box center [431, 84] width 47 height 7
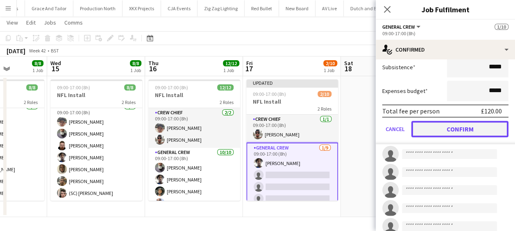
click at [461, 135] on button "Confirm" at bounding box center [459, 129] width 97 height 16
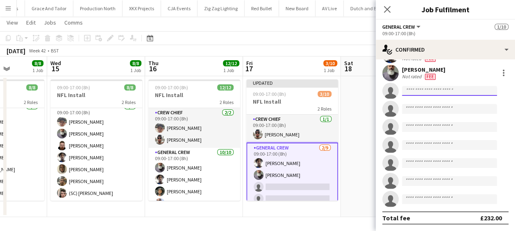
click at [444, 88] on input at bounding box center [449, 91] width 95 height 10
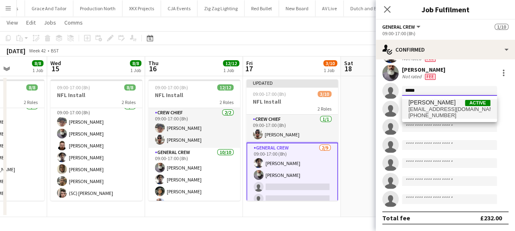
type input "*****"
click at [444, 99] on span "[PERSON_NAME]" at bounding box center [431, 102] width 47 height 7
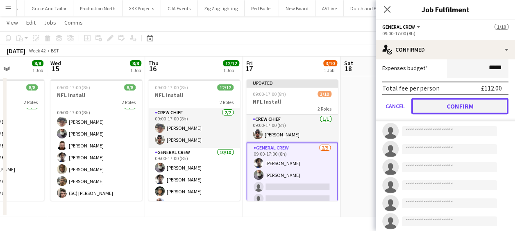
click at [462, 111] on button "Confirm" at bounding box center [459, 106] width 97 height 16
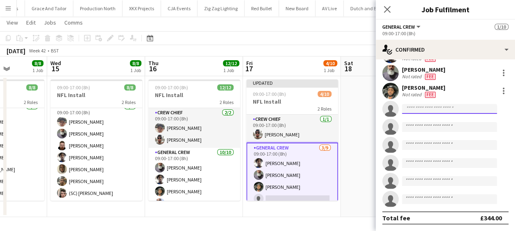
click at [435, 109] on input at bounding box center [449, 109] width 95 height 10
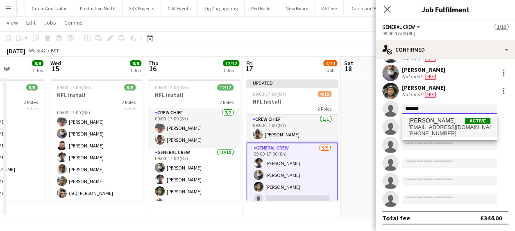
type input "*******"
click at [437, 129] on span "james_granger92@hotmail.co.uk" at bounding box center [449, 127] width 82 height 7
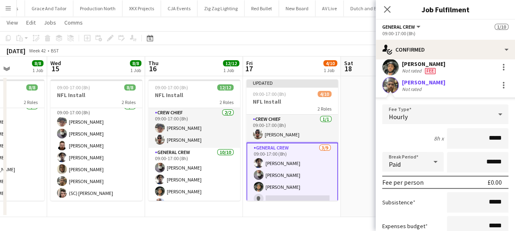
scroll to position [118, 0]
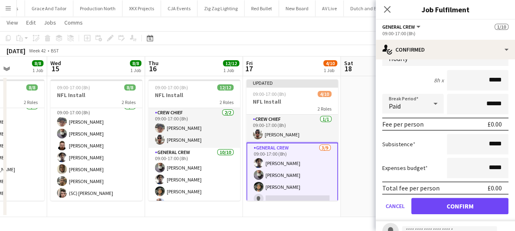
drag, startPoint x: 473, startPoint y: 81, endPoint x: 518, endPoint y: 78, distance: 44.7
click at [515, 79] on html "Menu Boards Boards Boards All jobs Status Workforce Workforce My Workforce Recr…" at bounding box center [257, 107] width 515 height 247
type input "***"
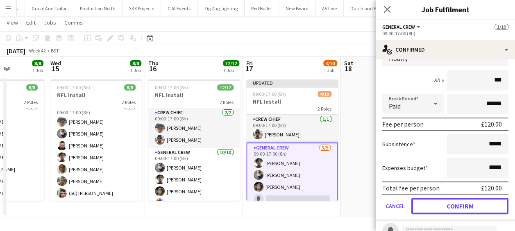
click at [470, 204] on button "Confirm" at bounding box center [459, 206] width 97 height 16
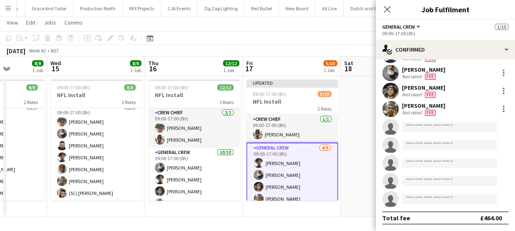
scroll to position [36, 0]
click at [428, 121] on app-invite-slot "single-neutral-actions" at bounding box center [444, 127] width 139 height 16
click at [434, 120] on app-invite-slot "single-neutral-actions" at bounding box center [444, 127] width 139 height 16
click at [423, 124] on input at bounding box center [449, 127] width 95 height 10
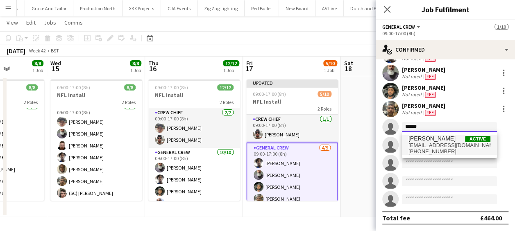
type input "******"
click at [436, 149] on span "+447387491835" at bounding box center [449, 151] width 82 height 7
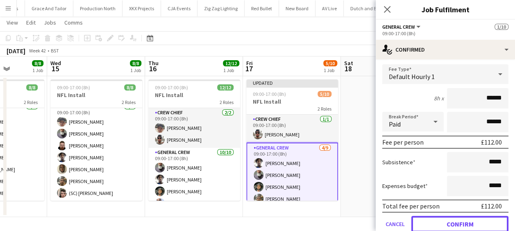
click at [452, 220] on button "Confirm" at bounding box center [459, 224] width 97 height 16
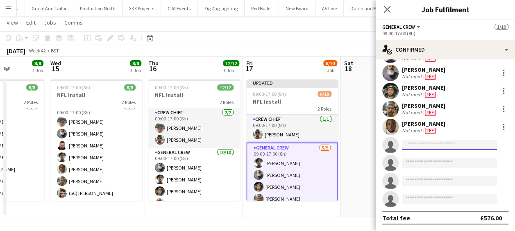
click at [417, 142] on input at bounding box center [449, 145] width 95 height 10
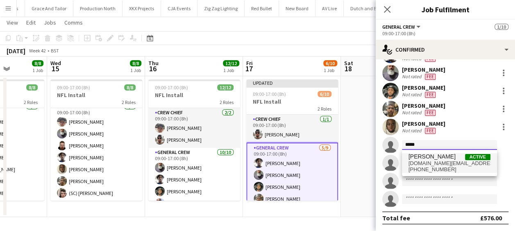
type input "*****"
click at [436, 164] on span "code.dj@outlook.com" at bounding box center [449, 163] width 82 height 7
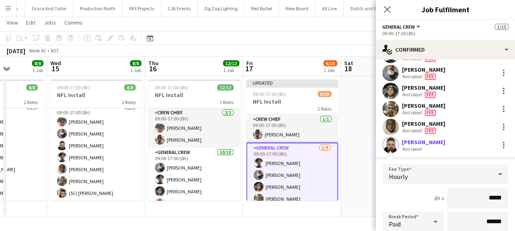
scroll to position [118, 0]
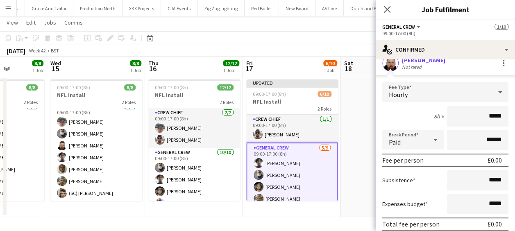
drag, startPoint x: 477, startPoint y: 118, endPoint x: 522, endPoint y: 118, distance: 44.6
click at [515, 118] on html "Menu Boards Boards Boards All jobs Status Workforce Workforce My Workforce Recr…" at bounding box center [257, 107] width 515 height 247
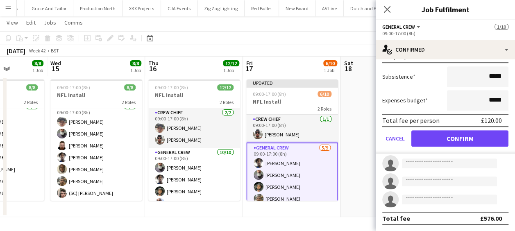
type input "***"
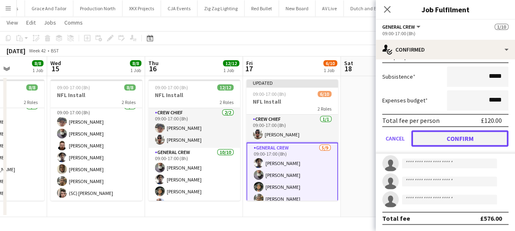
click at [477, 138] on button "Confirm" at bounding box center [459, 138] width 97 height 16
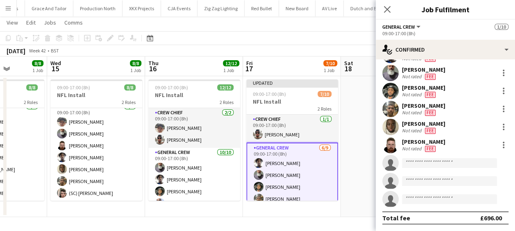
scroll to position [36, 0]
click at [426, 160] on input at bounding box center [449, 163] width 95 height 10
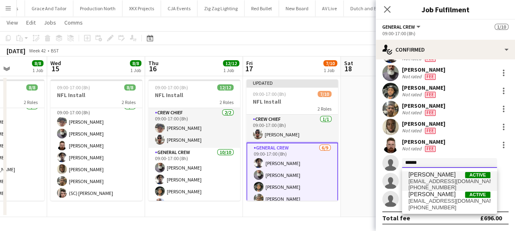
type input "******"
click at [451, 181] on span "szymon.1010@yahoo.com" at bounding box center [449, 181] width 82 height 7
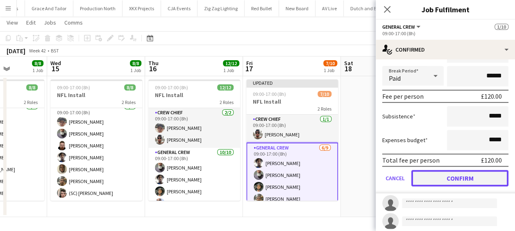
click at [457, 176] on button "Confirm" at bounding box center [459, 178] width 97 height 16
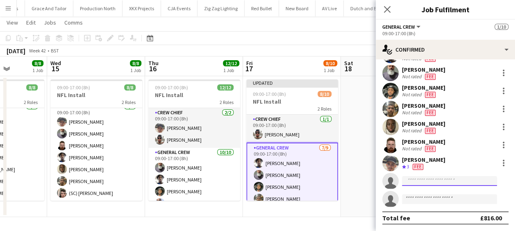
click at [435, 179] on input at bounding box center [449, 181] width 95 height 10
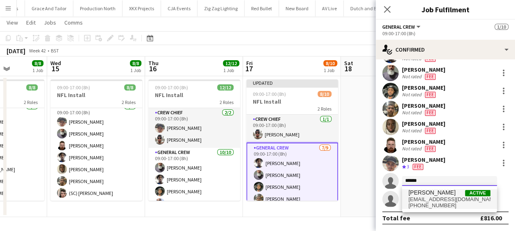
type input "******"
click at [428, 203] on span "+447496766753" at bounding box center [449, 205] width 82 height 7
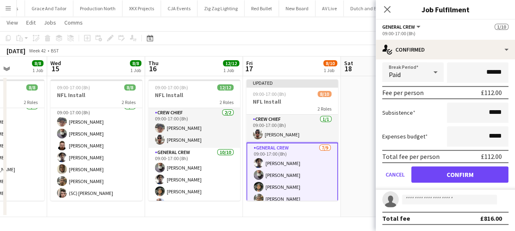
click at [463, 183] on form "Fee Type Default Hourly 1 8h x ****** Break Period Paid ****** Fee per person £…" at bounding box center [444, 102] width 139 height 175
click at [464, 177] on button "Confirm" at bounding box center [459, 174] width 97 height 16
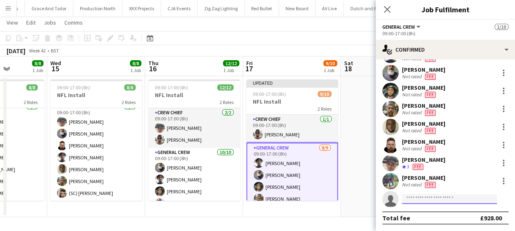
click at [440, 194] on input at bounding box center [449, 199] width 95 height 10
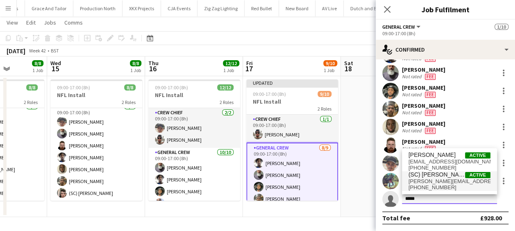
type input "*****"
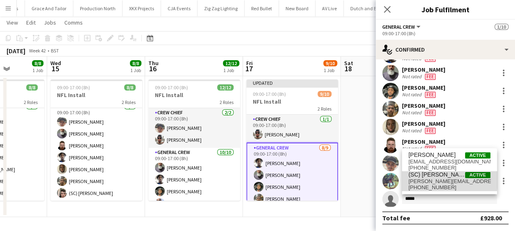
click at [433, 178] on span "(SC) Joshua Monteiro" at bounding box center [436, 174] width 56 height 7
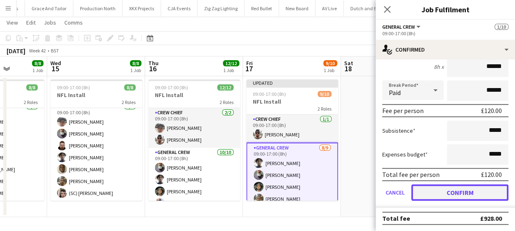
click at [459, 189] on button "Confirm" at bounding box center [459, 192] width 97 height 16
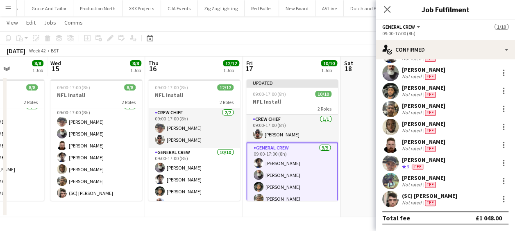
click at [356, 179] on app-date-cell at bounding box center [390, 146] width 98 height 141
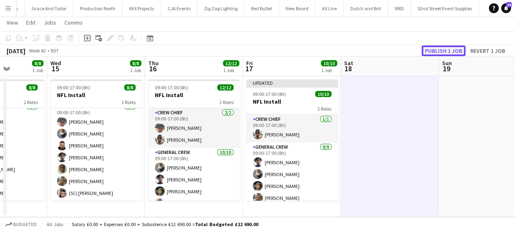
click at [450, 47] on button "Publish 1 job" at bounding box center [443, 50] width 44 height 11
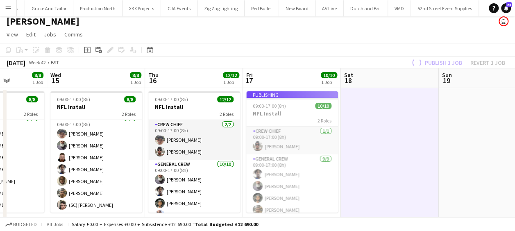
scroll to position [0, 0]
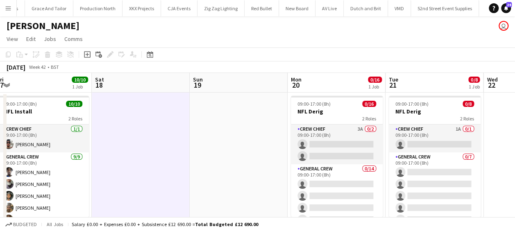
drag, startPoint x: 169, startPoint y: 177, endPoint x: 174, endPoint y: 174, distance: 5.5
click at [168, 177] on app-calendar-viewport "Tue 14 8/8 1 Job Wed 15 8/8 1 Job Thu 16 12/12 1 Job Fri 17 10/10 1 Job Sat 18 …" at bounding box center [257, 153] width 515 height 160
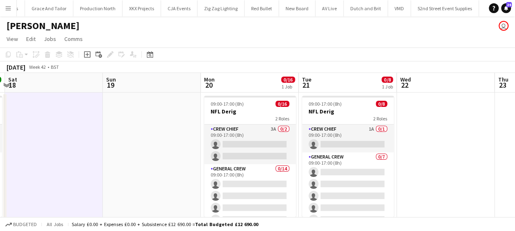
drag, startPoint x: 273, startPoint y: 170, endPoint x: 169, endPoint y: 167, distance: 104.0
click at [169, 167] on app-calendar-viewport "Tue 14 8/8 1 Job Wed 15 8/8 1 Job Thu 16 12/12 1 Job Fri 17 10/10 1 Job Sat 18 …" at bounding box center [257, 153] width 515 height 160
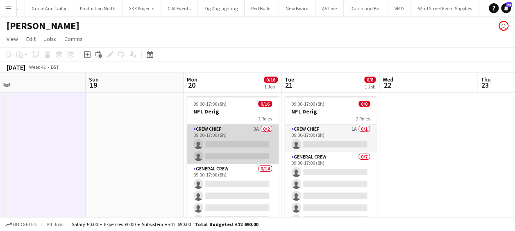
click at [219, 141] on app-card-role "Crew Chief 3A 0/2 09:00-17:00 (8h) single-neutral-actions single-neutral-actions" at bounding box center [233, 144] width 92 height 40
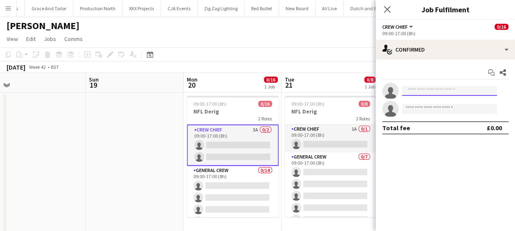
click at [424, 91] on input at bounding box center [449, 91] width 95 height 10
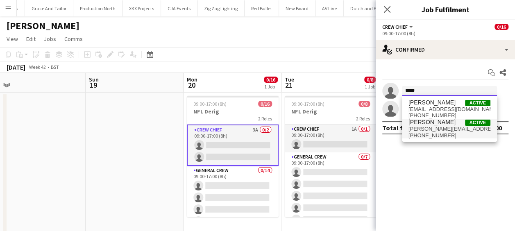
type input "*****"
click at [450, 129] on span "stefansimpson-soye@hotmail.co.uk" at bounding box center [449, 129] width 82 height 7
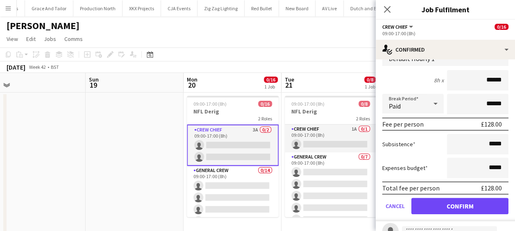
scroll to position [54, 0]
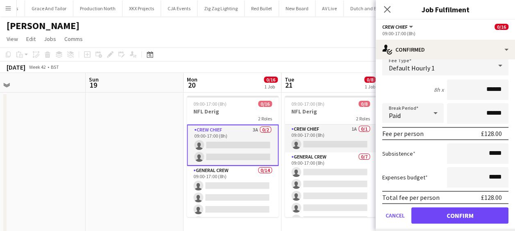
drag, startPoint x: 479, startPoint y: 87, endPoint x: 516, endPoint y: 88, distance: 36.9
click at [515, 88] on html "Menu Boards Boards Boards All jobs Status Workforce Workforce My Workforce Recr…" at bounding box center [257, 123] width 515 height 247
type input "***"
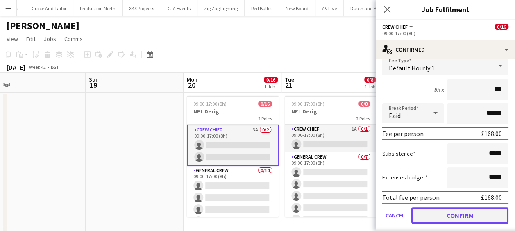
click at [462, 215] on button "Confirm" at bounding box center [459, 215] width 97 height 16
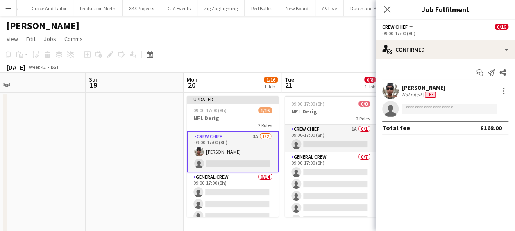
scroll to position [0, 0]
click at [445, 107] on input at bounding box center [449, 109] width 95 height 10
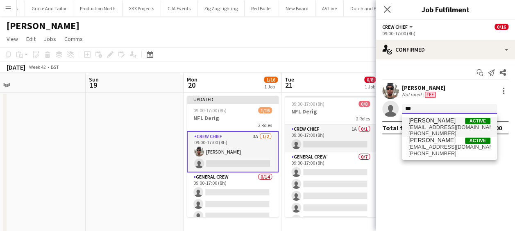
type input "***"
click at [442, 123] on span "[PERSON_NAME]" at bounding box center [431, 120] width 47 height 7
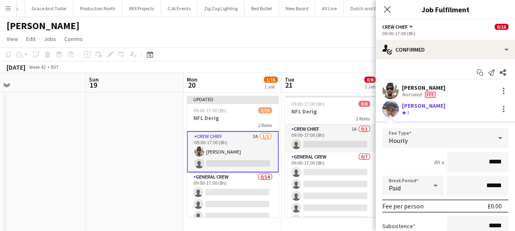
drag, startPoint x: 466, startPoint y: 162, endPoint x: 517, endPoint y: 163, distance: 50.8
click at [515, 163] on html "Menu Boards Boards Boards All jobs Status Workforce Workforce My Workforce Recr…" at bounding box center [257, 123] width 515 height 247
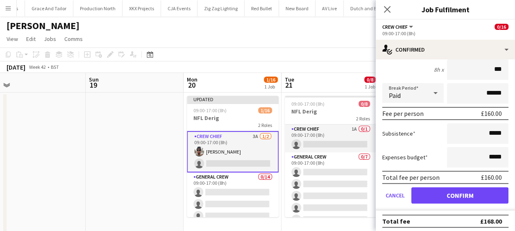
scroll to position [95, 0]
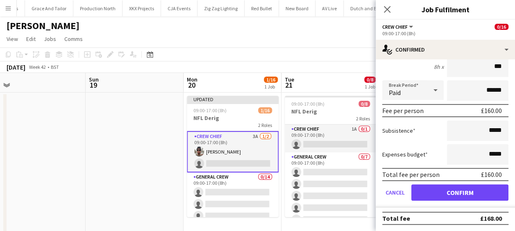
type input "***"
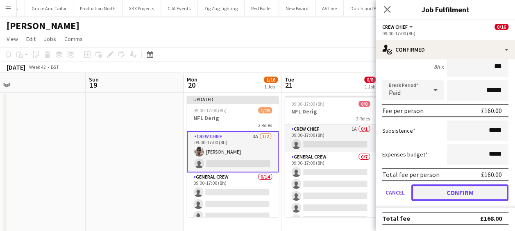
click at [465, 189] on button "Confirm" at bounding box center [459, 192] width 97 height 16
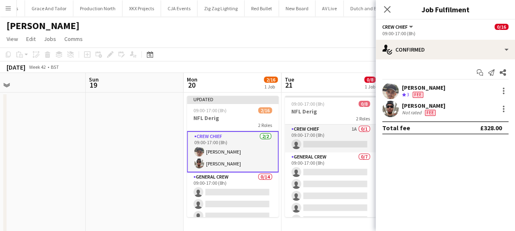
scroll to position [0, 0]
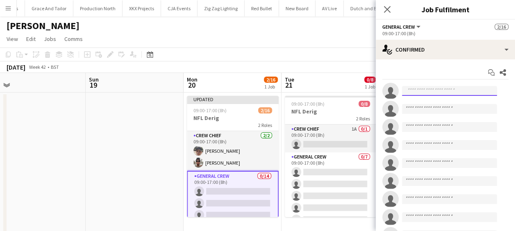
click at [433, 95] on input at bounding box center [449, 91] width 95 height 10
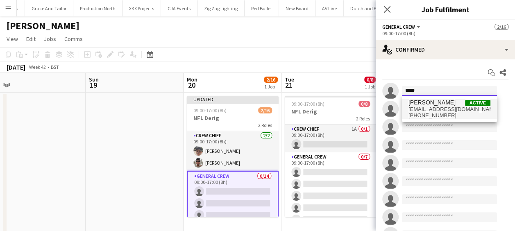
type input "*****"
click at [444, 108] on span "edvardasdraskinis@gmail.com" at bounding box center [449, 109] width 82 height 7
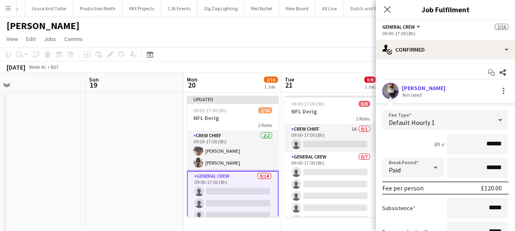
scroll to position [123, 0]
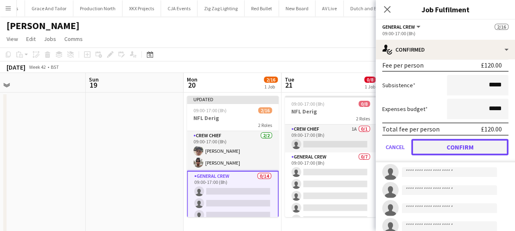
click at [470, 149] on button "Confirm" at bounding box center [459, 147] width 97 height 16
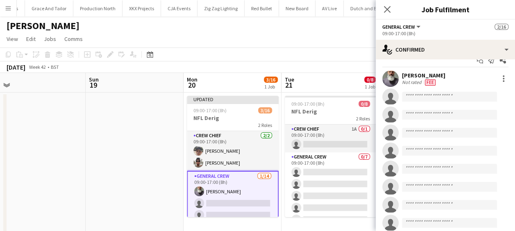
scroll to position [0, 0]
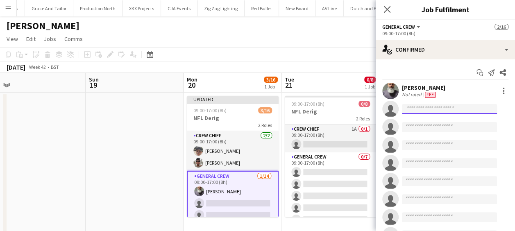
click at [432, 111] on input at bounding box center [449, 109] width 95 height 10
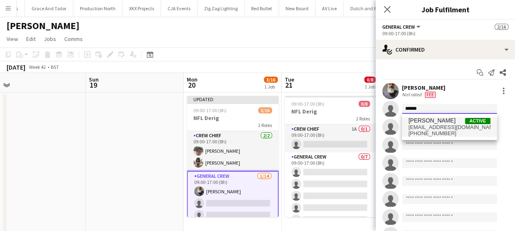
type input "******"
click at [426, 122] on span "Tayeeb Alabi" at bounding box center [431, 120] width 47 height 7
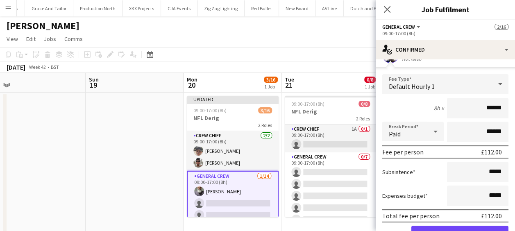
scroll to position [123, 0]
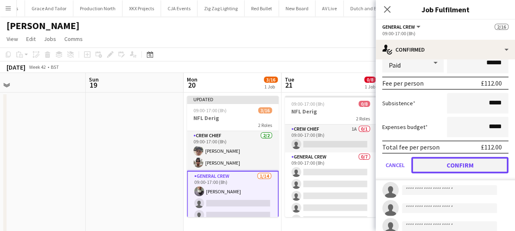
click at [466, 160] on button "Confirm" at bounding box center [459, 165] width 97 height 16
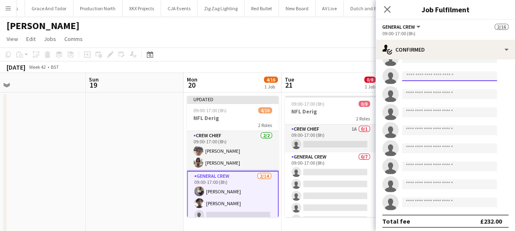
click at [433, 76] on input at bounding box center [449, 76] width 95 height 10
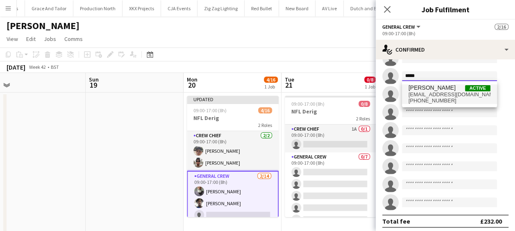
type input "*****"
click at [452, 85] on span "Kairo Solomon Active" at bounding box center [449, 87] width 82 height 7
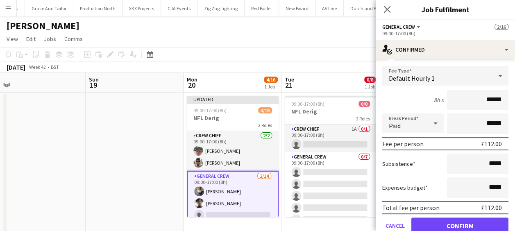
scroll to position [114, 0]
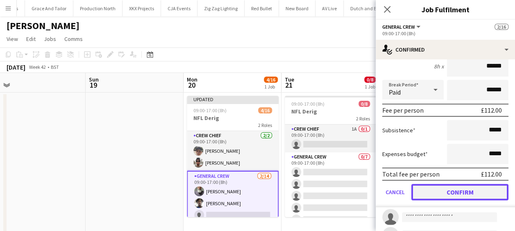
click at [462, 188] on button "Confirm" at bounding box center [459, 192] width 97 height 16
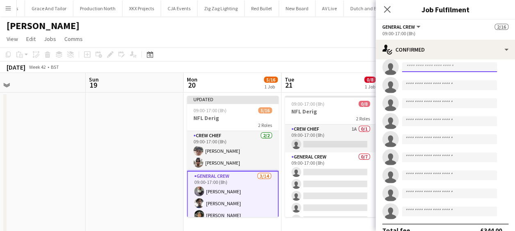
click at [428, 66] on input at bounding box center [449, 67] width 95 height 10
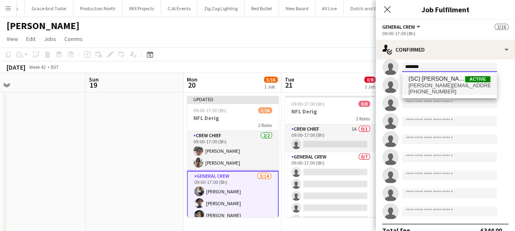
type input "*******"
click at [433, 79] on span "(SC) Joshua Monteiro" at bounding box center [436, 78] width 56 height 7
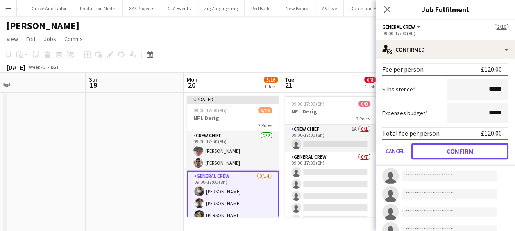
click at [473, 156] on button "Confirm" at bounding box center [459, 151] width 97 height 16
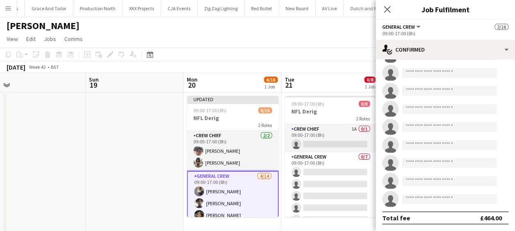
scroll to position [126, 0]
click at [456, 70] on input at bounding box center [449, 73] width 95 height 10
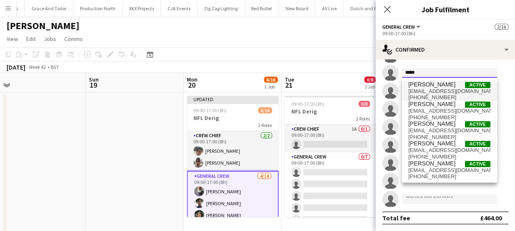
type input "*****"
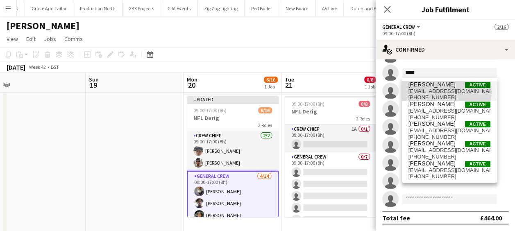
click at [445, 91] on span "james_granger92@hotmail.co.uk" at bounding box center [449, 91] width 82 height 7
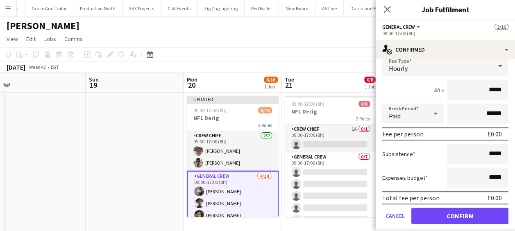
scroll to position [68, 0]
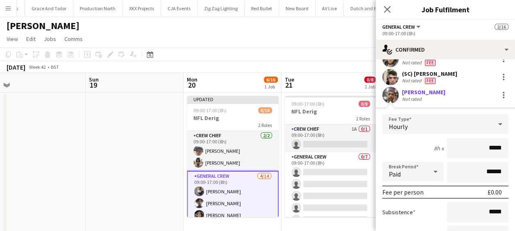
drag, startPoint x: 466, startPoint y: 142, endPoint x: 522, endPoint y: 149, distance: 56.2
click at [515, 149] on html "Menu Boards Boards Boards All jobs Status Workforce Workforce My Workforce Recr…" at bounding box center [257, 123] width 515 height 247
type input "**"
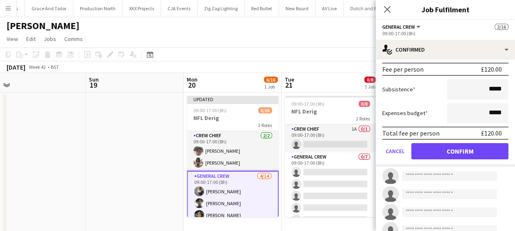
type input "***"
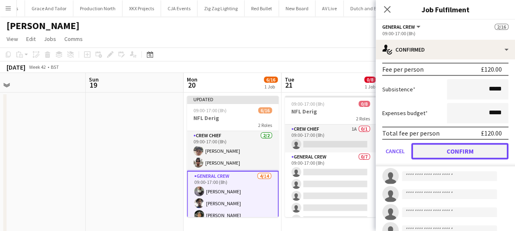
click at [479, 156] on button "Confirm" at bounding box center [459, 151] width 97 height 16
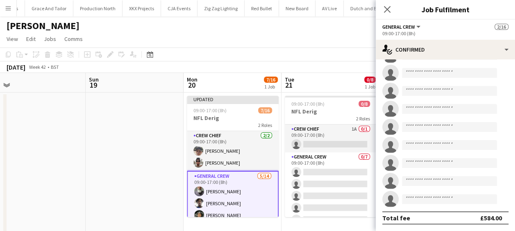
scroll to position [85, 0]
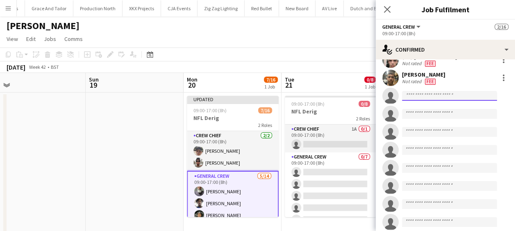
click at [430, 94] on input at bounding box center [449, 96] width 95 height 10
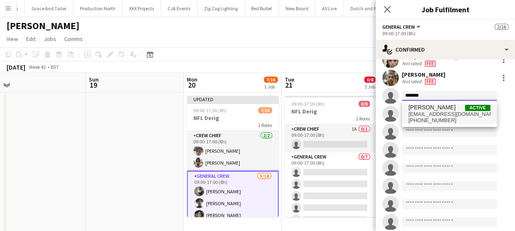
type input "*******"
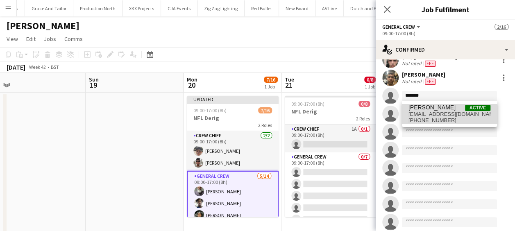
click at [450, 106] on span "David Simbizi Active" at bounding box center [449, 107] width 82 height 7
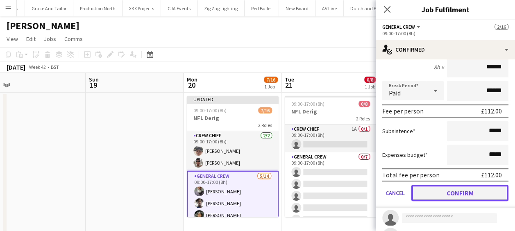
click at [458, 188] on button "Confirm" at bounding box center [459, 193] width 97 height 16
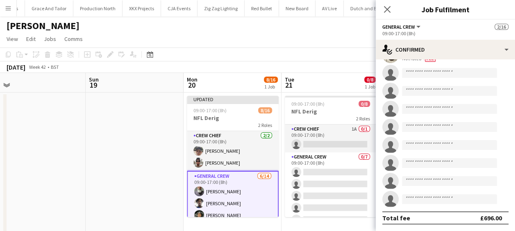
scroll to position [126, 0]
click at [422, 72] on input at bounding box center [449, 73] width 95 height 10
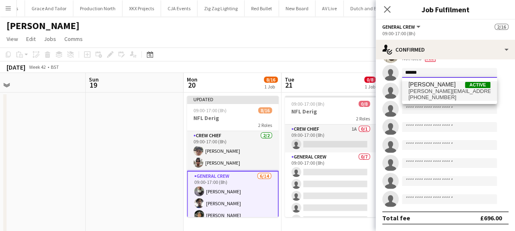
type input "******"
click at [431, 97] on span "+447500877889" at bounding box center [449, 97] width 82 height 7
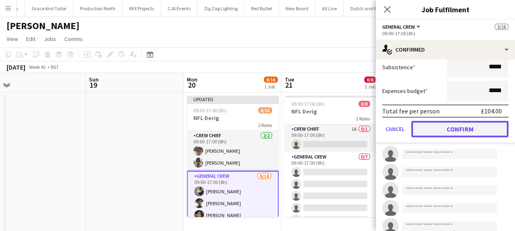
click at [466, 132] on button "Confirm" at bounding box center [459, 129] width 97 height 16
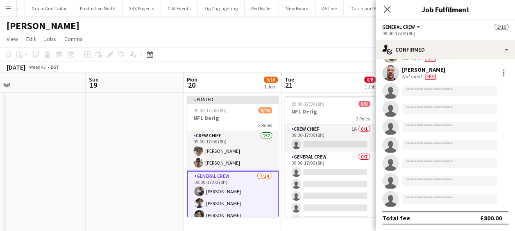
click at [436, 96] on app-invite-slot "single-neutral-actions" at bounding box center [444, 91] width 139 height 16
click at [435, 86] on input at bounding box center [449, 91] width 95 height 10
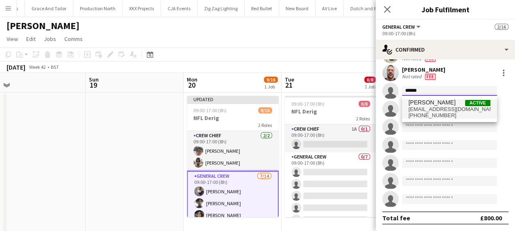
type input "******"
click at [444, 107] on span "thomasjf04@gmail.com" at bounding box center [449, 109] width 82 height 7
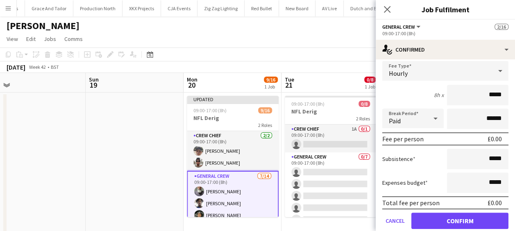
scroll to position [172, 0]
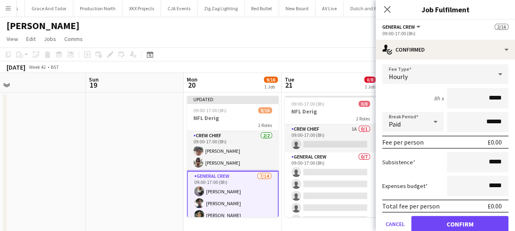
drag, startPoint x: 475, startPoint y: 65, endPoint x: 500, endPoint y: 95, distance: 38.9
click at [500, 95] on input "*****" at bounding box center [477, 98] width 61 height 20
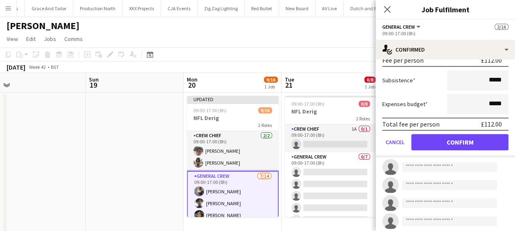
type input "***"
click at [481, 136] on button "Confirm" at bounding box center [459, 142] width 97 height 16
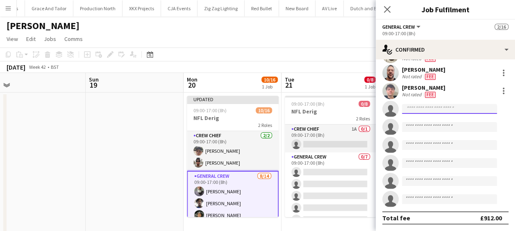
click at [432, 109] on input at bounding box center [449, 109] width 95 height 10
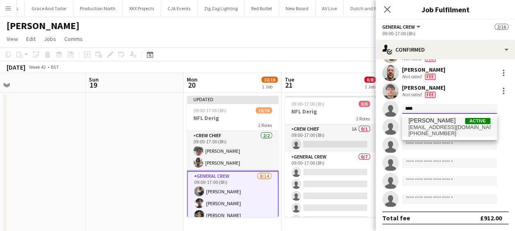
type input "****"
click at [460, 122] on span "Ryan Sartorius Active" at bounding box center [449, 120] width 82 height 7
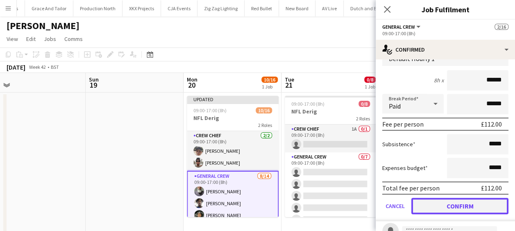
click at [467, 203] on button "Confirm" at bounding box center [459, 206] width 97 height 16
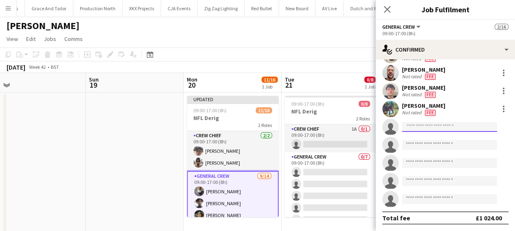
click at [437, 128] on input at bounding box center [449, 127] width 95 height 10
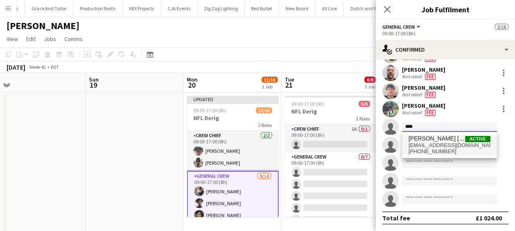
type input "****"
click at [459, 147] on span "kanekane14@hotmail.com" at bounding box center [449, 145] width 82 height 7
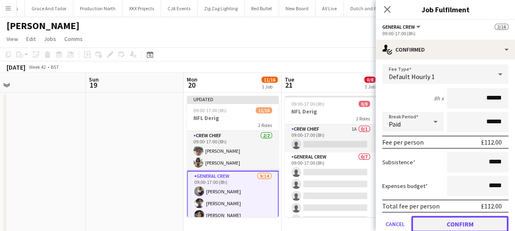
click at [459, 219] on button "Confirm" at bounding box center [459, 224] width 97 height 16
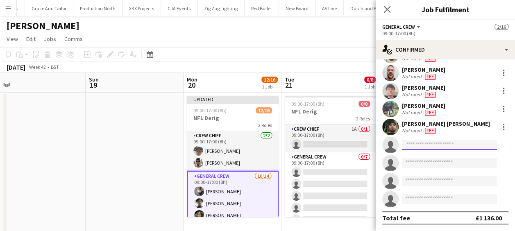
click at [434, 144] on input at bounding box center [449, 145] width 95 height 10
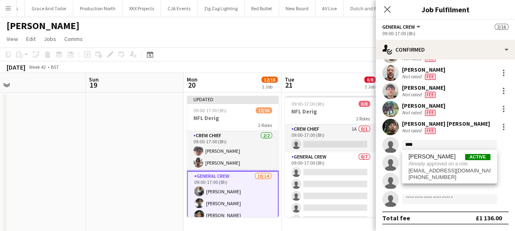
click at [429, 191] on app-invite-slot "single-neutral-actions" at bounding box center [444, 199] width 139 height 16
drag, startPoint x: 418, startPoint y: 142, endPoint x: 379, endPoint y: 145, distance: 39.8
click at [379, 145] on app-invite-slot "single-neutral-actions ****" at bounding box center [444, 145] width 139 height 16
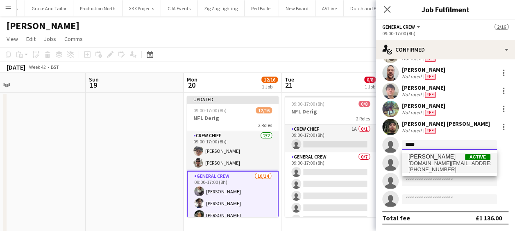
type input "*****"
click at [434, 158] on span "Craig Barrett" at bounding box center [431, 156] width 47 height 7
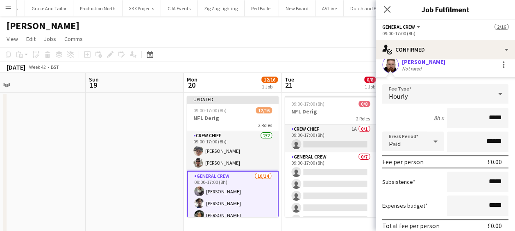
scroll to position [208, 0]
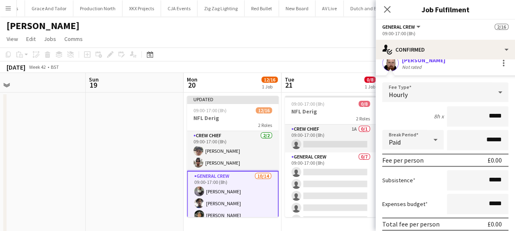
drag, startPoint x: 476, startPoint y: 120, endPoint x: 520, endPoint y: 117, distance: 44.3
click at [515, 118] on html "Menu Boards Boards Boards All jobs Status Workforce Workforce My Workforce Recr…" at bounding box center [257, 123] width 515 height 247
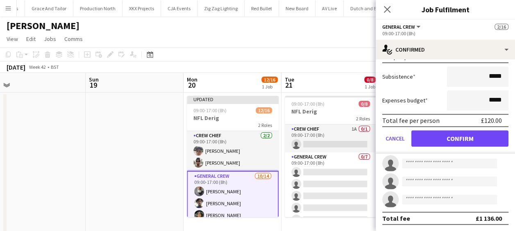
type input "***"
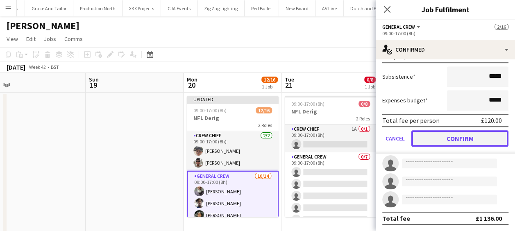
click at [460, 134] on button "Confirm" at bounding box center [459, 138] width 97 height 16
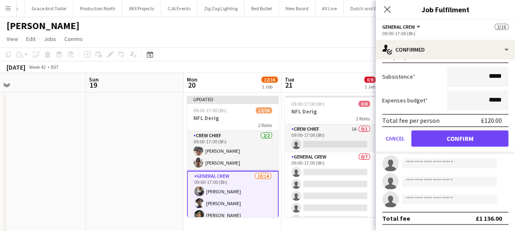
scroll to position [126, 0]
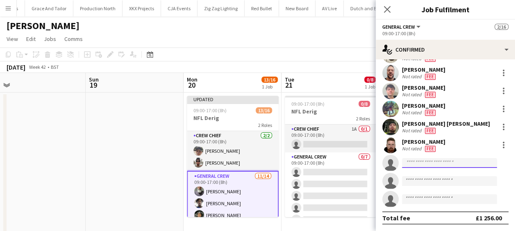
click at [426, 163] on input at bounding box center [449, 163] width 95 height 10
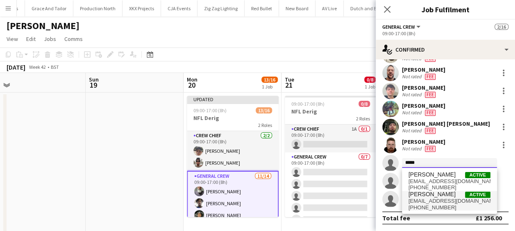
type input "*****"
click at [436, 195] on span "Amari Thomas" at bounding box center [431, 194] width 47 height 7
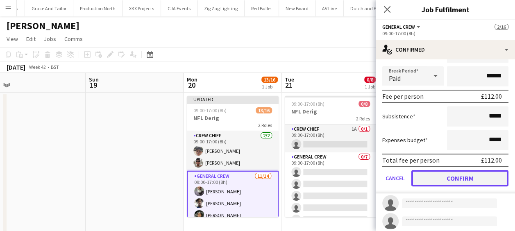
click at [464, 175] on button "Confirm" at bounding box center [459, 178] width 97 height 16
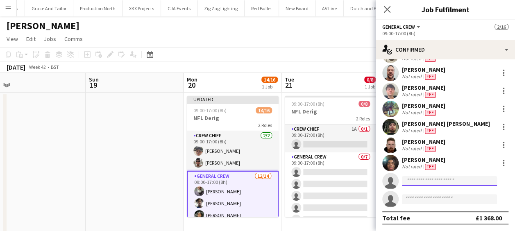
click at [429, 182] on input at bounding box center [449, 181] width 95 height 10
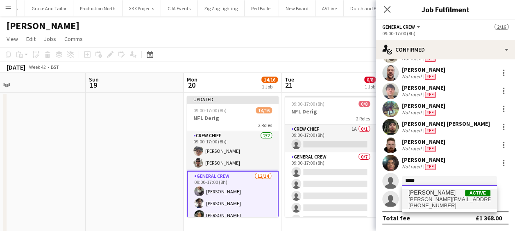
type input "*****"
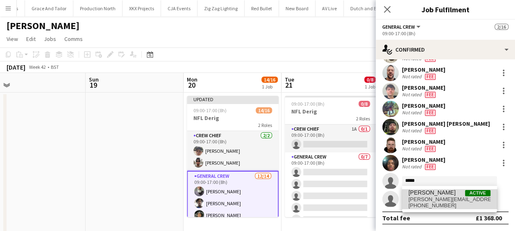
click at [454, 206] on span "+447500415999" at bounding box center [449, 205] width 82 height 7
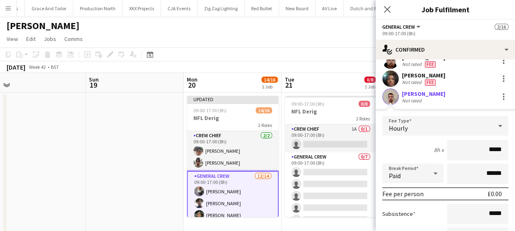
scroll to position [218, 0]
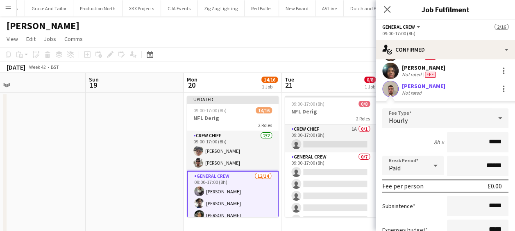
drag, startPoint x: 475, startPoint y: 141, endPoint x: 519, endPoint y: 140, distance: 43.8
click at [515, 140] on html "Menu Boards Boards Boards All jobs Status Workforce Workforce My Workforce Recr…" at bounding box center [257, 123] width 515 height 247
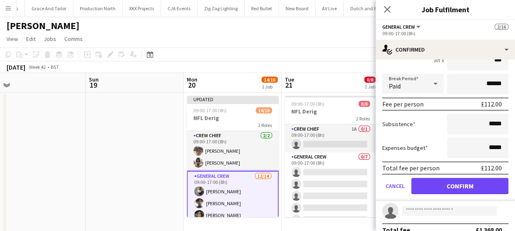
type input "***"
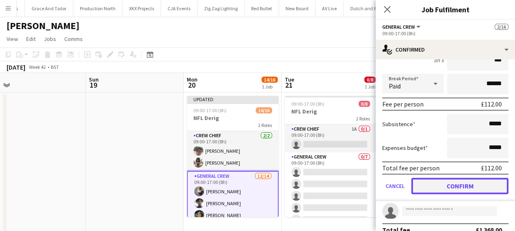
click at [480, 192] on button "Confirm" at bounding box center [459, 186] width 97 height 16
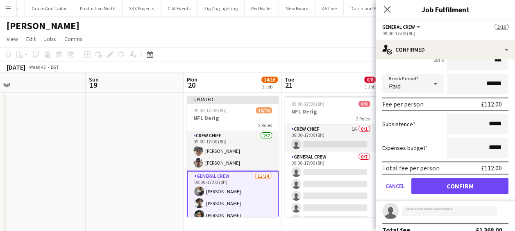
scroll to position [126, 0]
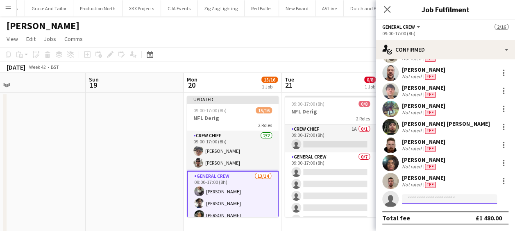
click at [419, 199] on input at bounding box center [449, 199] width 95 height 10
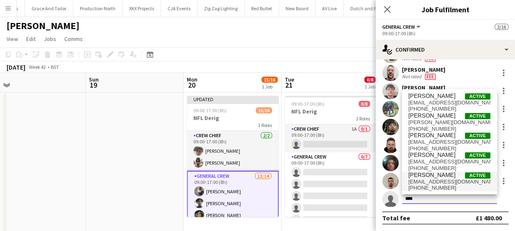
type input "****"
click at [435, 184] on span "ellydav11@gmail.com" at bounding box center [449, 182] width 82 height 7
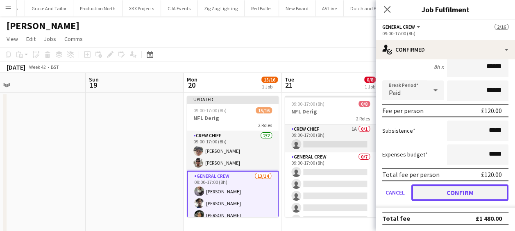
click at [460, 188] on button "Confirm" at bounding box center [459, 192] width 97 height 16
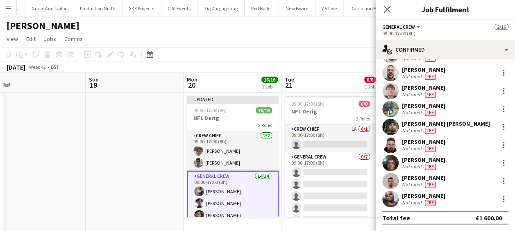
click at [169, 147] on app-date-cell at bounding box center [135, 163] width 98 height 141
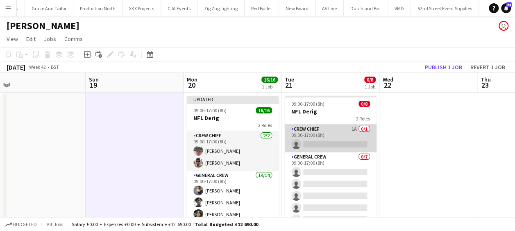
click at [315, 142] on app-card-role "Crew Chief 1A 0/1 09:00-17:00 (8h) single-neutral-actions" at bounding box center [331, 138] width 92 height 28
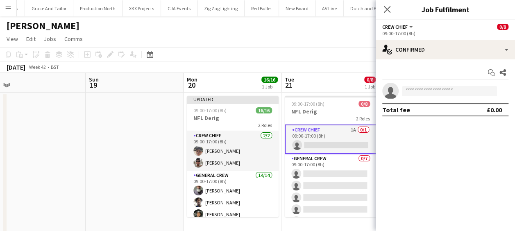
click at [457, 96] on app-invite-slot "single-neutral-actions" at bounding box center [444, 91] width 139 height 16
click at [456, 90] on input at bounding box center [449, 91] width 95 height 10
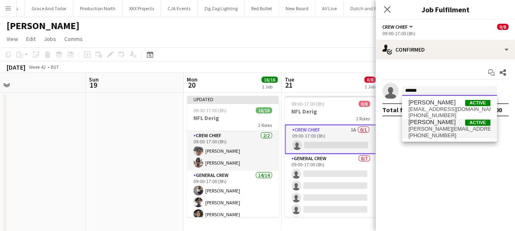
type input "******"
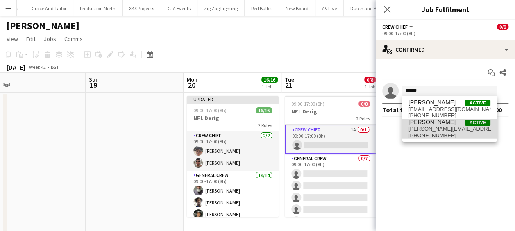
click at [451, 127] on span "stefansimpson-soye@hotmail.co.uk" at bounding box center [449, 129] width 82 height 7
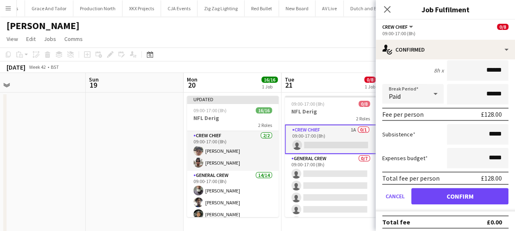
scroll to position [77, 0]
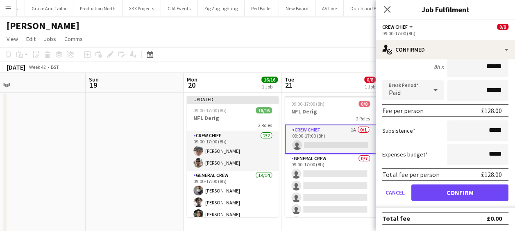
drag, startPoint x: 477, startPoint y: 67, endPoint x: 516, endPoint y: 66, distance: 39.3
click at [515, 66] on html "Menu Boards Boards Boards All jobs Status Workforce Workforce My Workforce Recr…" at bounding box center [257, 123] width 515 height 247
type input "***"
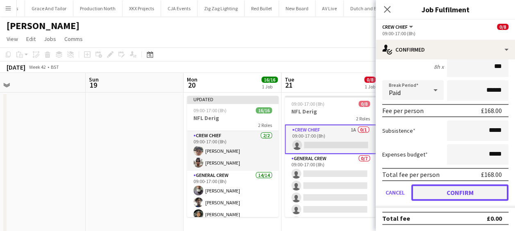
click at [464, 187] on button "Confirm" at bounding box center [459, 192] width 97 height 16
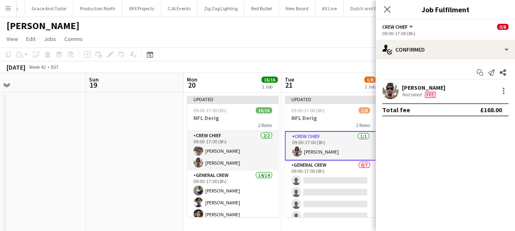
scroll to position [0, 0]
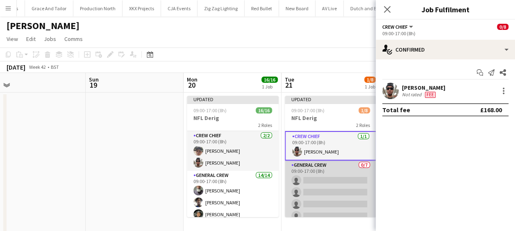
click at [332, 187] on app-card-role "General Crew 0/7 09:00-17:00 (8h) single-neutral-actions single-neutral-actions…" at bounding box center [331, 209] width 92 height 99
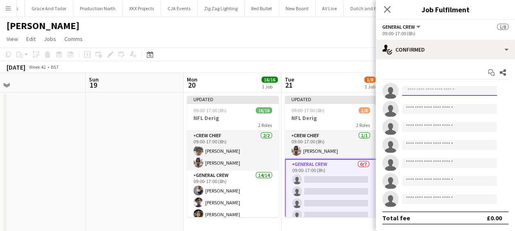
click at [445, 89] on input at bounding box center [449, 91] width 95 height 10
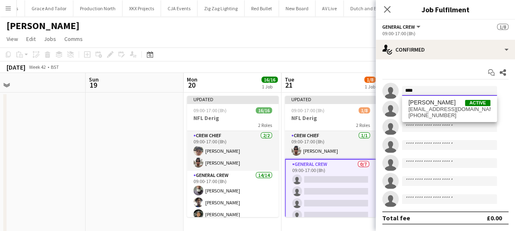
type input "****"
click at [445, 108] on span "edvardasdraskinis@gmail.com" at bounding box center [449, 109] width 82 height 7
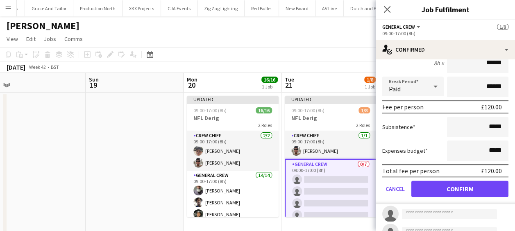
scroll to position [82, 0]
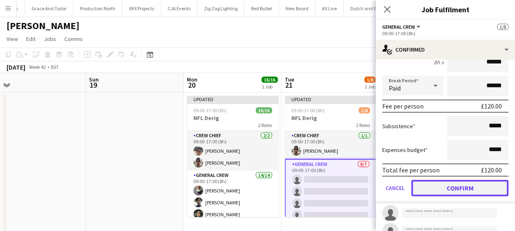
click at [459, 182] on button "Confirm" at bounding box center [459, 188] width 97 height 16
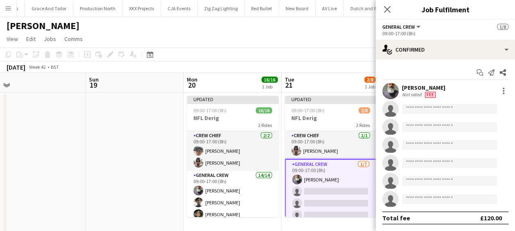
scroll to position [0, 0]
click at [448, 109] on input at bounding box center [449, 109] width 95 height 10
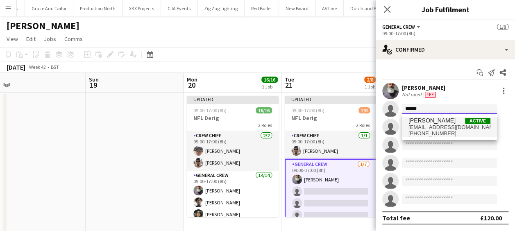
type input "******"
click at [443, 129] on span "tayeebalabi@gmail.com" at bounding box center [449, 127] width 82 height 7
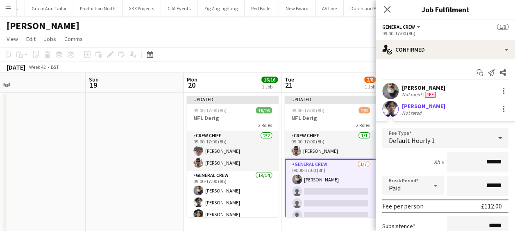
scroll to position [123, 0]
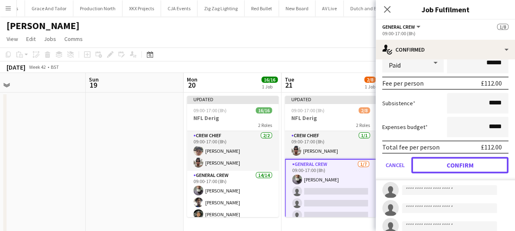
click at [462, 161] on button "Confirm" at bounding box center [459, 165] width 97 height 16
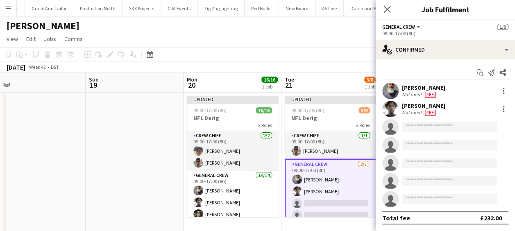
scroll to position [0, 0]
click at [443, 124] on input at bounding box center [449, 127] width 95 height 10
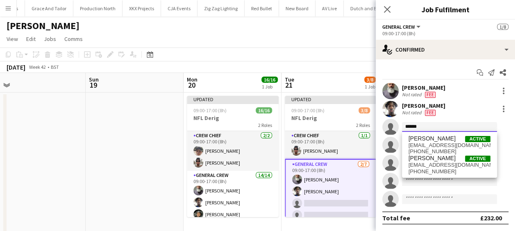
type input "******"
click at [444, 137] on span "[PERSON_NAME]" at bounding box center [431, 138] width 47 height 7
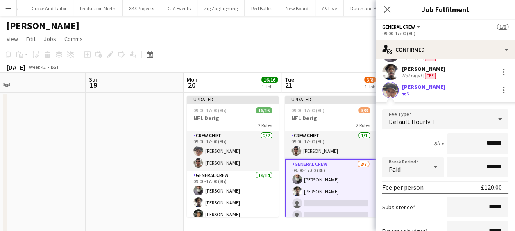
scroll to position [82, 0]
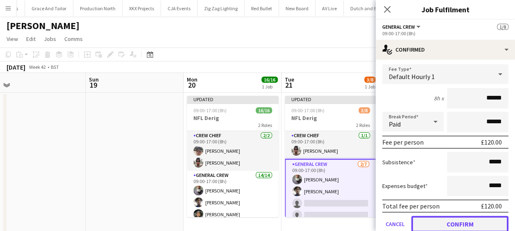
click at [461, 223] on button "Confirm" at bounding box center [459, 224] width 97 height 16
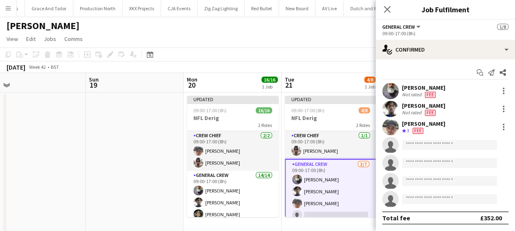
scroll to position [0, 0]
click at [415, 140] on app-invite-slot "single-neutral-actions" at bounding box center [444, 145] width 139 height 16
click at [416, 143] on input at bounding box center [449, 145] width 95 height 10
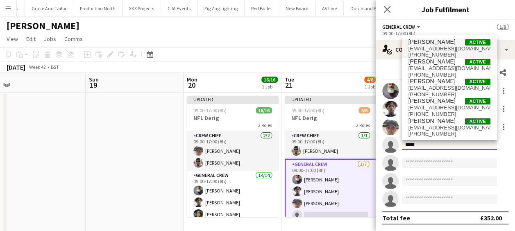
type input "*****"
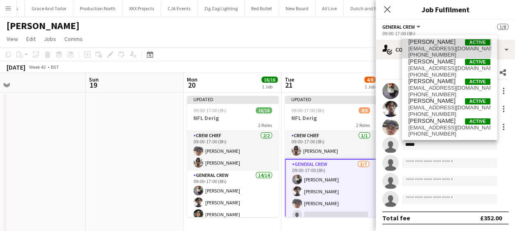
click at [442, 46] on span "james_granger92@hotmail.co.uk" at bounding box center [449, 48] width 82 height 7
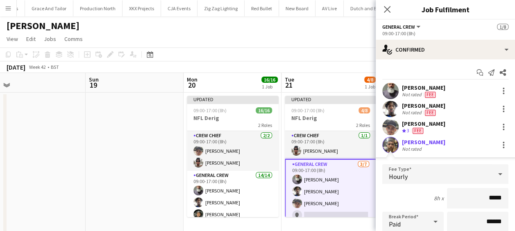
drag, startPoint x: 470, startPoint y: 194, endPoint x: 506, endPoint y: 203, distance: 36.9
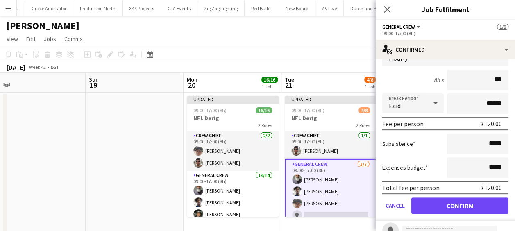
scroll to position [123, 0]
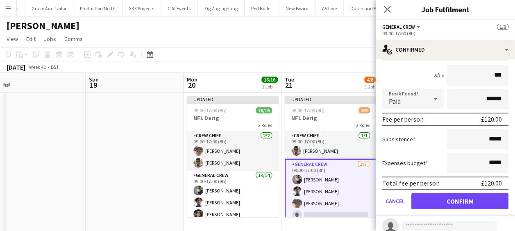
type input "***"
click at [462, 204] on button "Confirm" at bounding box center [459, 201] width 97 height 16
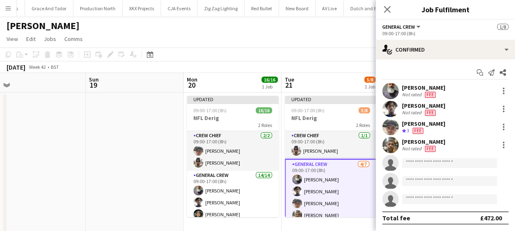
scroll to position [0, 0]
click at [450, 161] on input at bounding box center [449, 163] width 95 height 10
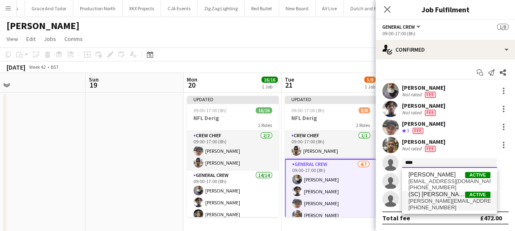
type input "****"
click at [448, 200] on span "joshua.monteiro98@gmail.com" at bounding box center [449, 201] width 82 height 7
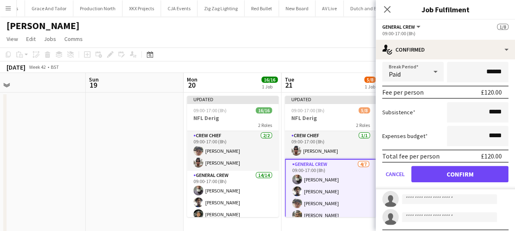
scroll to position [185, 0]
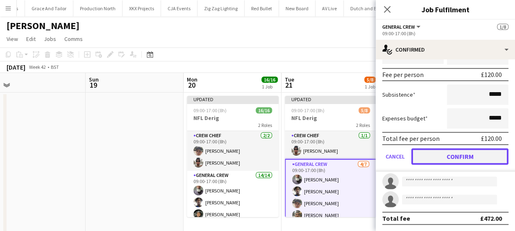
click at [458, 160] on button "Confirm" at bounding box center [459, 156] width 97 height 16
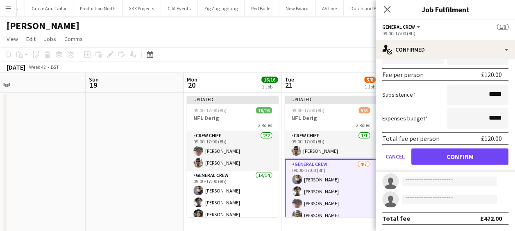
scroll to position [0, 0]
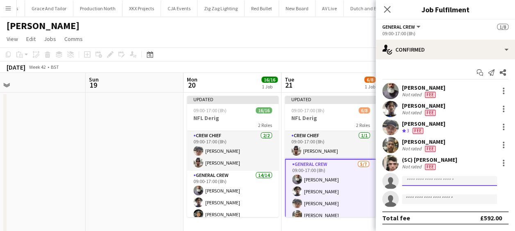
click at [420, 184] on input at bounding box center [449, 181] width 95 height 10
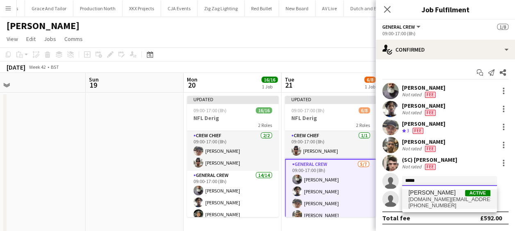
type input "*****"
click at [436, 197] on span "code.dj@outlook.com" at bounding box center [449, 199] width 82 height 7
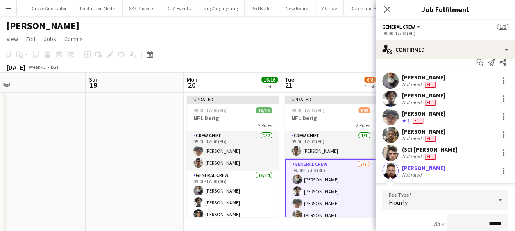
scroll to position [92, 0]
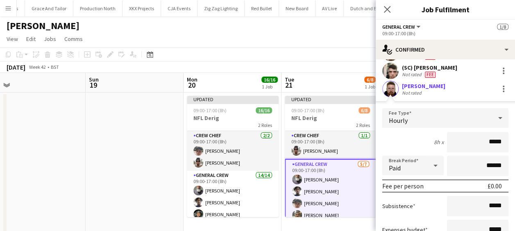
drag, startPoint x: 464, startPoint y: 144, endPoint x: 502, endPoint y: 142, distance: 38.5
click at [502, 142] on form "Fee Type Hourly 8h x ***** Break Period Paid ****** Fee per person £0.00 Subsis…" at bounding box center [444, 195] width 139 height 175
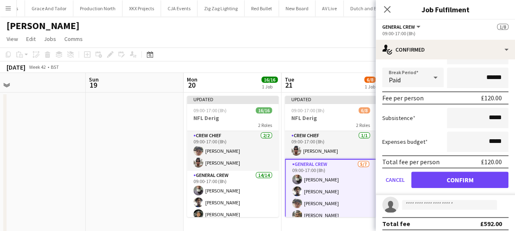
scroll to position [185, 0]
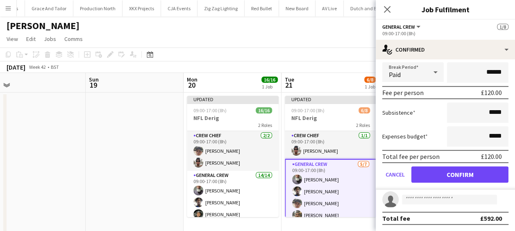
type input "***"
click at [477, 171] on button "Confirm" at bounding box center [459, 174] width 97 height 16
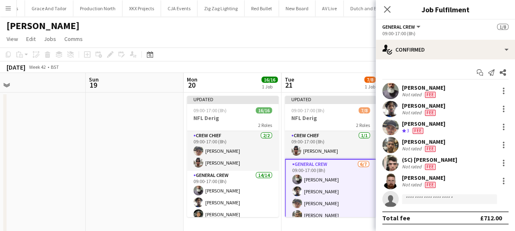
scroll to position [0, 0]
click at [434, 206] on app-invite-slot "single-neutral-actions" at bounding box center [444, 199] width 139 height 16
drag, startPoint x: 433, startPoint y: 191, endPoint x: 429, endPoint y: 199, distance: 8.6
click at [432, 194] on app-invite-slot "single-neutral-actions" at bounding box center [444, 199] width 139 height 16
click at [429, 201] on input at bounding box center [449, 199] width 95 height 10
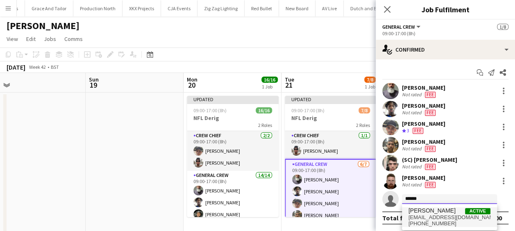
type input "******"
click at [432, 210] on span "[PERSON_NAME]" at bounding box center [431, 210] width 47 height 7
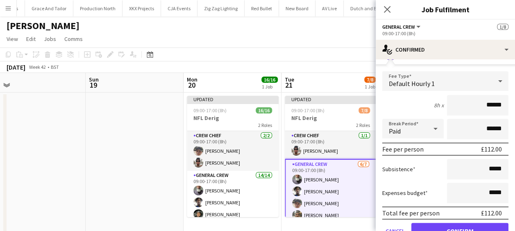
scroll to position [185, 0]
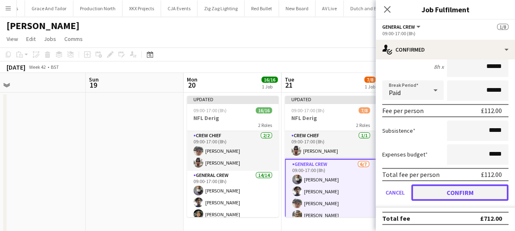
click at [464, 191] on button "Confirm" at bounding box center [459, 192] width 97 height 16
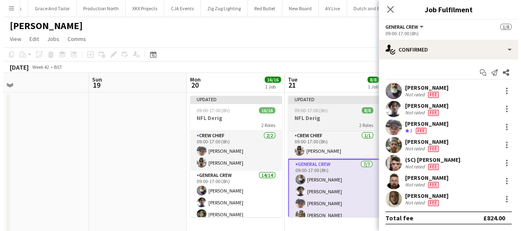
scroll to position [0, 0]
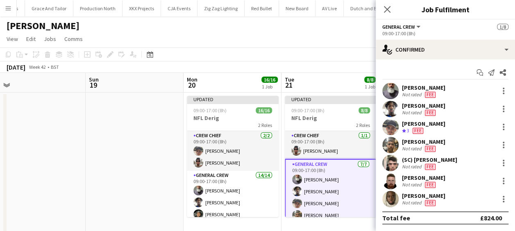
click at [158, 148] on app-date-cell at bounding box center [135, 163] width 98 height 141
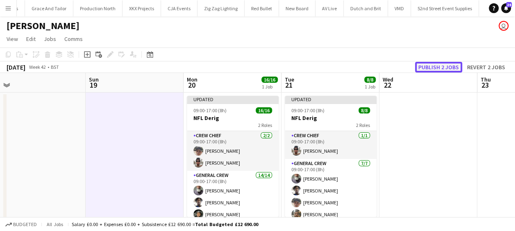
click at [429, 68] on button "Publish 2 jobs" at bounding box center [438, 67] width 47 height 11
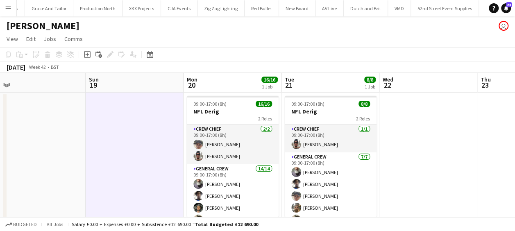
click at [10, 5] on app-icon "Menu" at bounding box center [8, 8] width 7 height 7
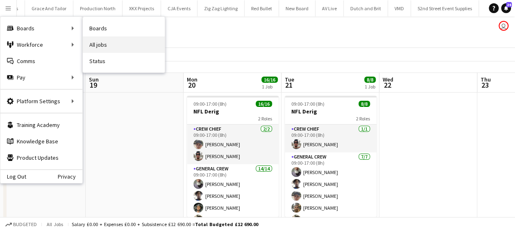
click at [107, 45] on link "All jobs" at bounding box center [124, 44] width 82 height 16
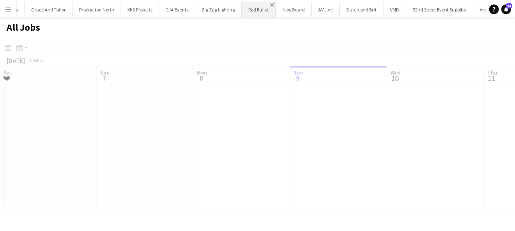
scroll to position [0, 196]
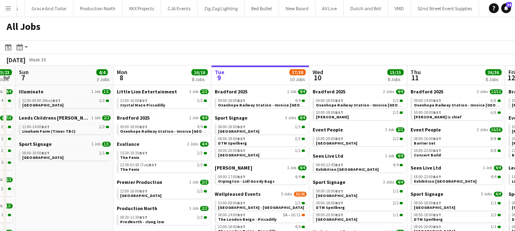
drag, startPoint x: 122, startPoint y: 108, endPoint x: 233, endPoint y: 129, distance: 112.0
click at [233, 129] on app-calendar-viewport "Fri 5 25/25 8 Jobs Sat 6 23/23 9 Jobs Sun 7 4/4 3 Jobs Mon 8 16/16 8 Jobs Tue 9…" at bounding box center [257, 200] width 515 height 269
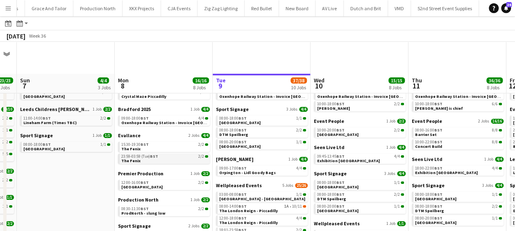
scroll to position [0, 0]
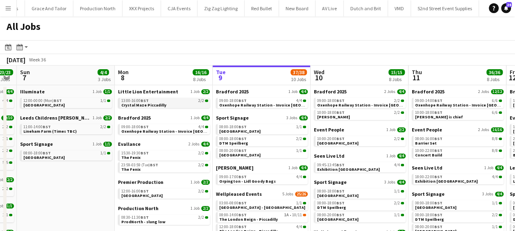
click at [144, 101] on span "BST" at bounding box center [144, 100] width 8 height 5
click at [251, 181] on span "Orpington - Lidl Goody Bags" at bounding box center [247, 181] width 56 height 5
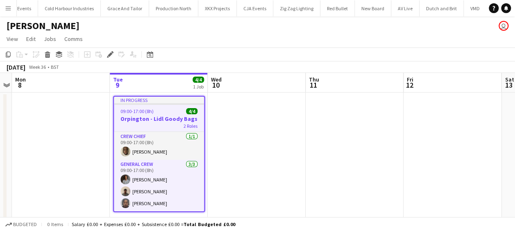
scroll to position [0, 1848]
